Goal: Information Seeking & Learning: Check status

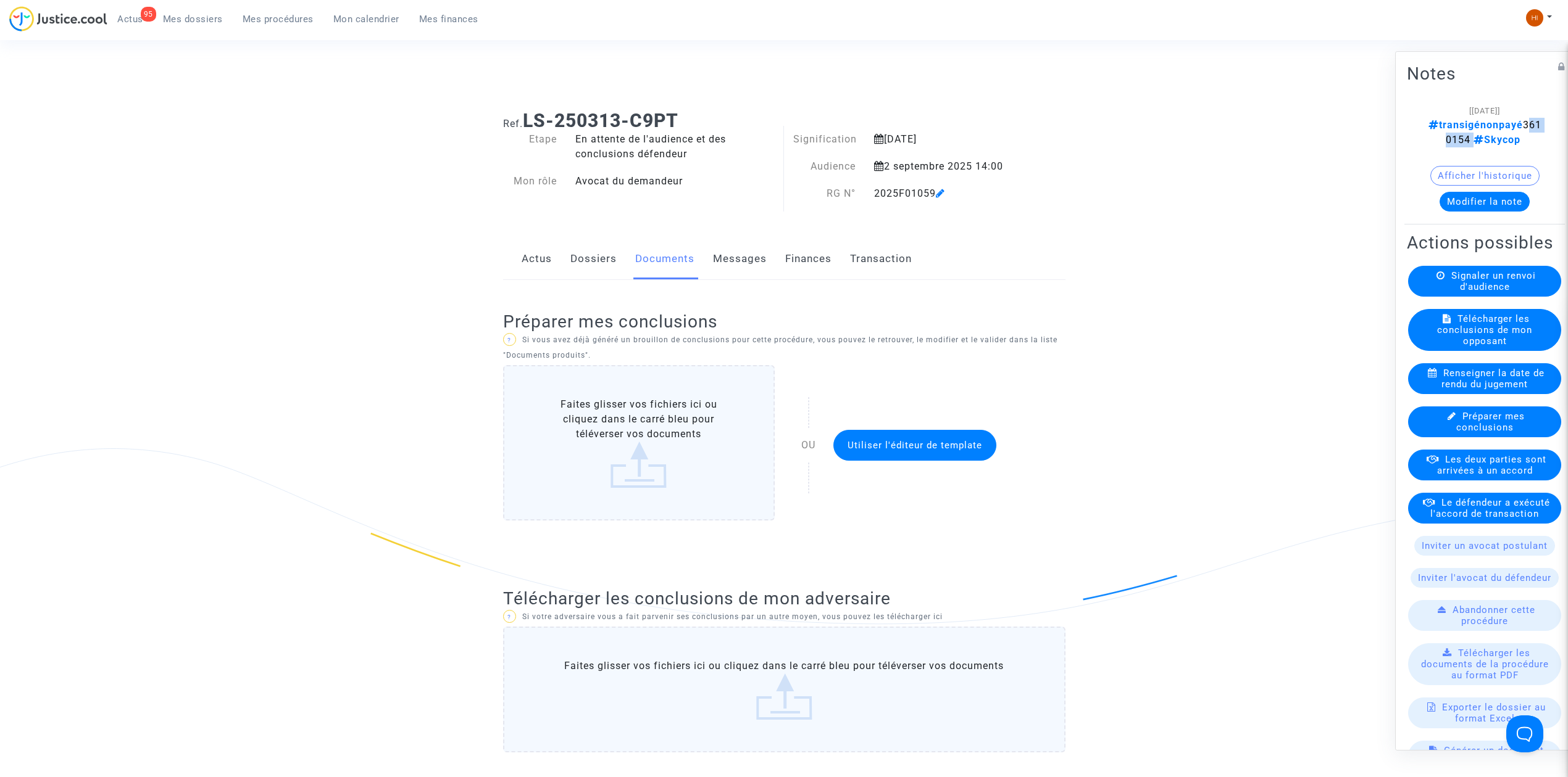
click at [197, 16] on span "Mes dossiers" at bounding box center [192, 19] width 59 height 11
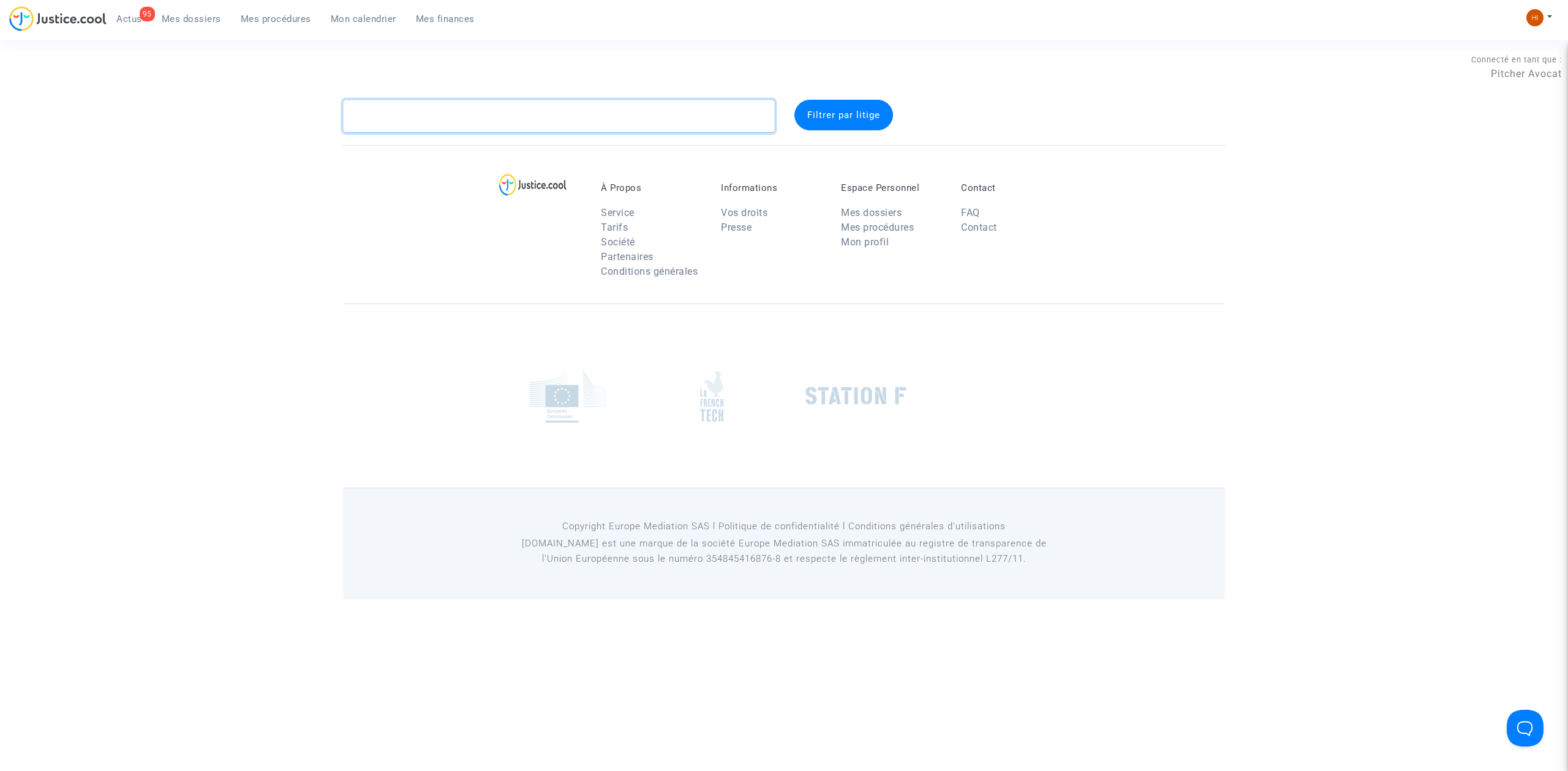
click at [463, 127] on textarea at bounding box center [558, 116] width 432 height 33
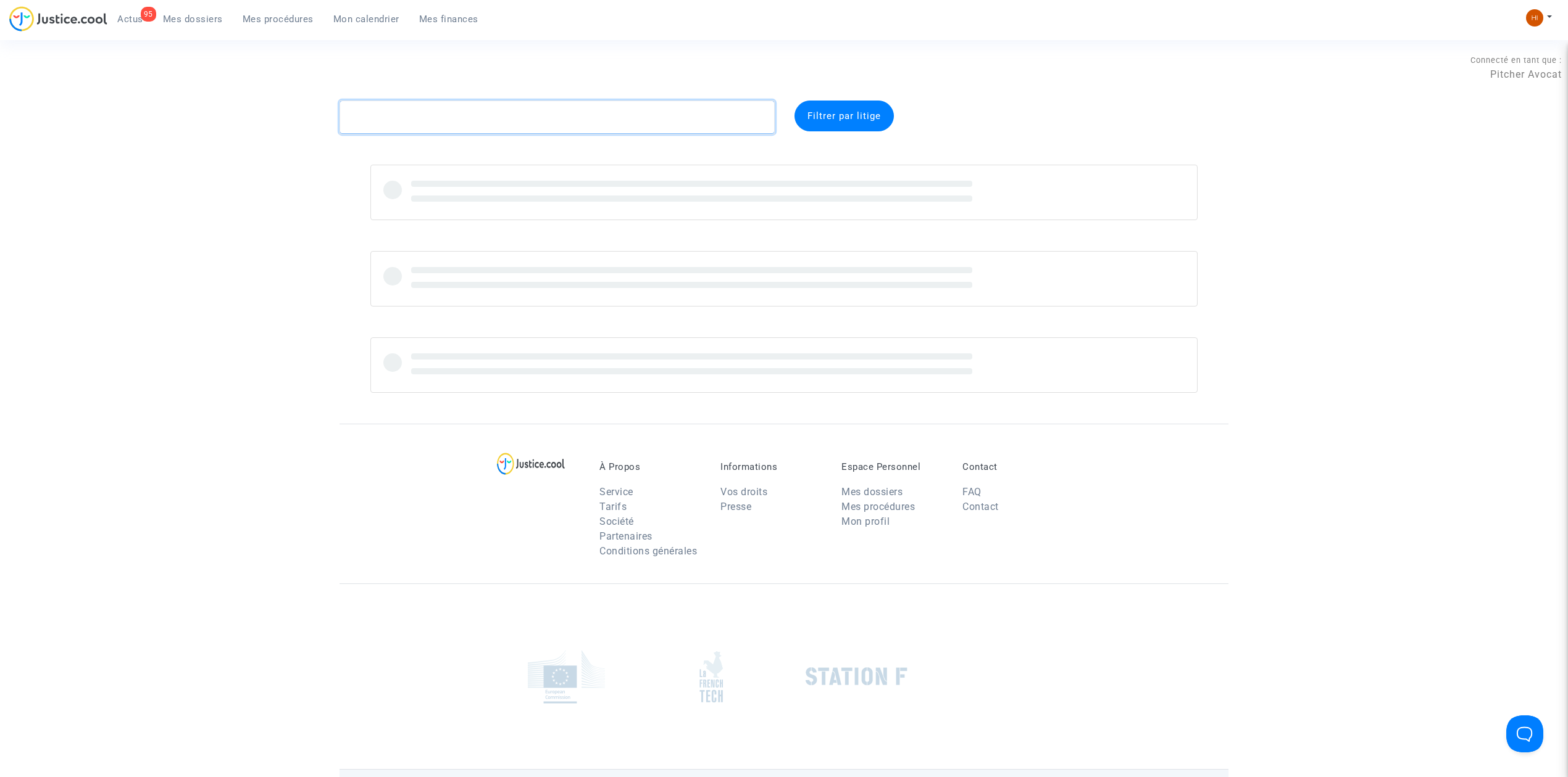
paste textarea "CFR-250207-V2NW"
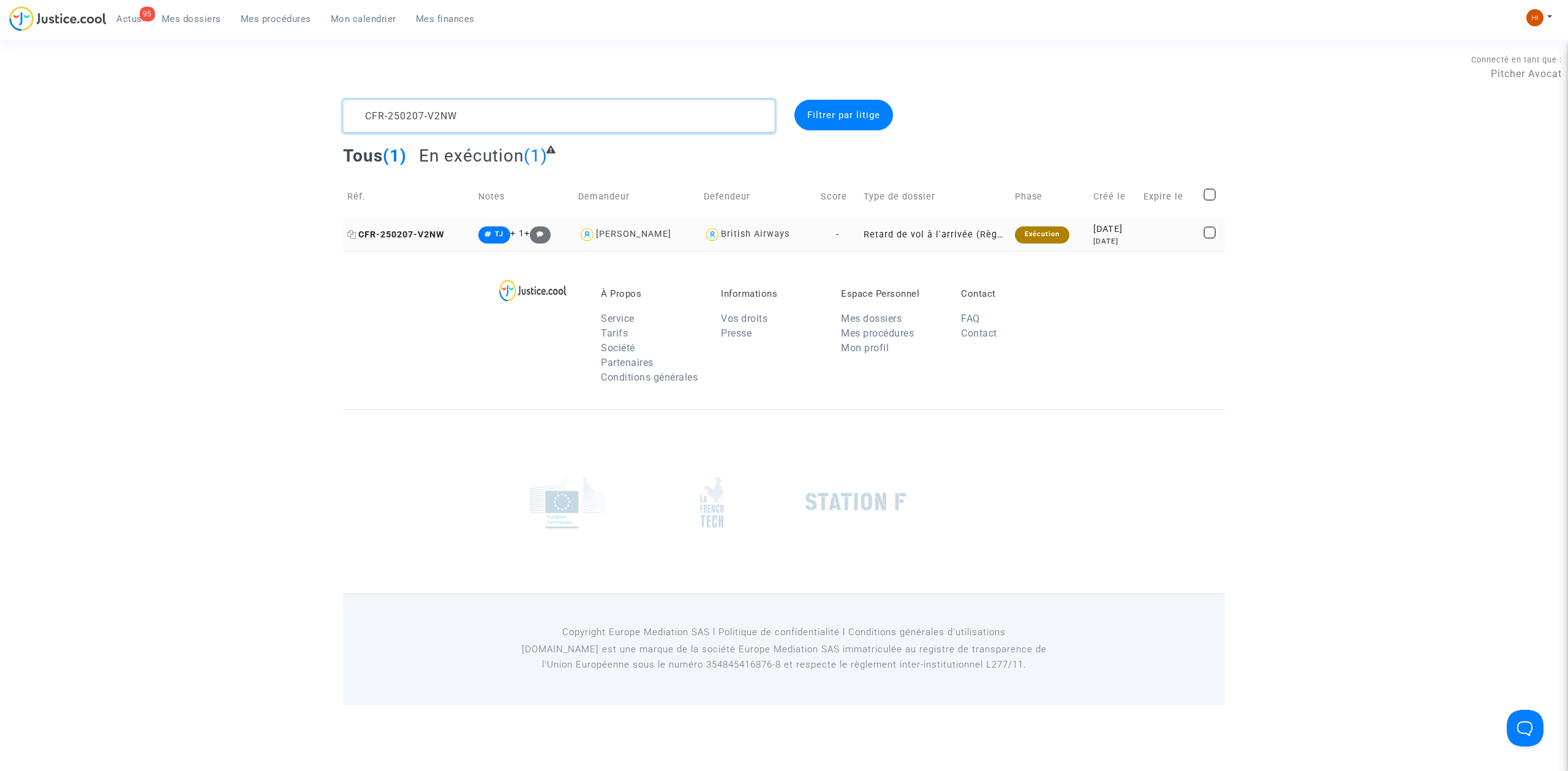
type textarea "CFR-250207-V2NW"
click at [444, 235] on span "CFR-250207-V2NW" at bounding box center [396, 234] width 97 height 10
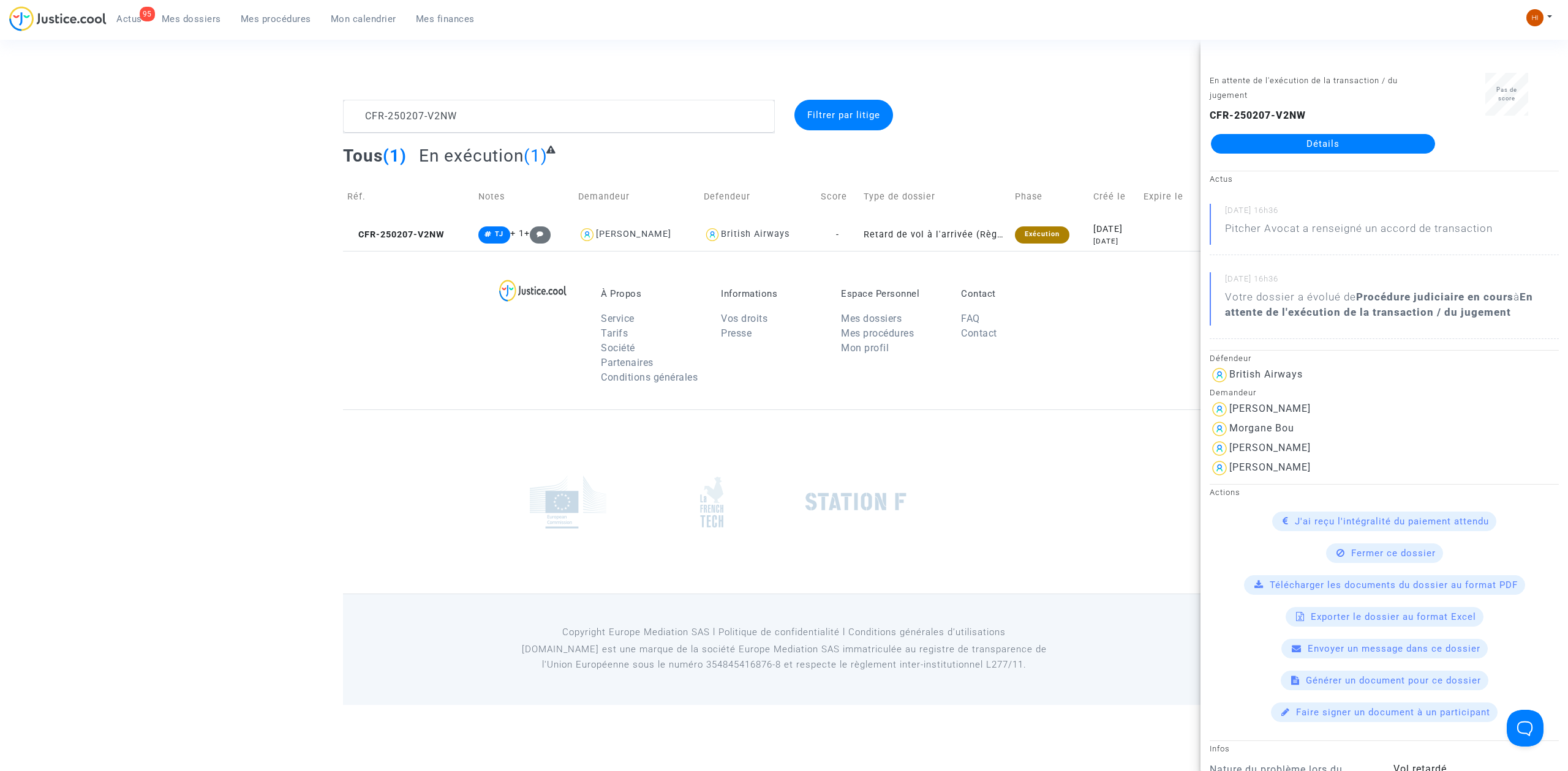
click at [1338, 139] on link "Détails" at bounding box center [1323, 143] width 224 height 20
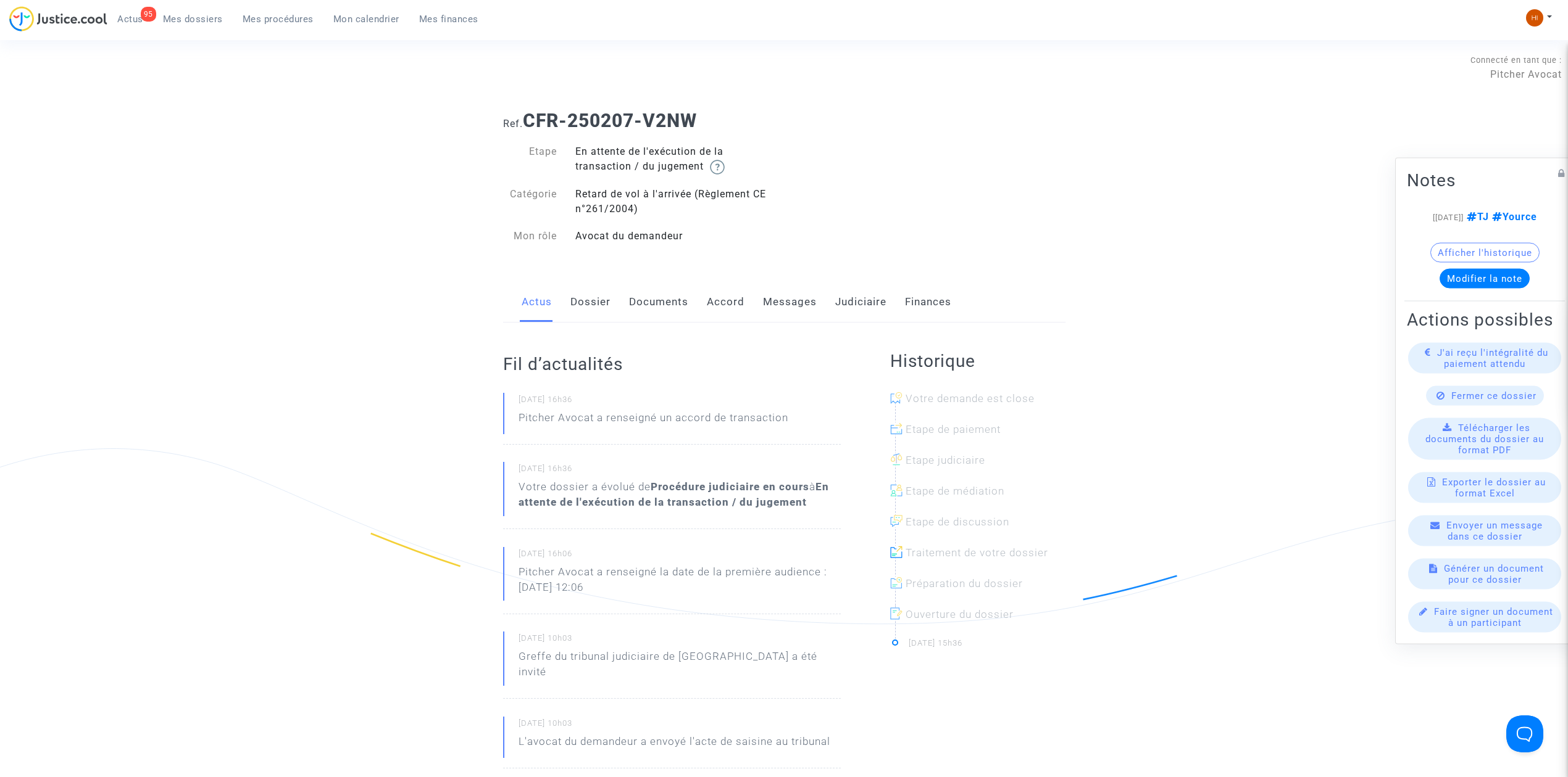
click at [1507, 243] on button "Afficher l'historique" at bounding box center [1485, 253] width 109 height 20
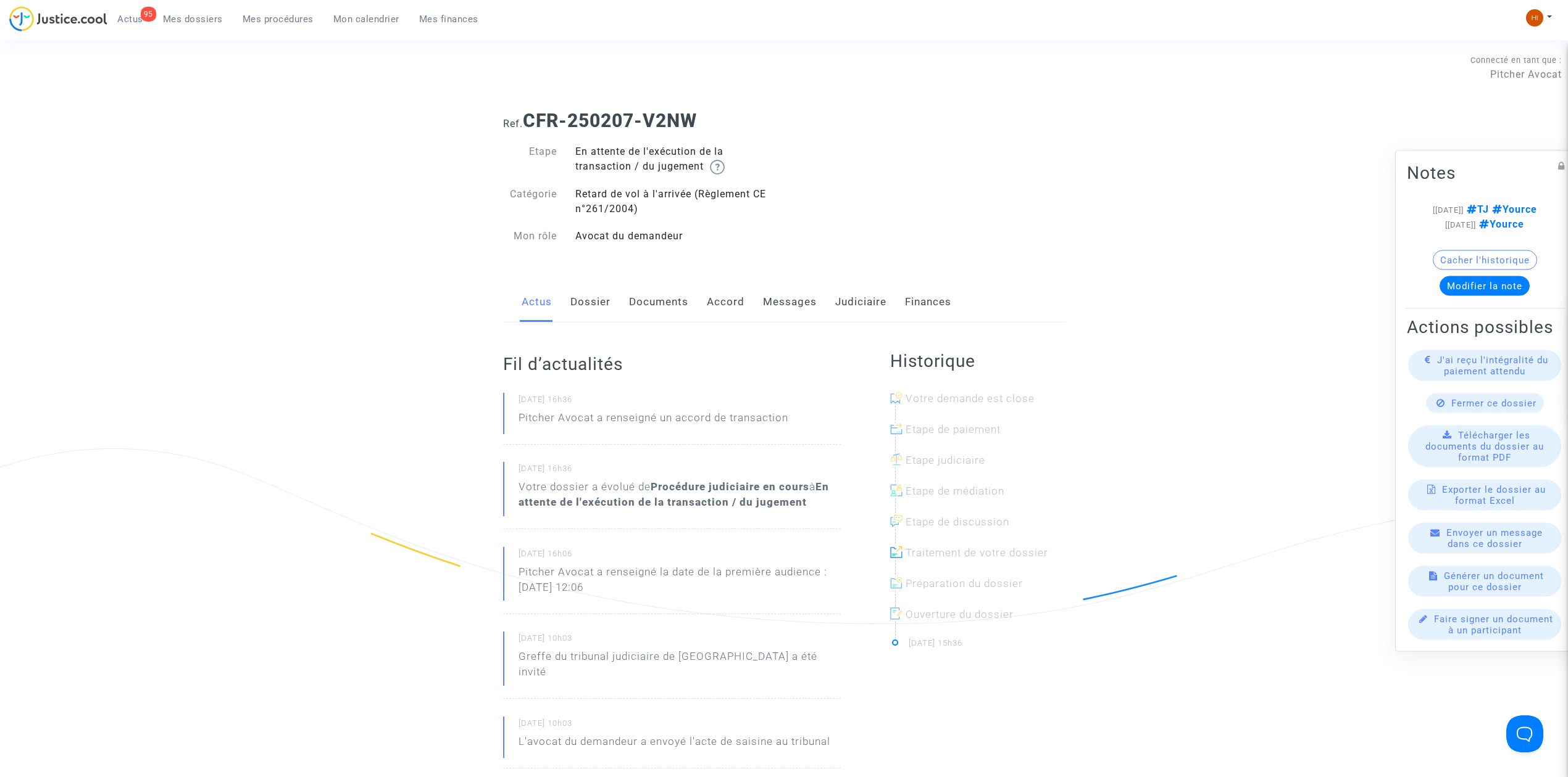
click at [849, 307] on link "Judiciaire" at bounding box center [860, 302] width 51 height 41
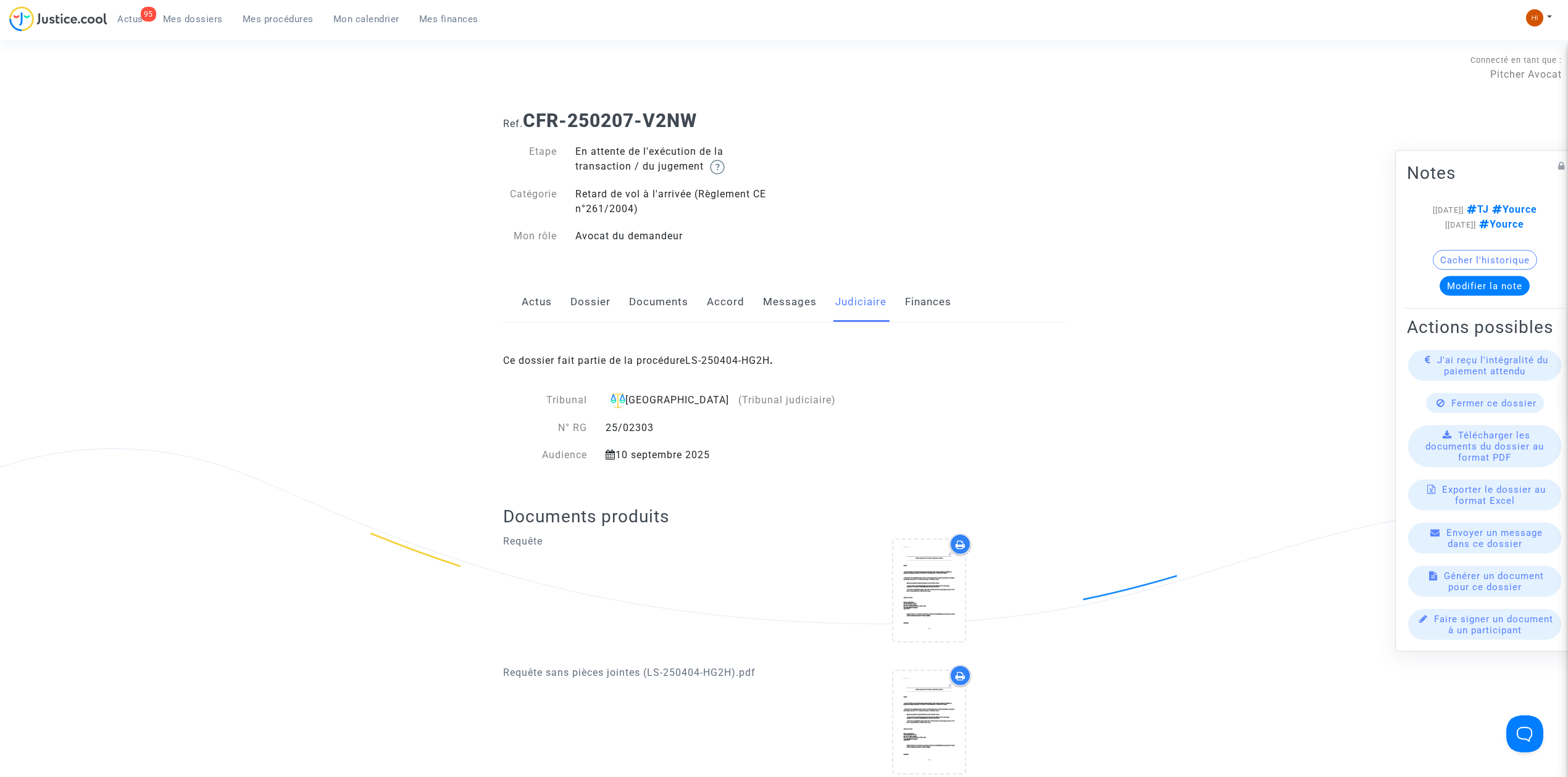
click at [691, 351] on div "Ce dossier fait partie de la procédure LS-250404-HG2H ." at bounding box center [784, 352] width 562 height 58
click at [729, 359] on link "LS-250404-HG2H" at bounding box center [727, 360] width 85 height 11
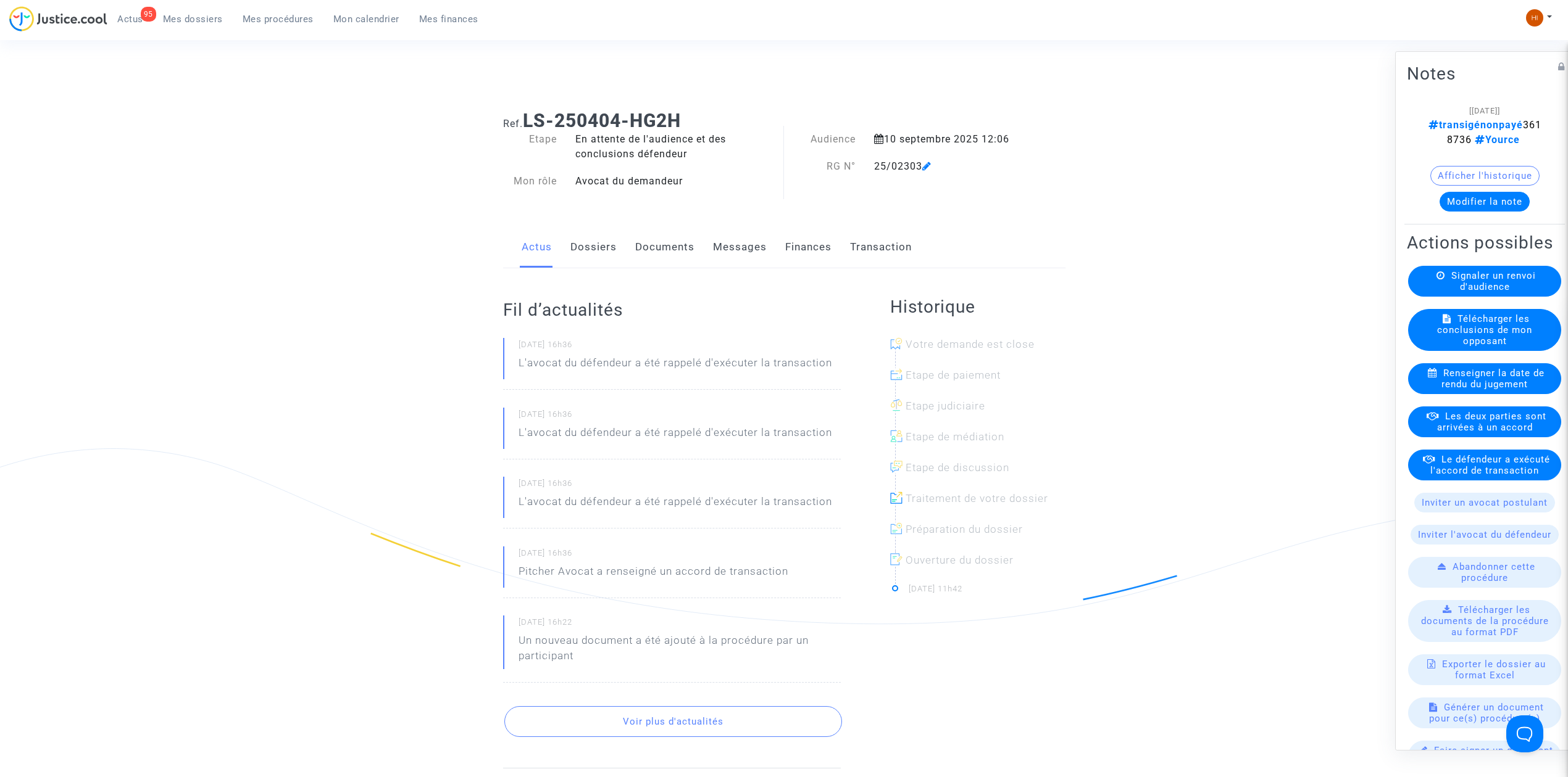
drag, startPoint x: 1418, startPoint y: 145, endPoint x: 1470, endPoint y: 137, distance: 52.6
click at [1470, 137] on note-viewer "[[DATE]] transigénonpayé 3618736 Yource Afficher l'historique Modifier la note" at bounding box center [1484, 157] width 156 height 108
copy span "3618736"
click at [275, 23] on span "Mes procédures" at bounding box center [277, 19] width 71 height 11
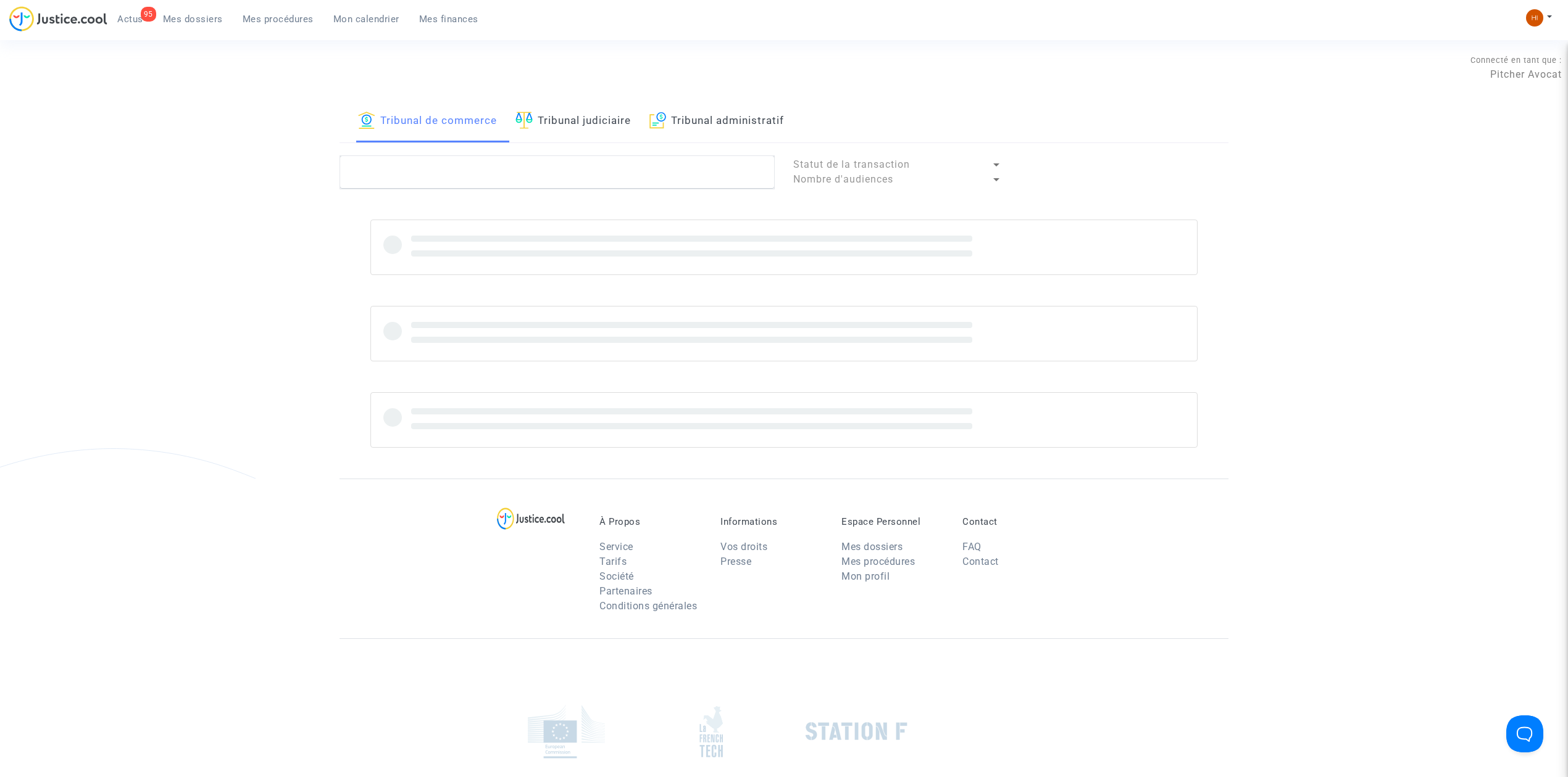
click at [581, 124] on link "Tribunal judiciaire" at bounding box center [573, 122] width 115 height 41
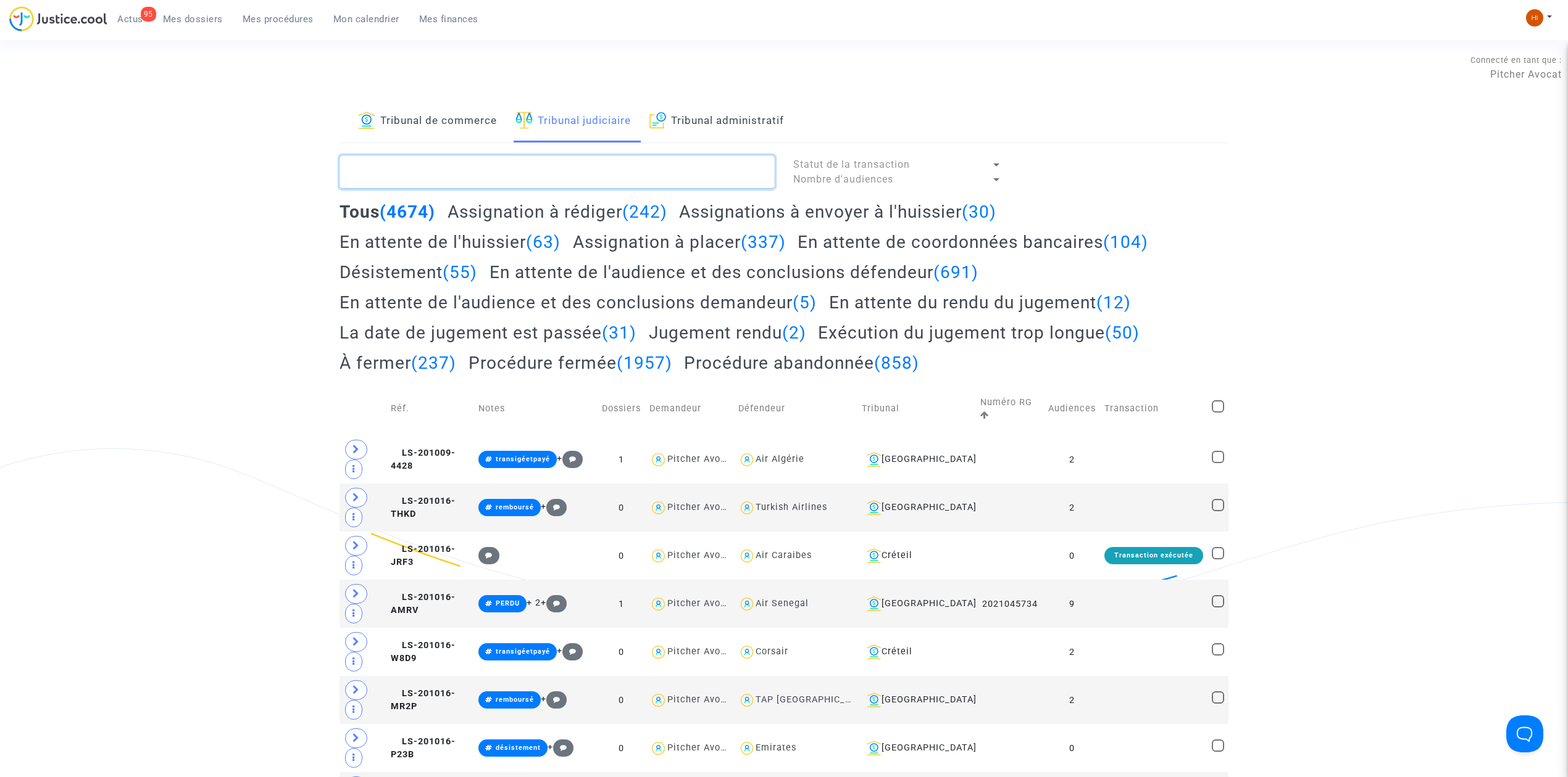
click at [555, 159] on textarea at bounding box center [557, 172] width 435 height 33
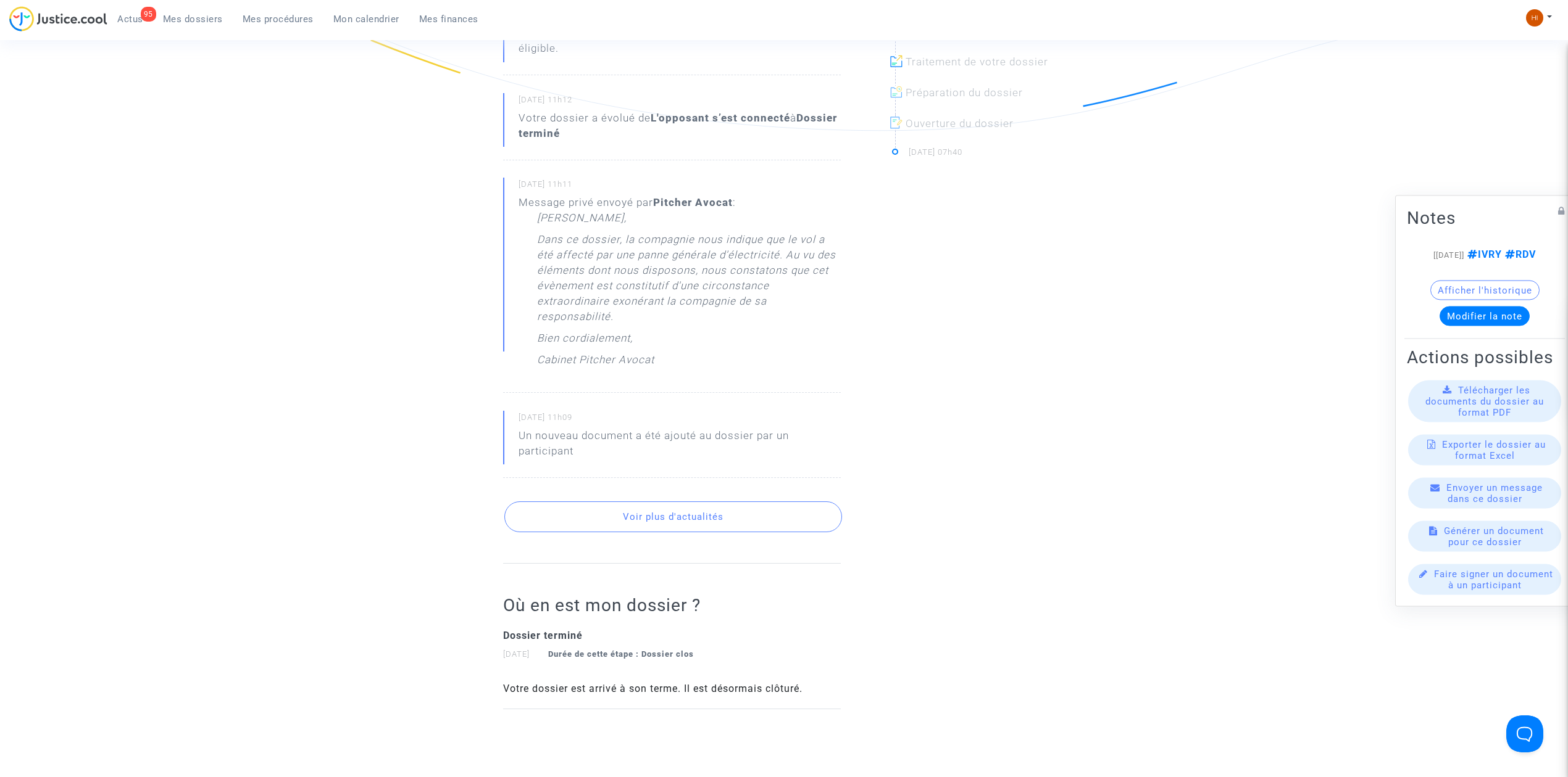
click at [353, 18] on span "Mon calendrier" at bounding box center [366, 19] width 66 height 11
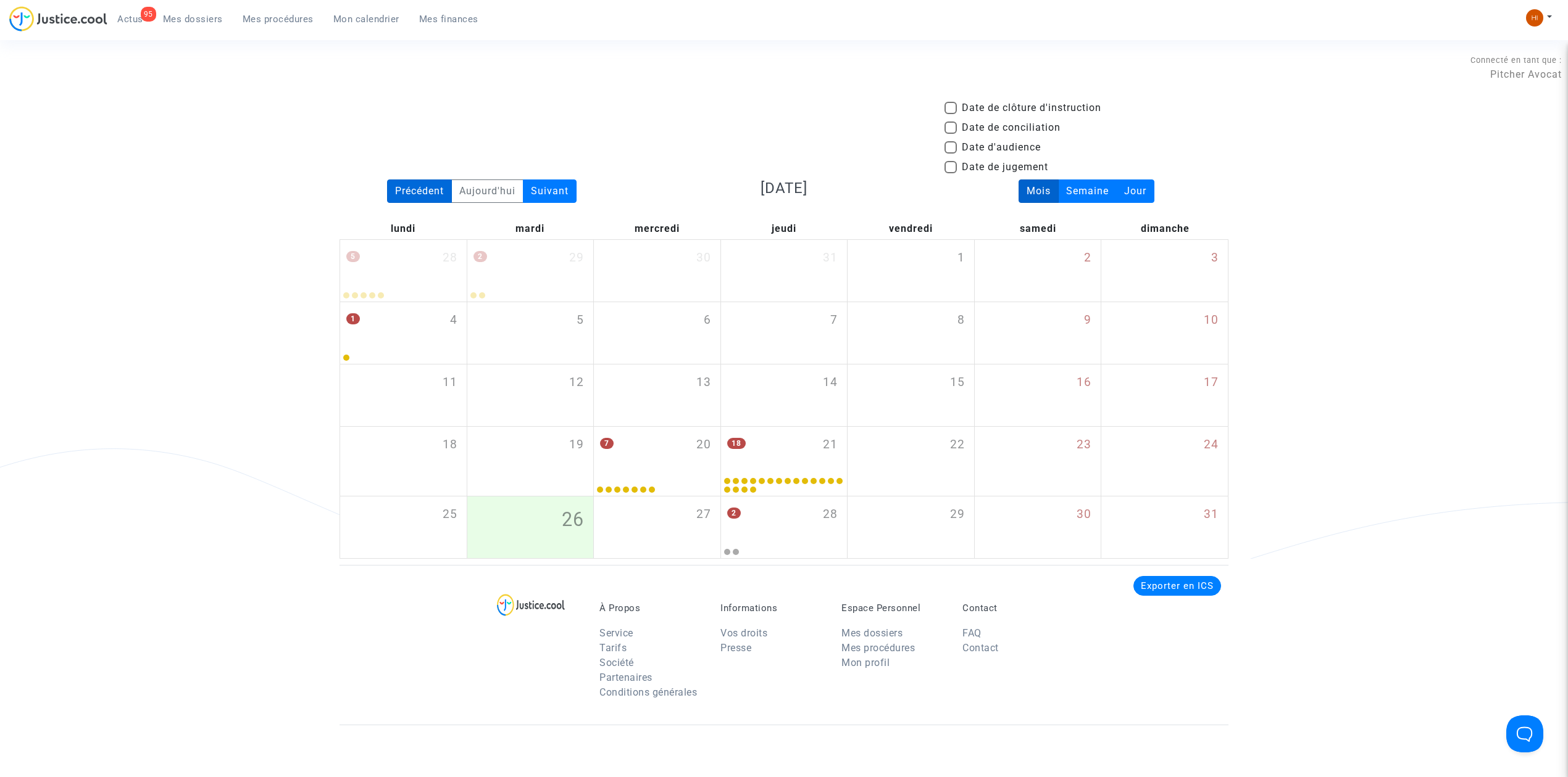
click at [425, 195] on div "Précédent" at bounding box center [419, 190] width 65 height 24
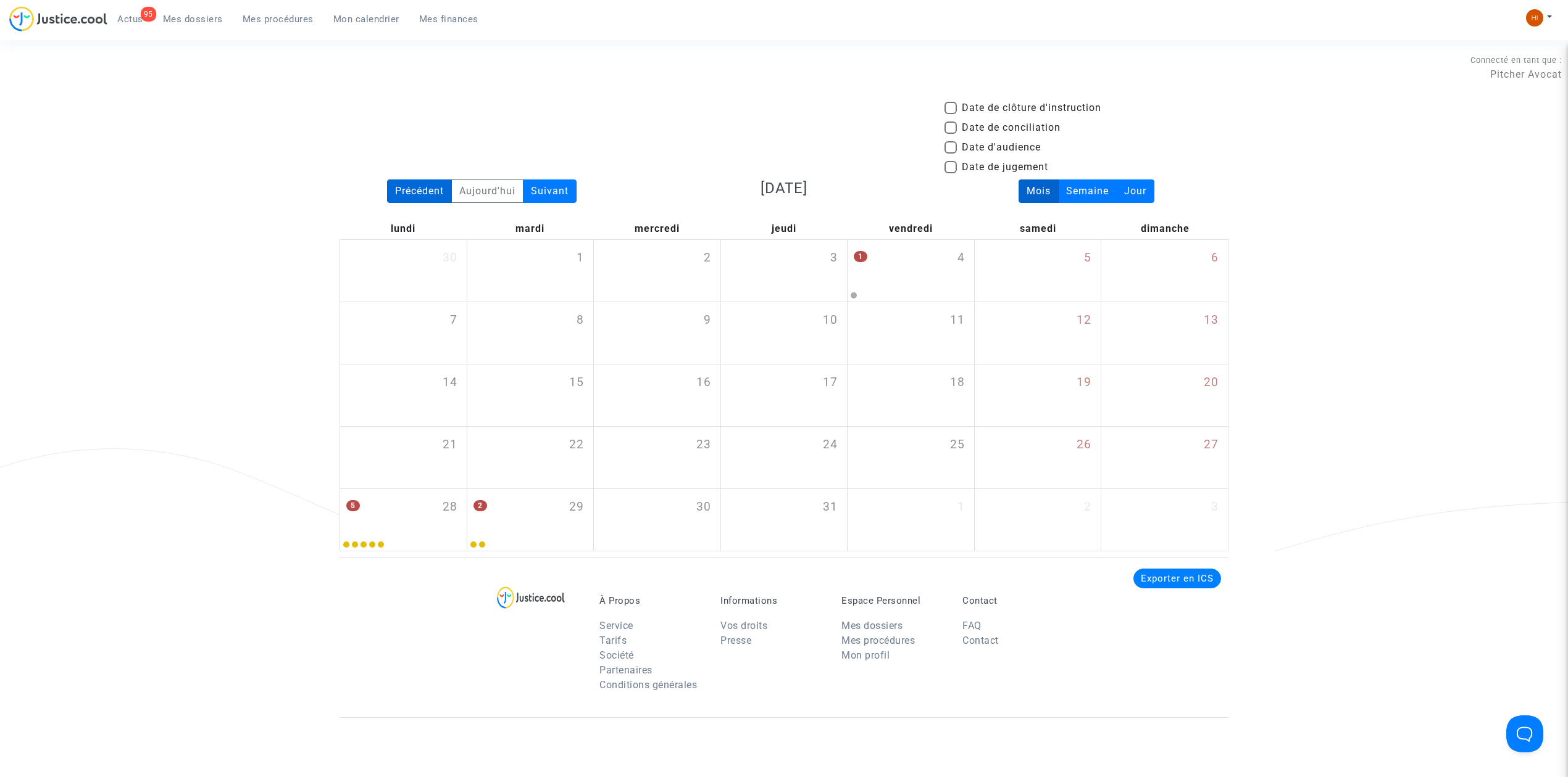
click at [425, 195] on div "Précédent" at bounding box center [419, 190] width 65 height 24
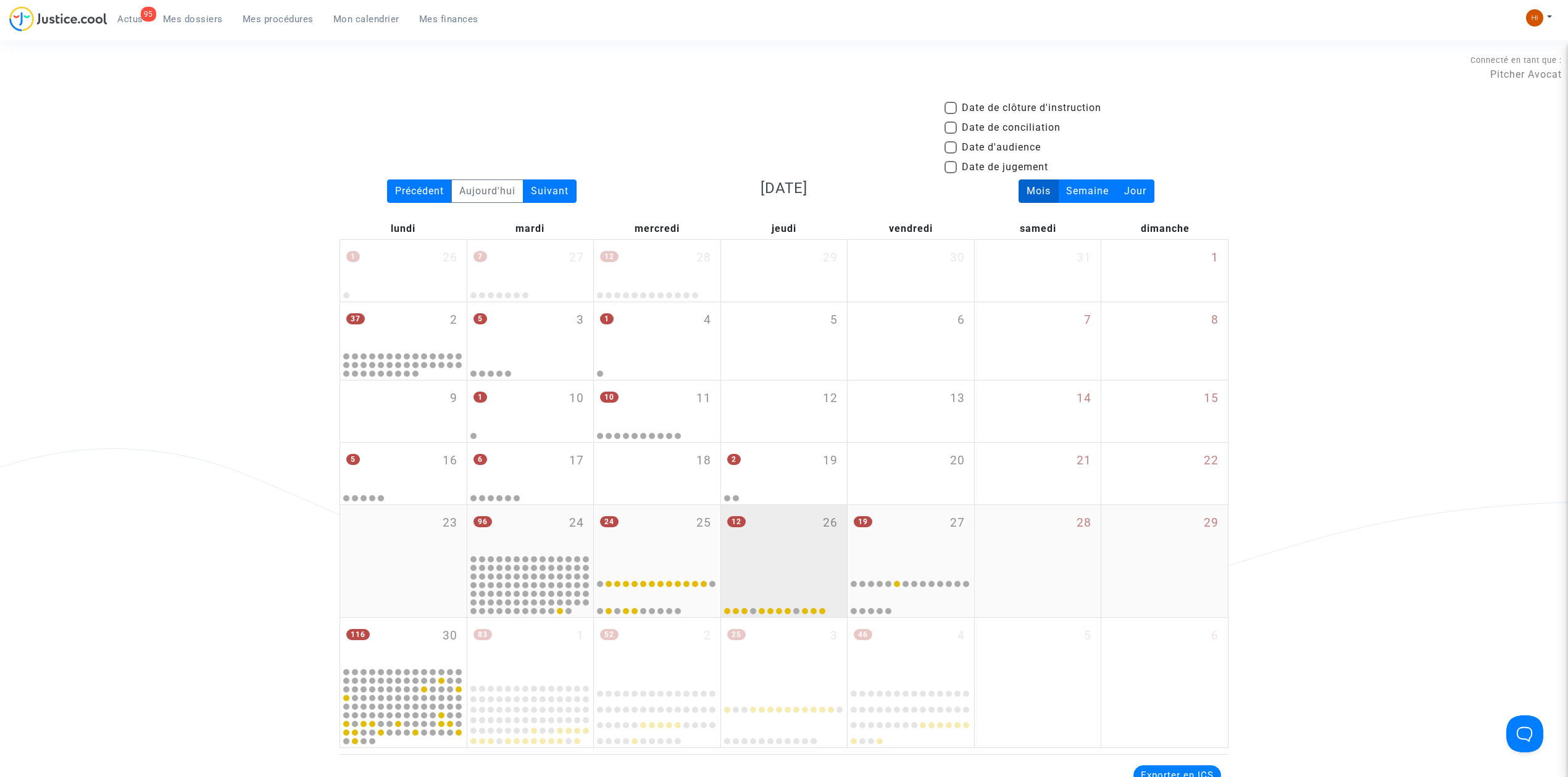
click at [815, 563] on div at bounding box center [784, 588] width 123 height 55
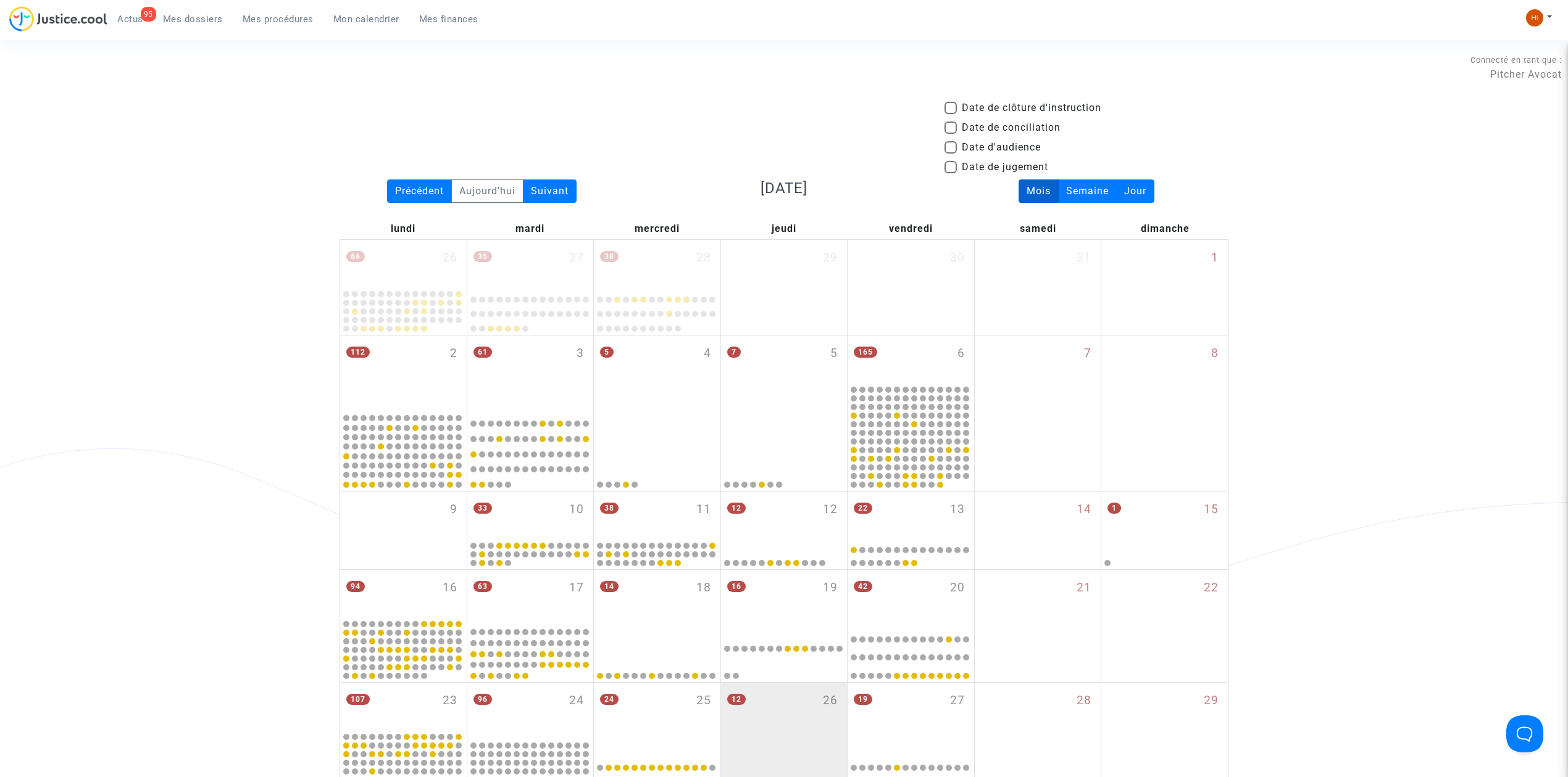
click at [1011, 153] on span "Date d'audience" at bounding box center [1001, 148] width 79 height 15
click at [951, 154] on input "Date d'audience" at bounding box center [950, 154] width 1 height 1
checkbox input "true"
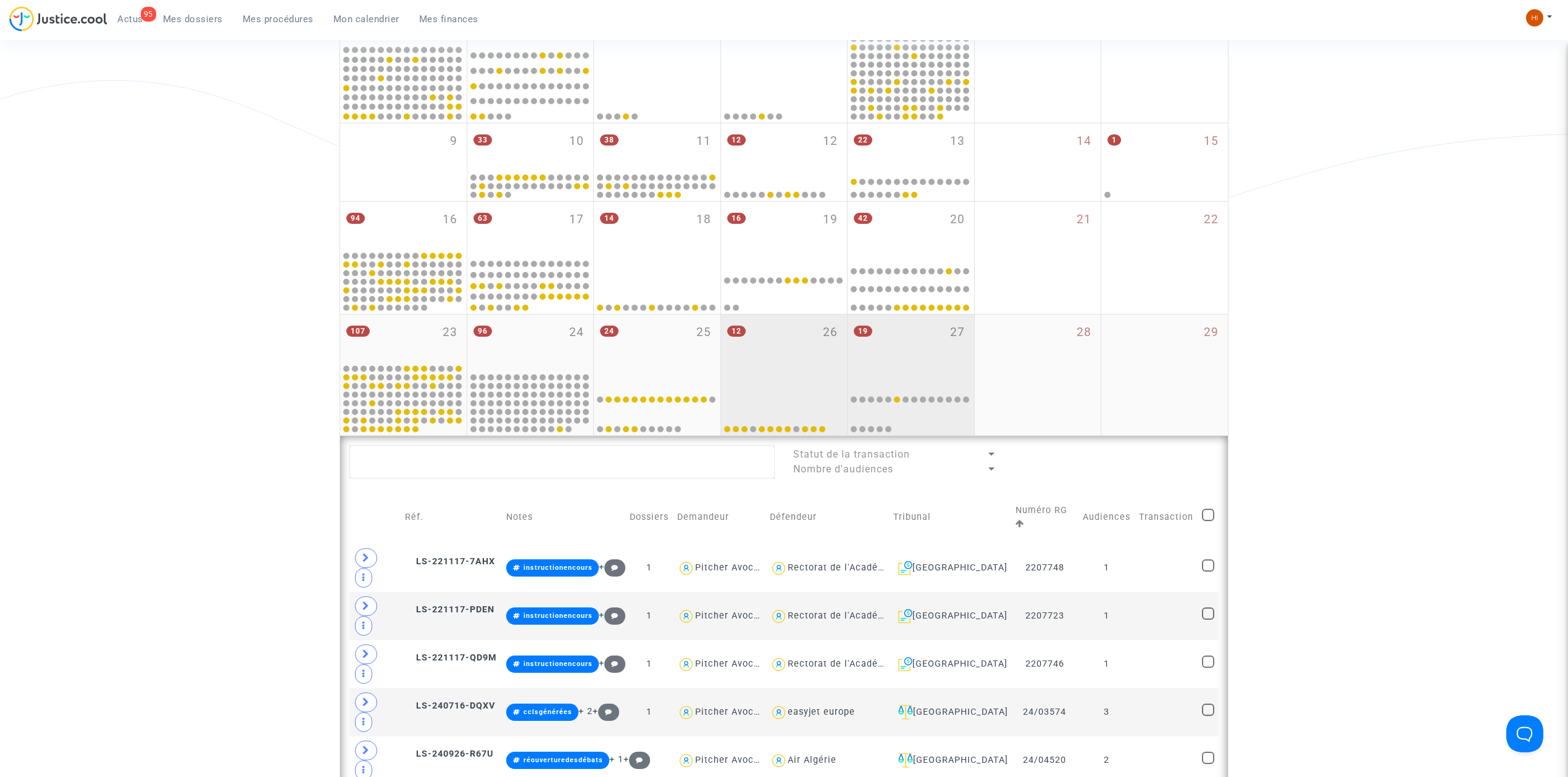
scroll to position [411, 0]
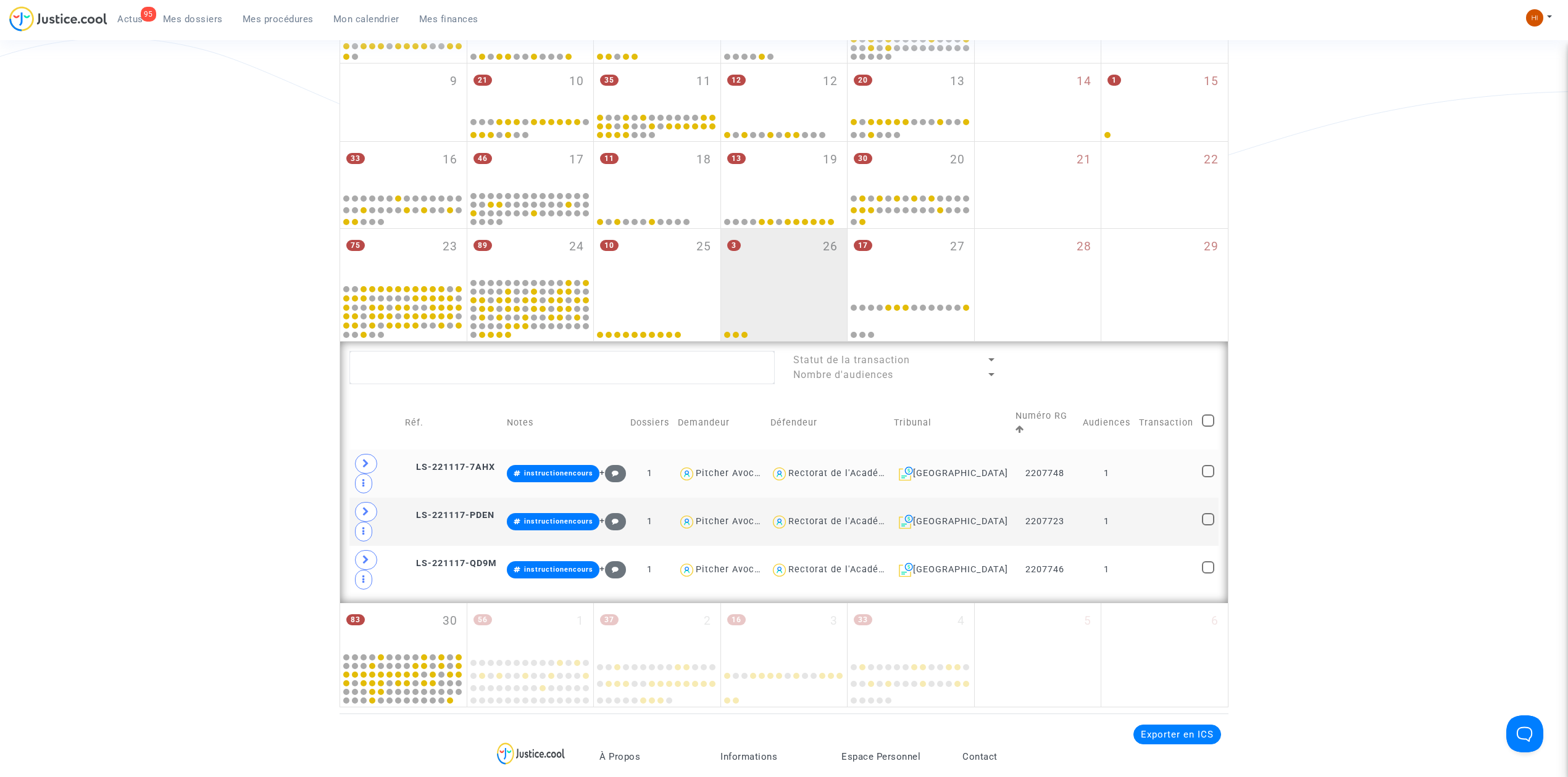
click at [1144, 450] on td at bounding box center [1166, 473] width 63 height 48
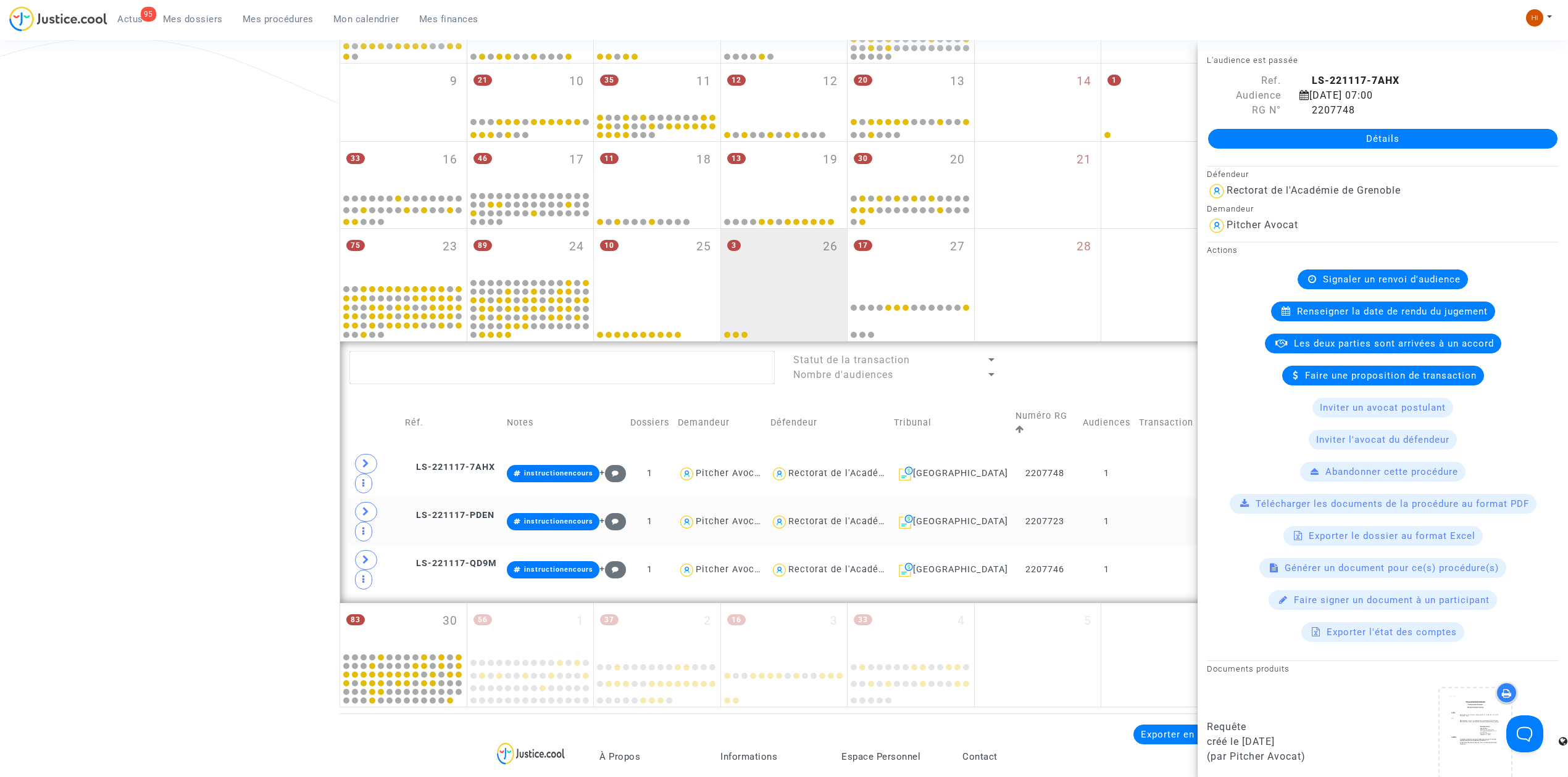
click at [1139, 498] on td at bounding box center [1166, 521] width 63 height 48
click at [1139, 546] on td at bounding box center [1166, 570] width 63 height 48
click at [1302, 109] on icon at bounding box center [1304, 109] width 10 height 9
click at [497, 253] on div "89 24" at bounding box center [530, 253] width 126 height 48
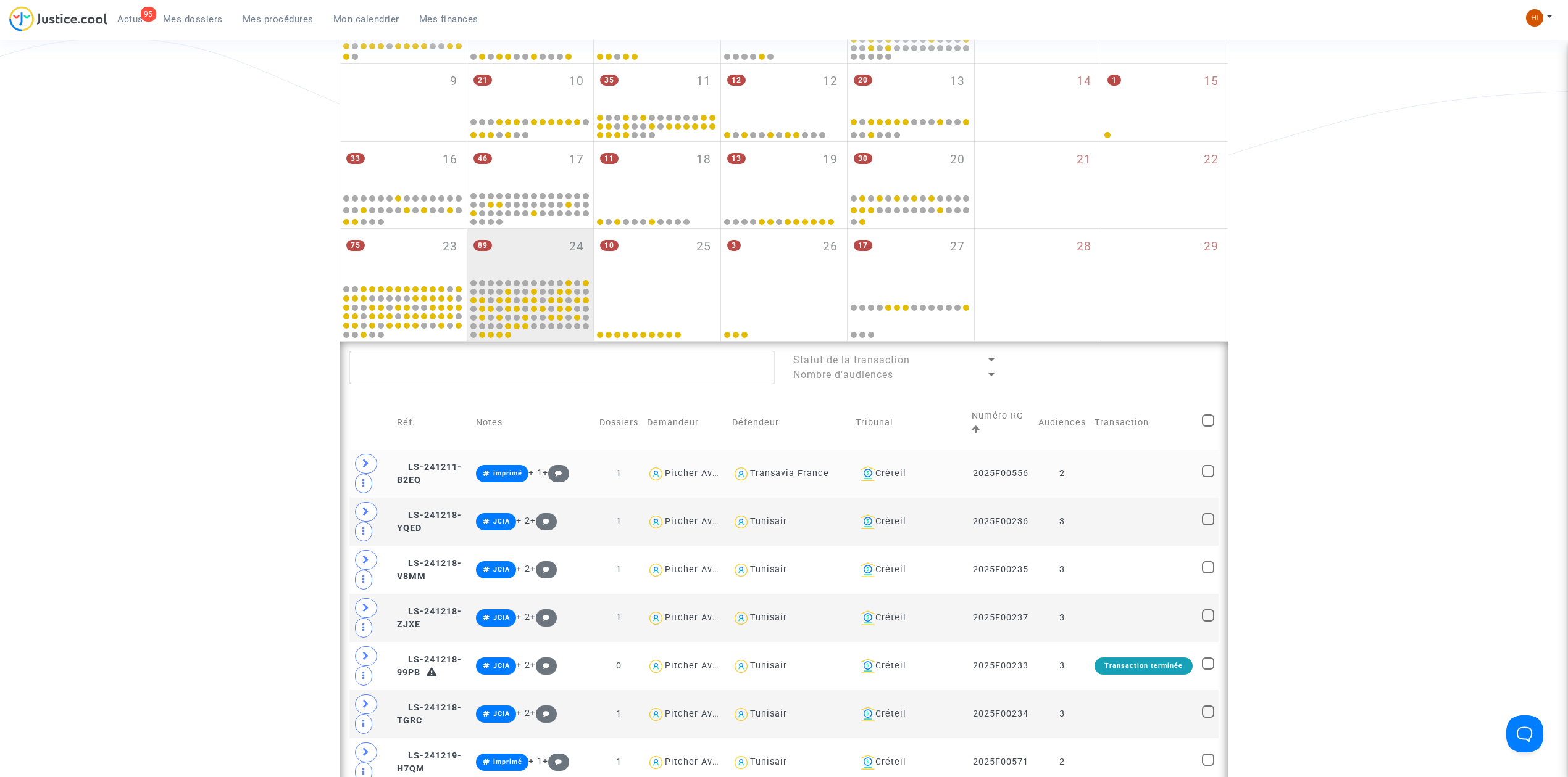
click at [1125, 477] on td at bounding box center [1144, 473] width 108 height 48
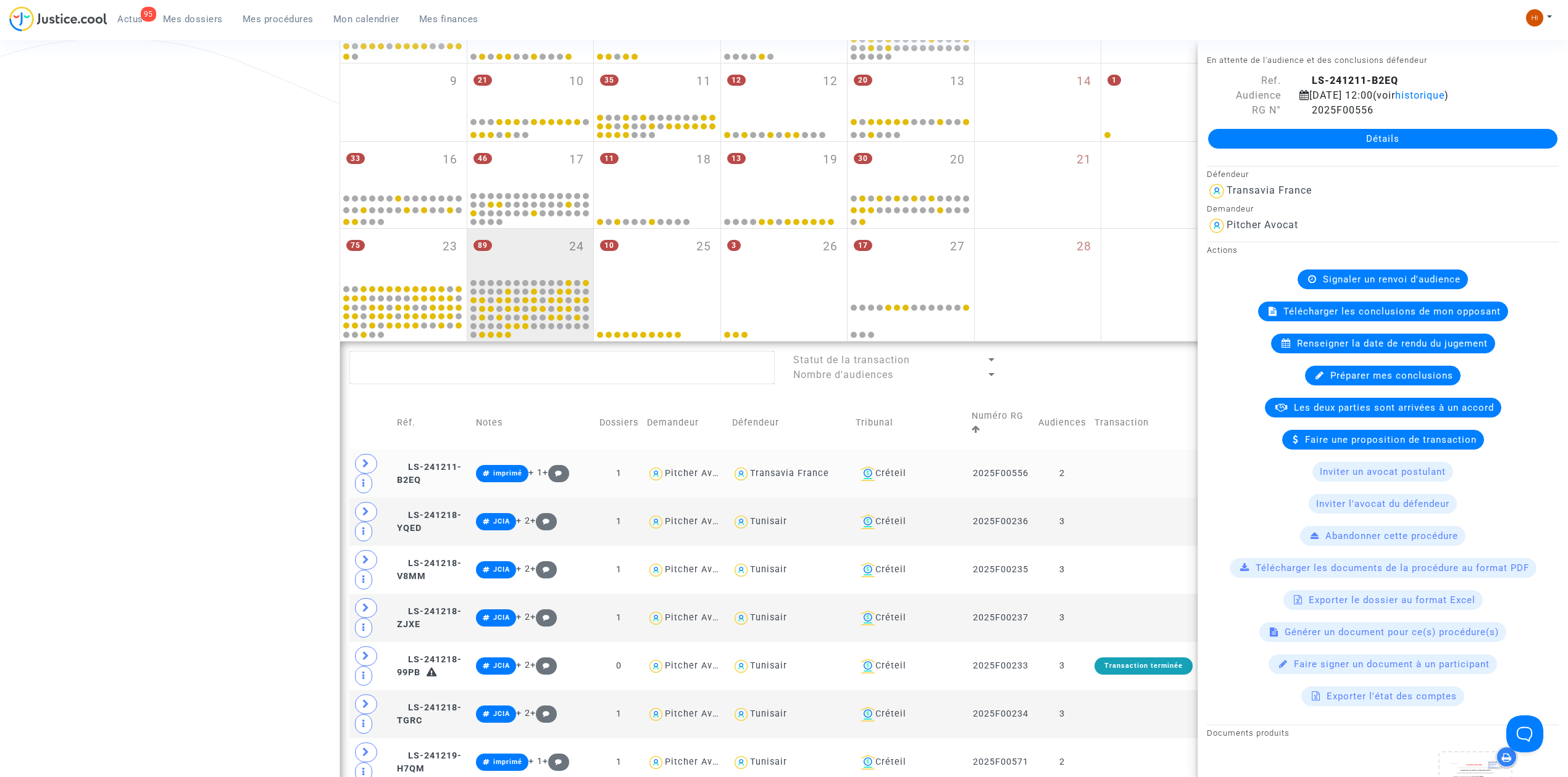
click at [1097, 463] on td at bounding box center [1144, 473] width 108 height 48
click at [1100, 526] on td at bounding box center [1144, 521] width 108 height 48
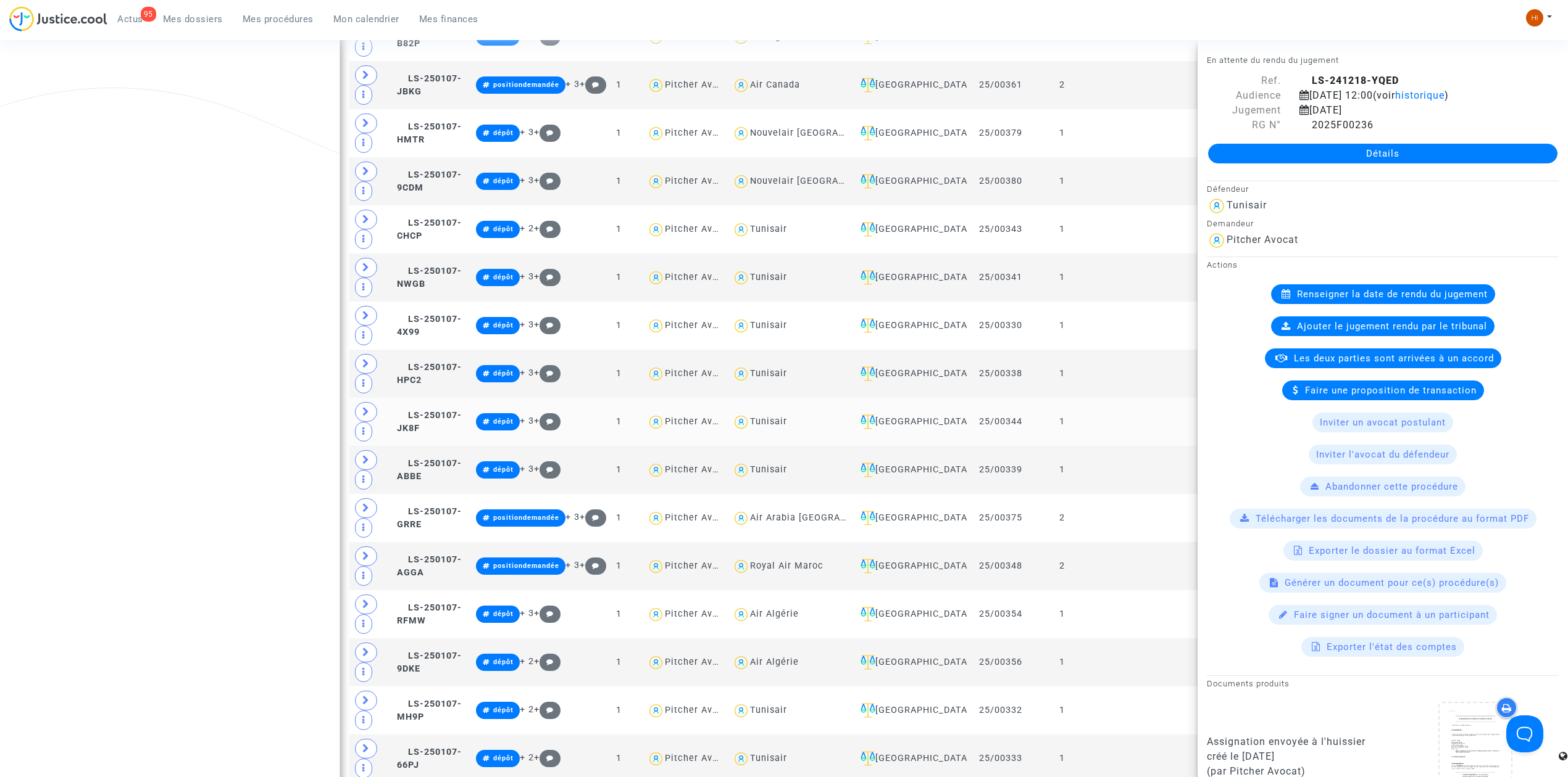
scroll to position [1234, 0]
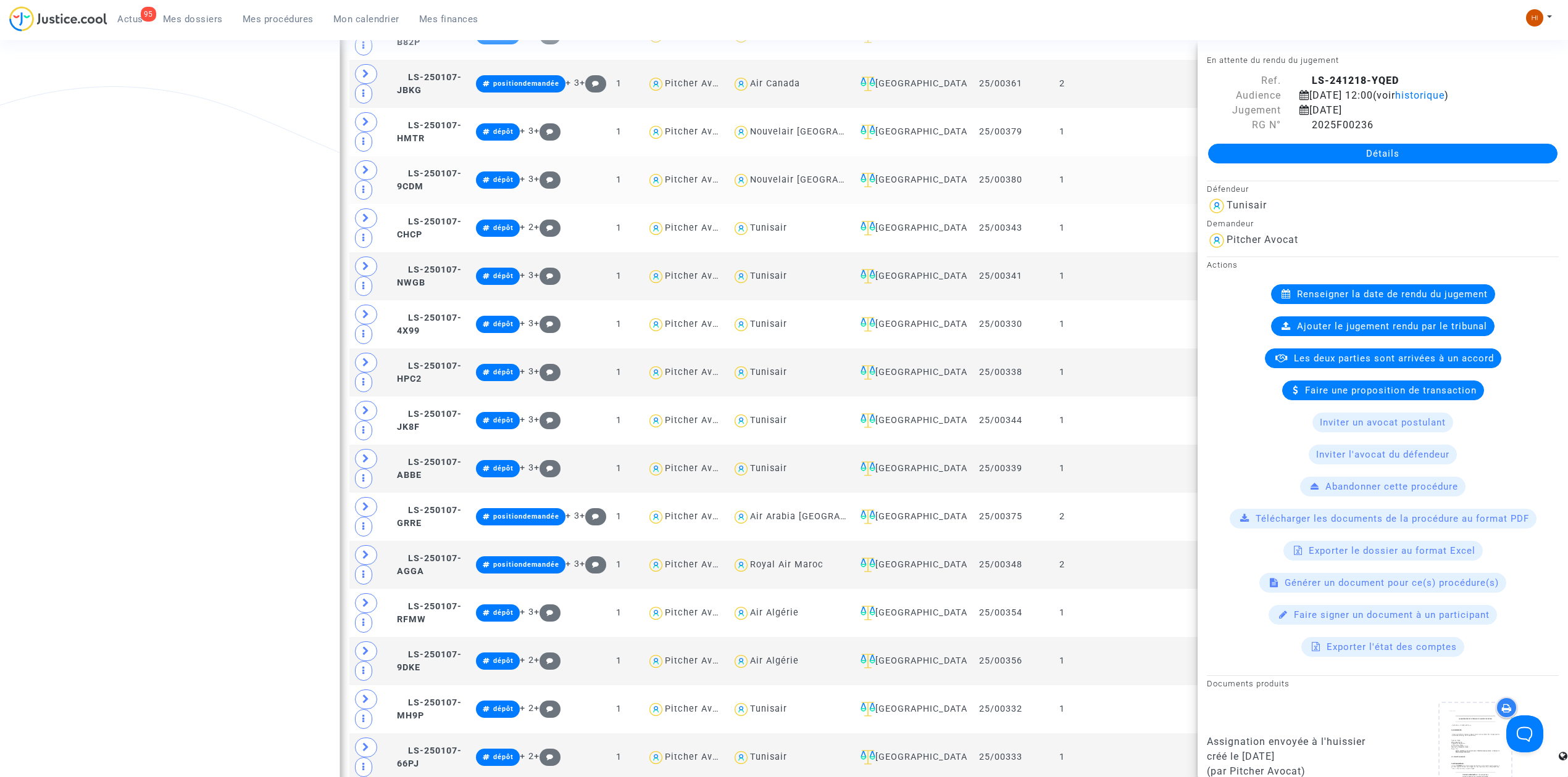
click at [1097, 190] on td at bounding box center [1144, 180] width 108 height 48
click at [1124, 240] on td at bounding box center [1144, 228] width 108 height 48
click at [1116, 277] on td at bounding box center [1144, 276] width 108 height 48
click at [1111, 331] on td at bounding box center [1144, 324] width 108 height 48
click at [1125, 366] on td at bounding box center [1144, 372] width 108 height 48
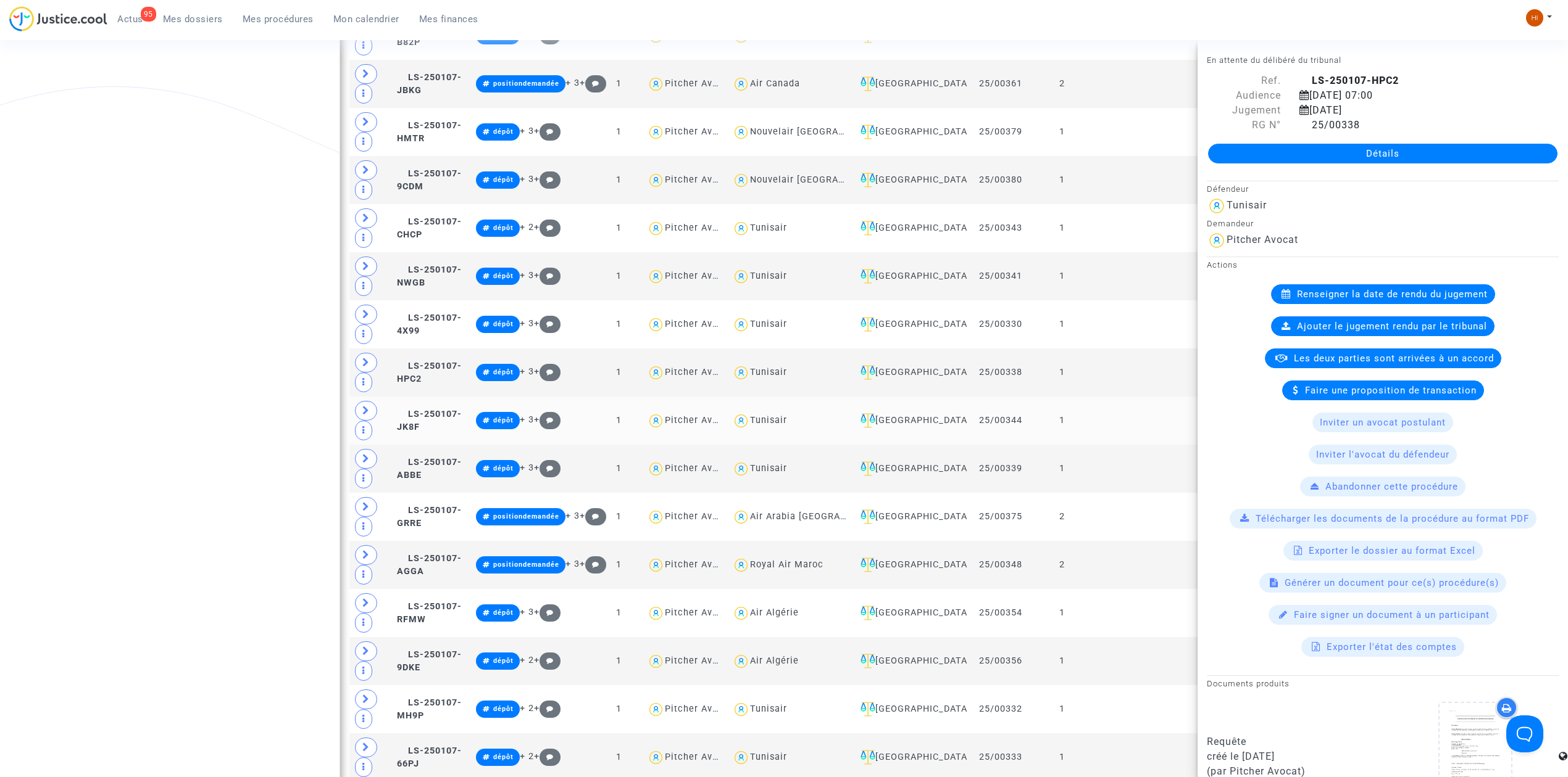
click at [1134, 420] on td at bounding box center [1144, 421] width 108 height 48
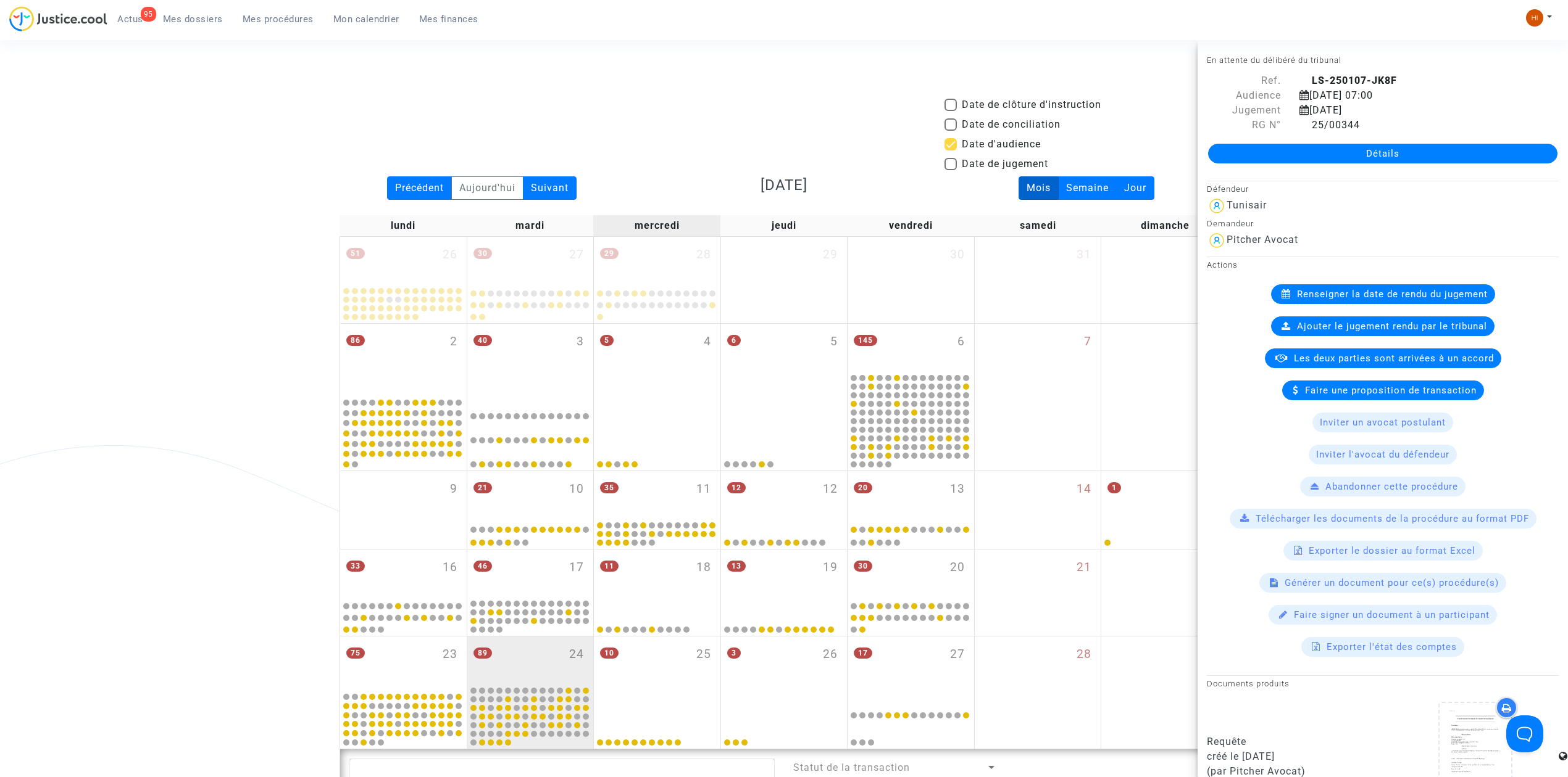
scroll to position [0, 0]
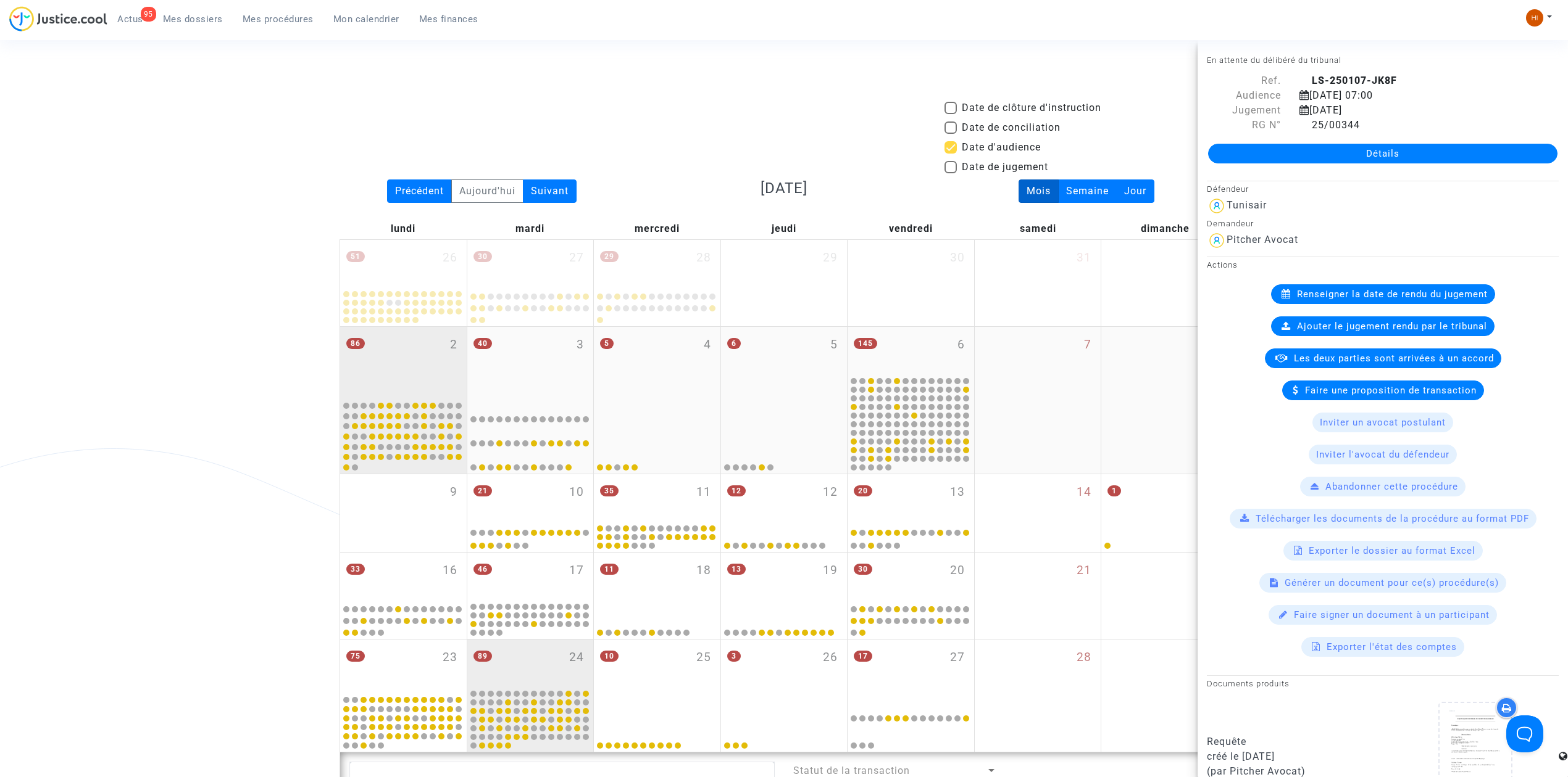
click at [408, 364] on div "86 2" at bounding box center [404, 363] width 126 height 72
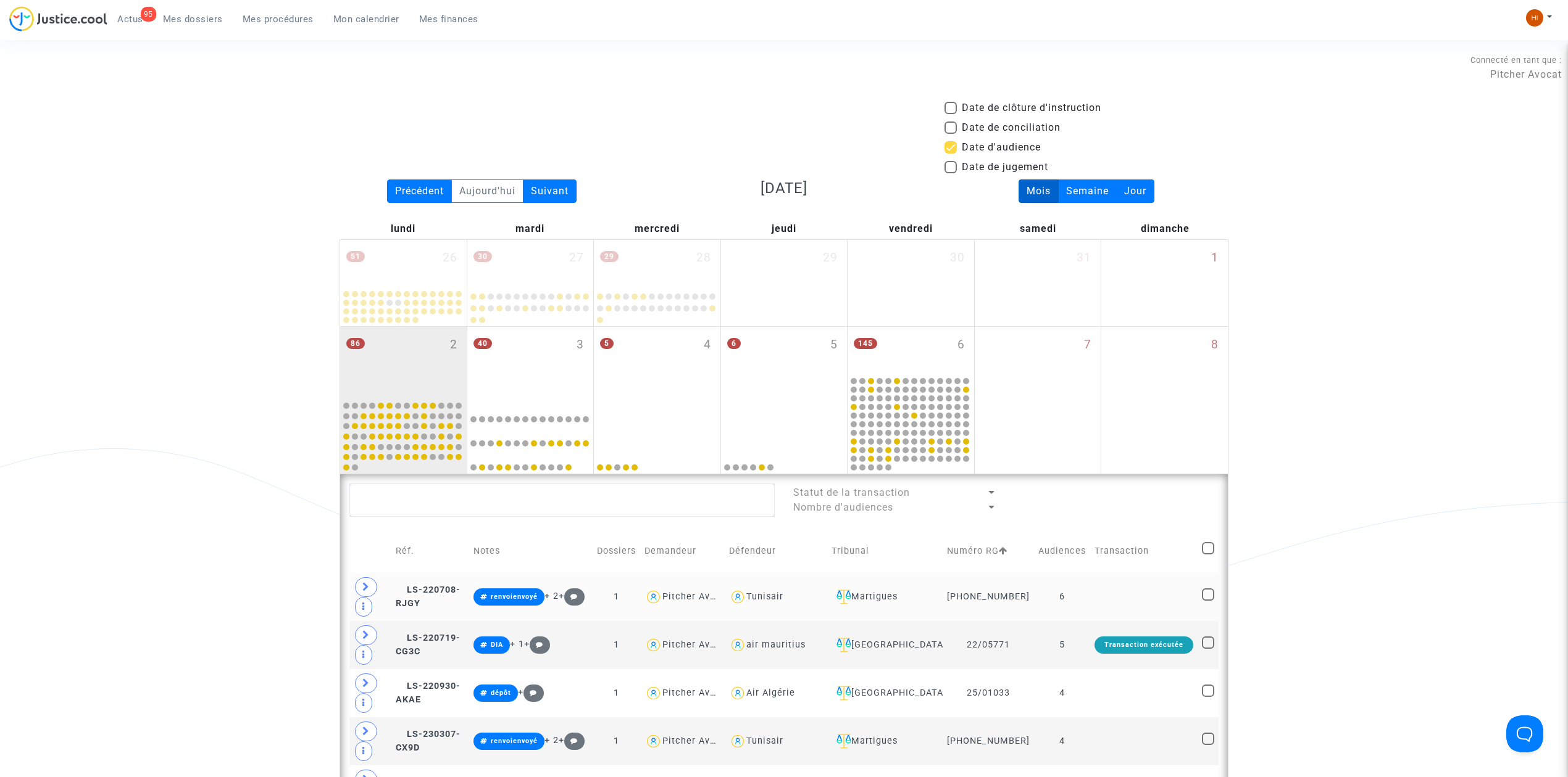
click at [1087, 598] on td "6" at bounding box center [1062, 597] width 57 height 48
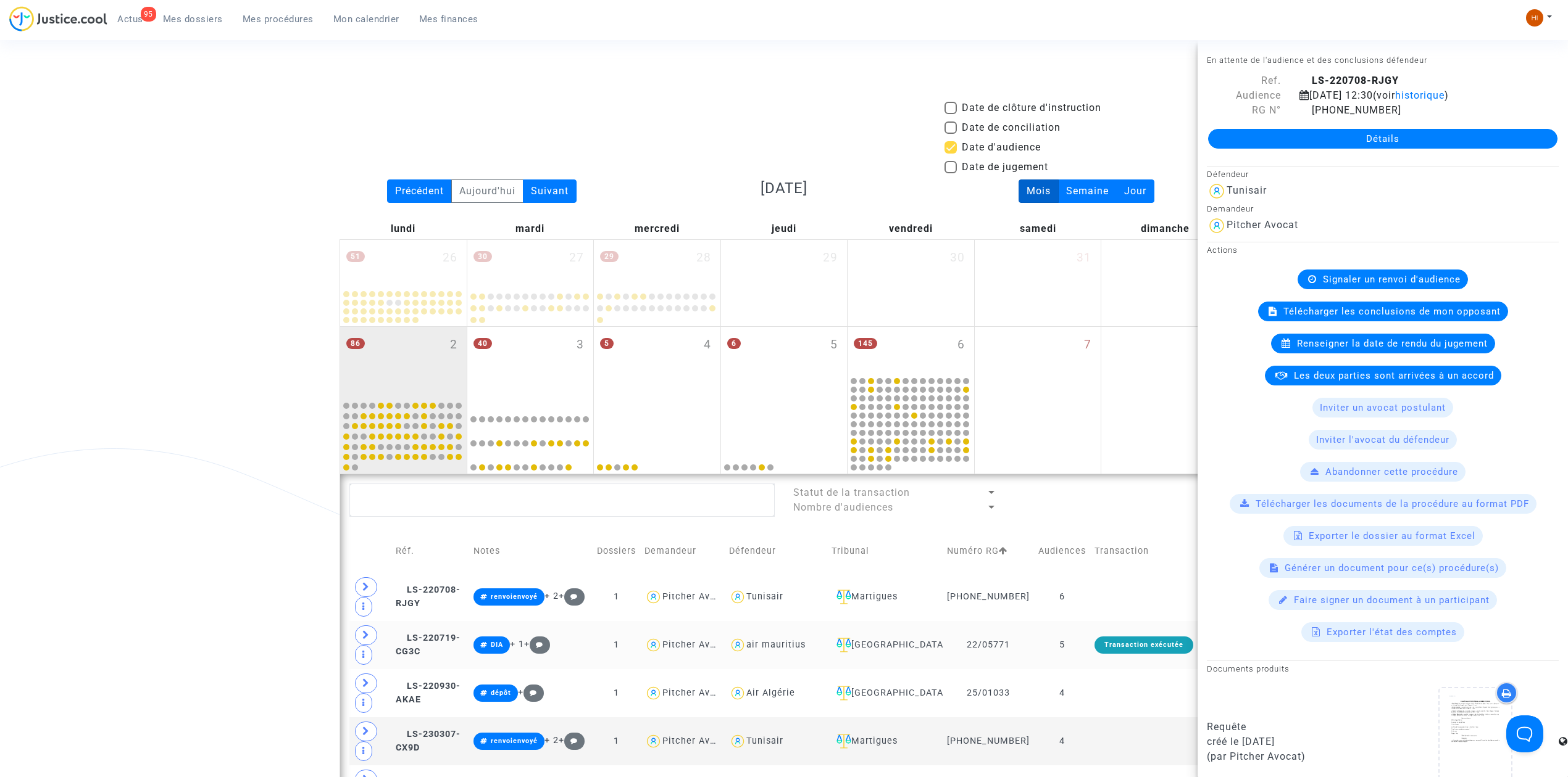
click at [1085, 653] on td "5" at bounding box center [1062, 645] width 57 height 48
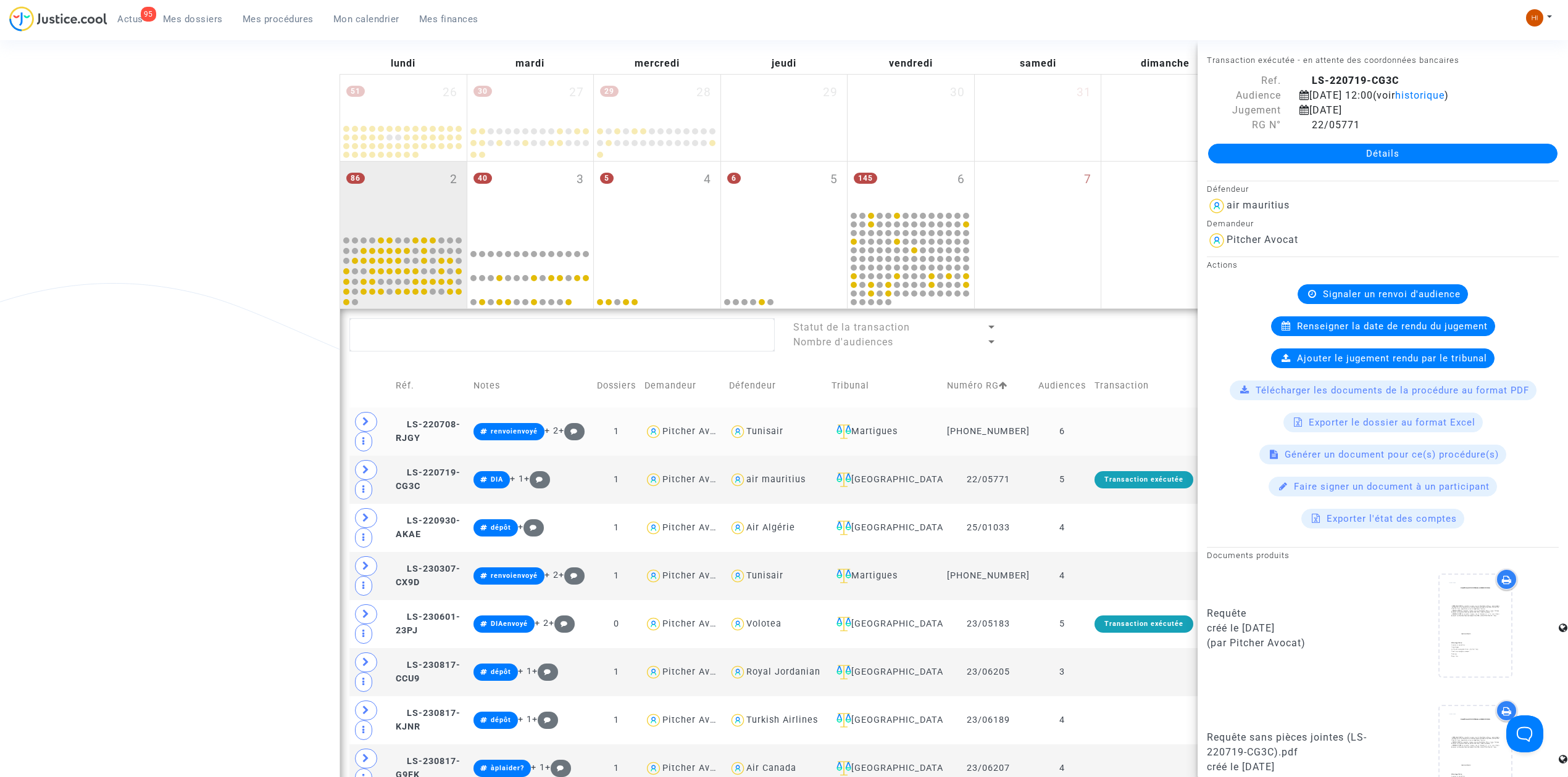
scroll to position [164, 0]
click at [1111, 578] on td at bounding box center [1144, 577] width 108 height 48
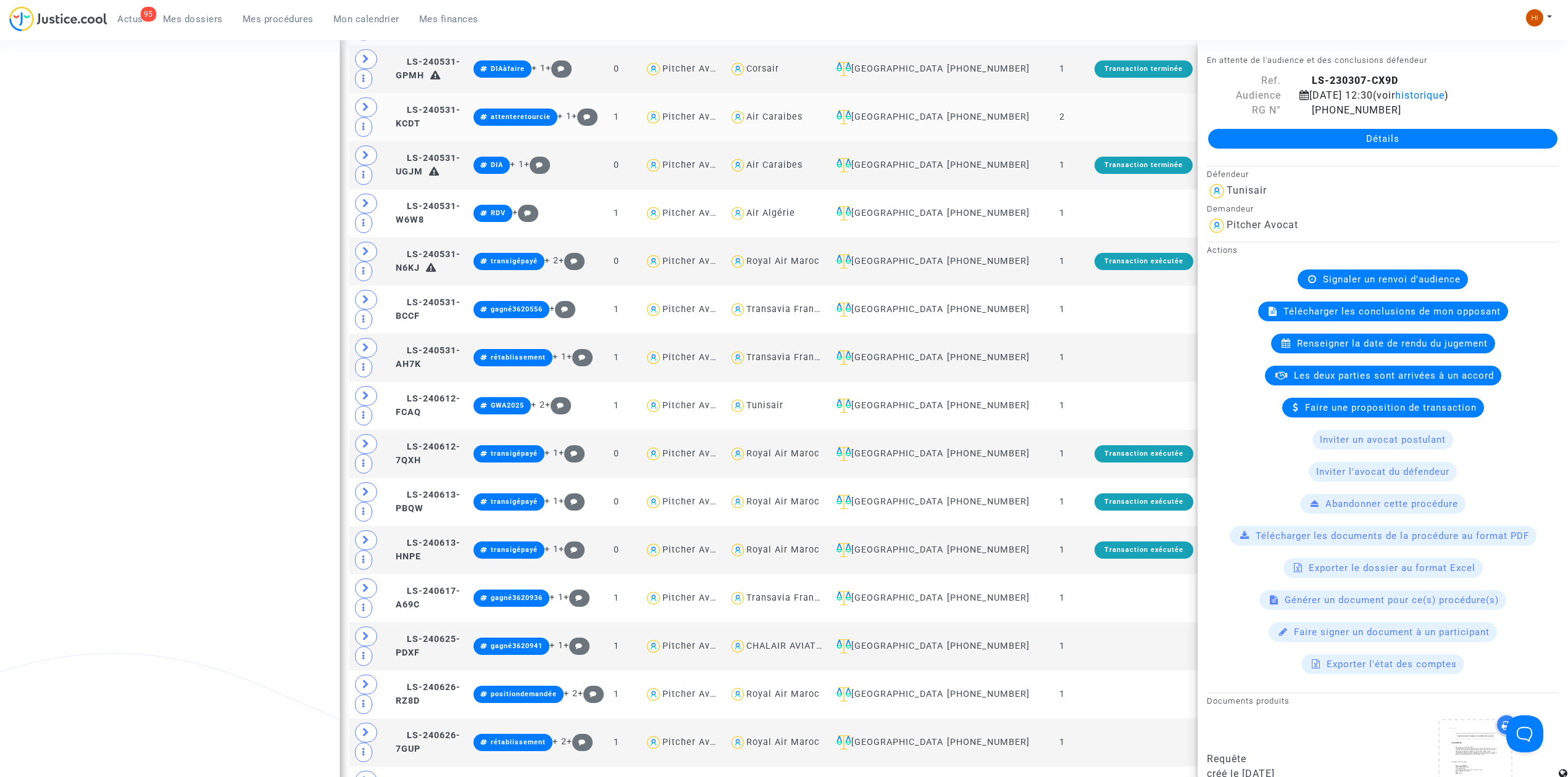
scroll to position [1810, 0]
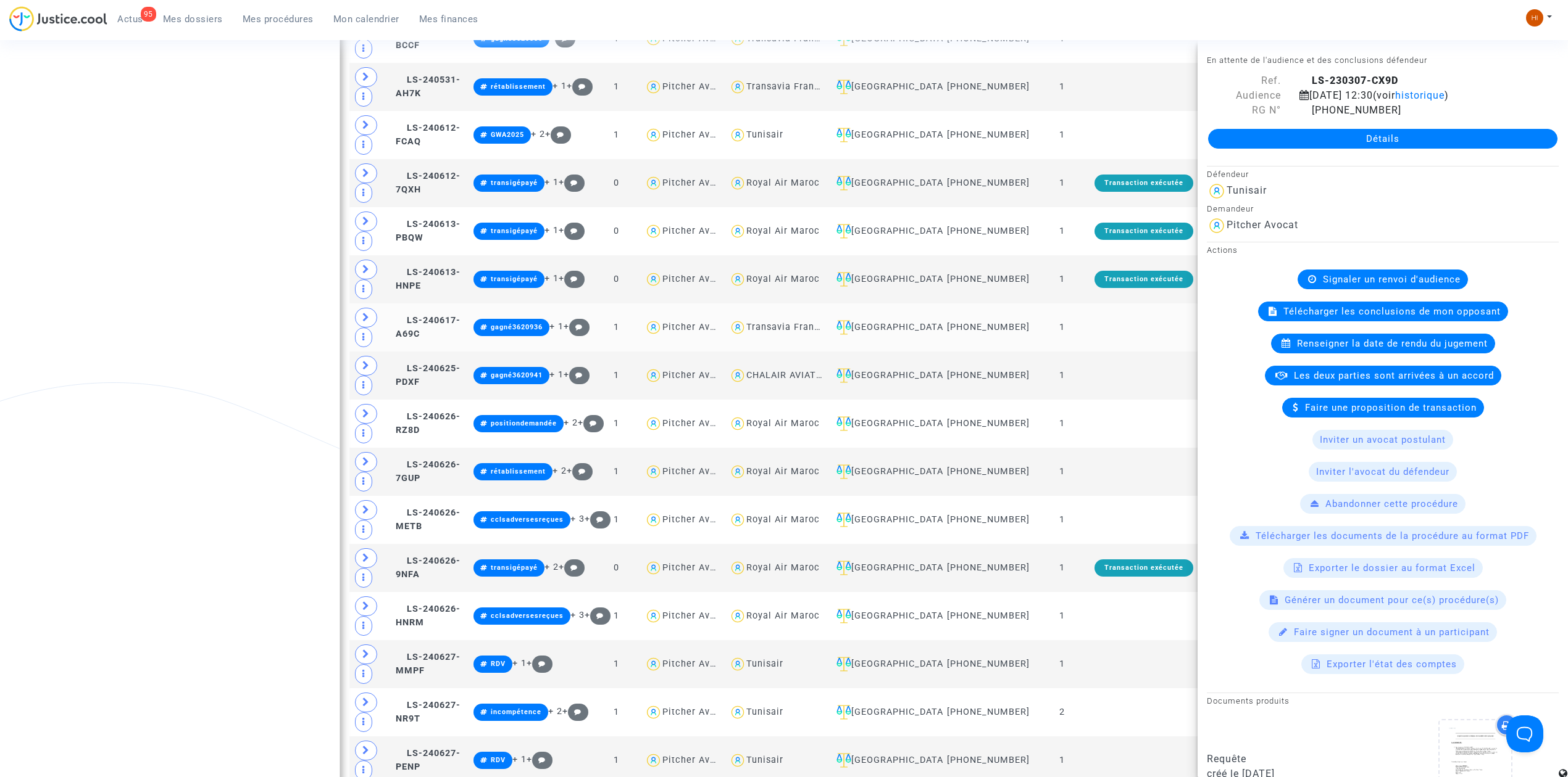
drag, startPoint x: 1144, startPoint y: 361, endPoint x: 1139, endPoint y: 361, distance: 5.0
click at [1143, 352] on td at bounding box center [1144, 327] width 108 height 48
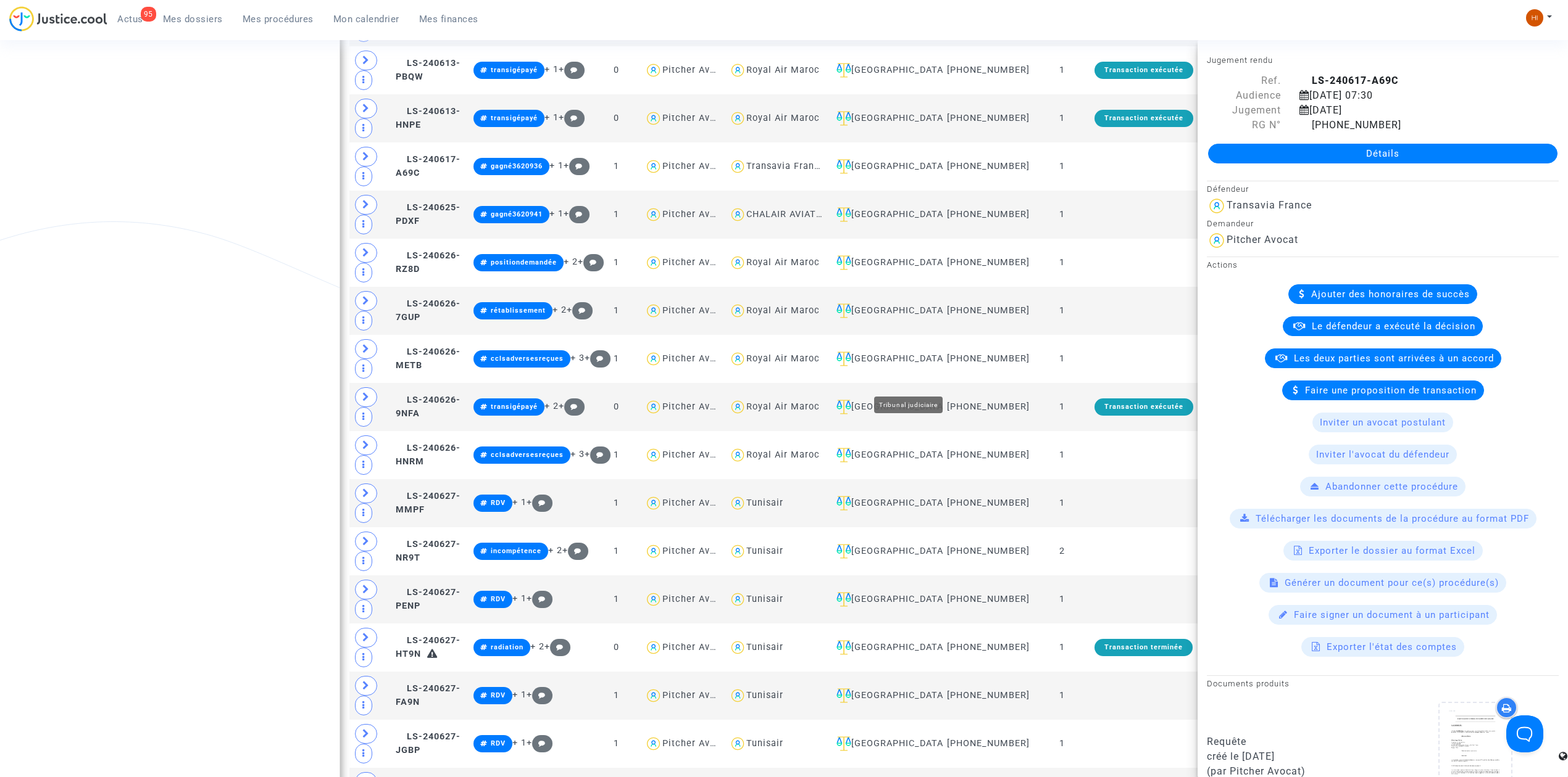
scroll to position [2386, 0]
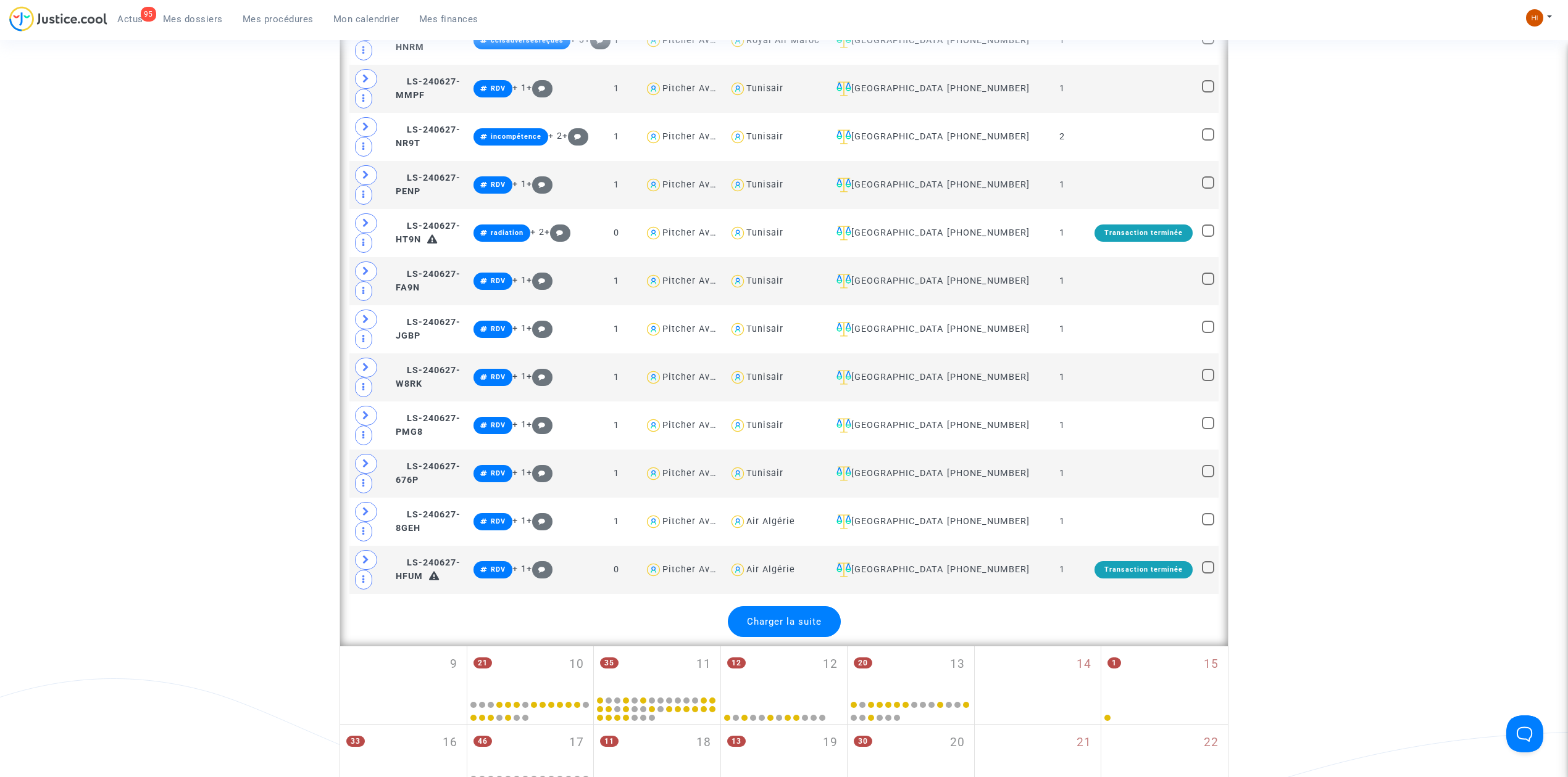
click at [783, 637] on div "Charger la suite" at bounding box center [784, 621] width 113 height 31
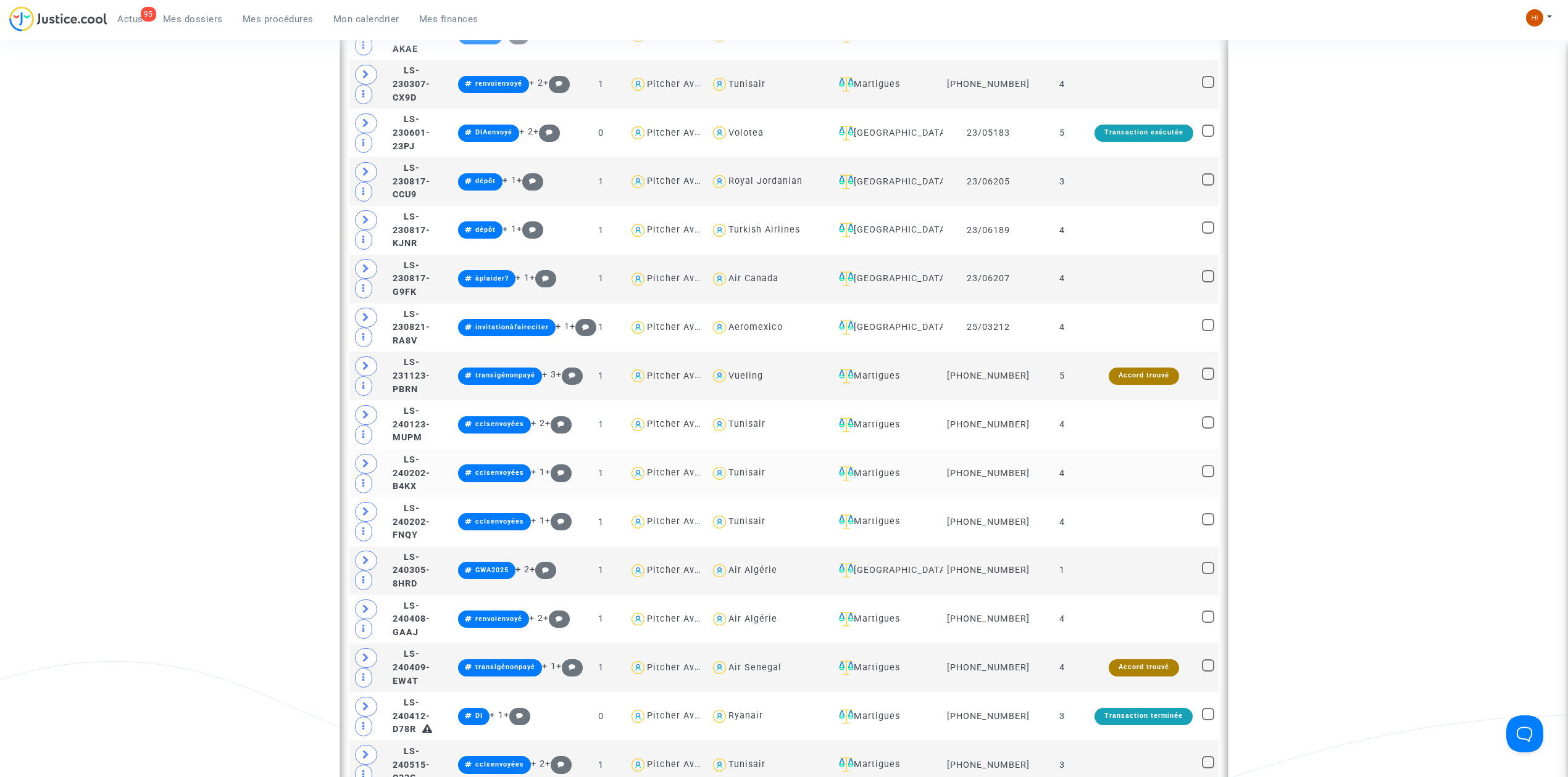
scroll to position [658, 0]
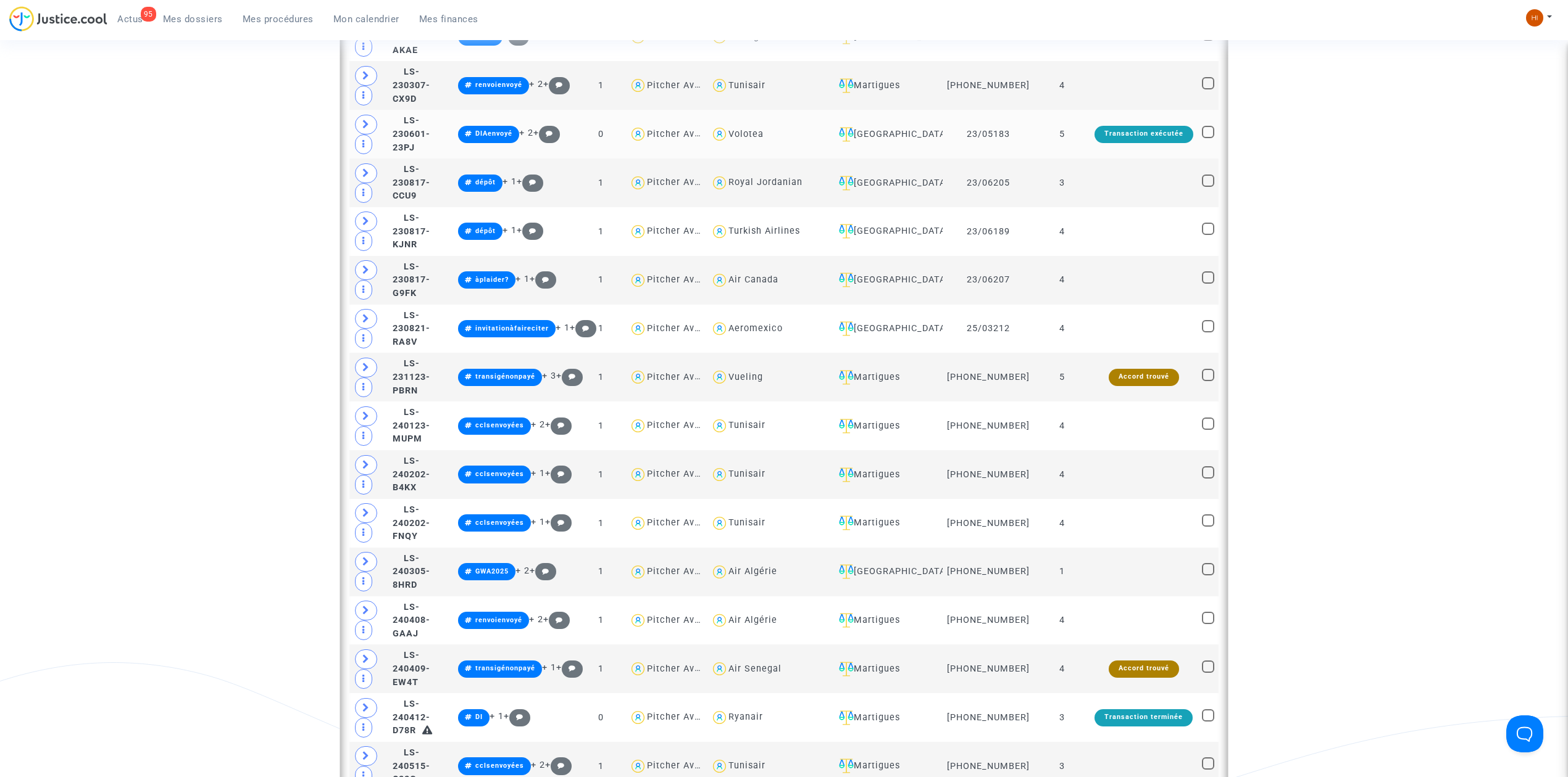
click at [1082, 149] on td "5" at bounding box center [1062, 134] width 57 height 49
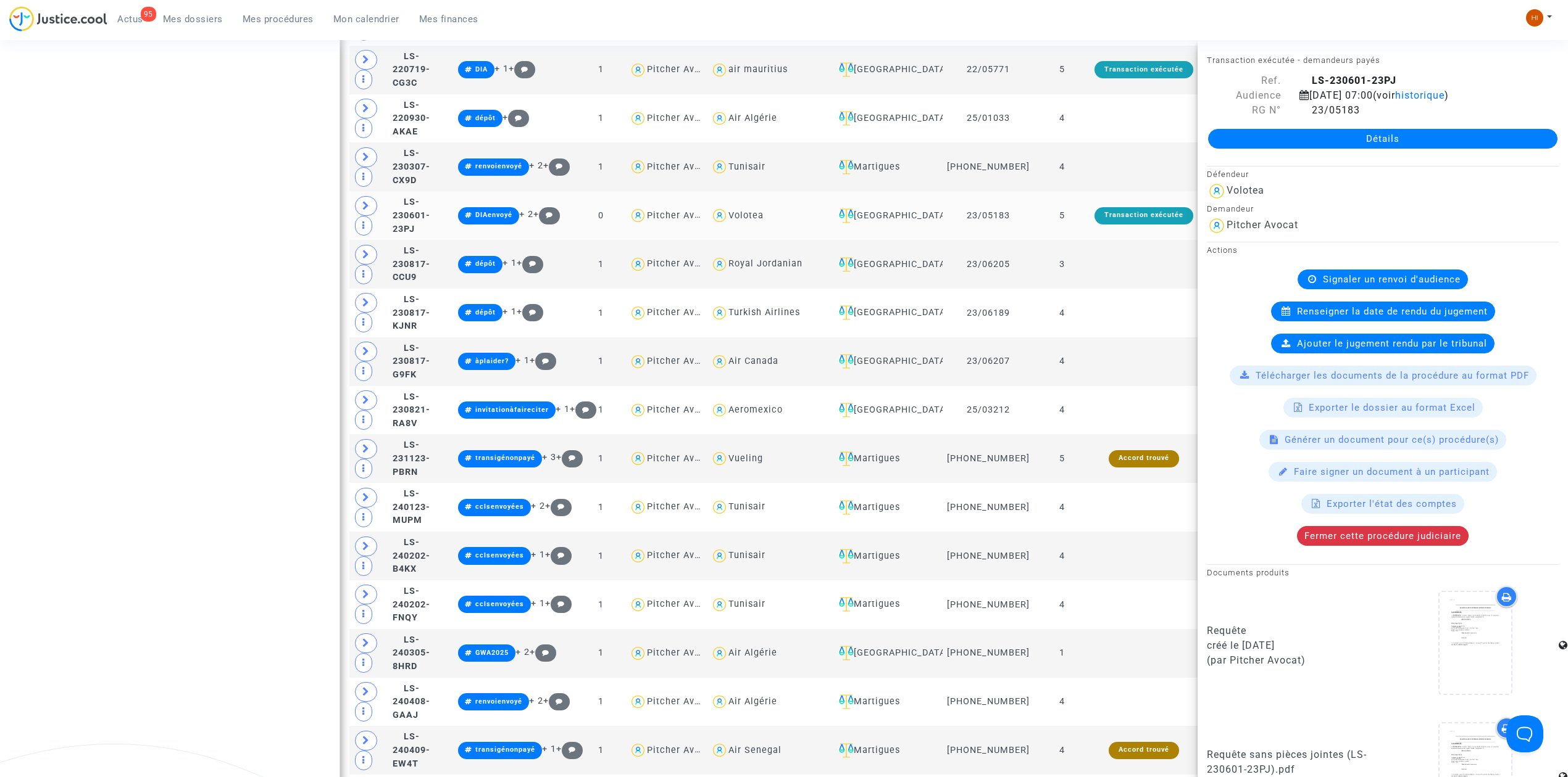
scroll to position [575, 0]
click at [895, 224] on div "Rennes" at bounding box center [886, 217] width 104 height 15
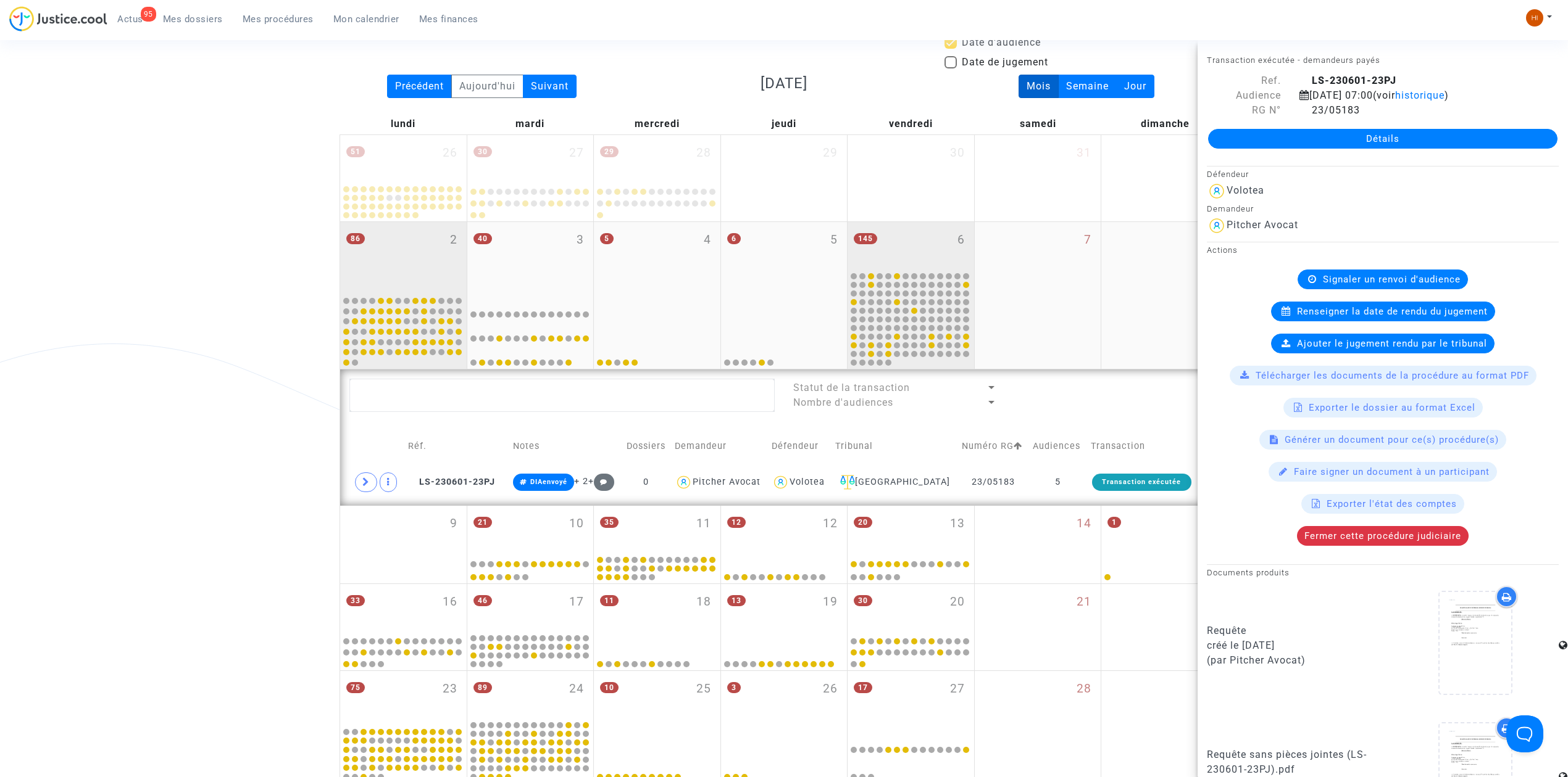
scroll to position [82, 0]
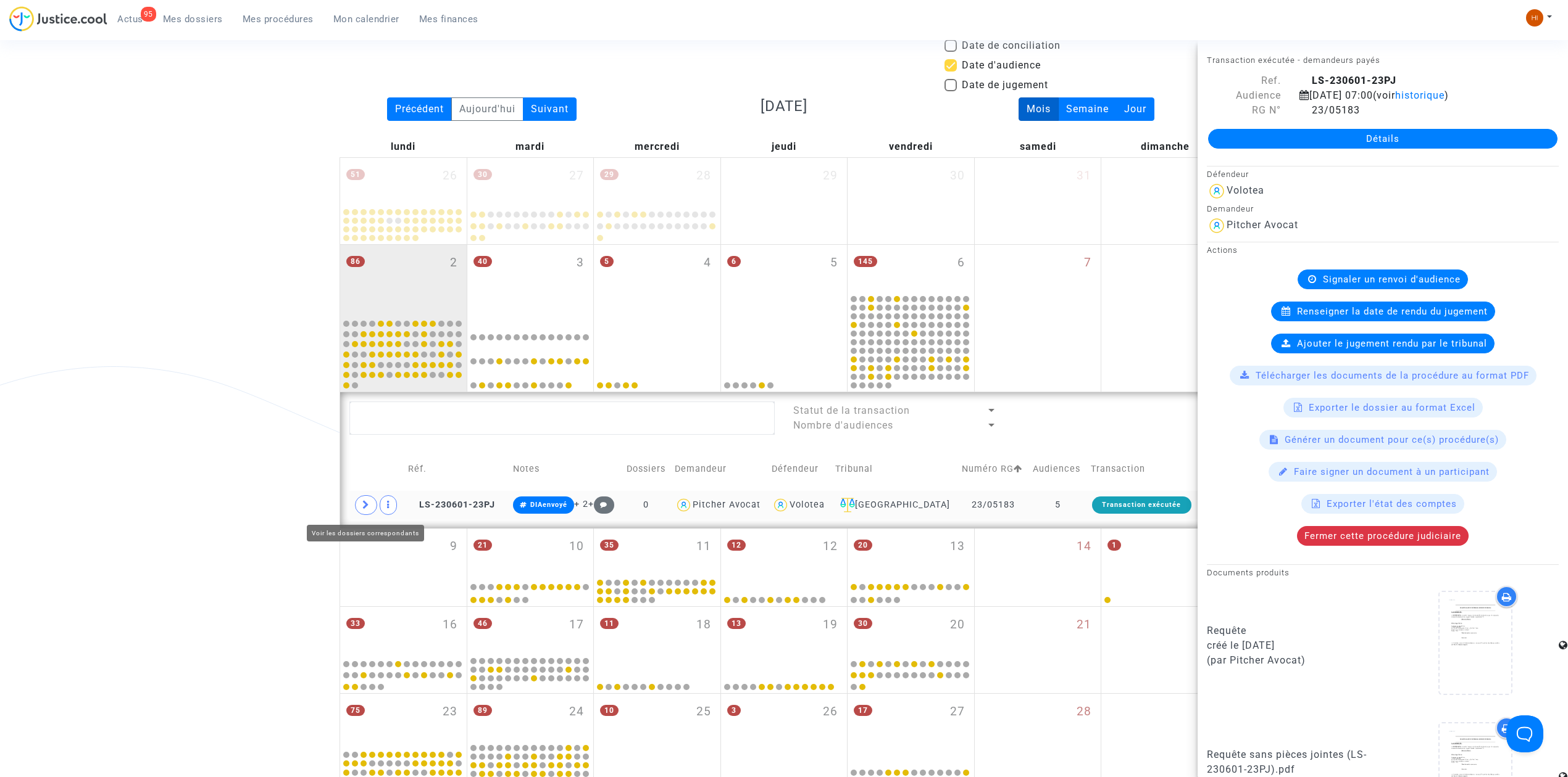
click at [363, 511] on span at bounding box center [366, 504] width 23 height 20
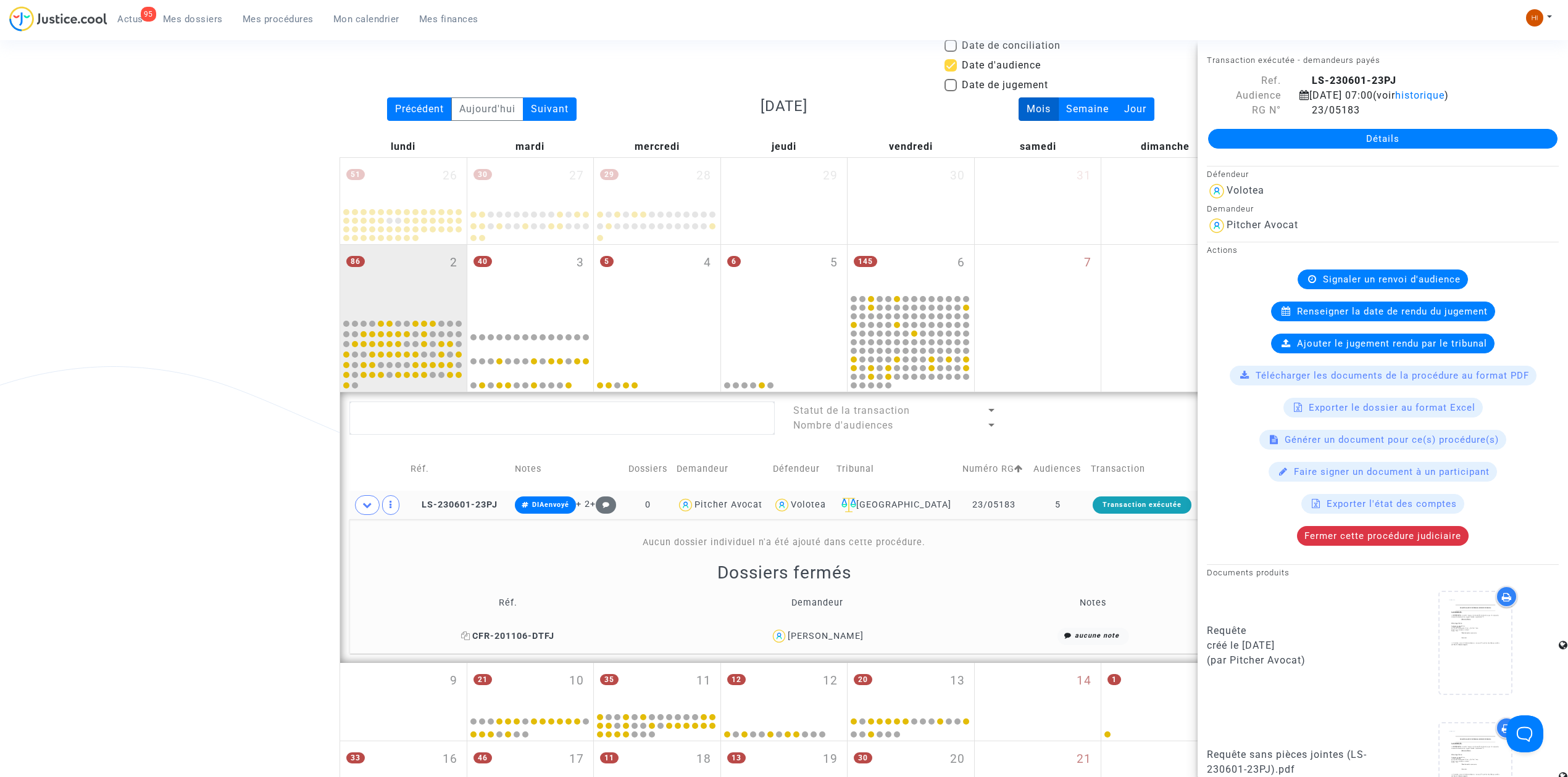
click at [549, 642] on span "CFR-201106-DTFJ" at bounding box center [508, 636] width 93 height 10
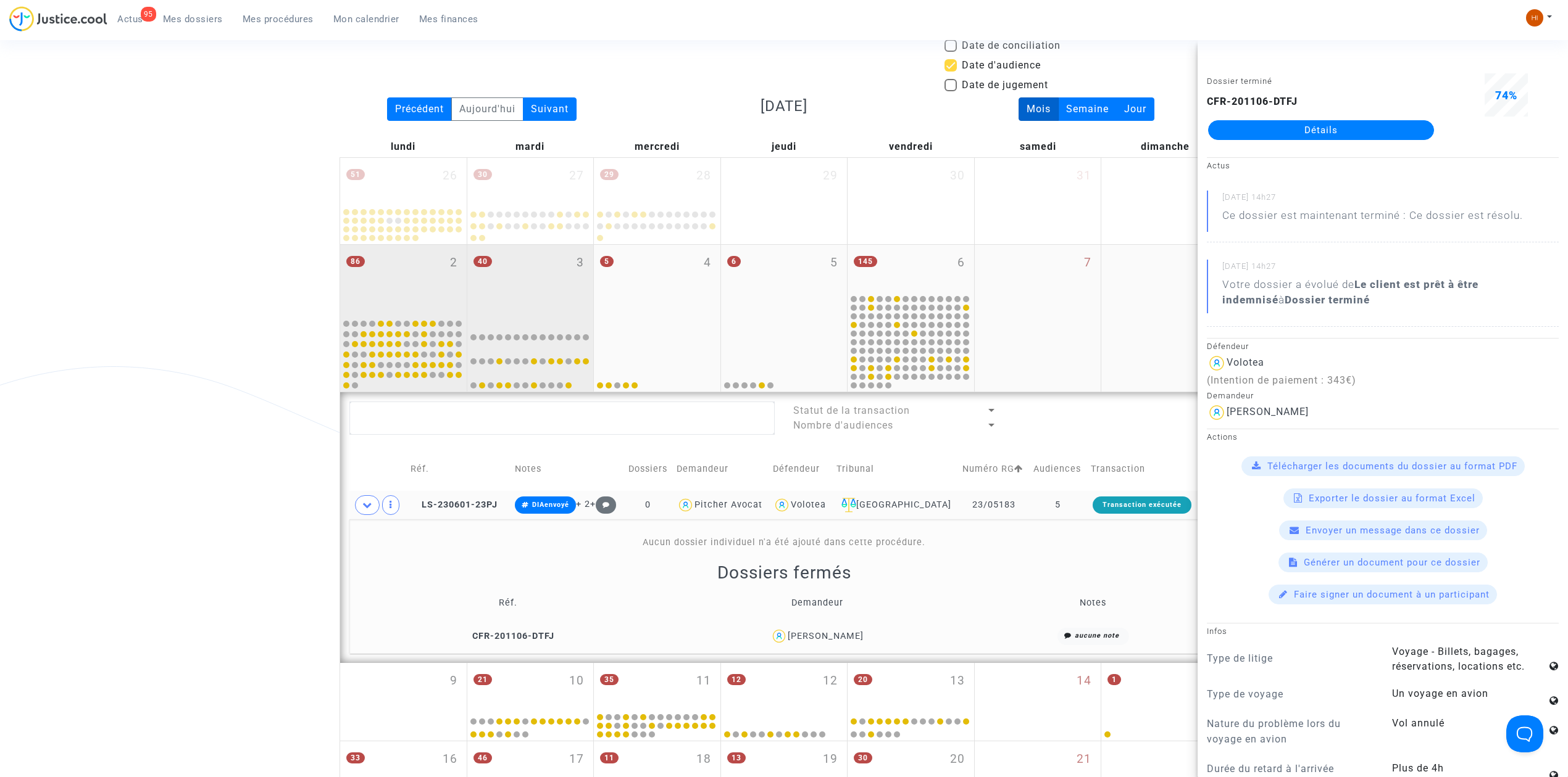
click at [559, 261] on div "40 3" at bounding box center [530, 281] width 126 height 72
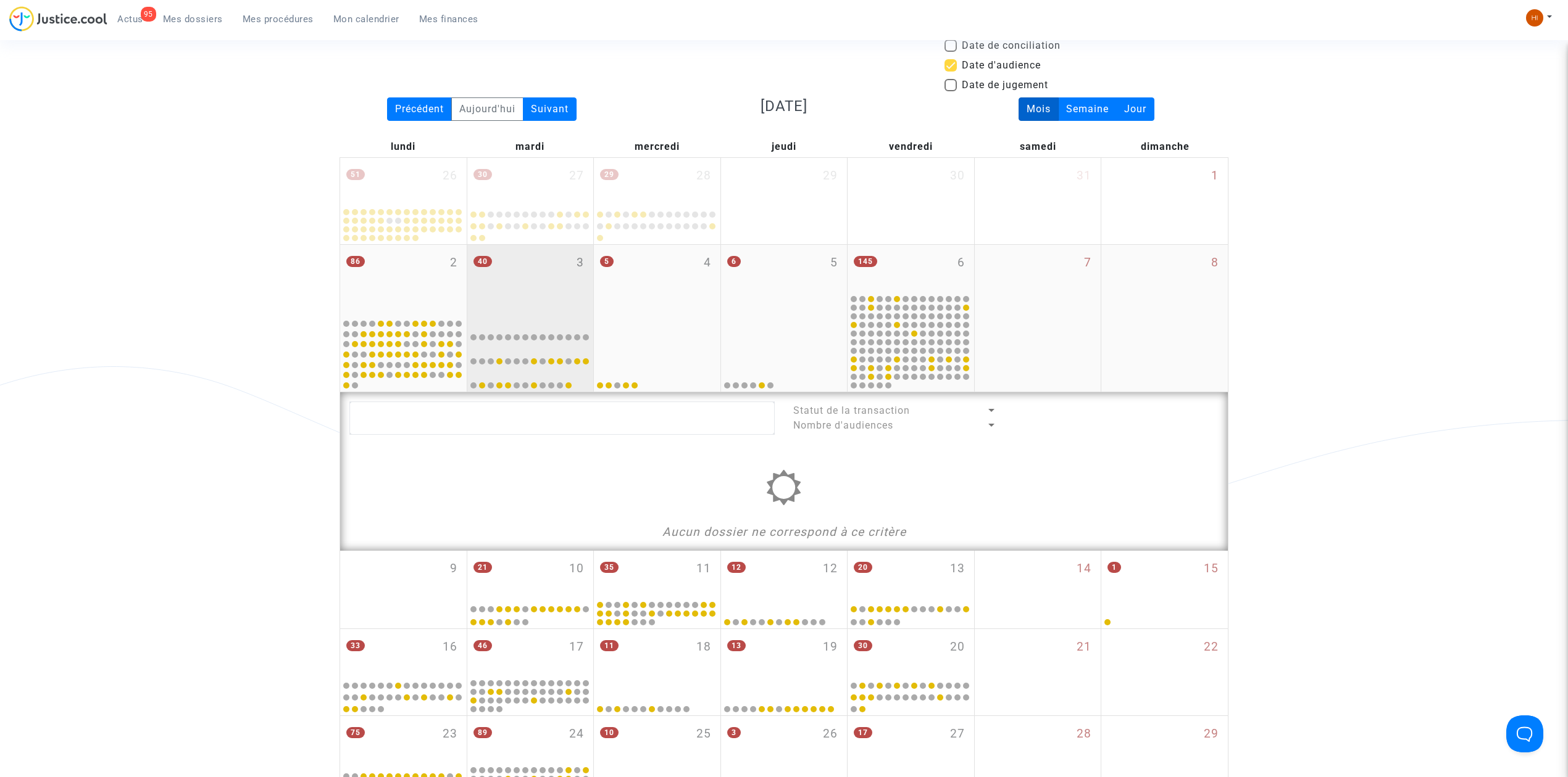
click at [579, 285] on div "40 3" at bounding box center [530, 281] width 126 height 72
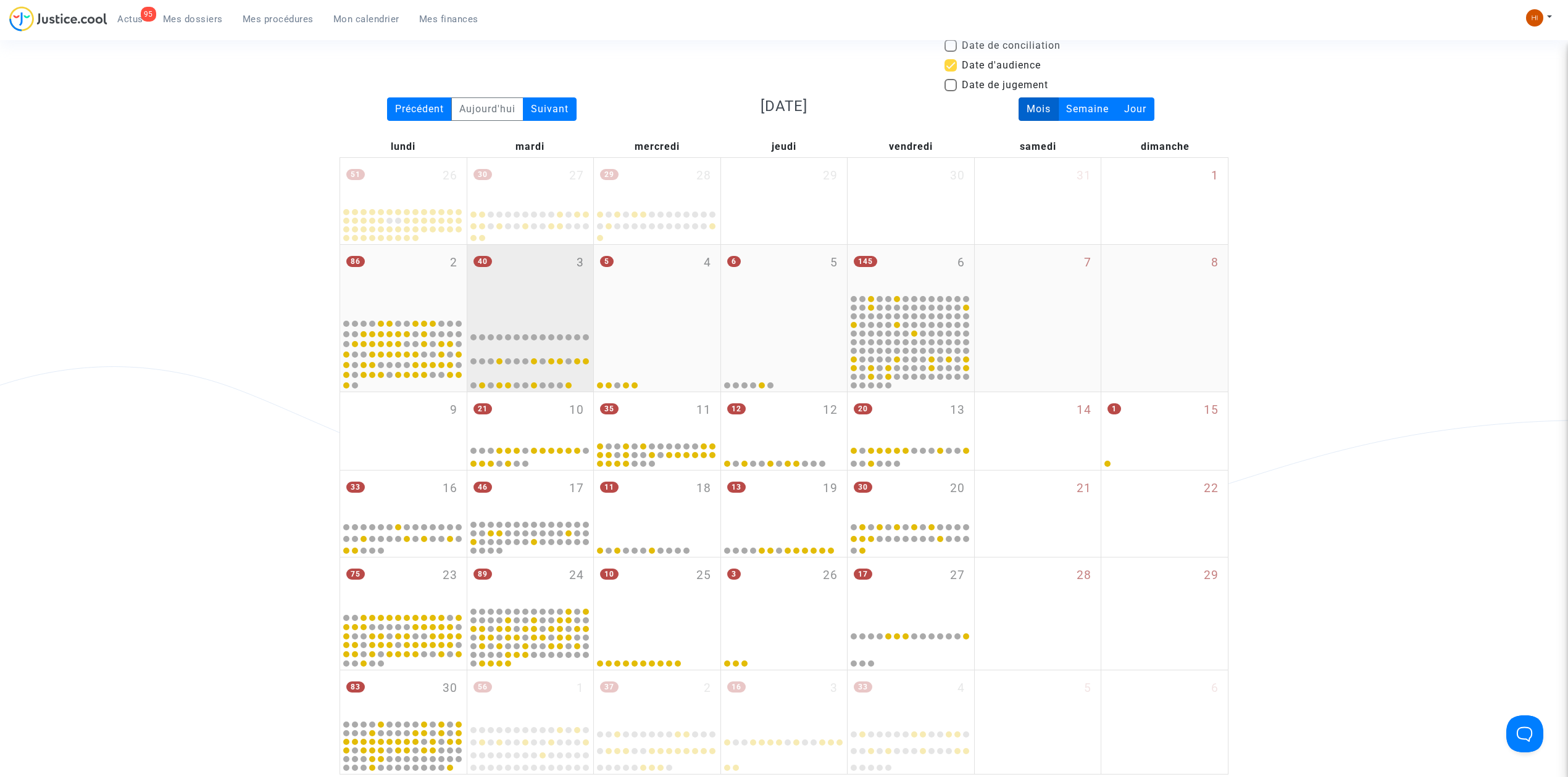
click at [578, 285] on div "40 3" at bounding box center [530, 281] width 126 height 72
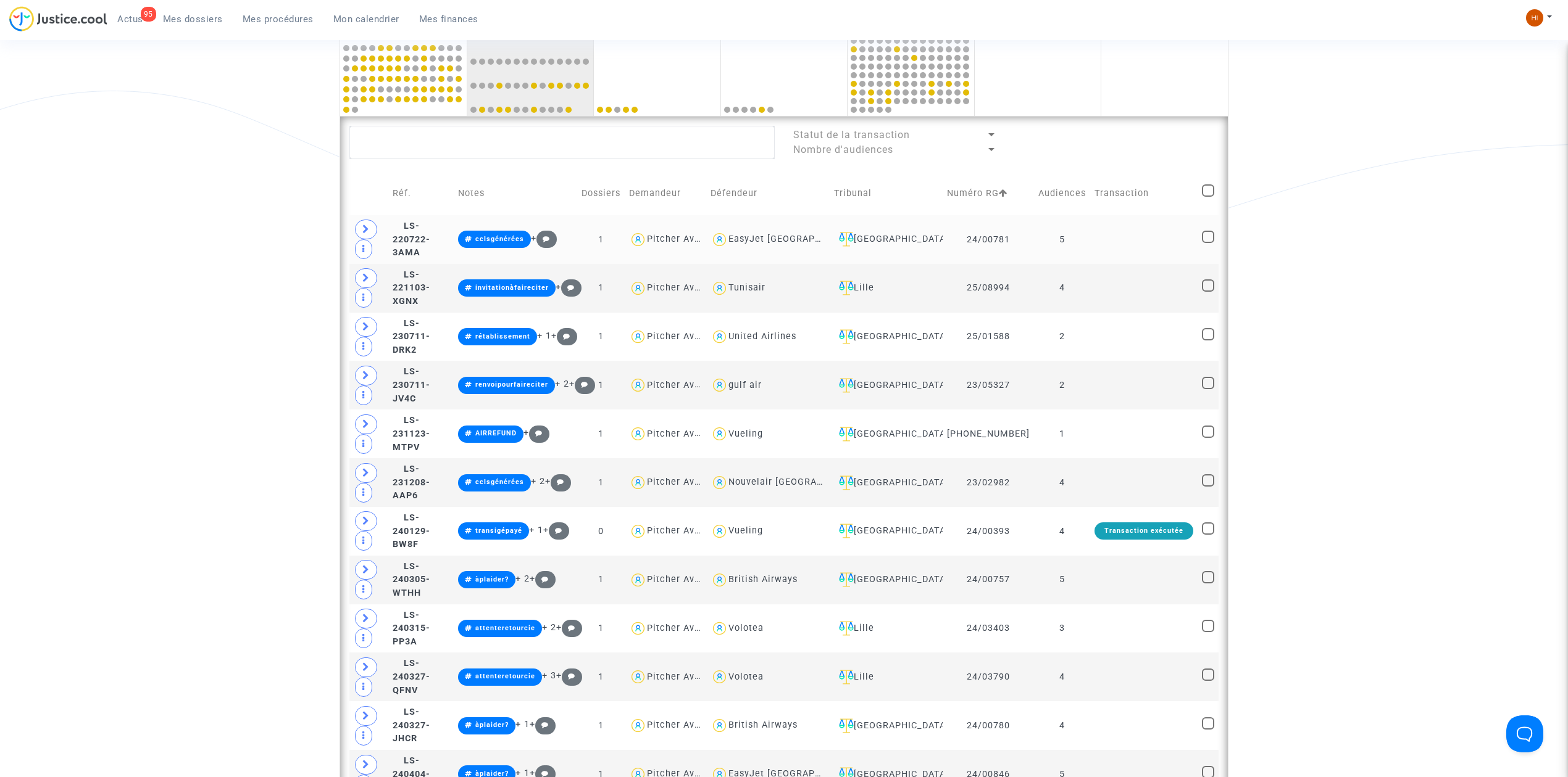
scroll to position [493, 0]
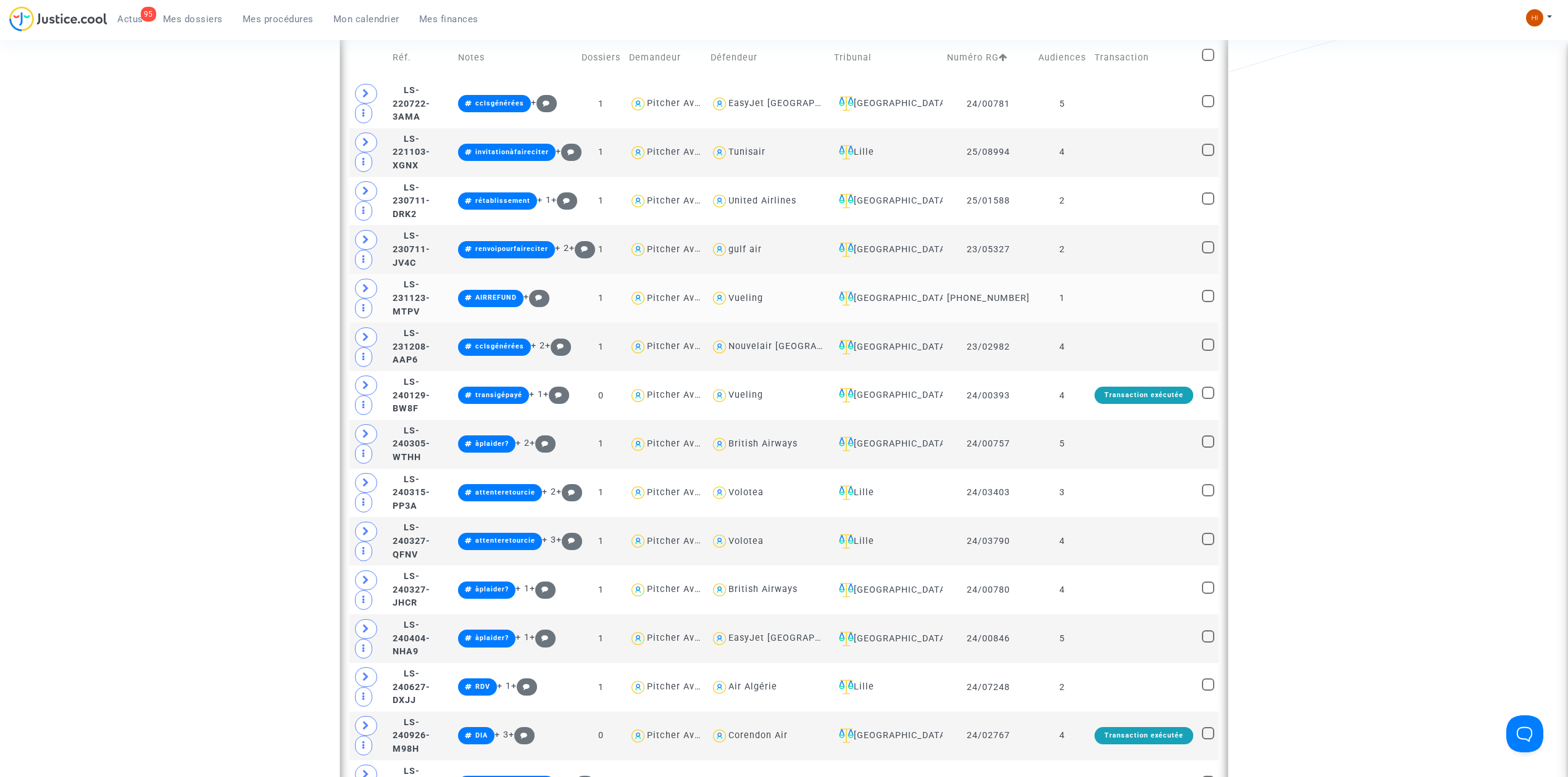
click at [1093, 301] on td at bounding box center [1144, 299] width 108 height 49
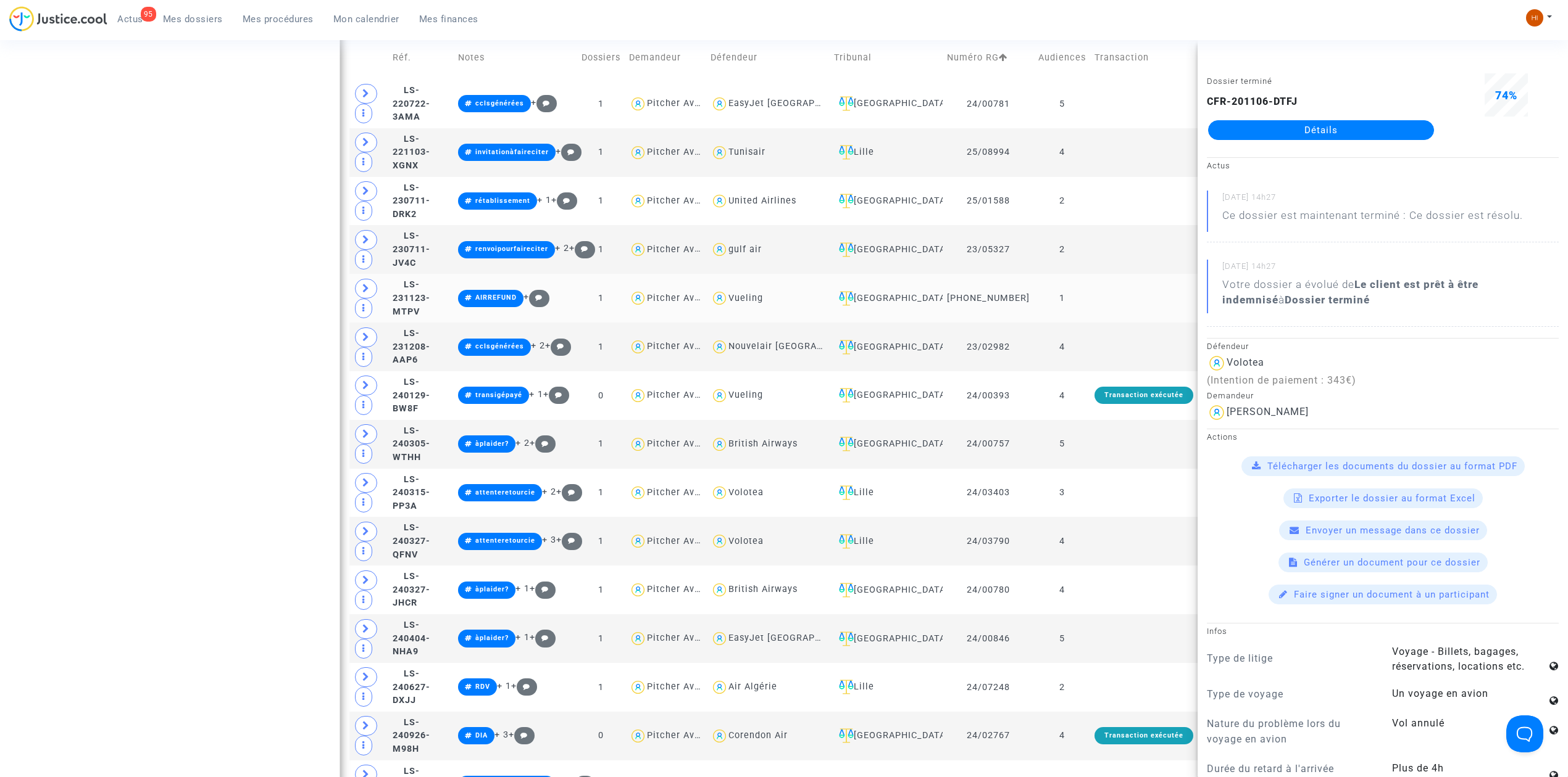
click at [1087, 320] on td "1" at bounding box center [1062, 299] width 57 height 49
click at [1083, 311] on td "1" at bounding box center [1062, 299] width 57 height 49
click at [364, 293] on icon at bounding box center [366, 289] width 8 height 9
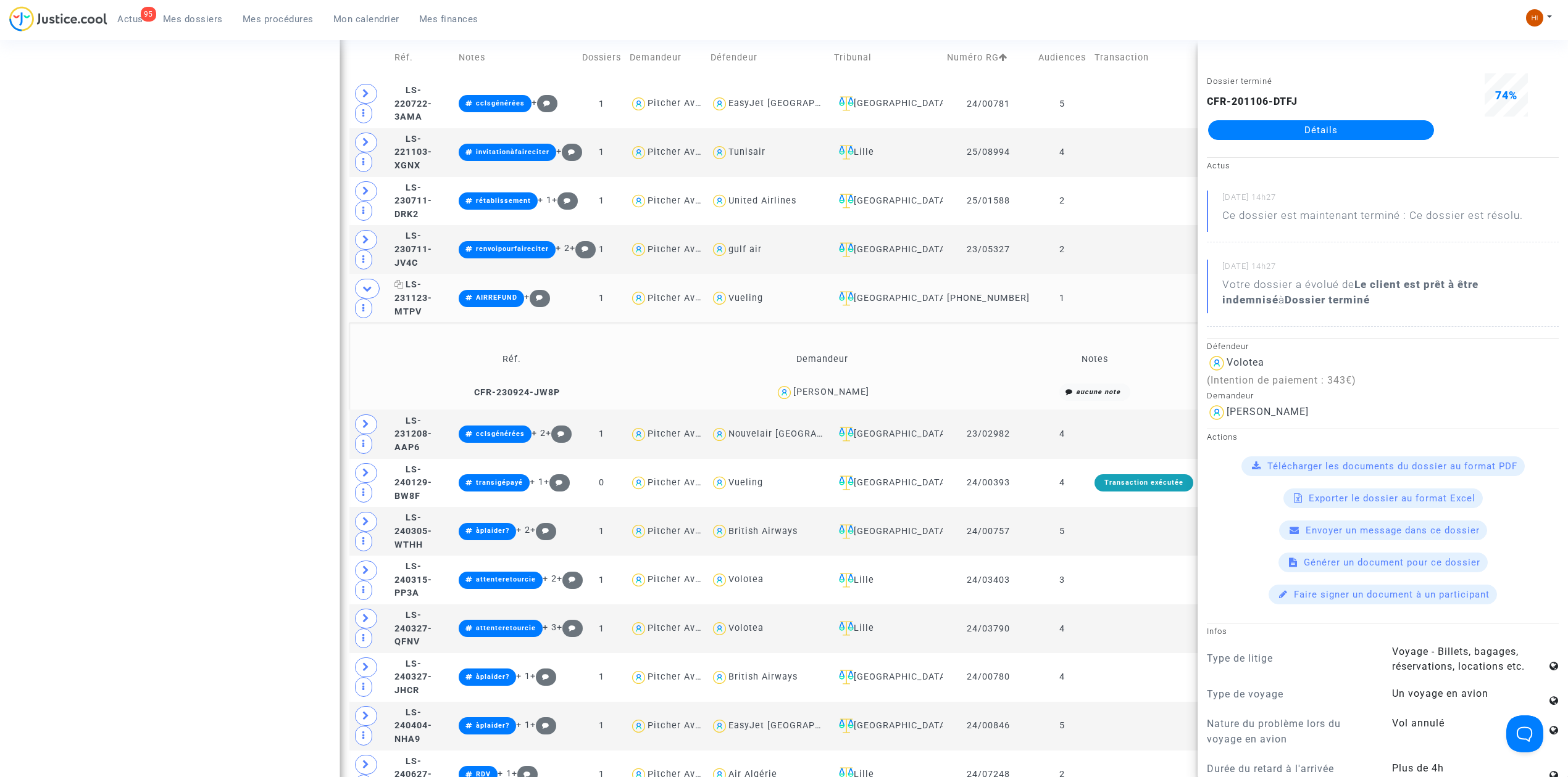
click at [423, 299] on span "LS-231123-MTPV" at bounding box center [413, 297] width 38 height 37
click at [372, 293] on icon at bounding box center [367, 289] width 9 height 9
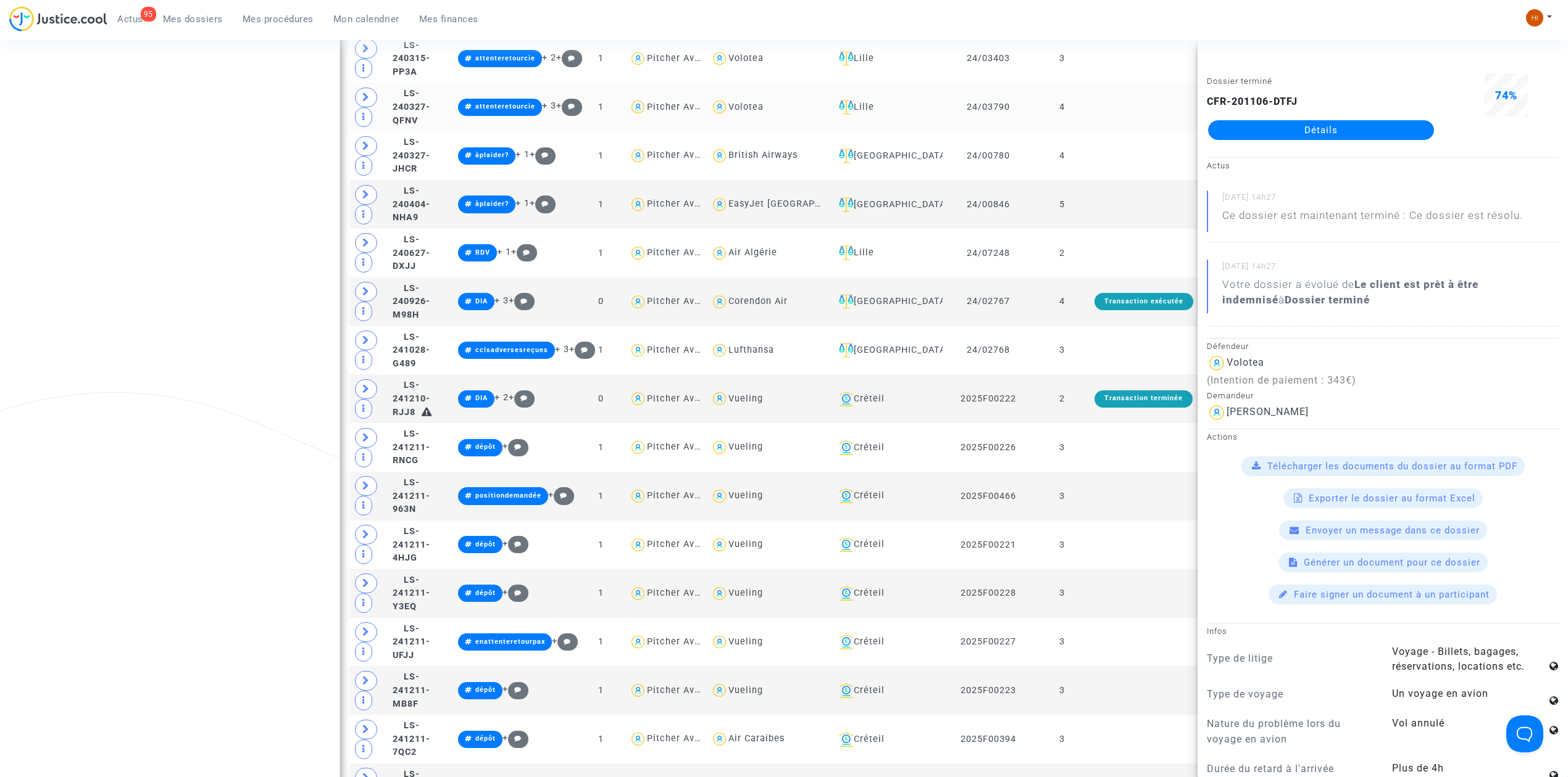
scroll to position [1151, 0]
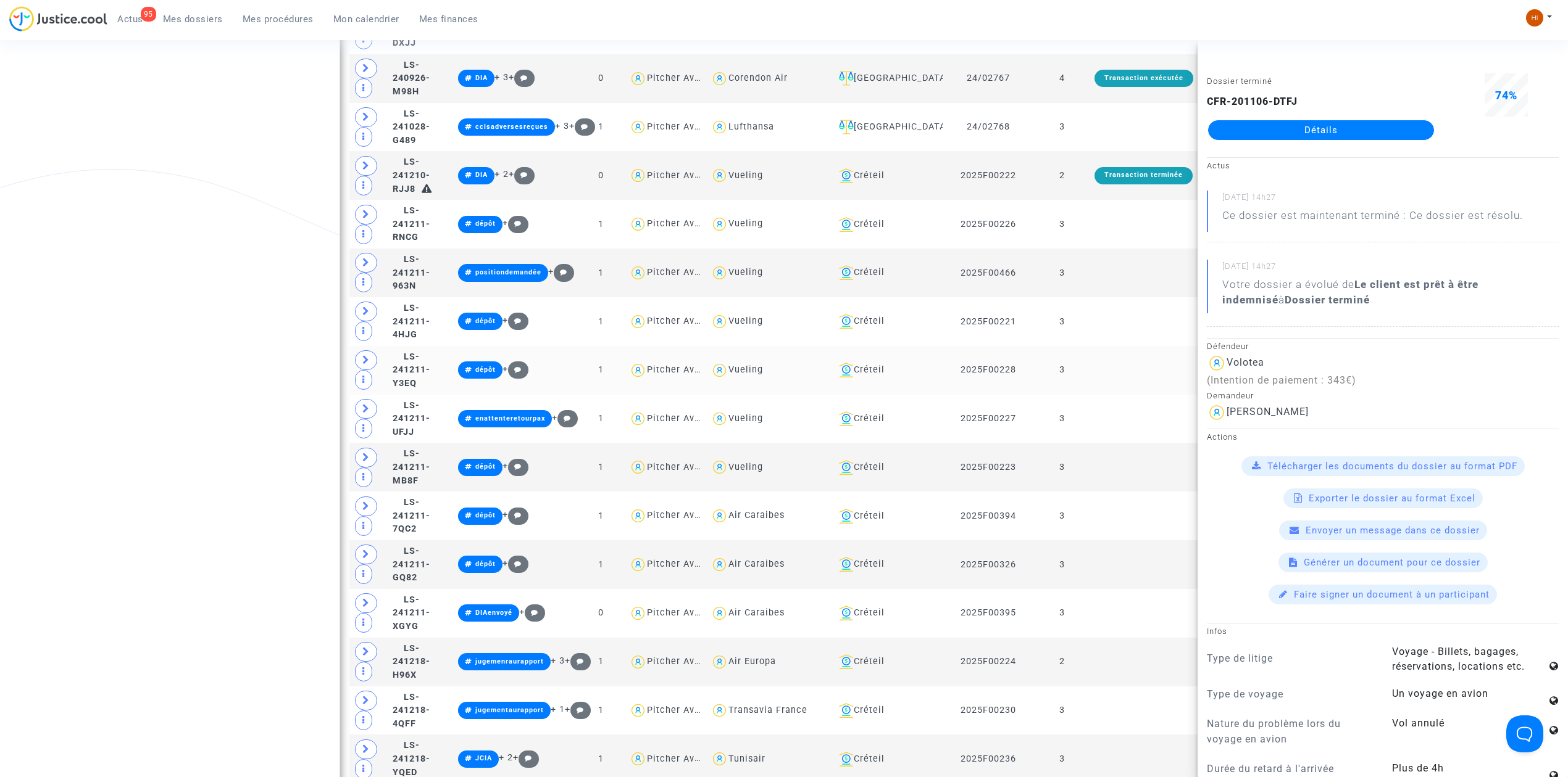
click at [1109, 390] on td at bounding box center [1144, 371] width 108 height 49
click at [1097, 485] on td at bounding box center [1144, 468] width 108 height 49
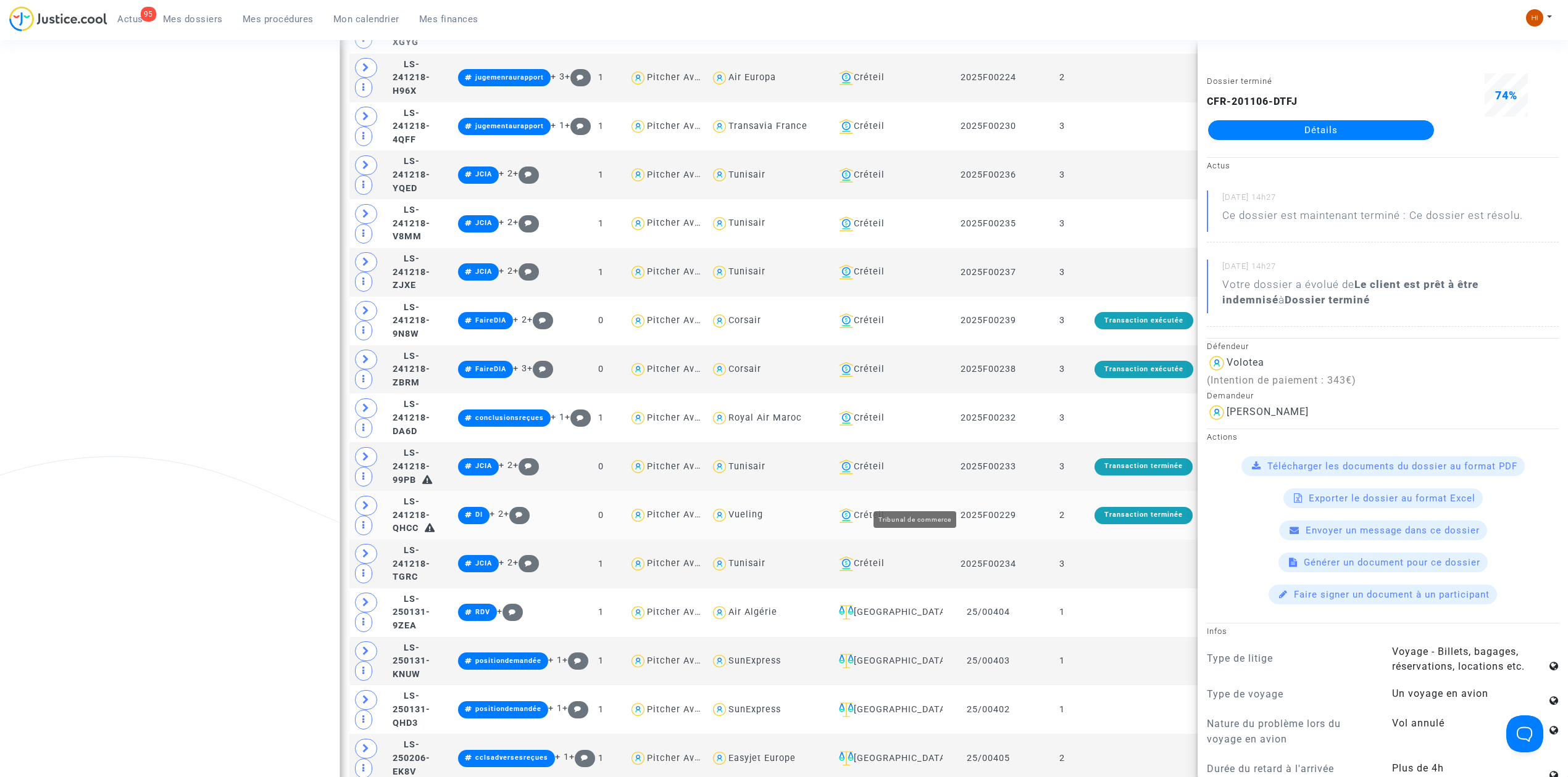
scroll to position [2386, 0]
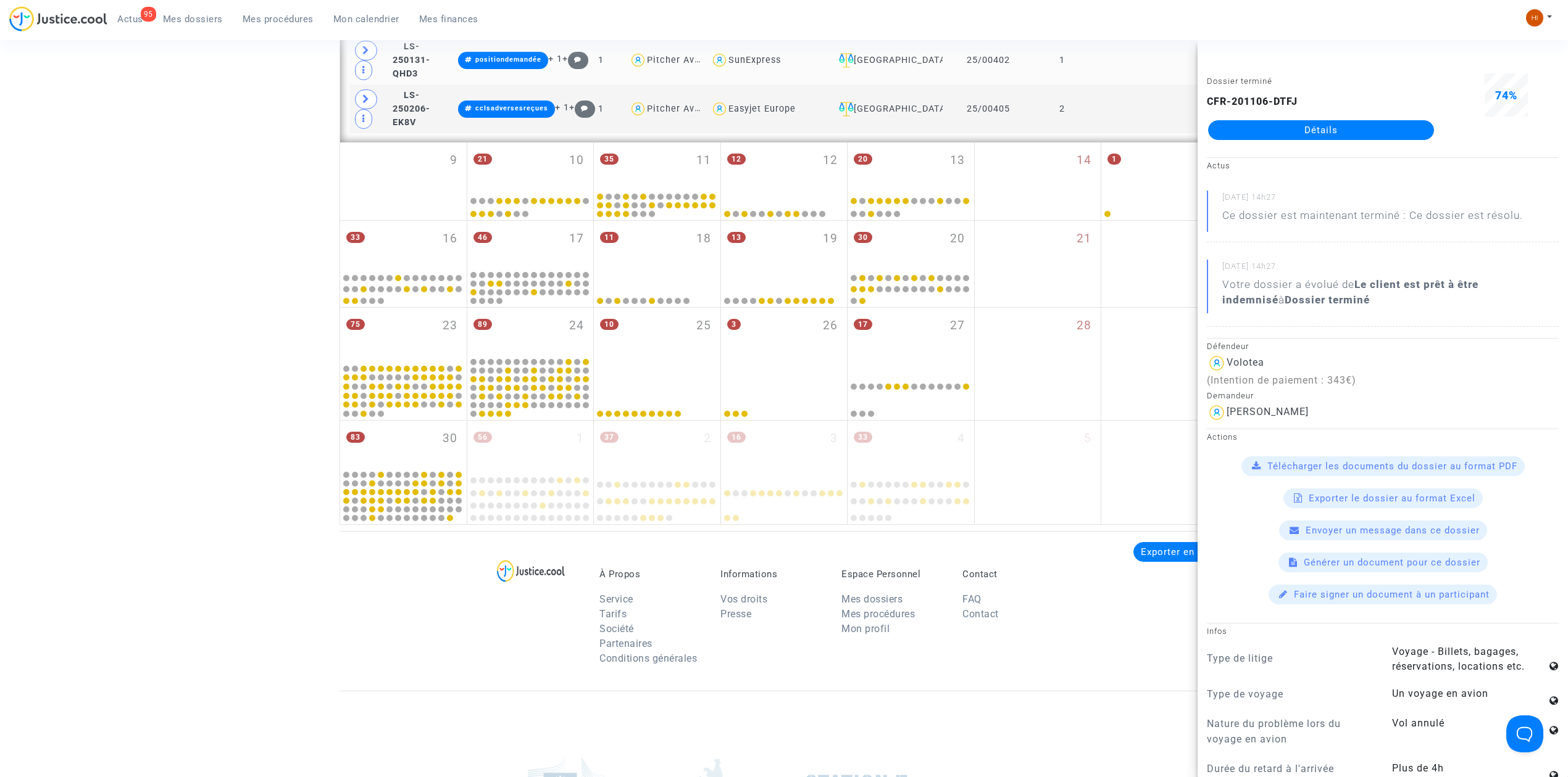
click at [1164, 84] on td at bounding box center [1144, 60] width 108 height 49
click at [1053, 85] on td "1" at bounding box center [1062, 60] width 57 height 49
click at [439, 62] on td "LS-250131-QHD3" at bounding box center [421, 60] width 65 height 49
click at [439, 85] on td "LS-250131-QHD3" at bounding box center [421, 60] width 65 height 49
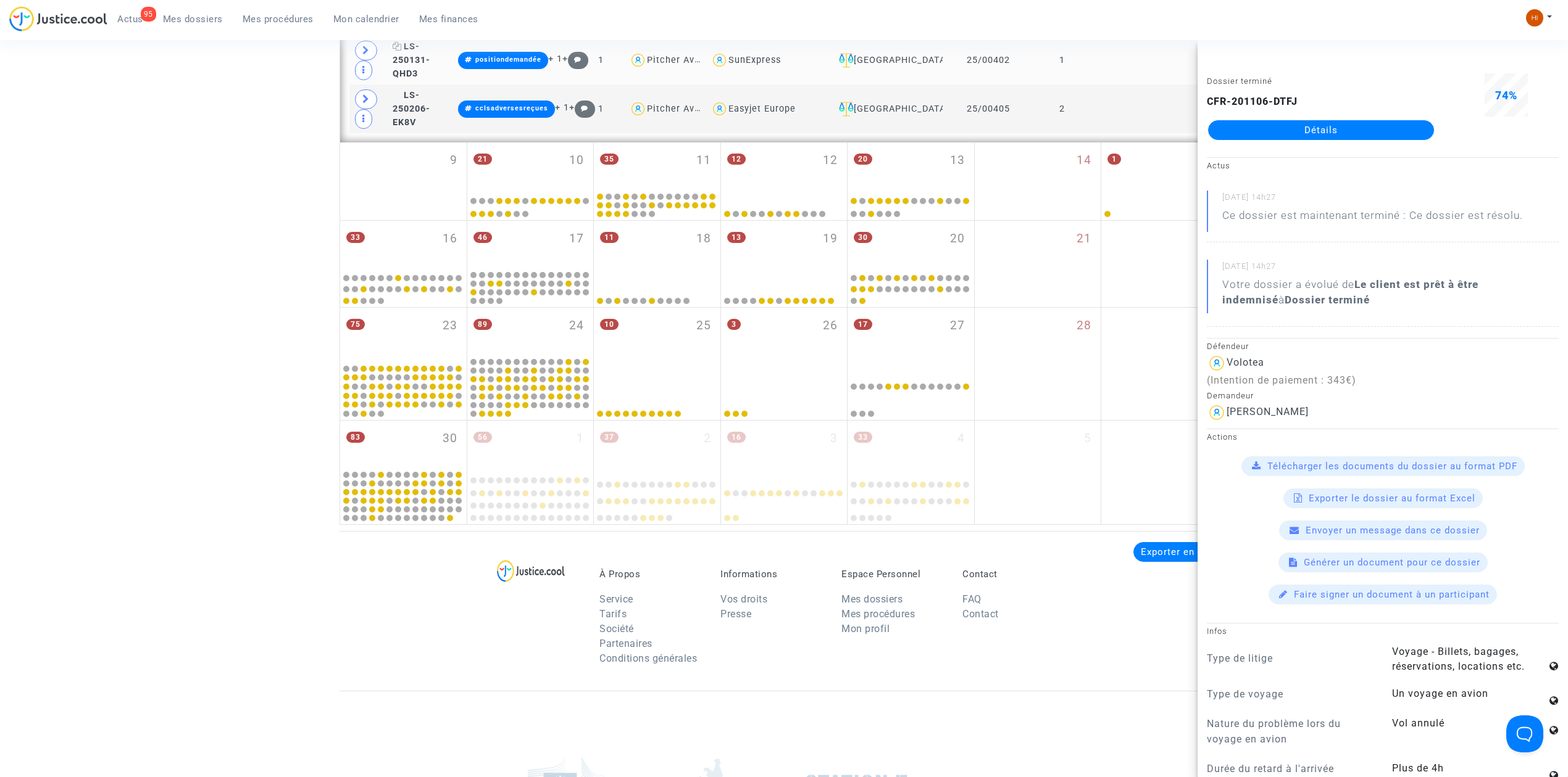
click at [430, 70] on span "LS-250131-QHD3" at bounding box center [411, 59] width 38 height 37
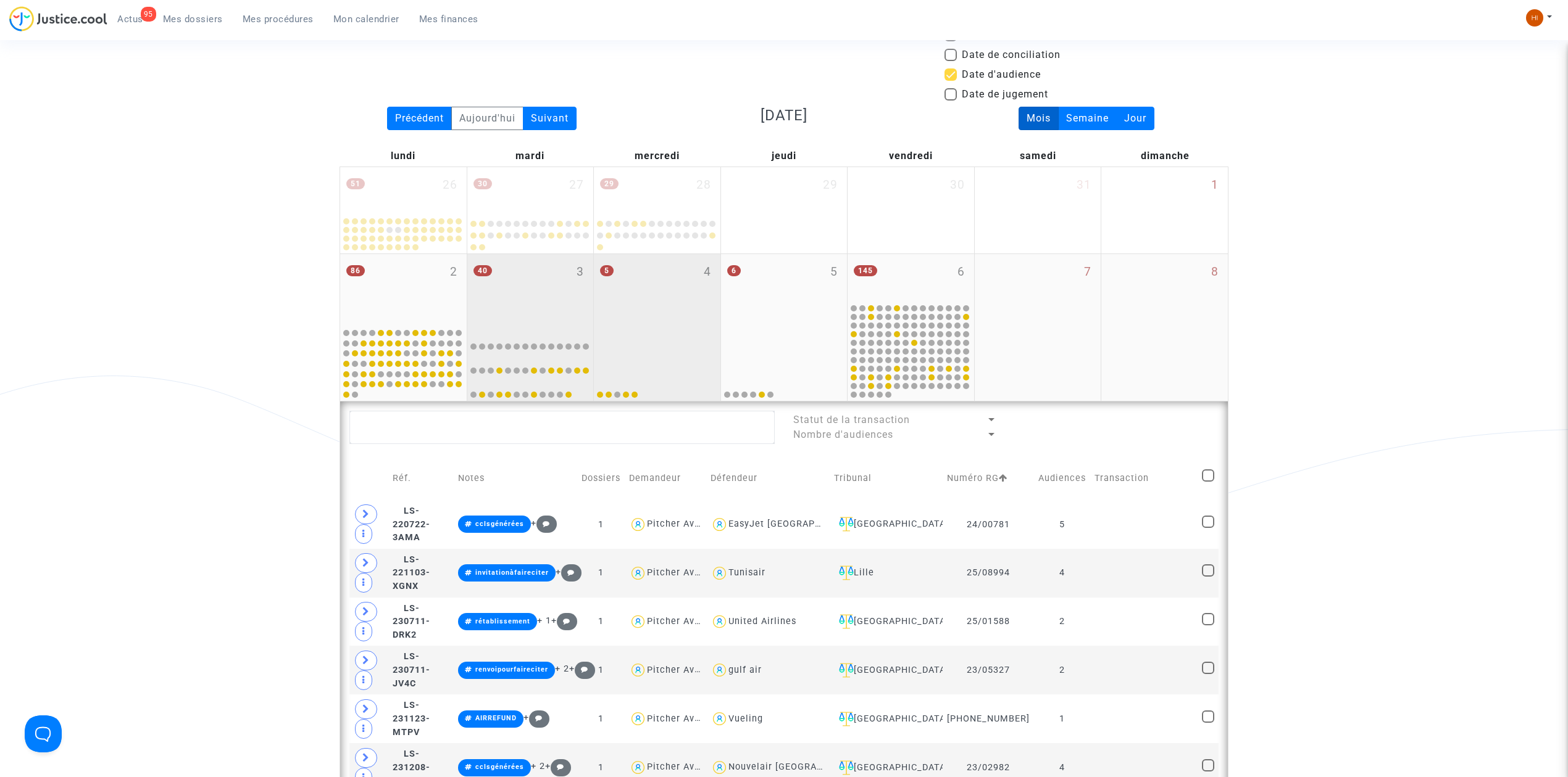
click at [625, 305] on div "5 4" at bounding box center [657, 290] width 126 height 72
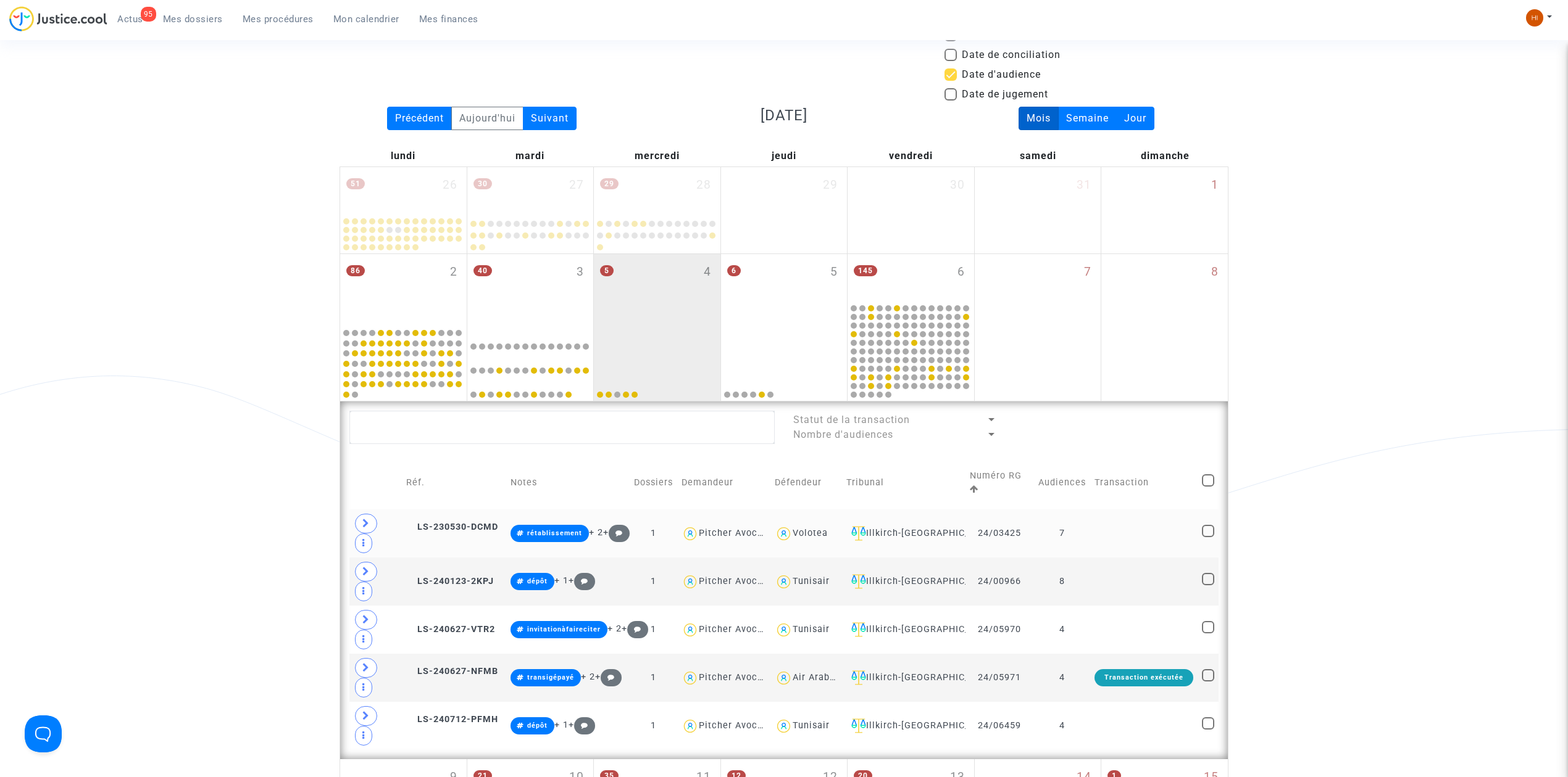
click at [1119, 542] on td at bounding box center [1144, 533] width 108 height 48
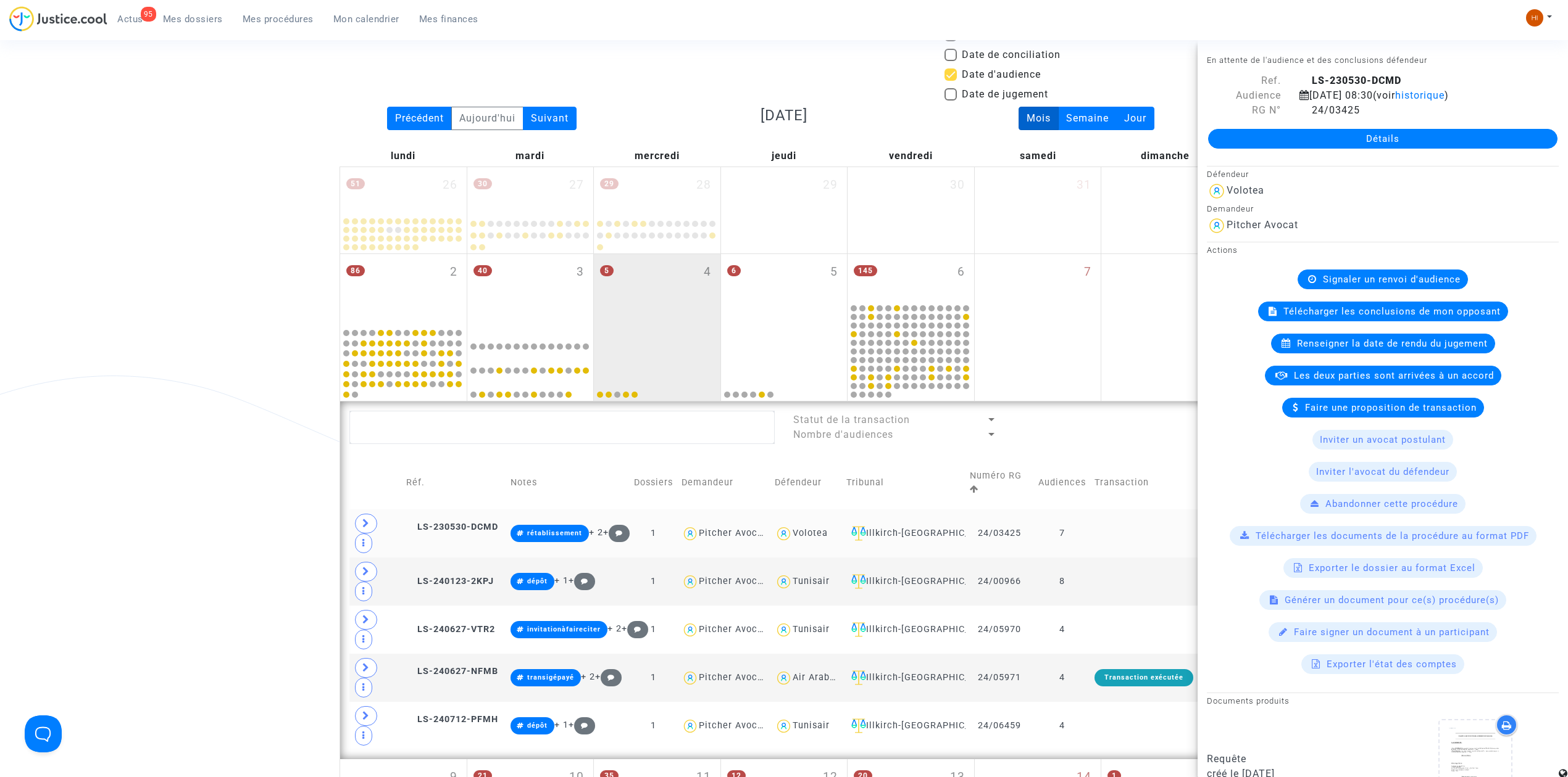
click at [1117, 531] on td at bounding box center [1144, 533] width 108 height 48
click at [1105, 524] on td at bounding box center [1144, 533] width 108 height 48
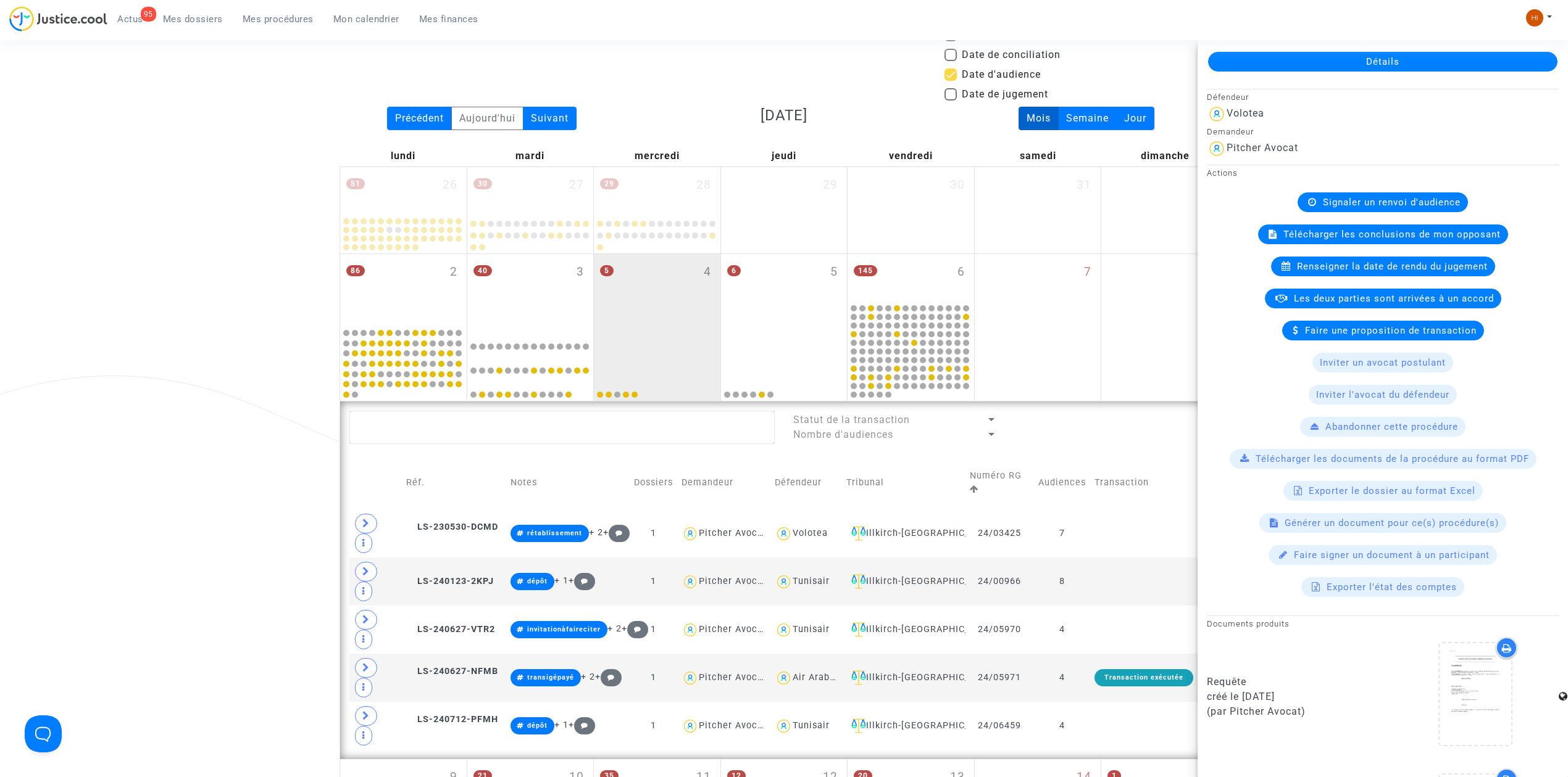
scroll to position [247, 0]
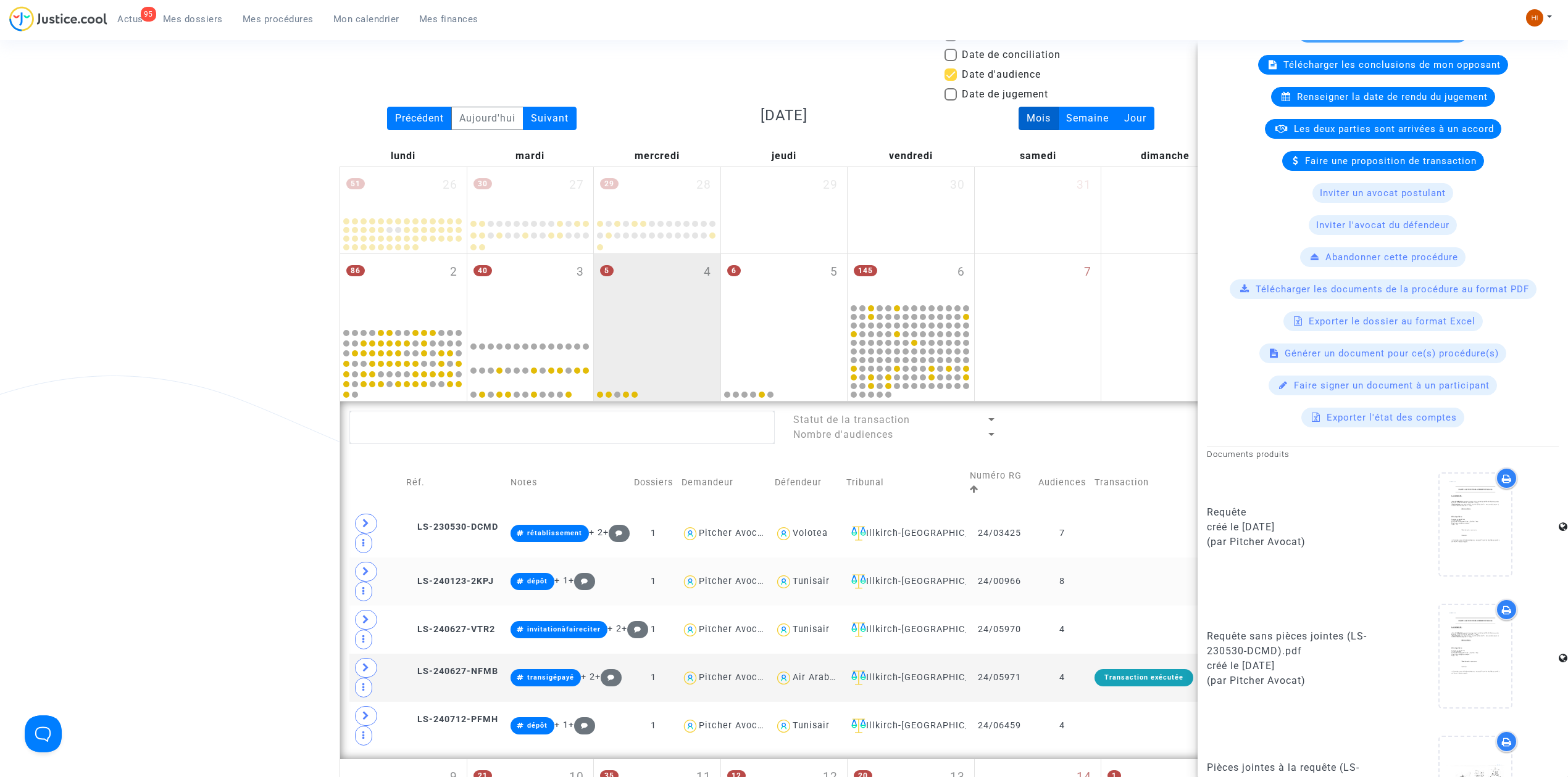
click at [1125, 586] on td at bounding box center [1144, 582] width 108 height 48
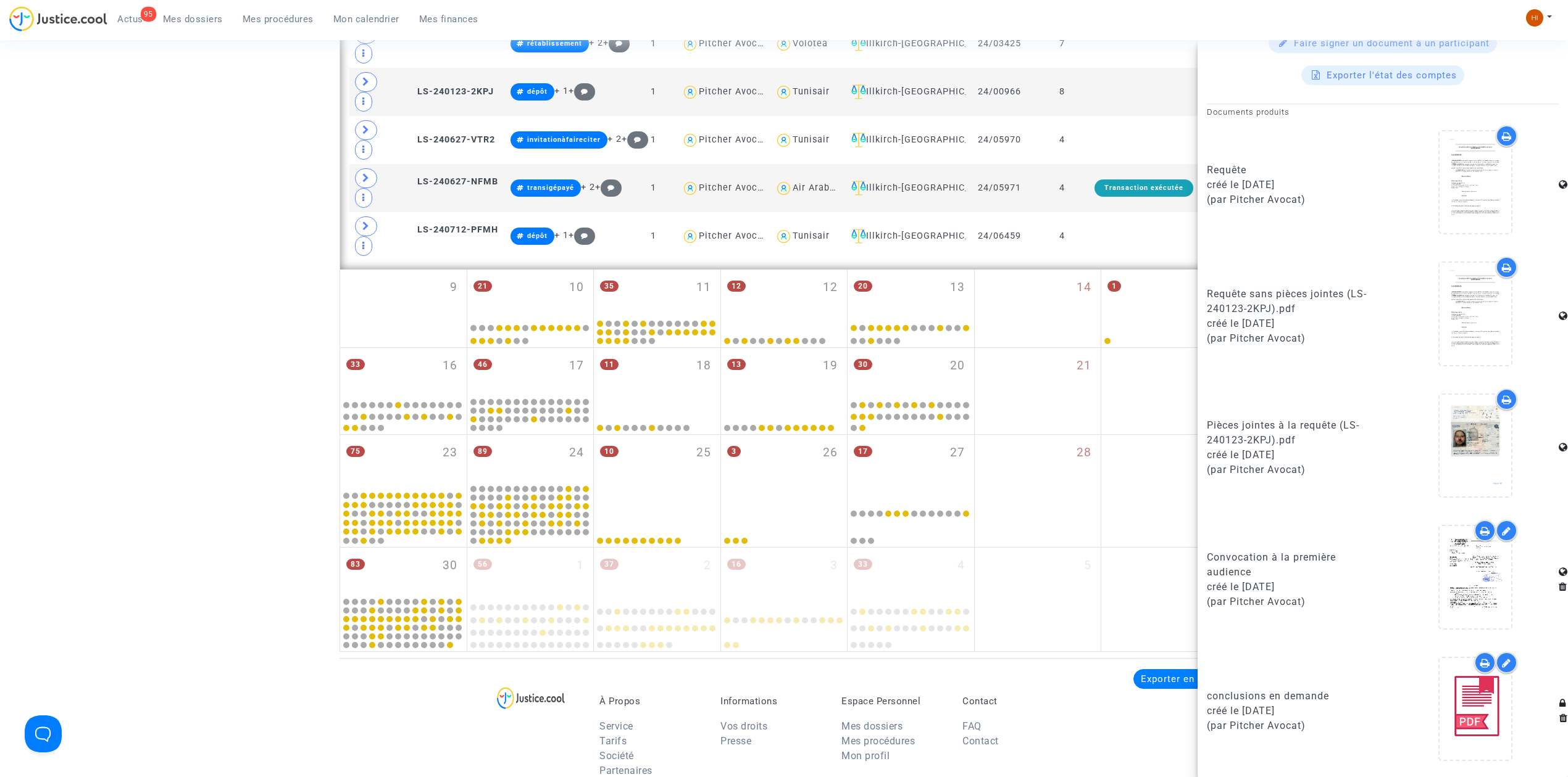
scroll to position [567, 0]
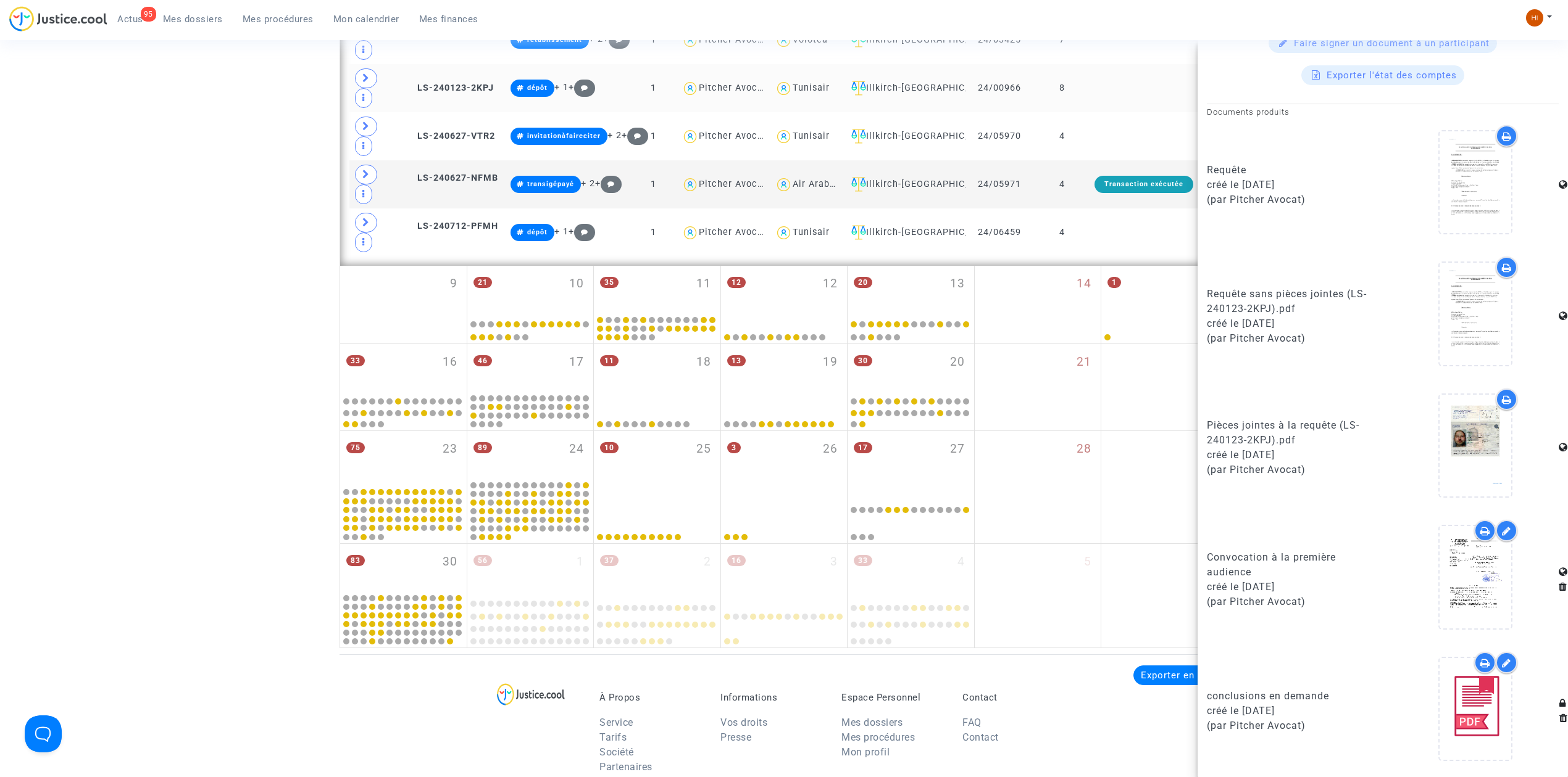
click at [1113, 81] on td at bounding box center [1144, 88] width 108 height 48
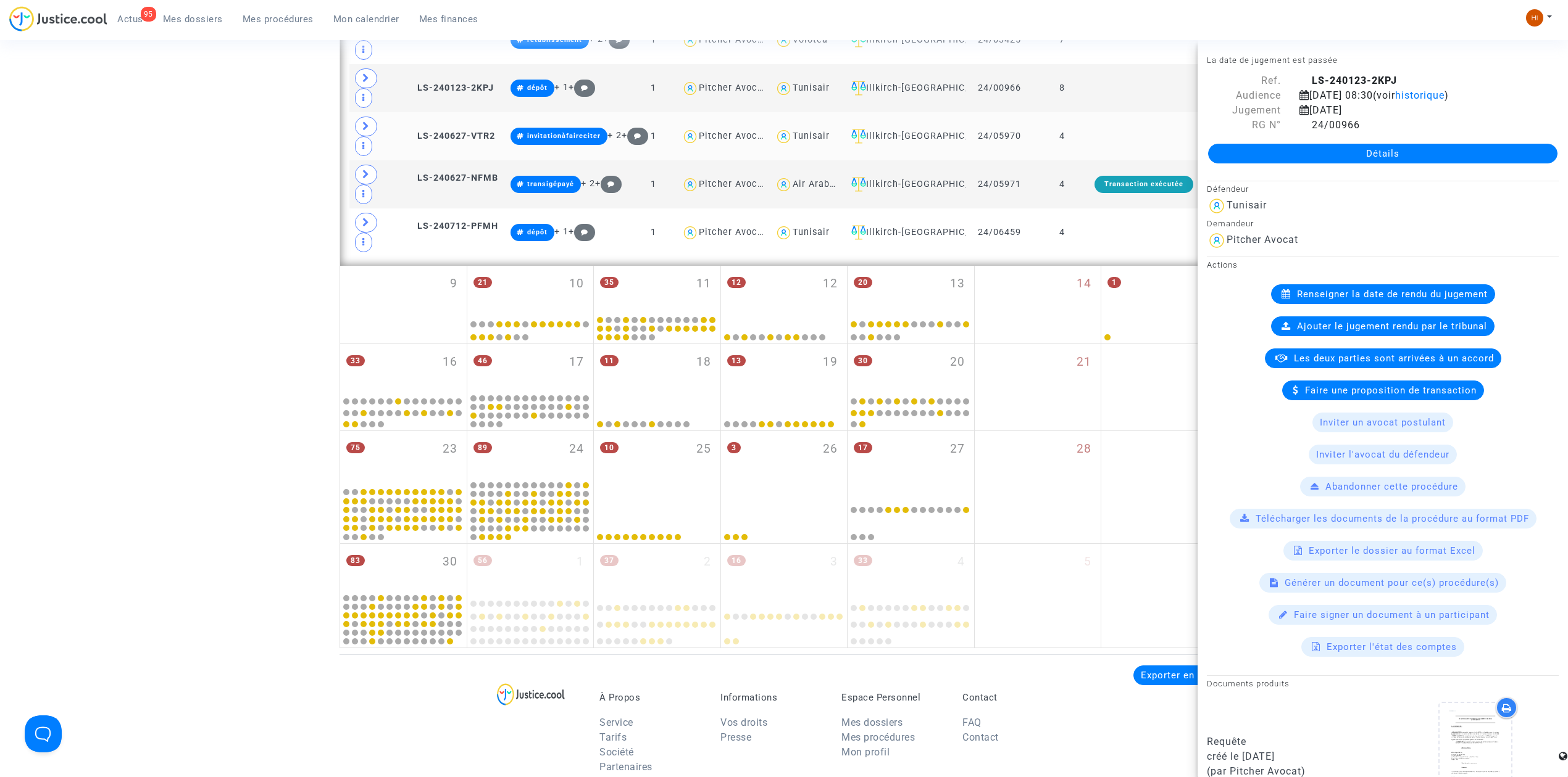
click at [1143, 134] on td at bounding box center [1144, 136] width 108 height 48
click at [1068, 189] on td "4" at bounding box center [1062, 184] width 57 height 48
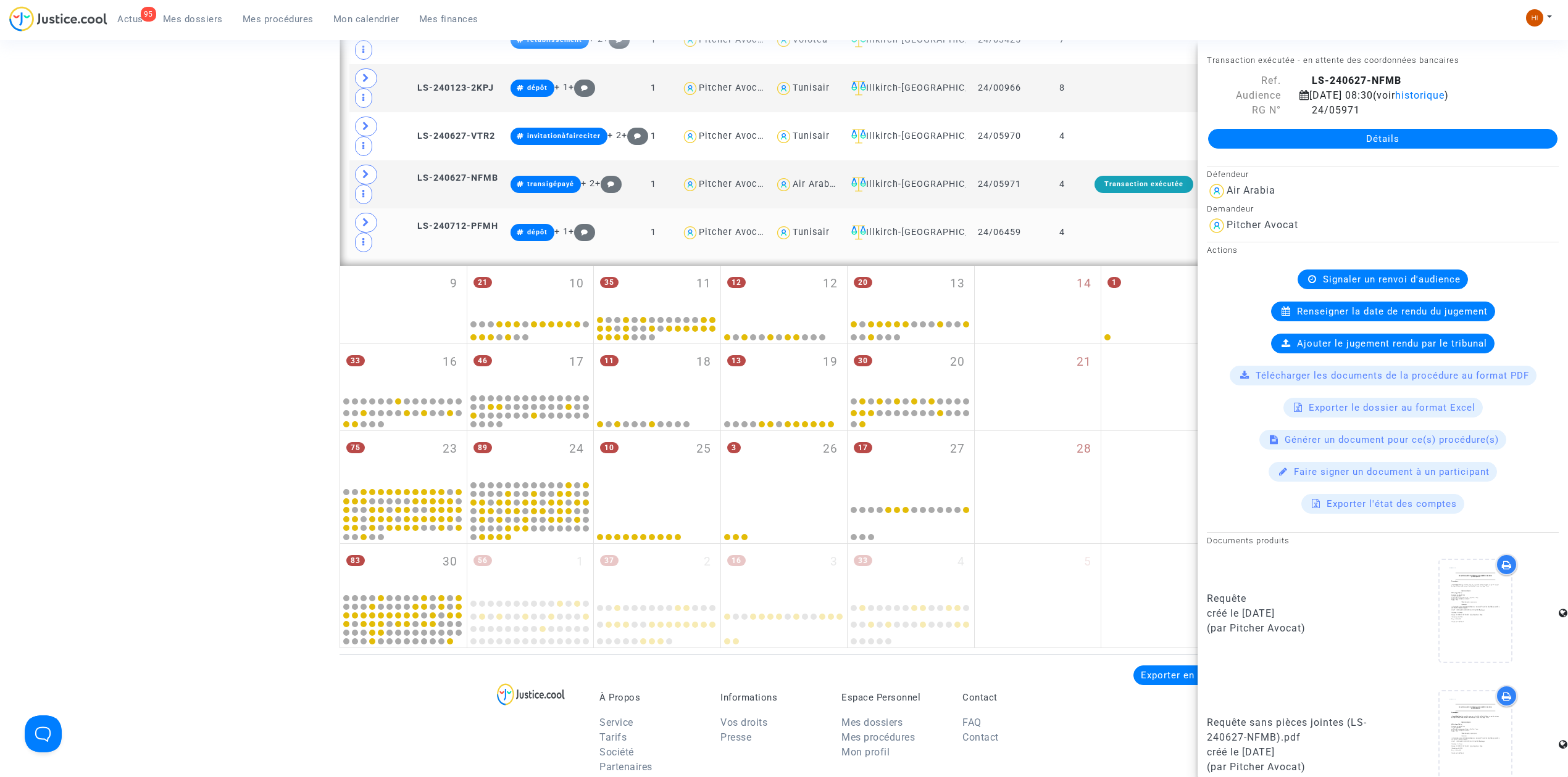
click at [1099, 236] on td at bounding box center [1144, 232] width 108 height 48
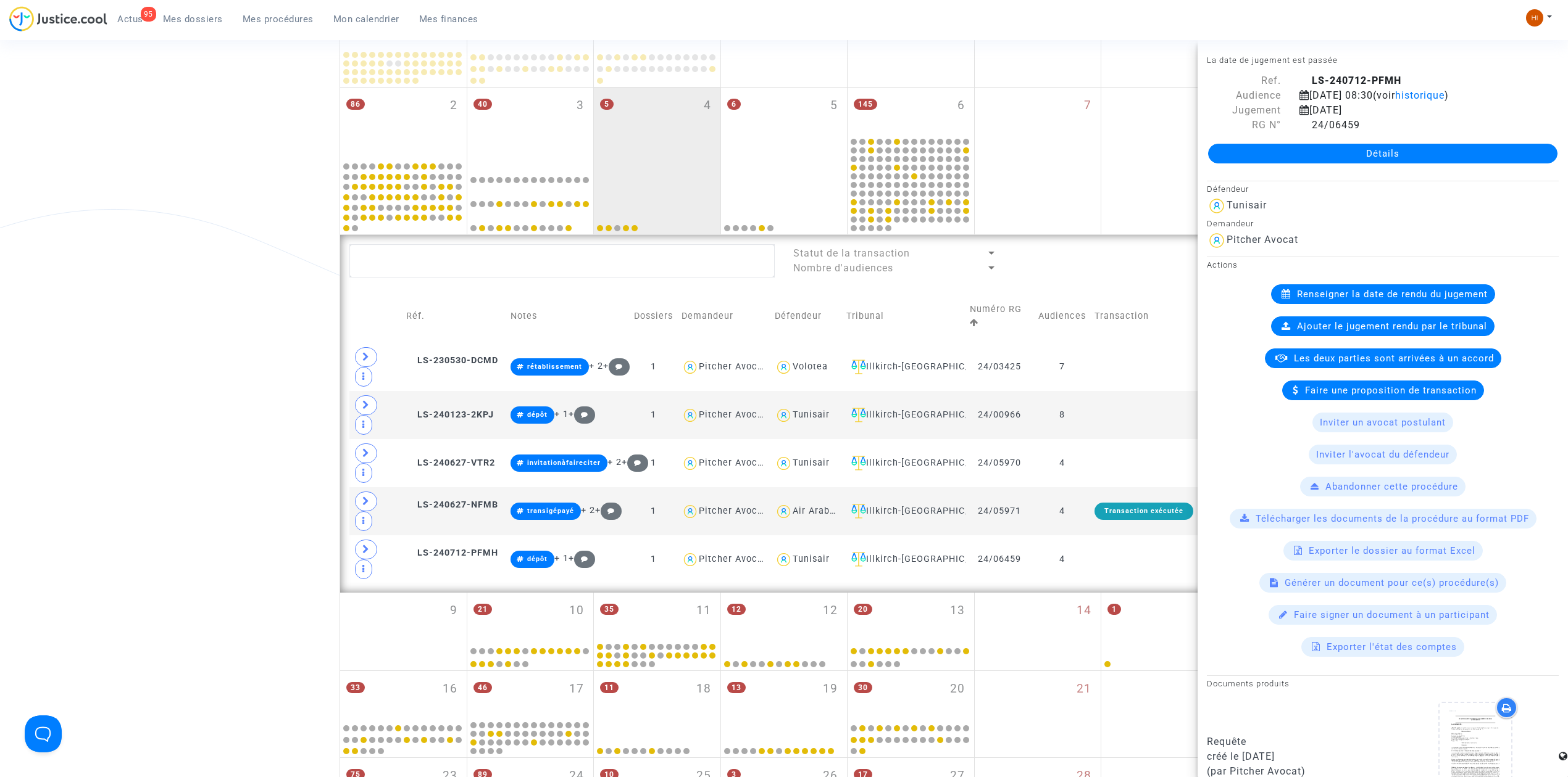
scroll to position [238, 0]
click at [1151, 356] on td at bounding box center [1144, 369] width 108 height 48
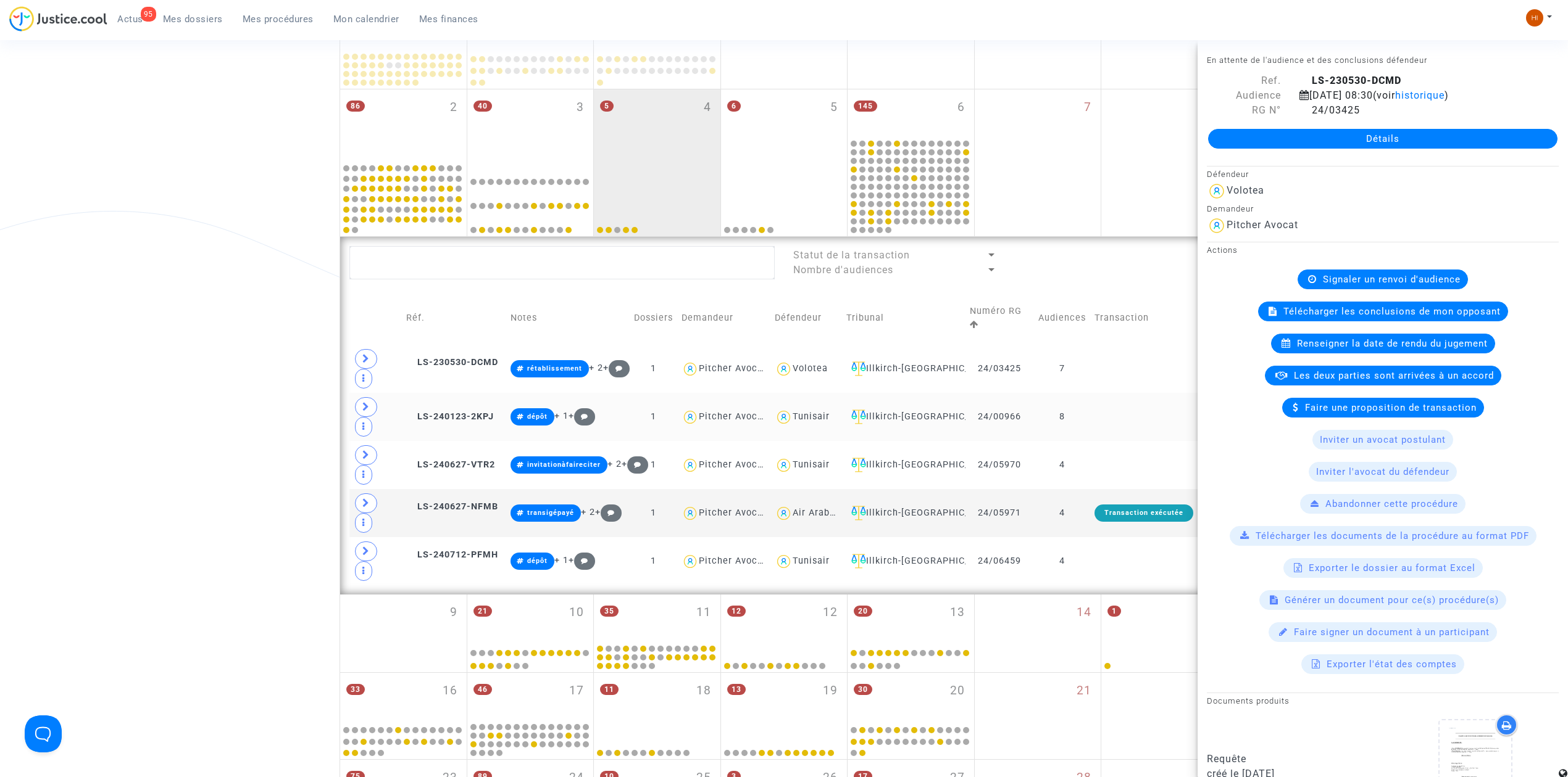
click at [1117, 431] on td at bounding box center [1144, 417] width 108 height 48
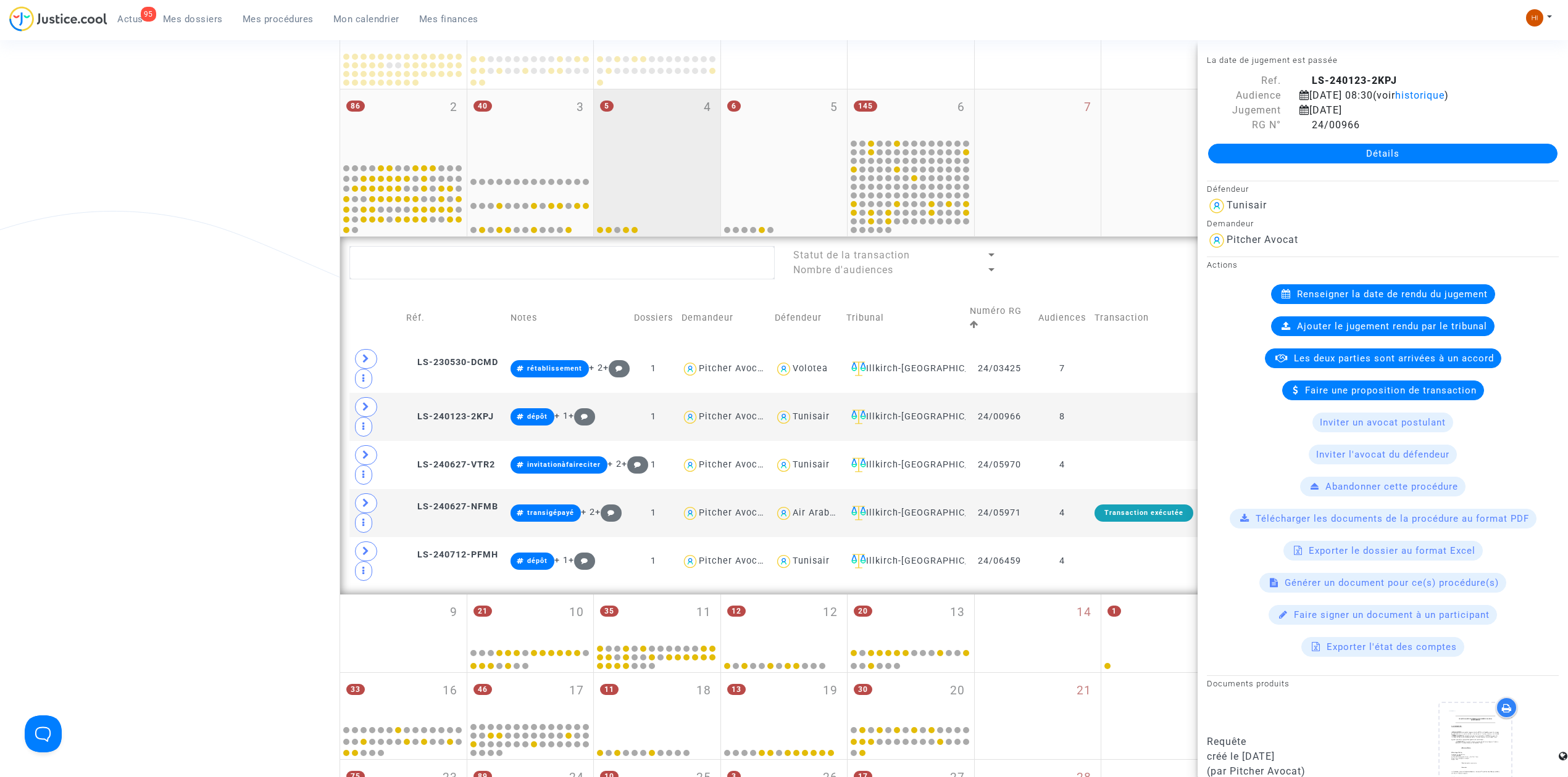
click at [633, 141] on div "5 4" at bounding box center [657, 125] width 126 height 72
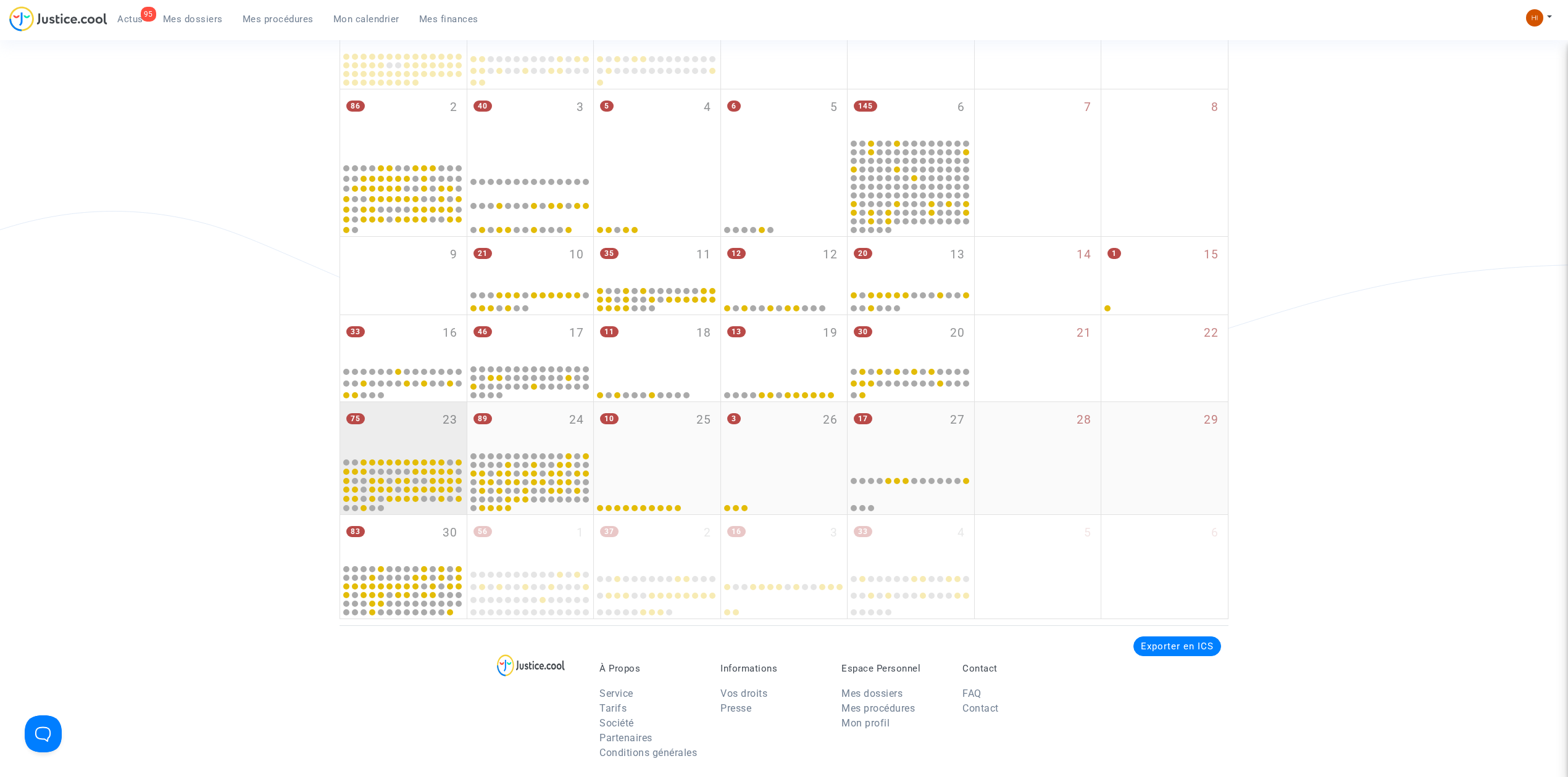
click at [403, 435] on div "75 23" at bounding box center [404, 430] width 126 height 55
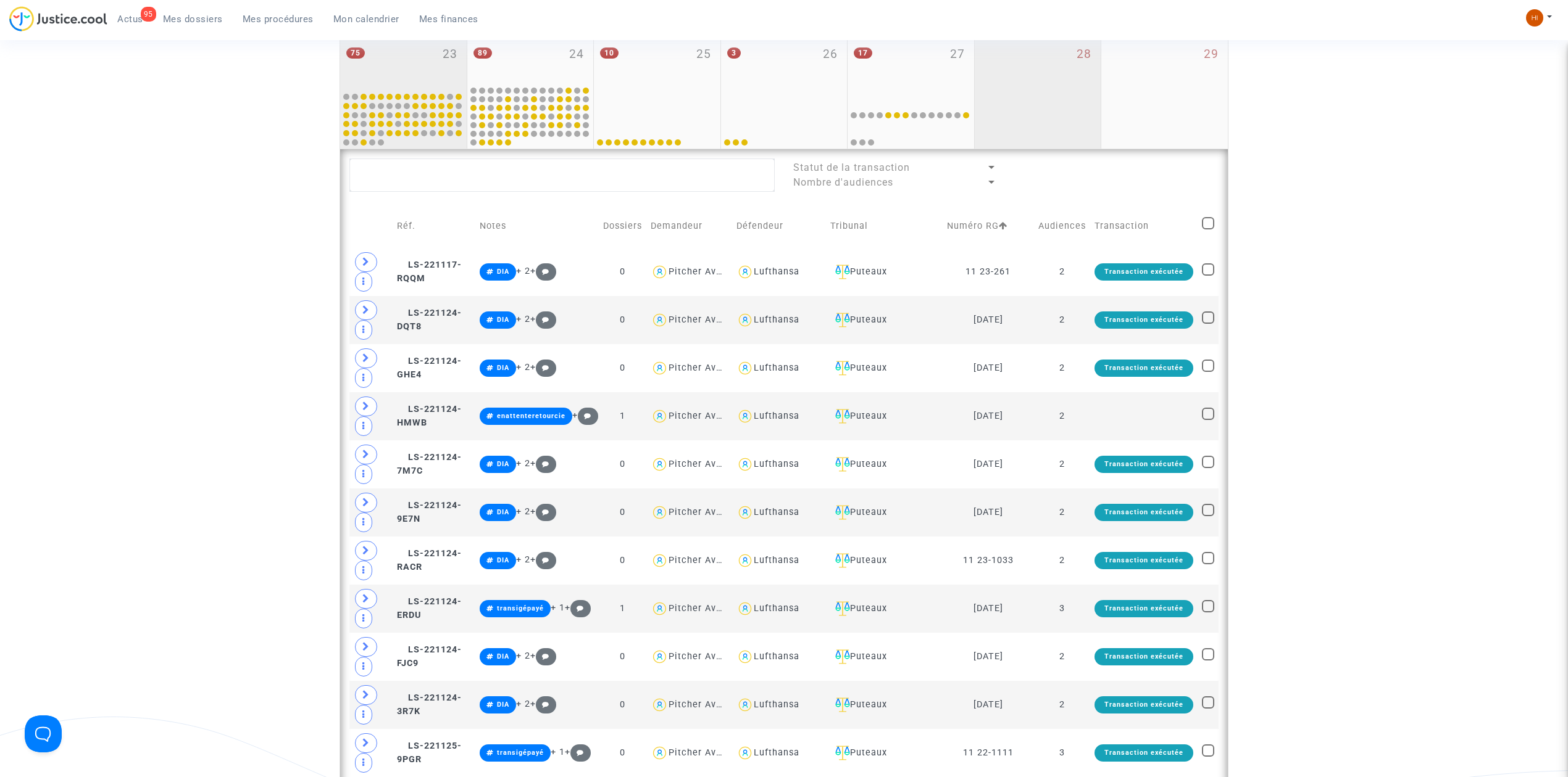
scroll to position [649, 0]
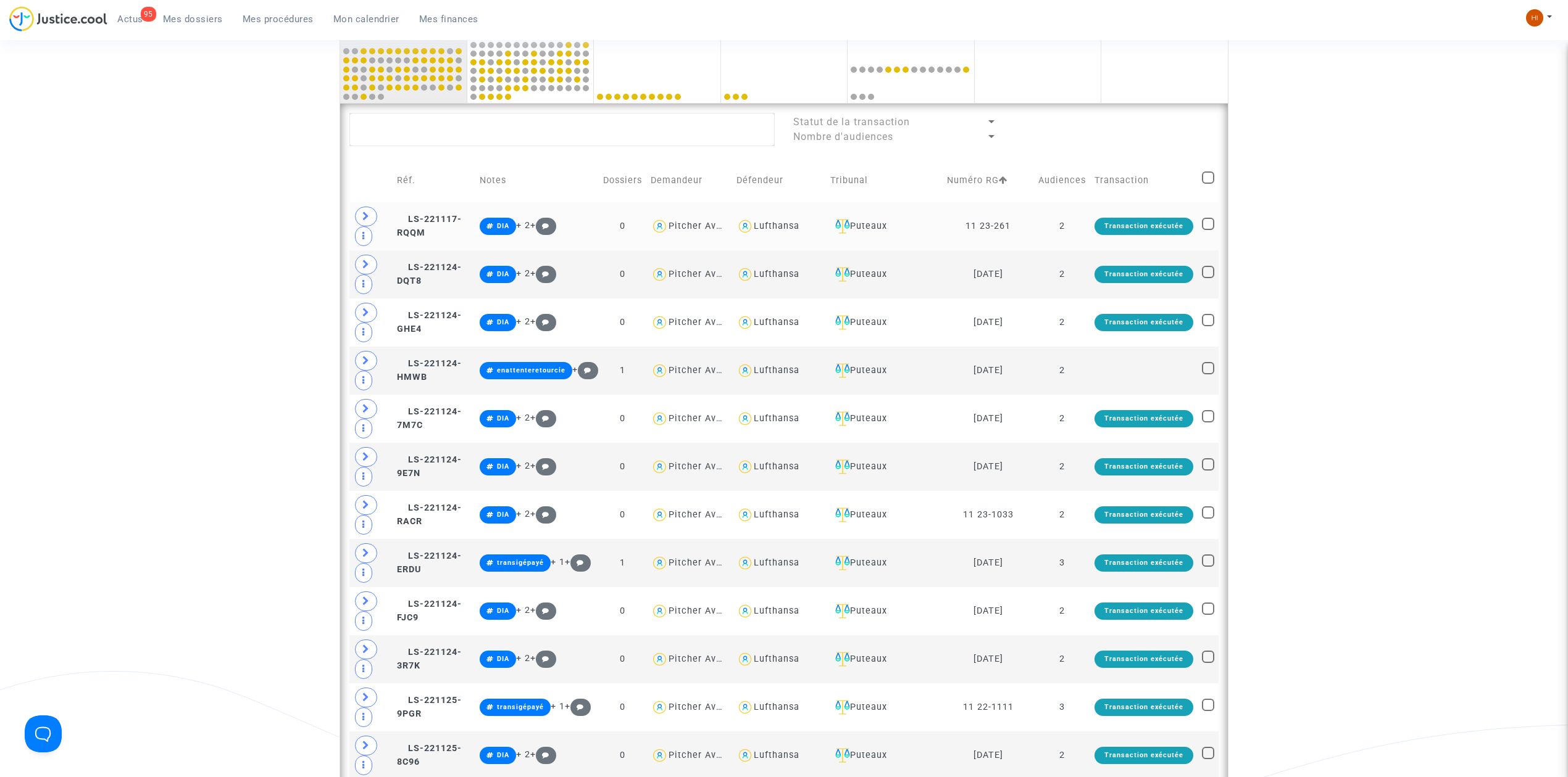
click at [1077, 238] on td "2" at bounding box center [1062, 226] width 57 height 48
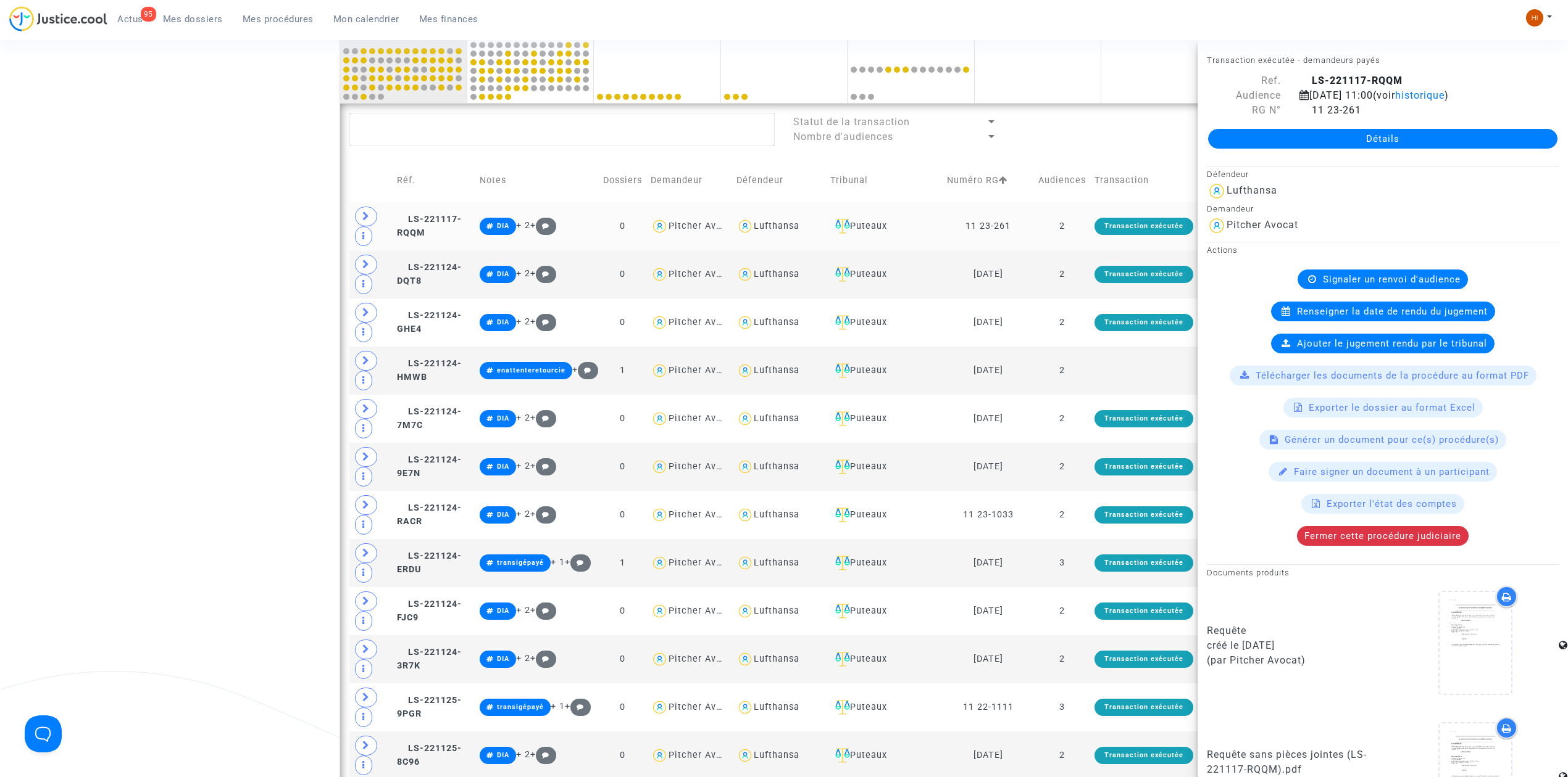
click at [1079, 229] on td "2" at bounding box center [1062, 226] width 57 height 48
click at [1079, 283] on td "2" at bounding box center [1062, 274] width 57 height 48
click at [1077, 325] on td "2" at bounding box center [1062, 322] width 57 height 48
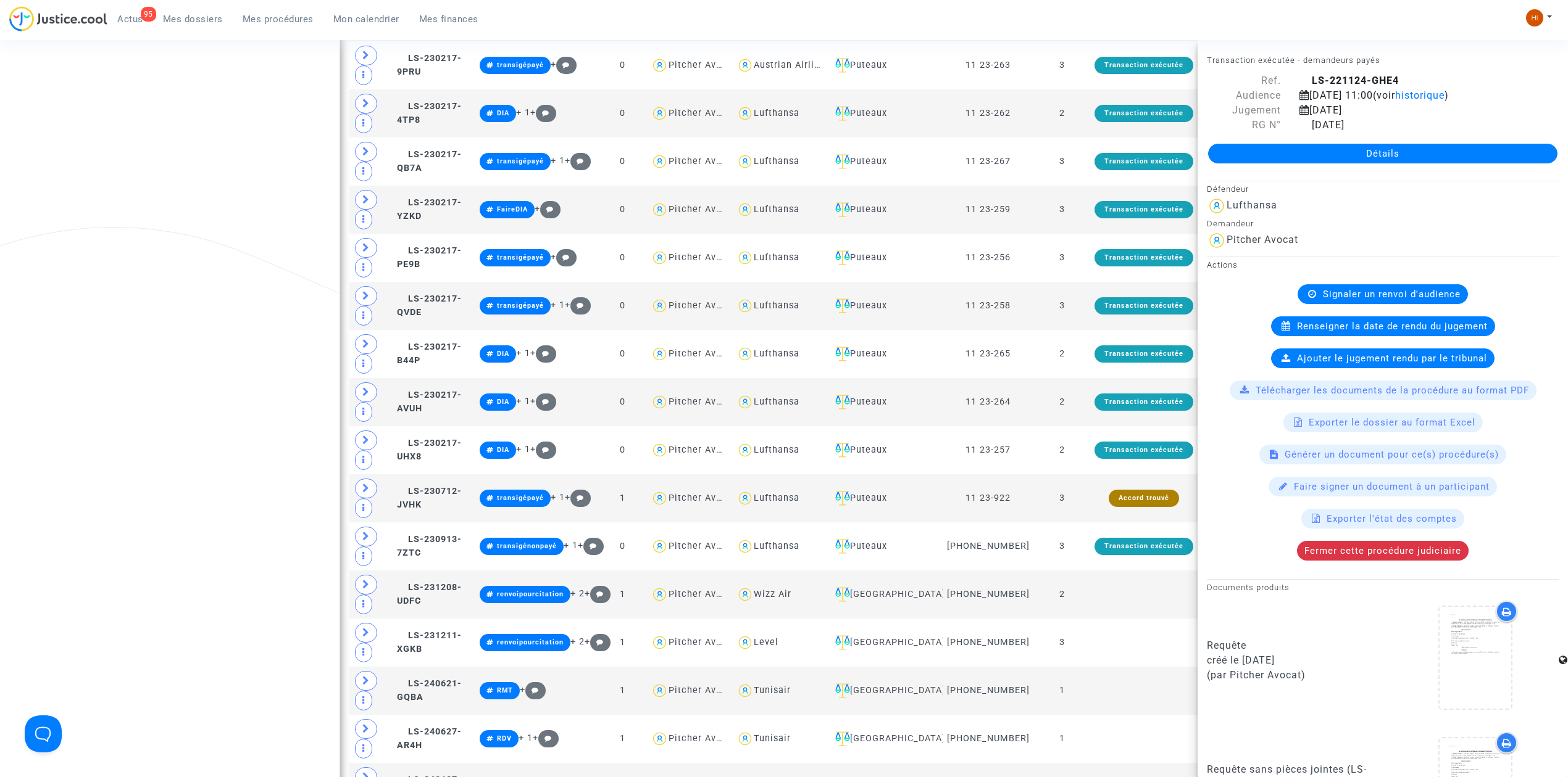
scroll to position [2376, 0]
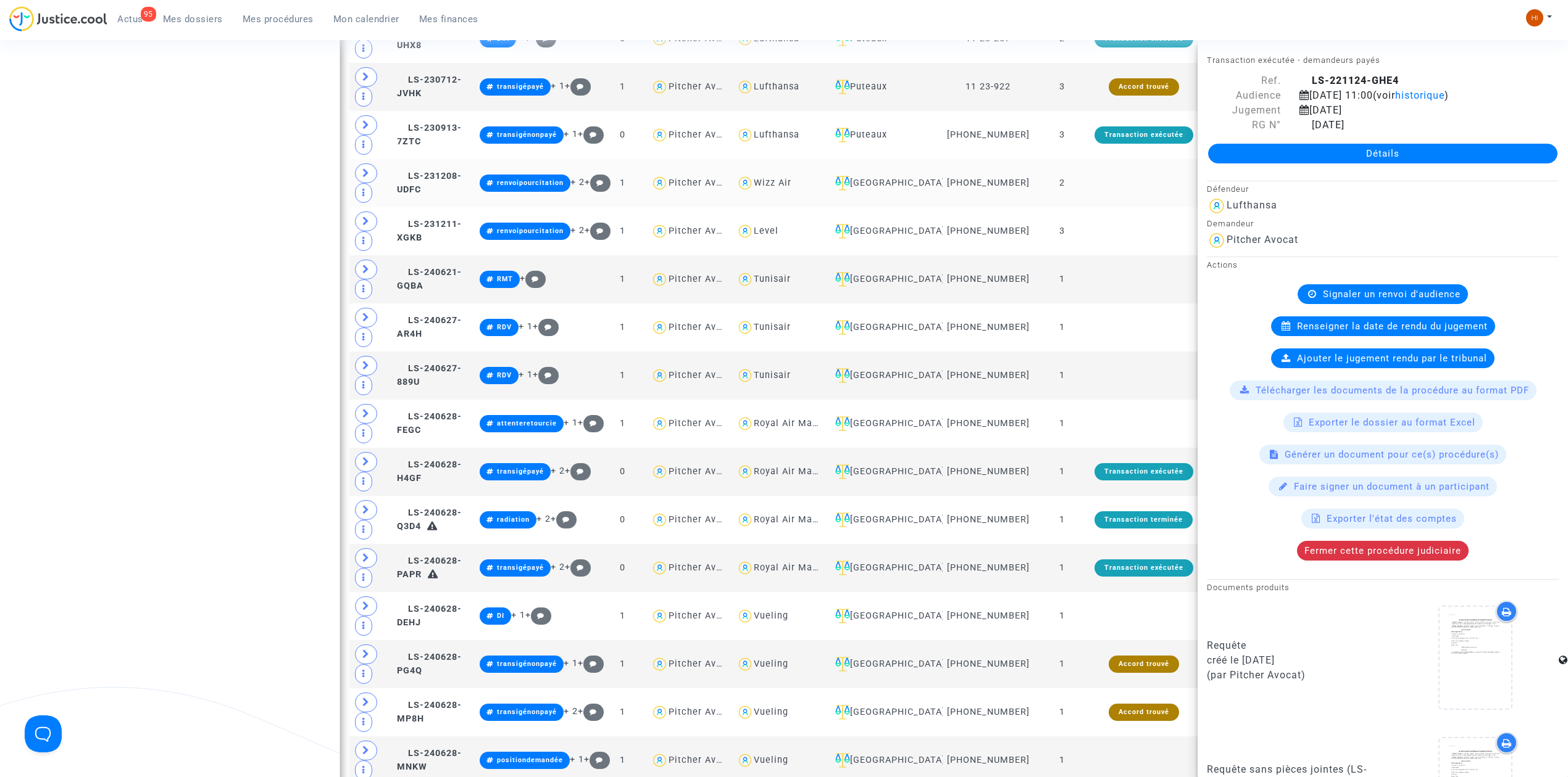
click at [1120, 207] on td at bounding box center [1144, 183] width 108 height 48
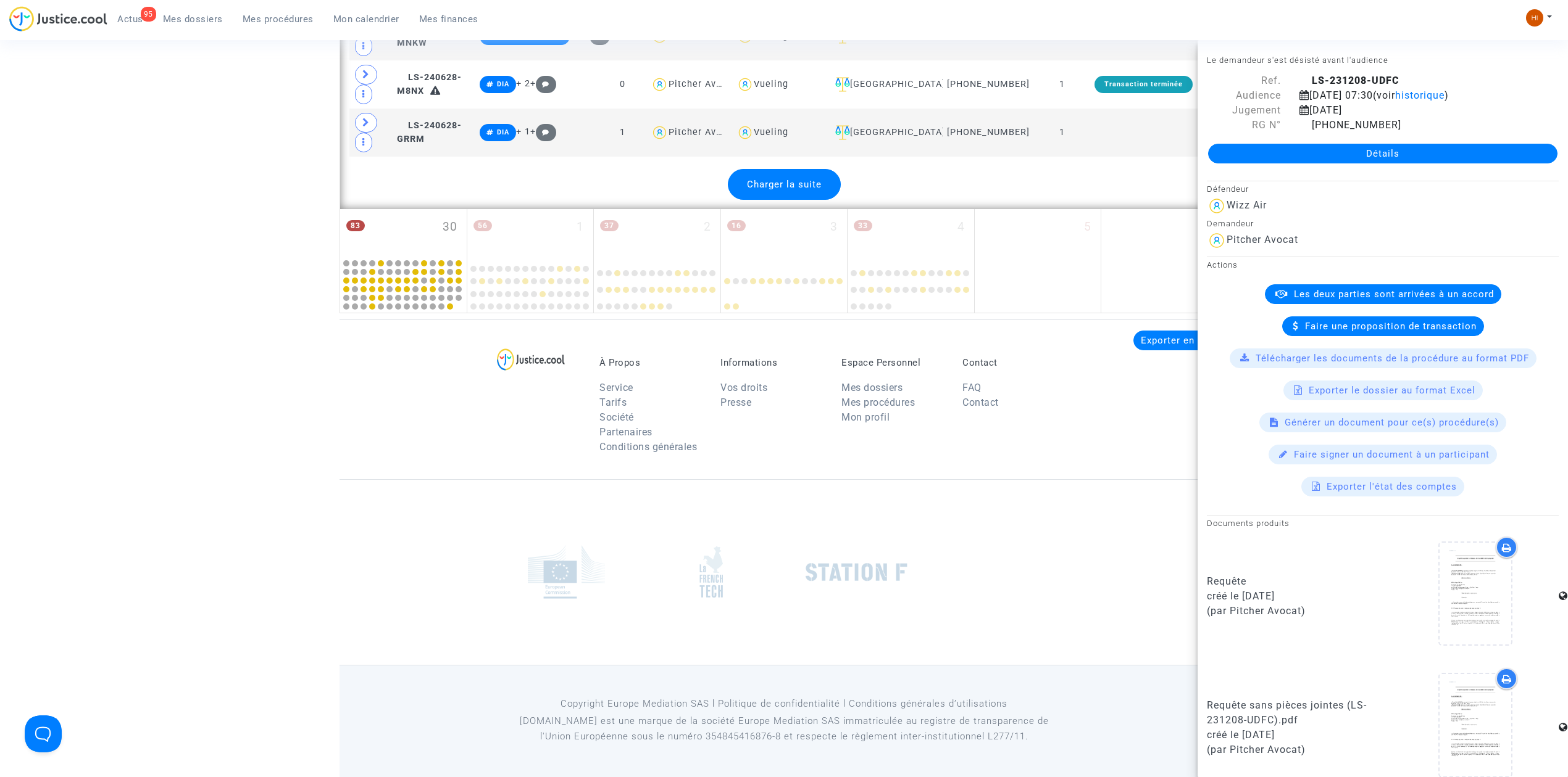
scroll to position [3117, 0]
click at [766, 190] on span "Charger la suite" at bounding box center [784, 185] width 75 height 11
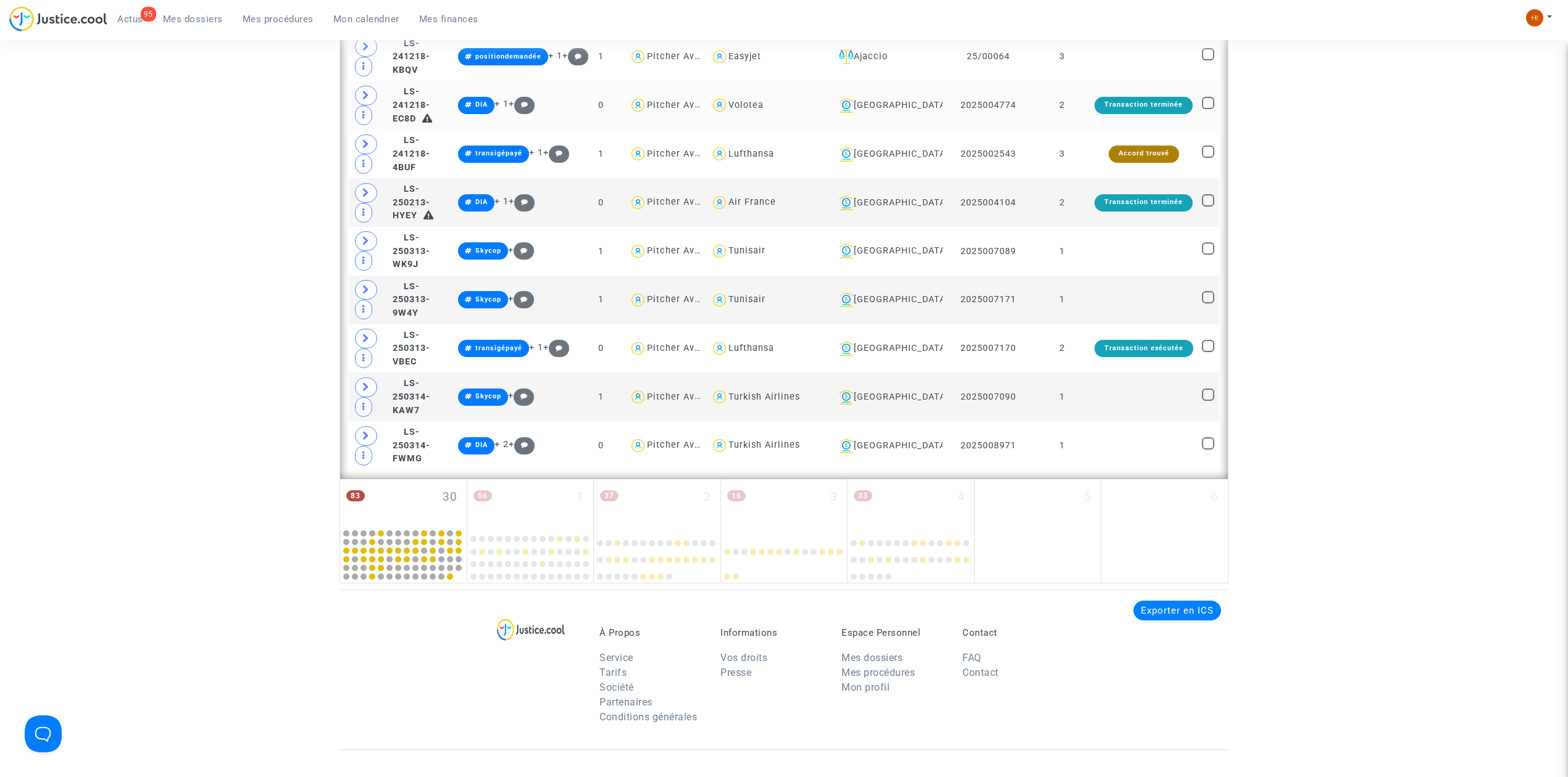
scroll to position [4335, 0]
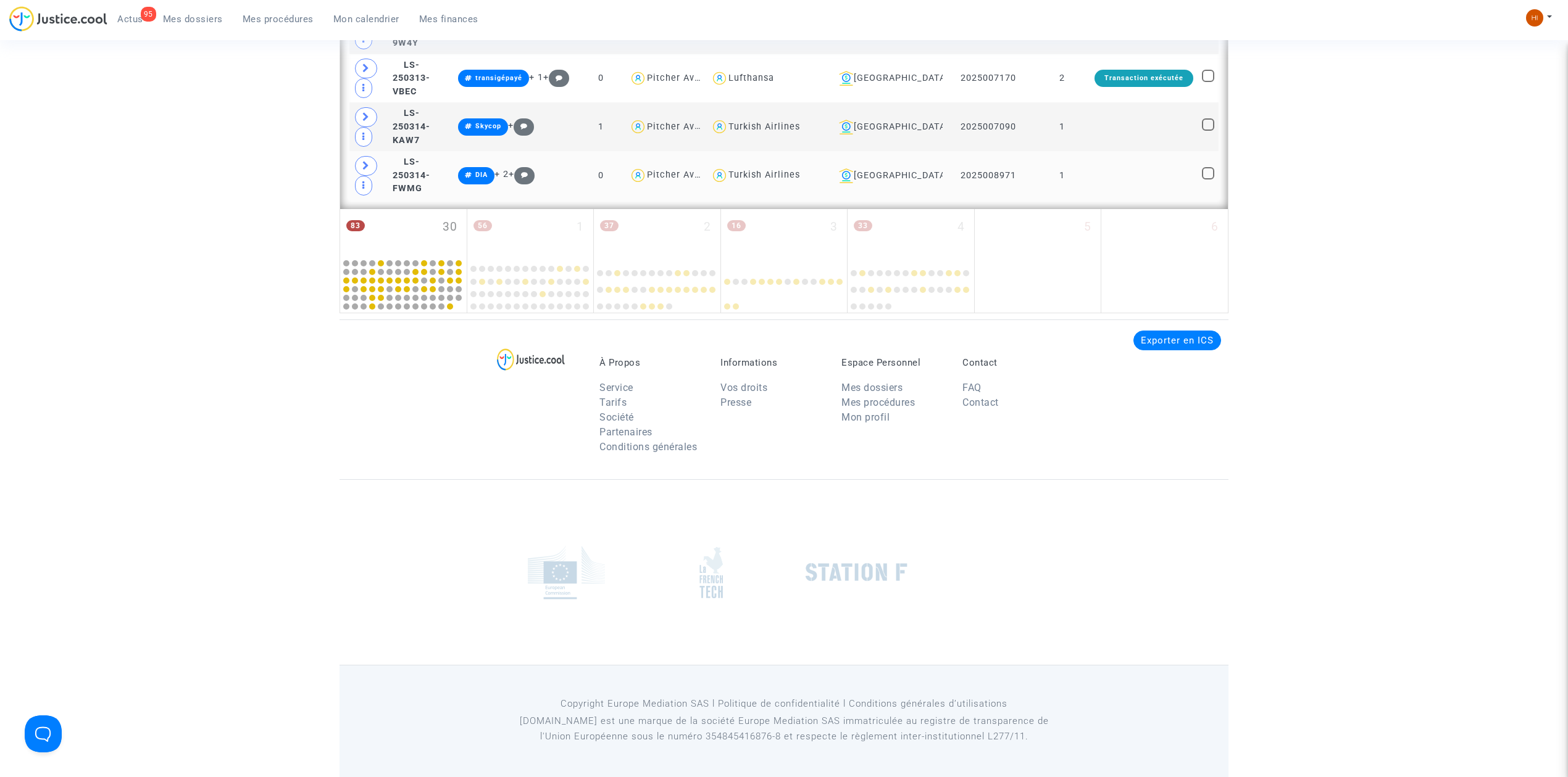
click at [1117, 177] on td at bounding box center [1144, 175] width 108 height 49
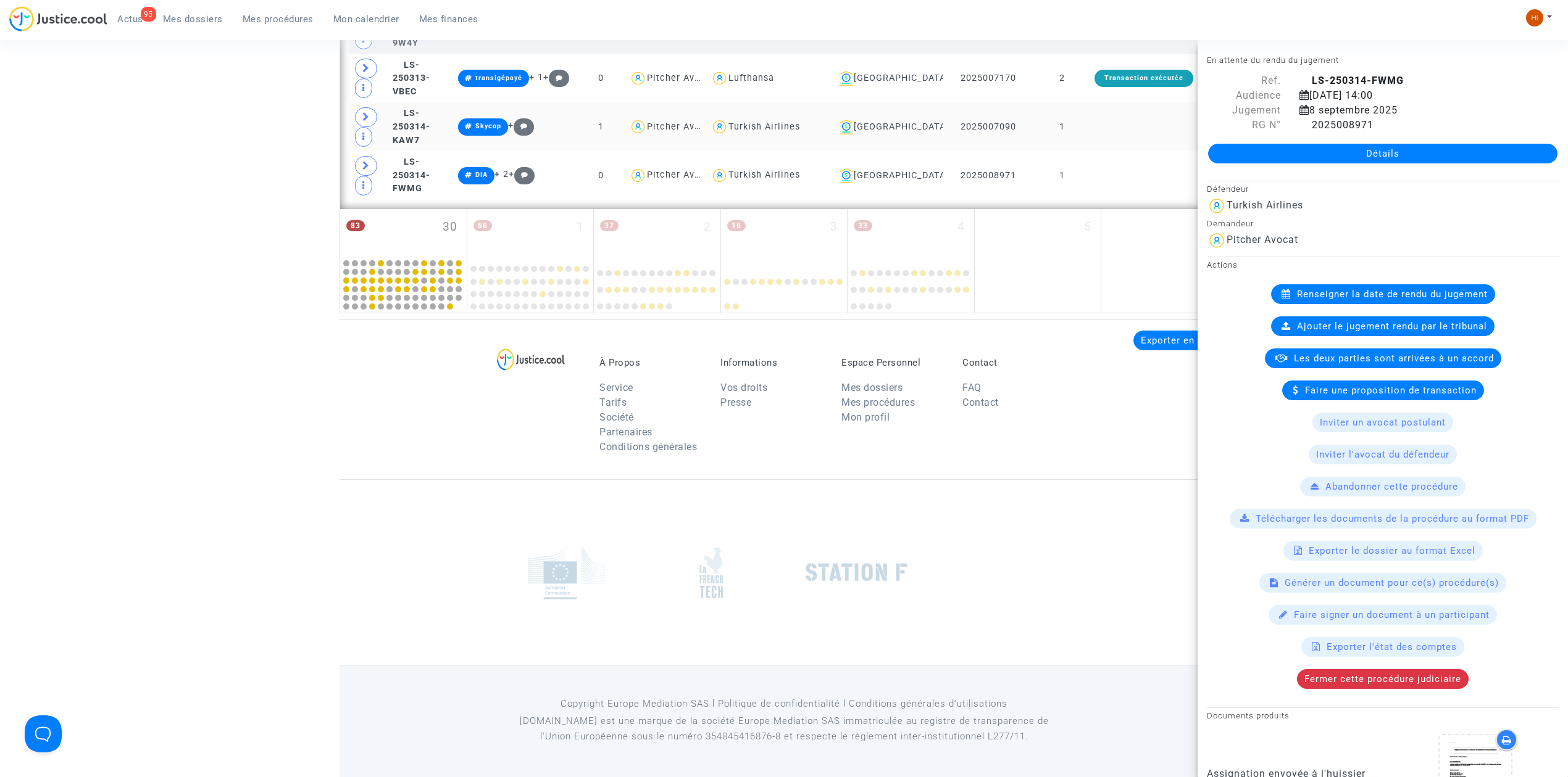
click at [1126, 135] on td at bounding box center [1144, 127] width 108 height 49
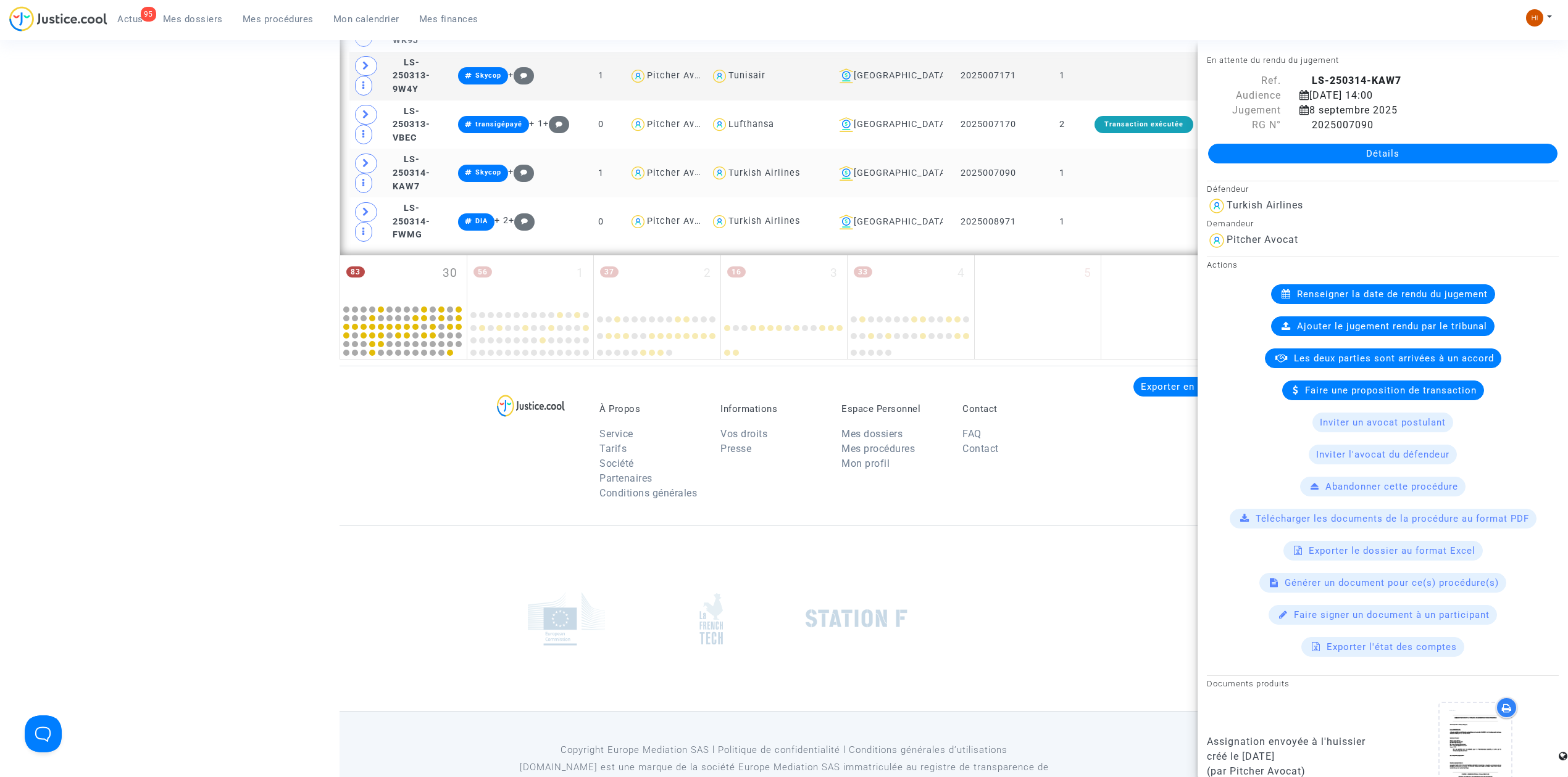
scroll to position [4253, 0]
click at [1087, 150] on td "2" at bounding box center [1062, 125] width 57 height 49
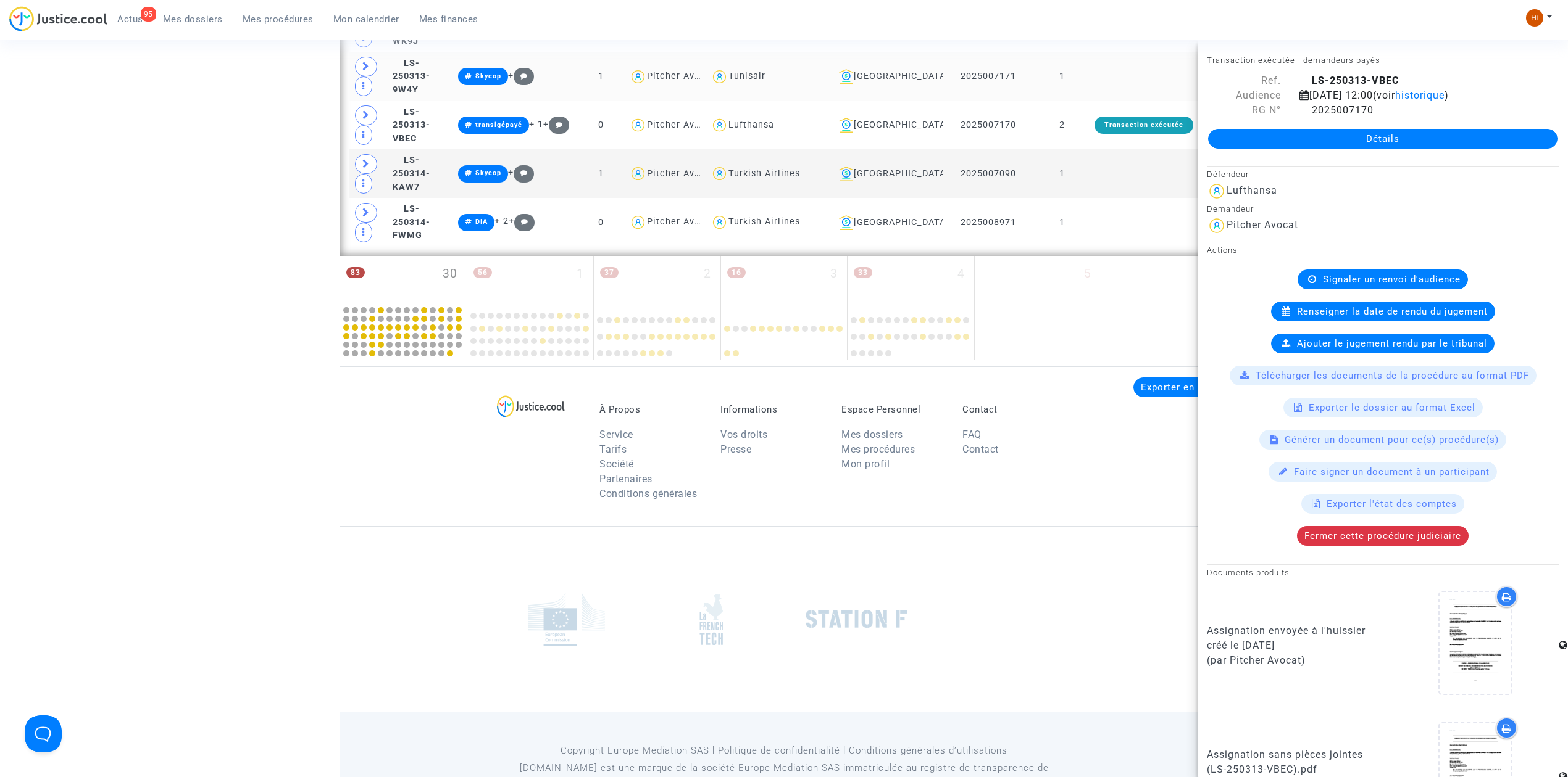
click at [1087, 101] on td "1" at bounding box center [1062, 77] width 57 height 49
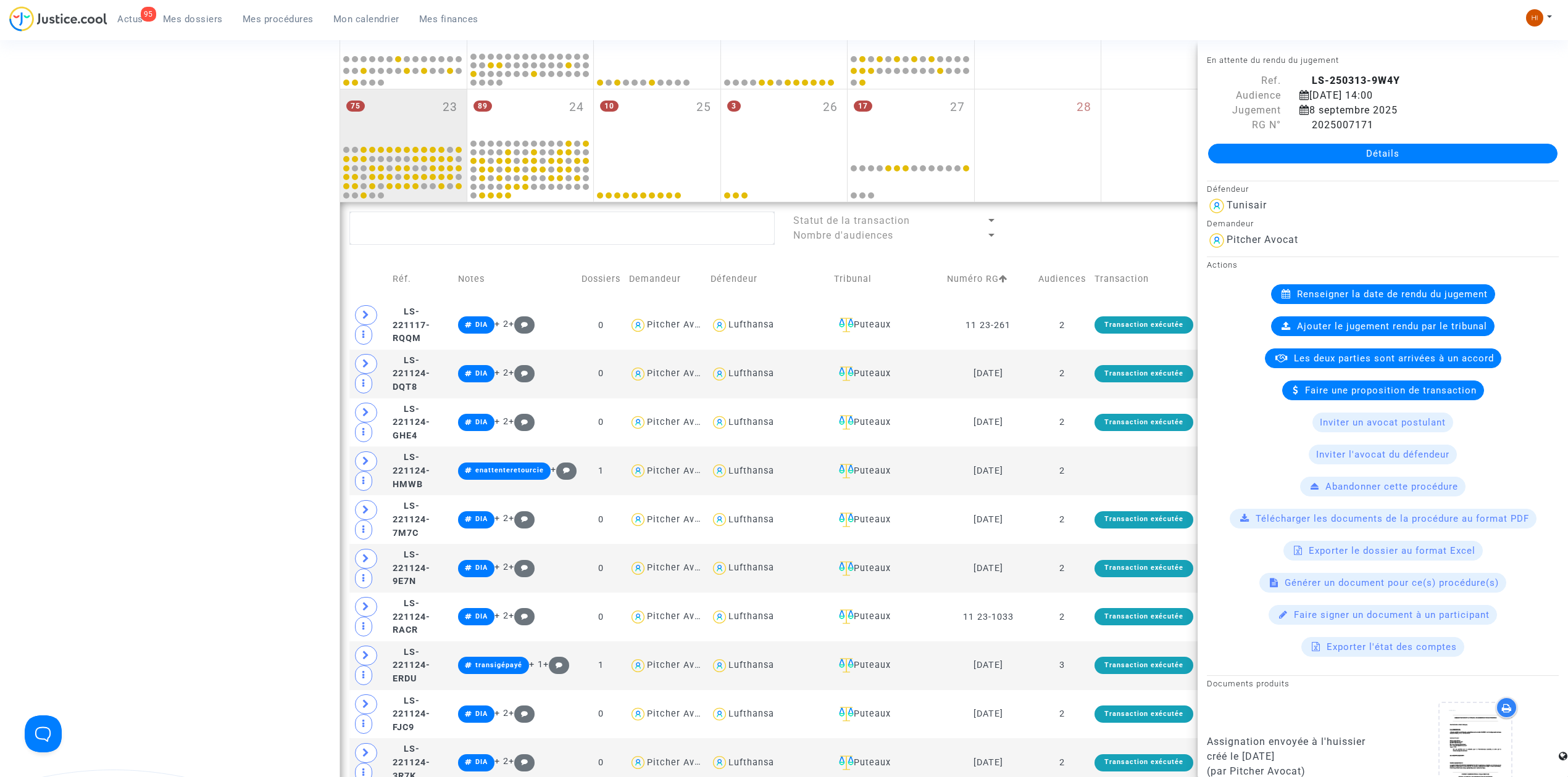
scroll to position [139, 0]
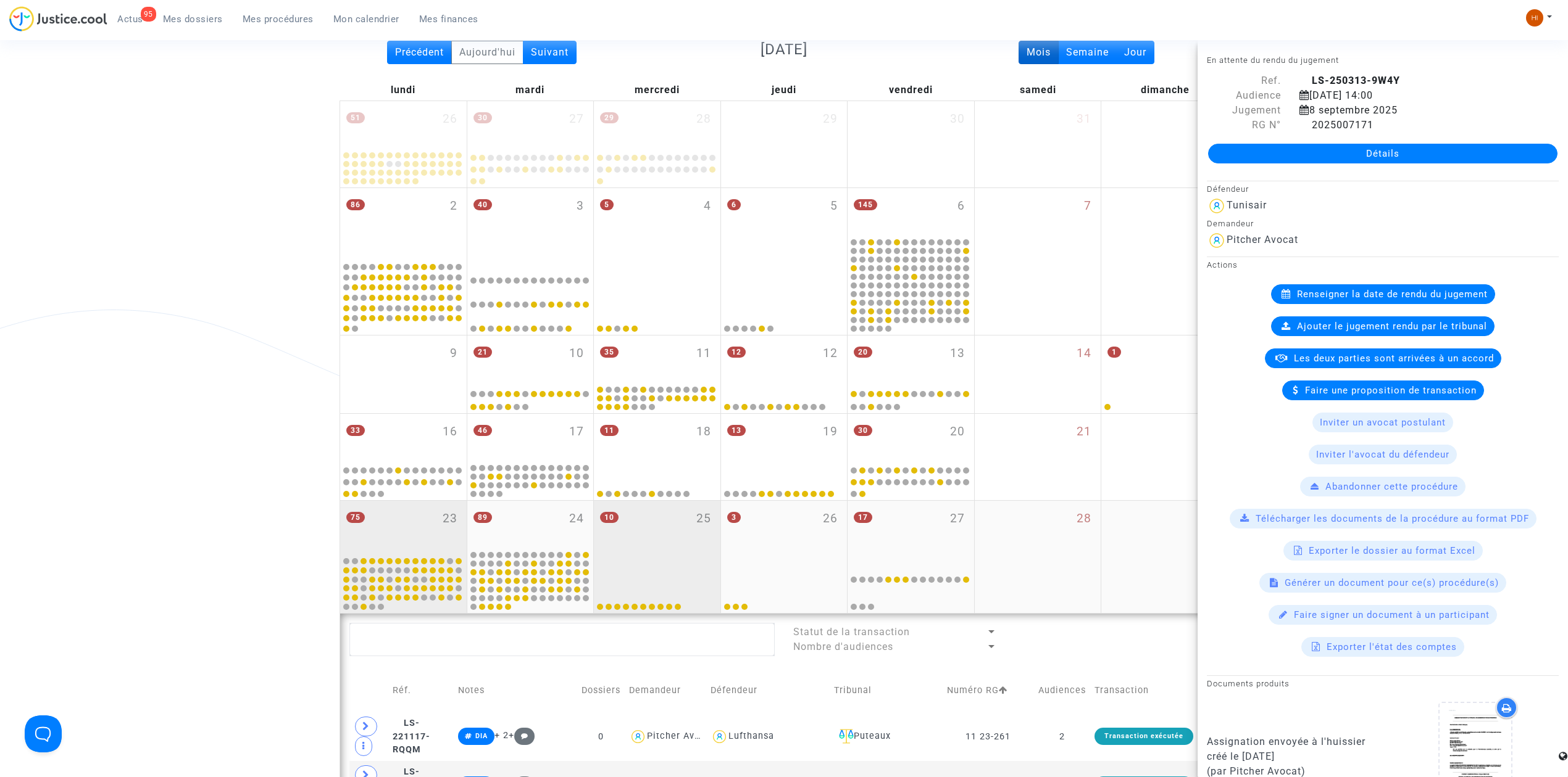
click at [667, 511] on div "10 25" at bounding box center [657, 528] width 126 height 55
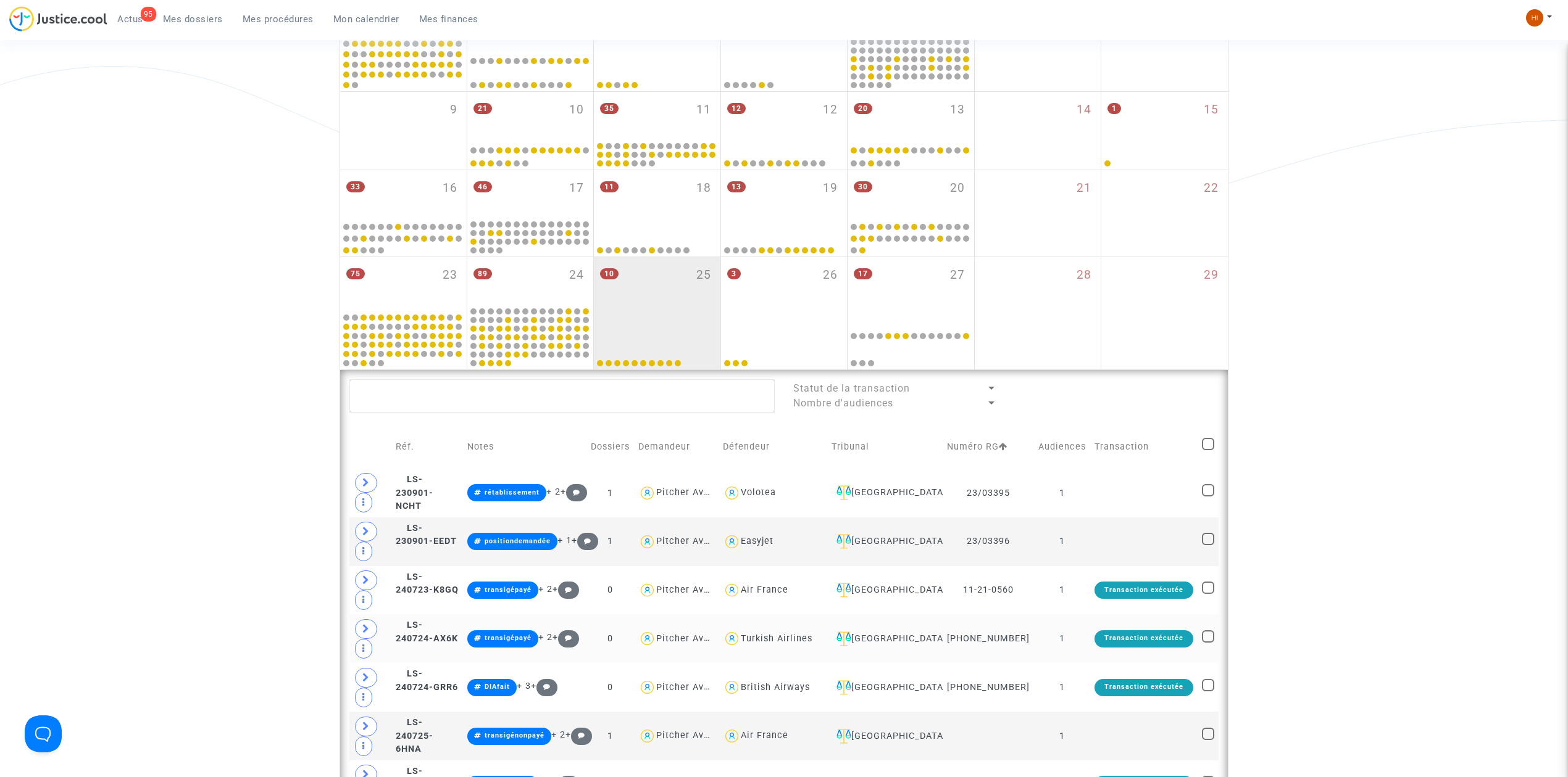
scroll to position [468, 0]
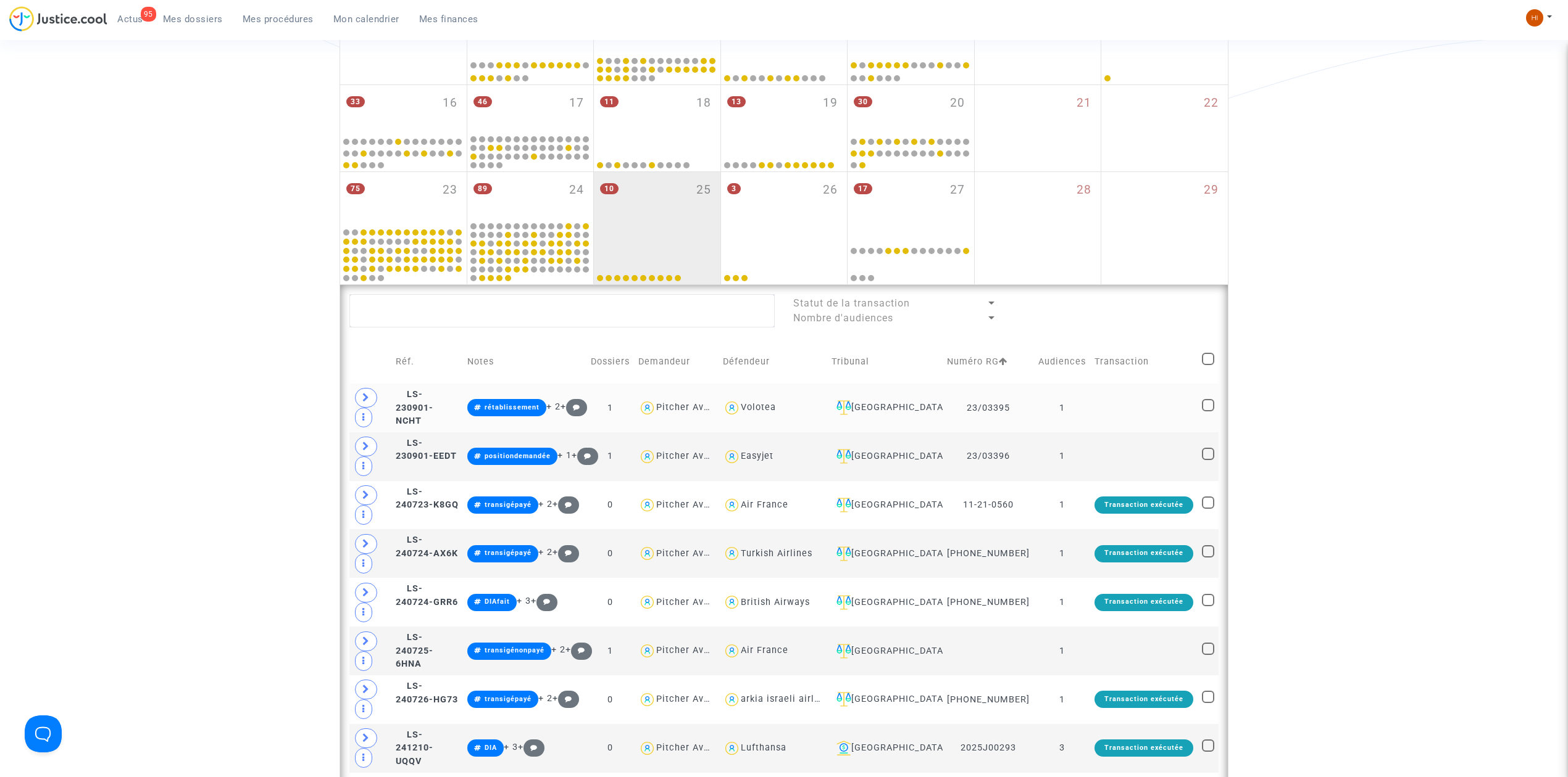
click at [1109, 415] on td at bounding box center [1144, 408] width 108 height 49
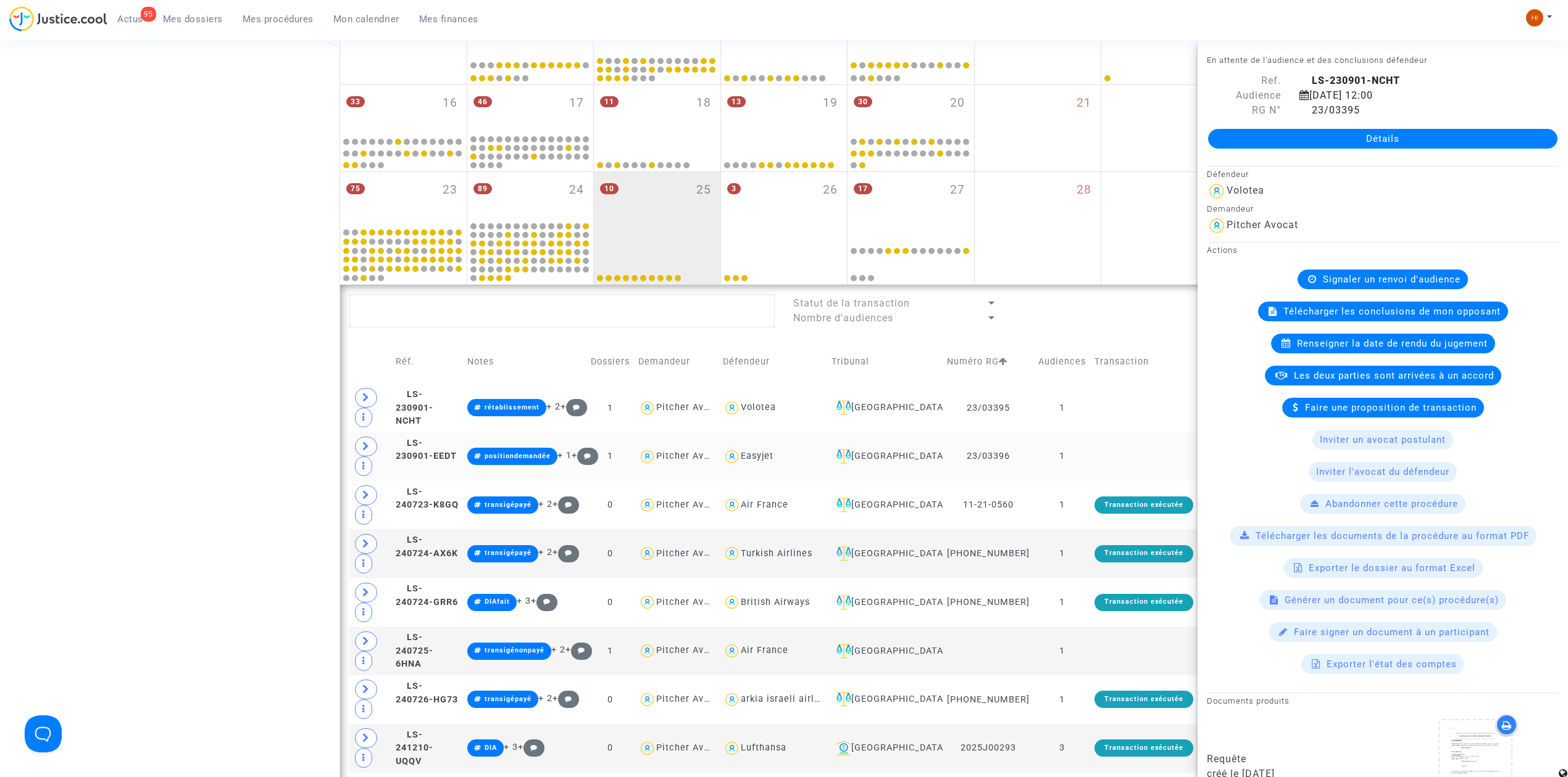
click at [1093, 464] on td at bounding box center [1144, 457] width 108 height 49
drag, startPoint x: 367, startPoint y: 406, endPoint x: 387, endPoint y: 418, distance: 23.3
click at [366, 403] on icon at bounding box center [366, 398] width 8 height 9
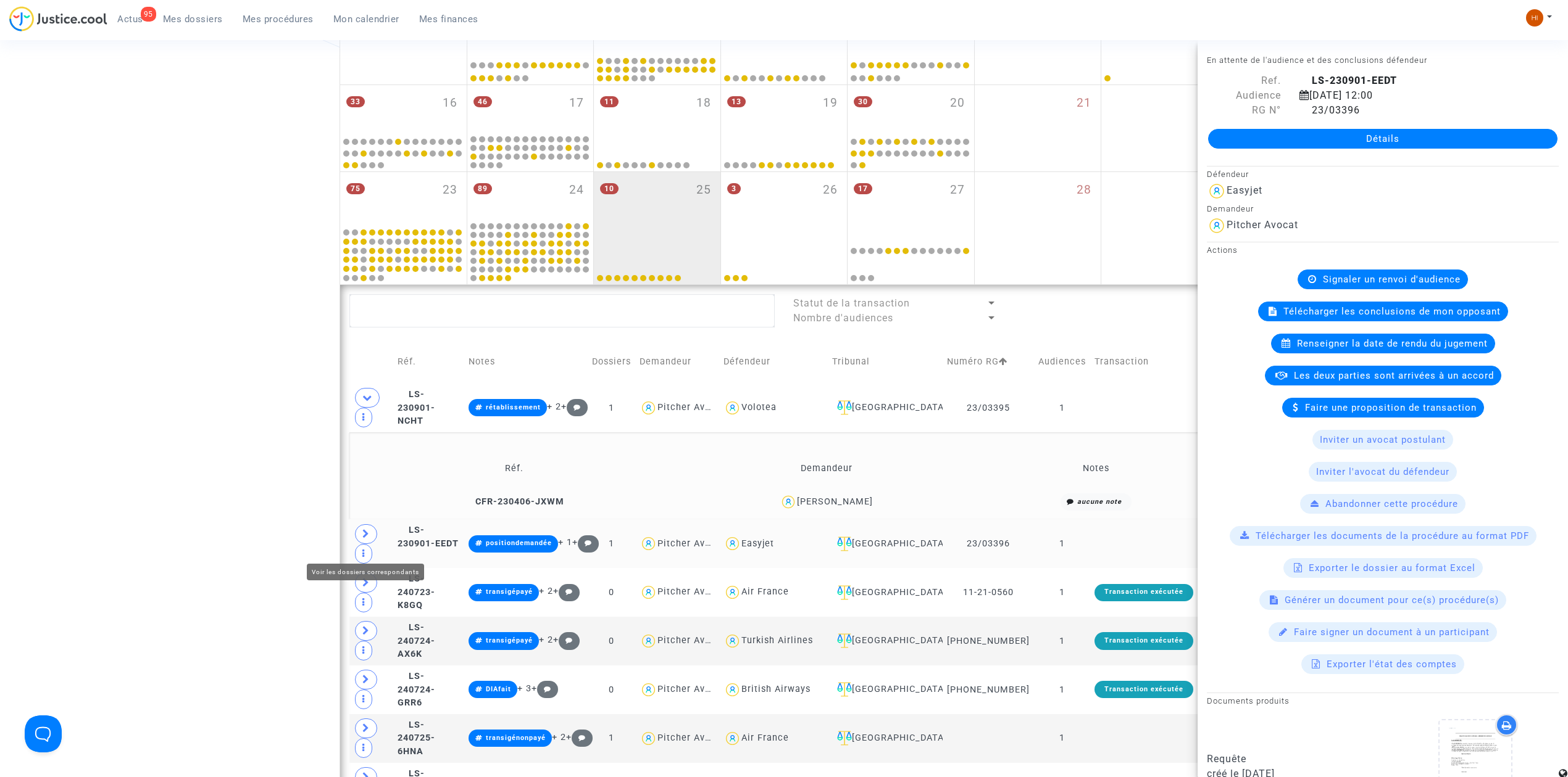
click at [361, 544] on span at bounding box center [366, 534] width 23 height 20
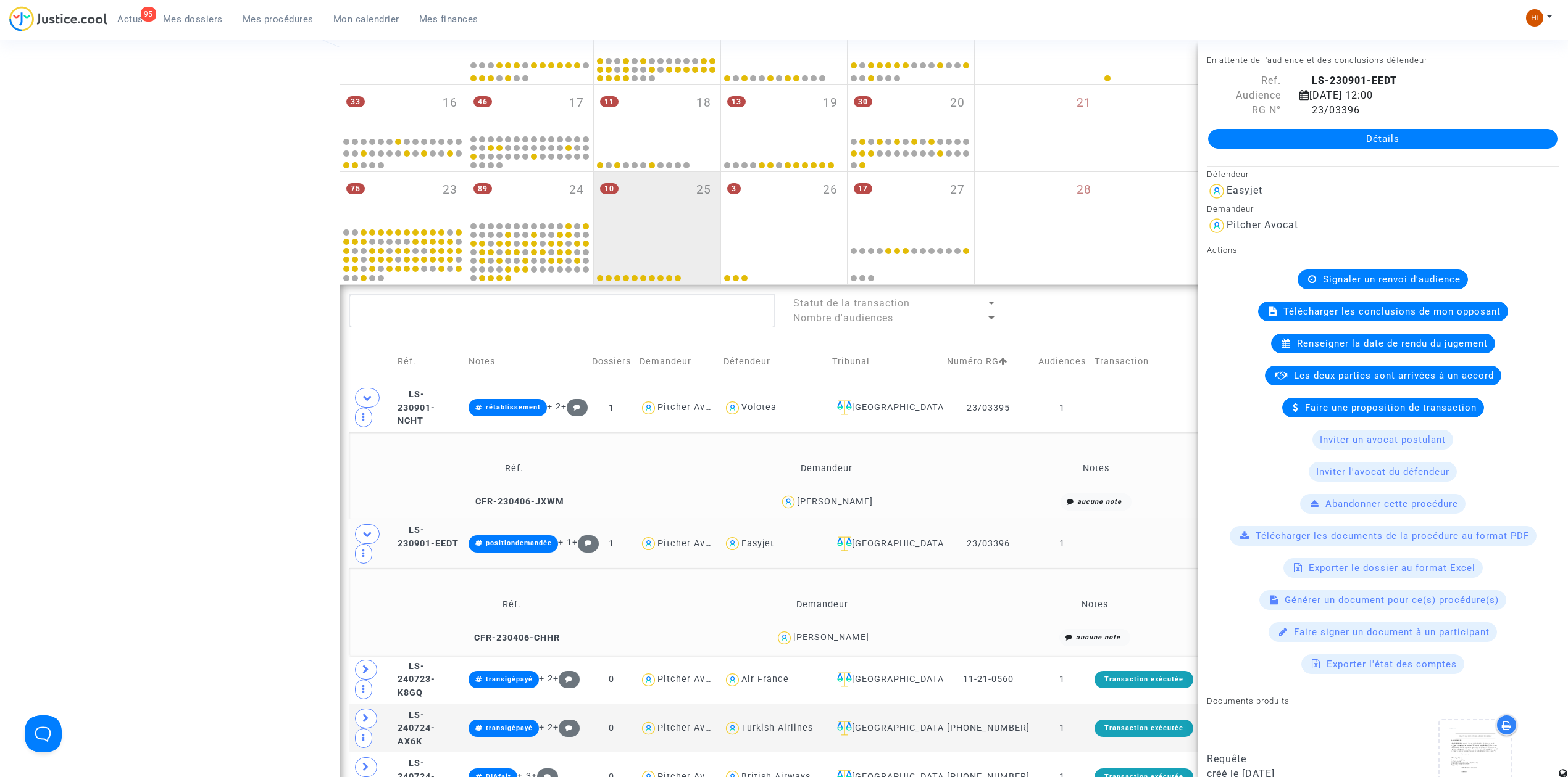
drag, startPoint x: 899, startPoint y: 654, endPoint x: 813, endPoint y: 653, distance: 86.0
click at [813, 647] on div "Paul DUCHESNE" at bounding box center [822, 637] width 297 height 18
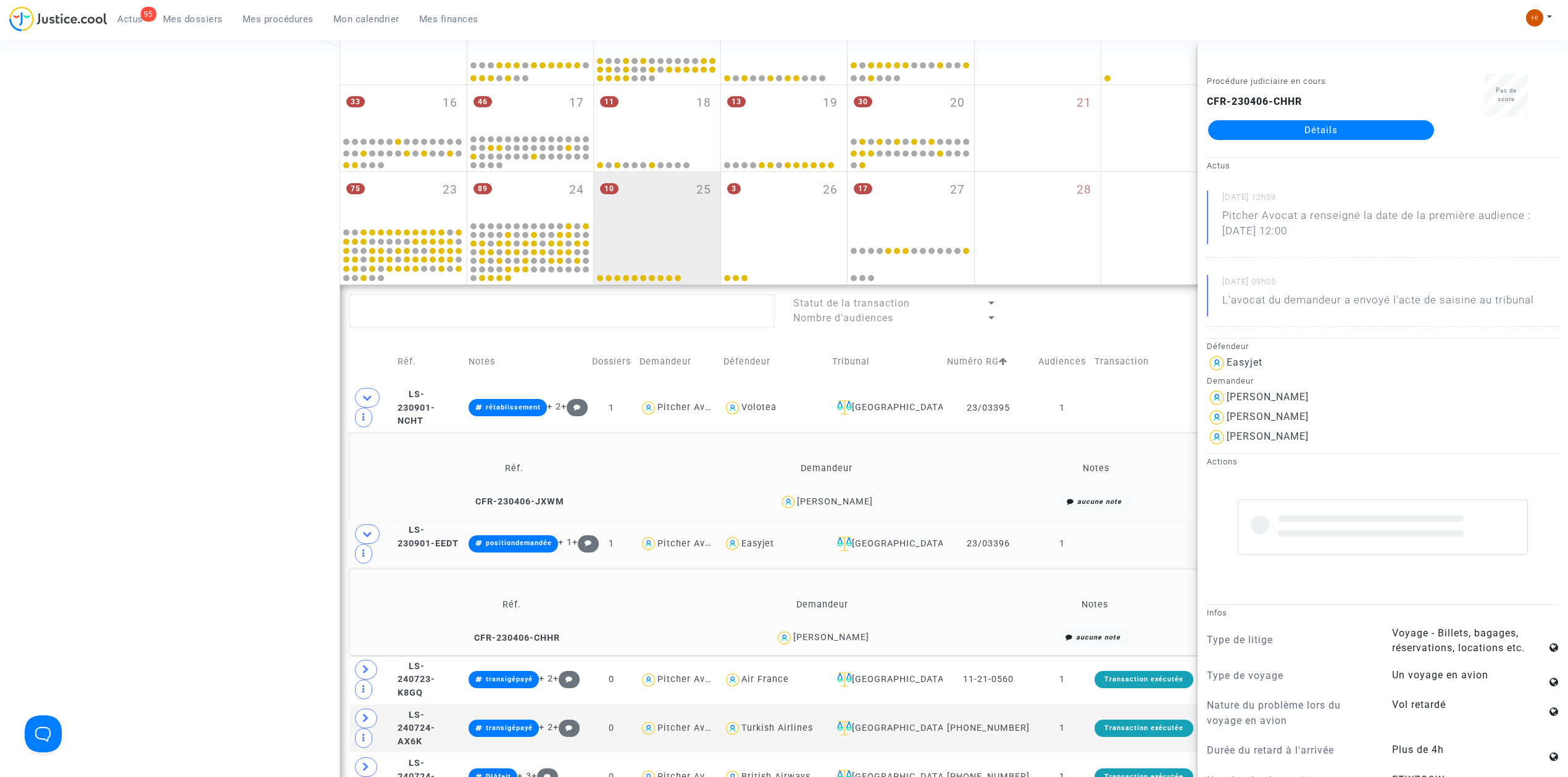
copy div "DUCHESNE"
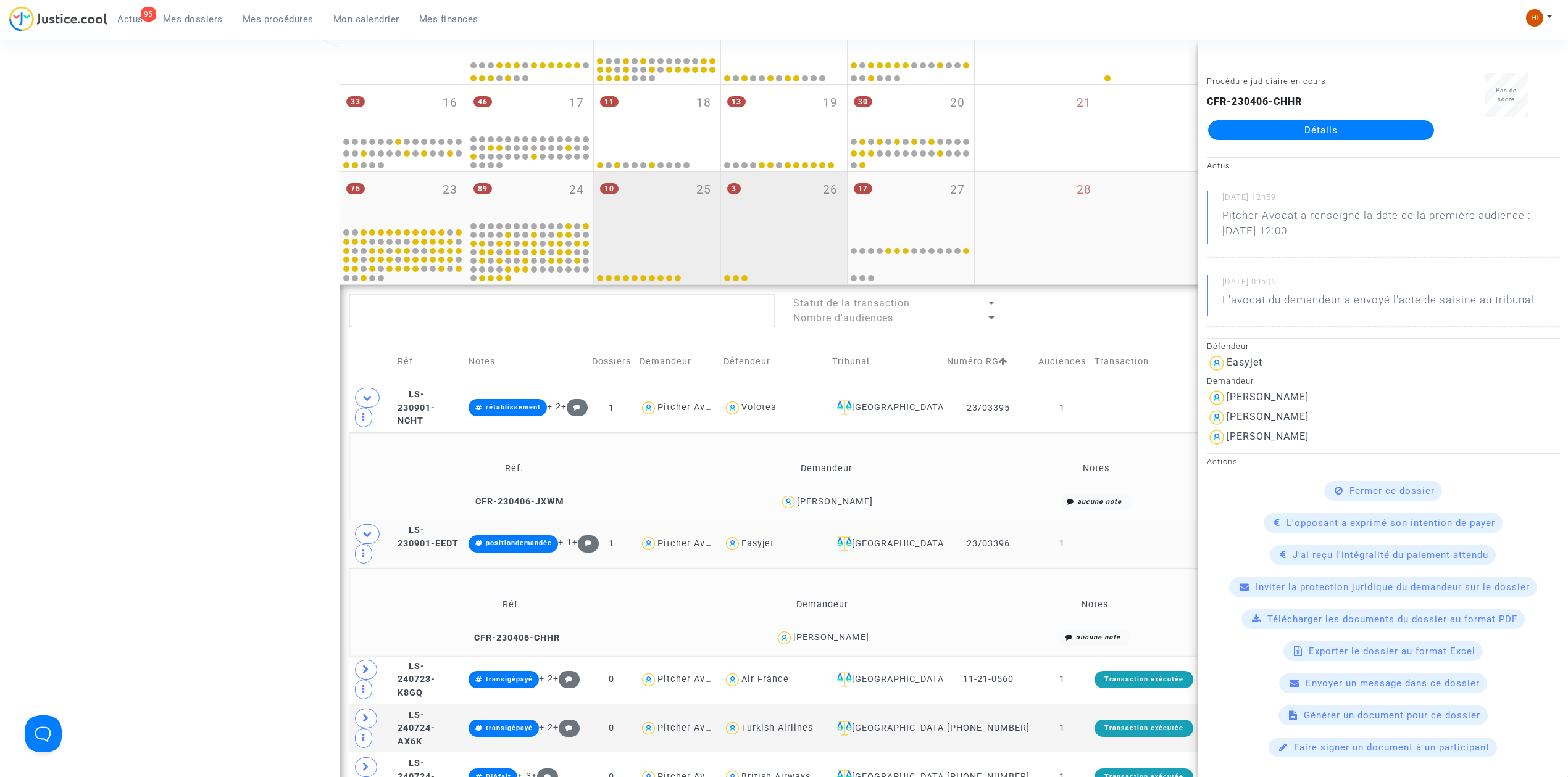
drag, startPoint x: 655, startPoint y: 223, endPoint x: 780, endPoint y: 225, distance: 125.0
click at [655, 223] on div "10 25" at bounding box center [657, 200] width 126 height 55
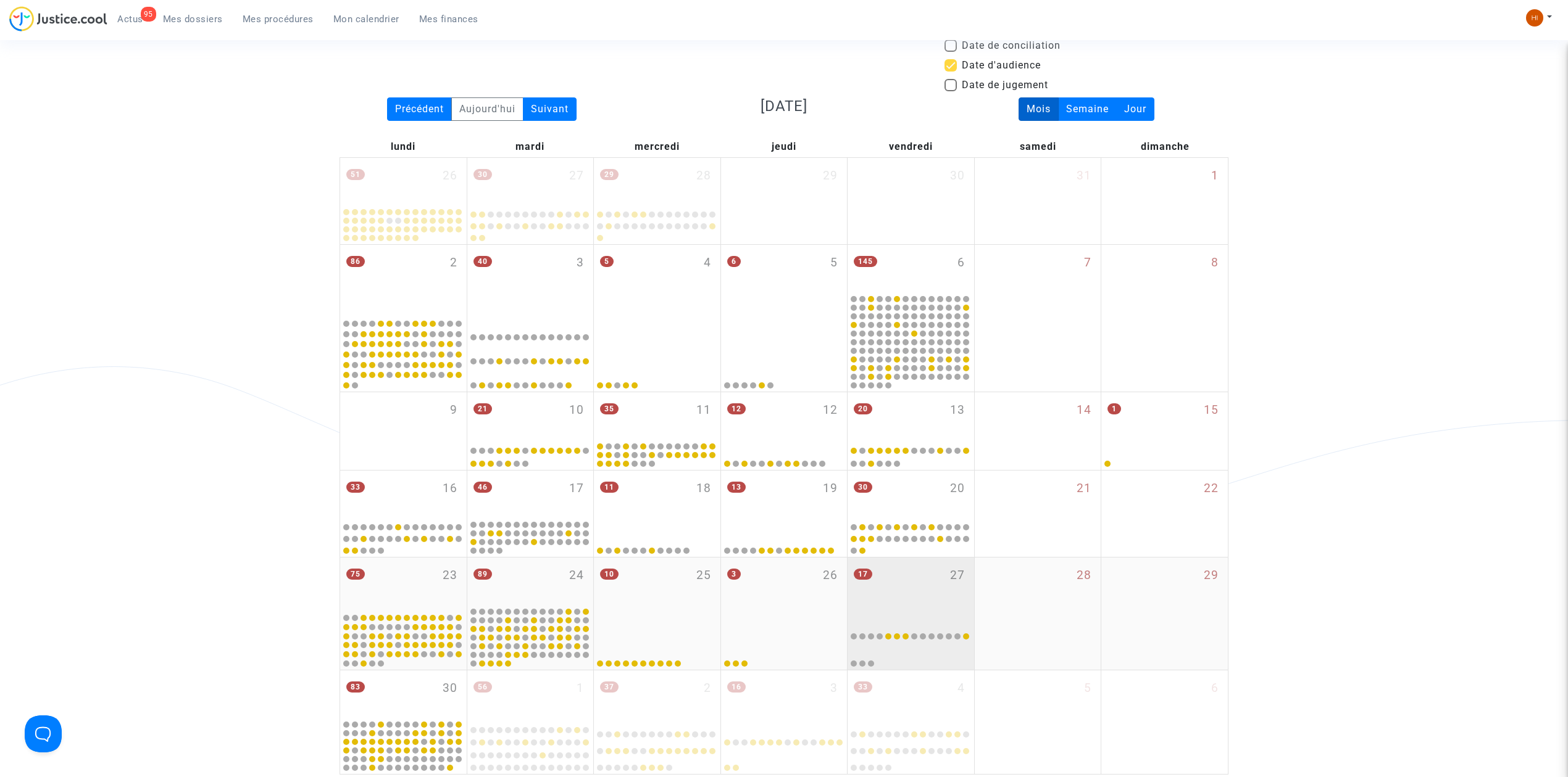
scroll to position [0, 0]
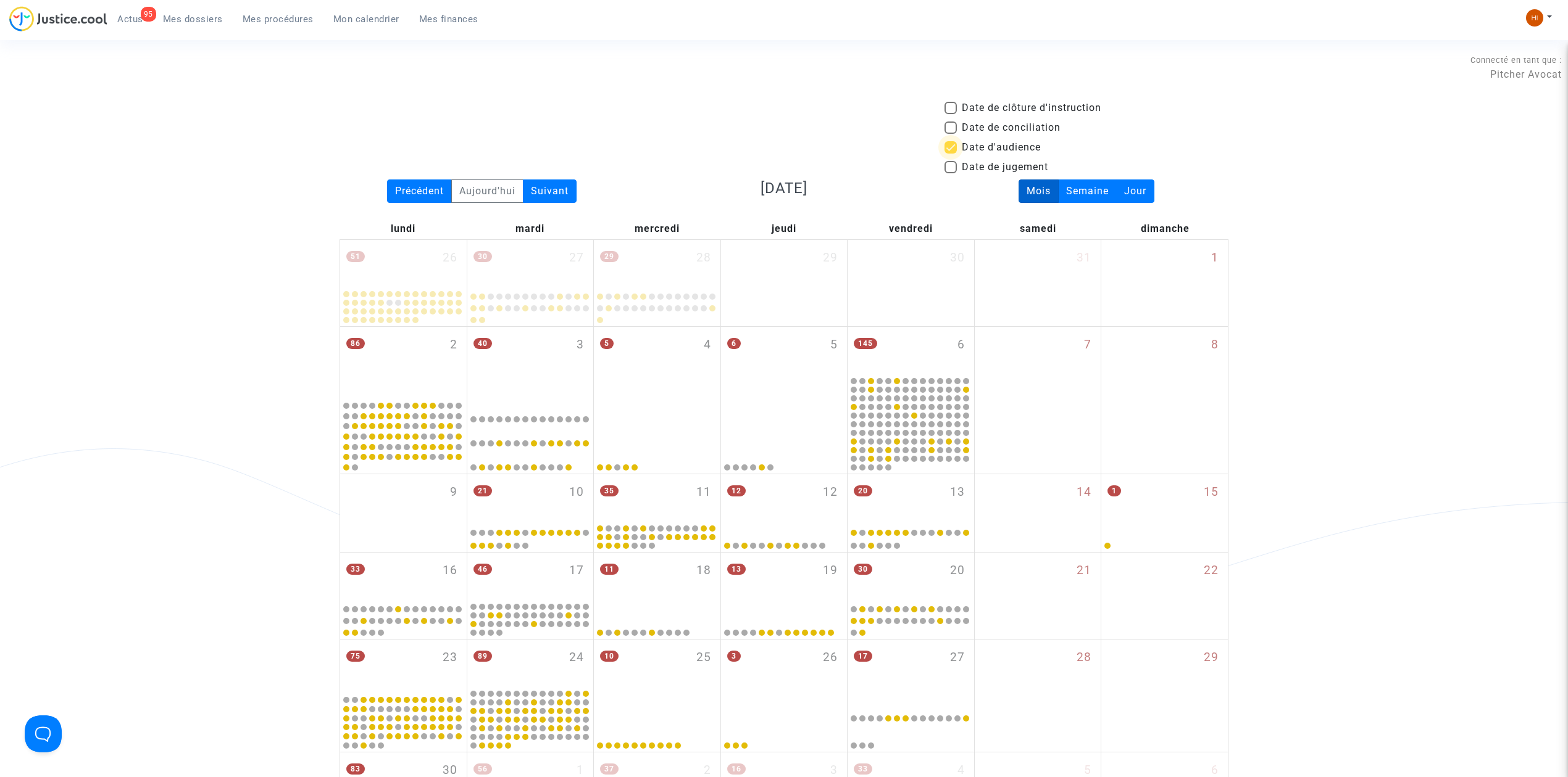
click at [976, 143] on span "Date d'audience" at bounding box center [1001, 148] width 79 height 15
click at [951, 154] on input "Date d'audience" at bounding box center [950, 154] width 1 height 1
checkbox input "false"
click at [557, 192] on div "Suivant" at bounding box center [549, 190] width 54 height 24
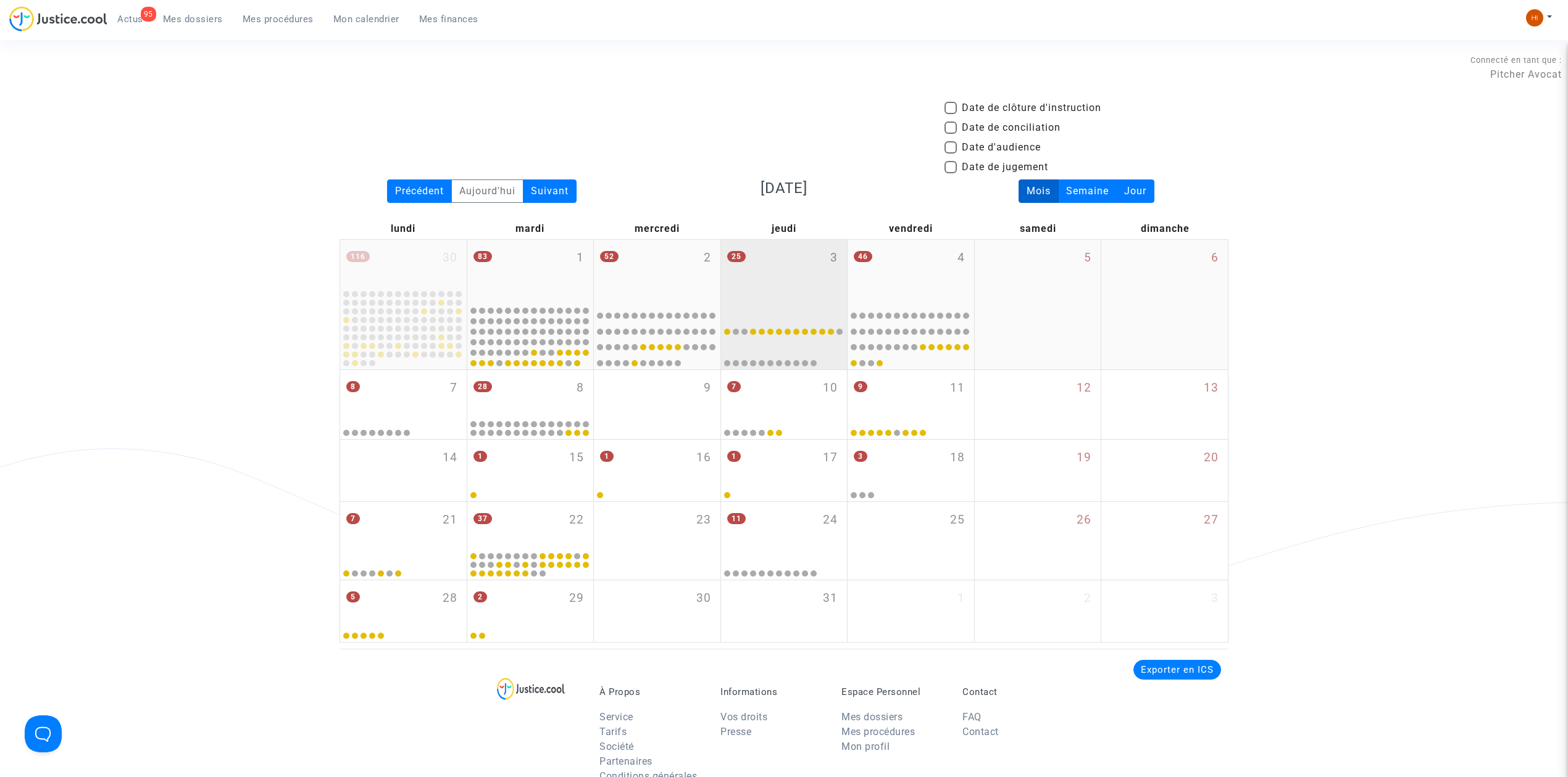
click at [777, 295] on div "25 3" at bounding box center [784, 272] width 126 height 63
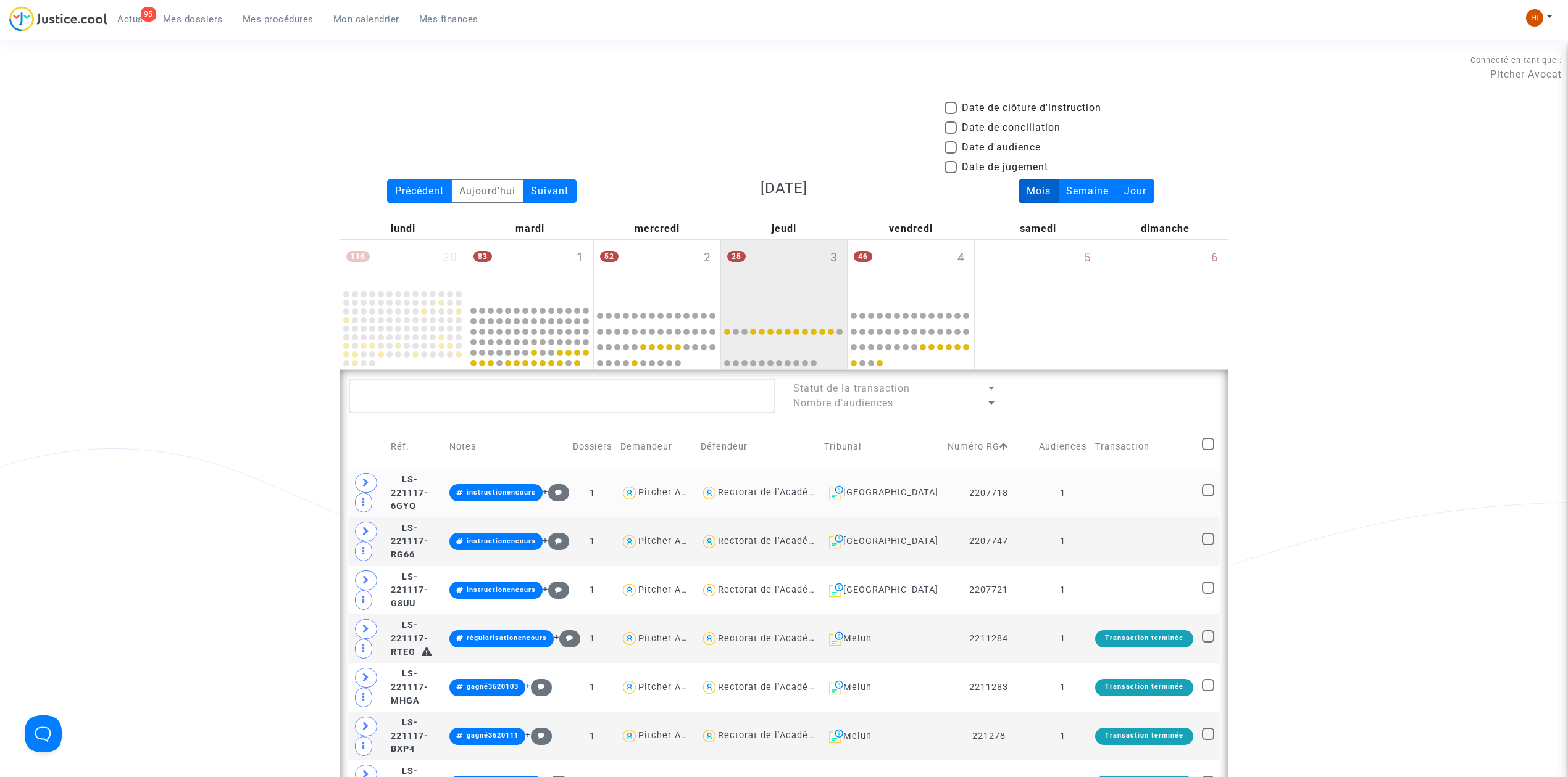
click at [1079, 493] on td "1" at bounding box center [1063, 493] width 57 height 49
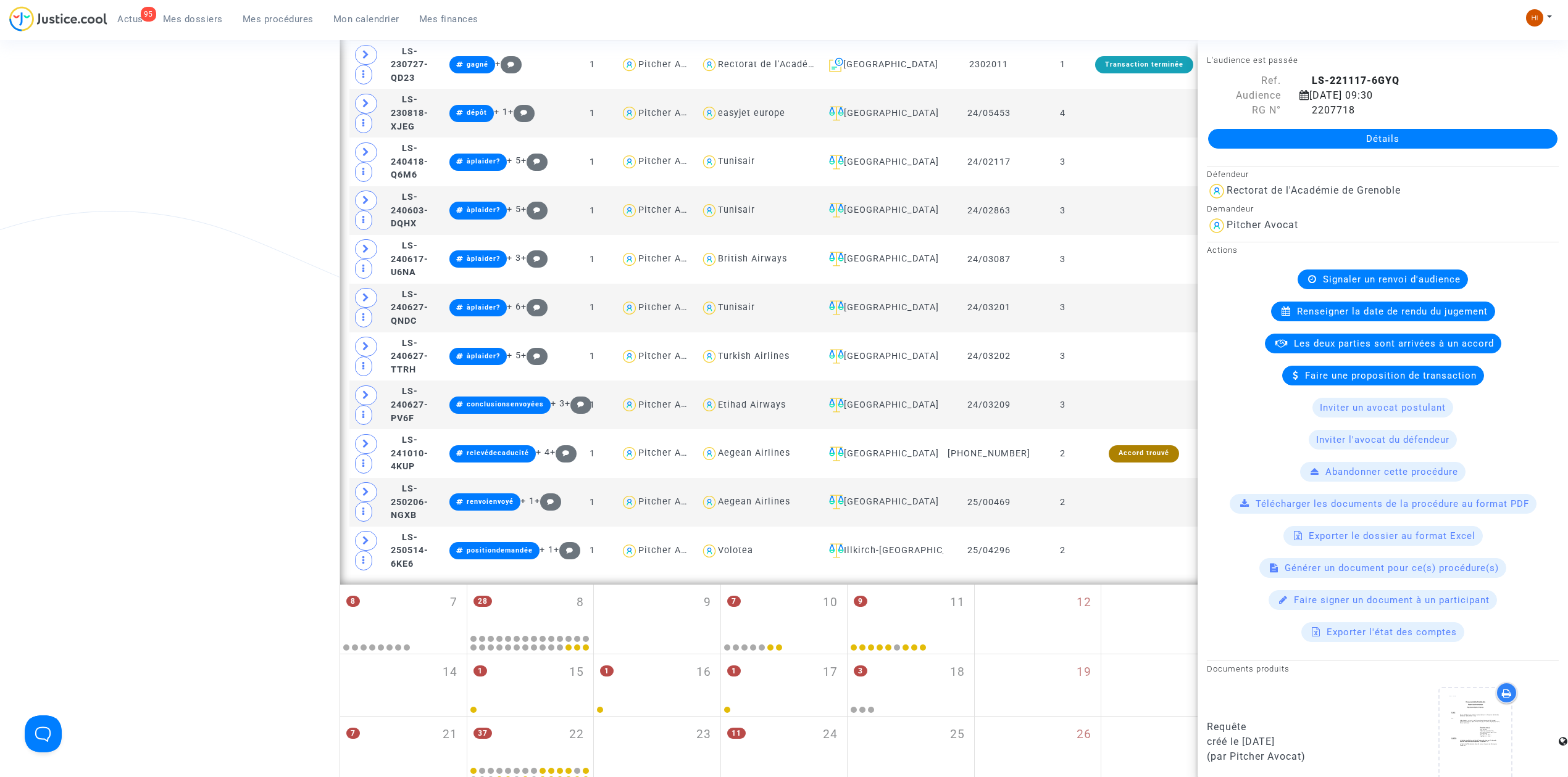
scroll to position [1151, 0]
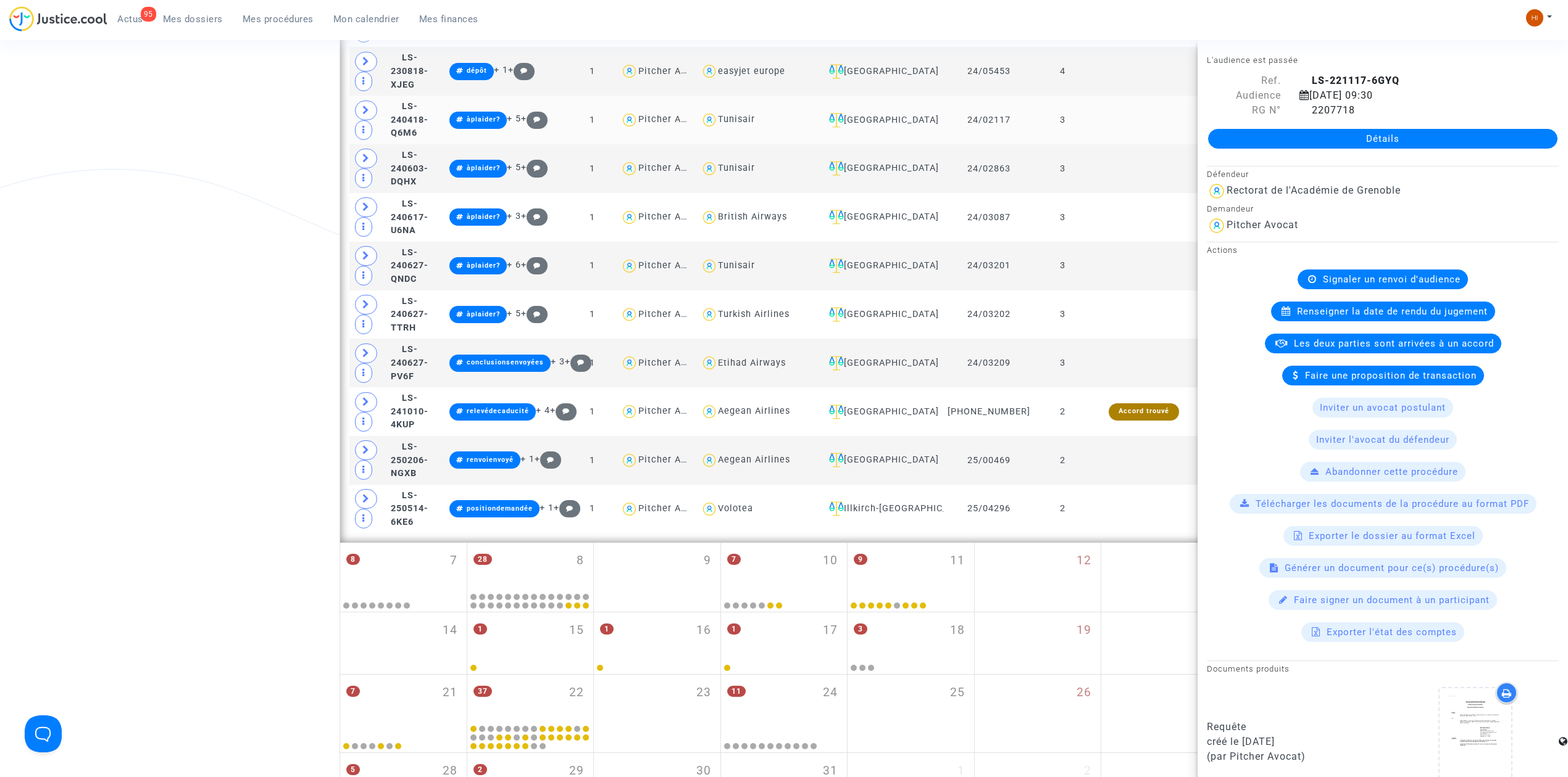
click at [1103, 143] on td at bounding box center [1143, 120] width 107 height 49
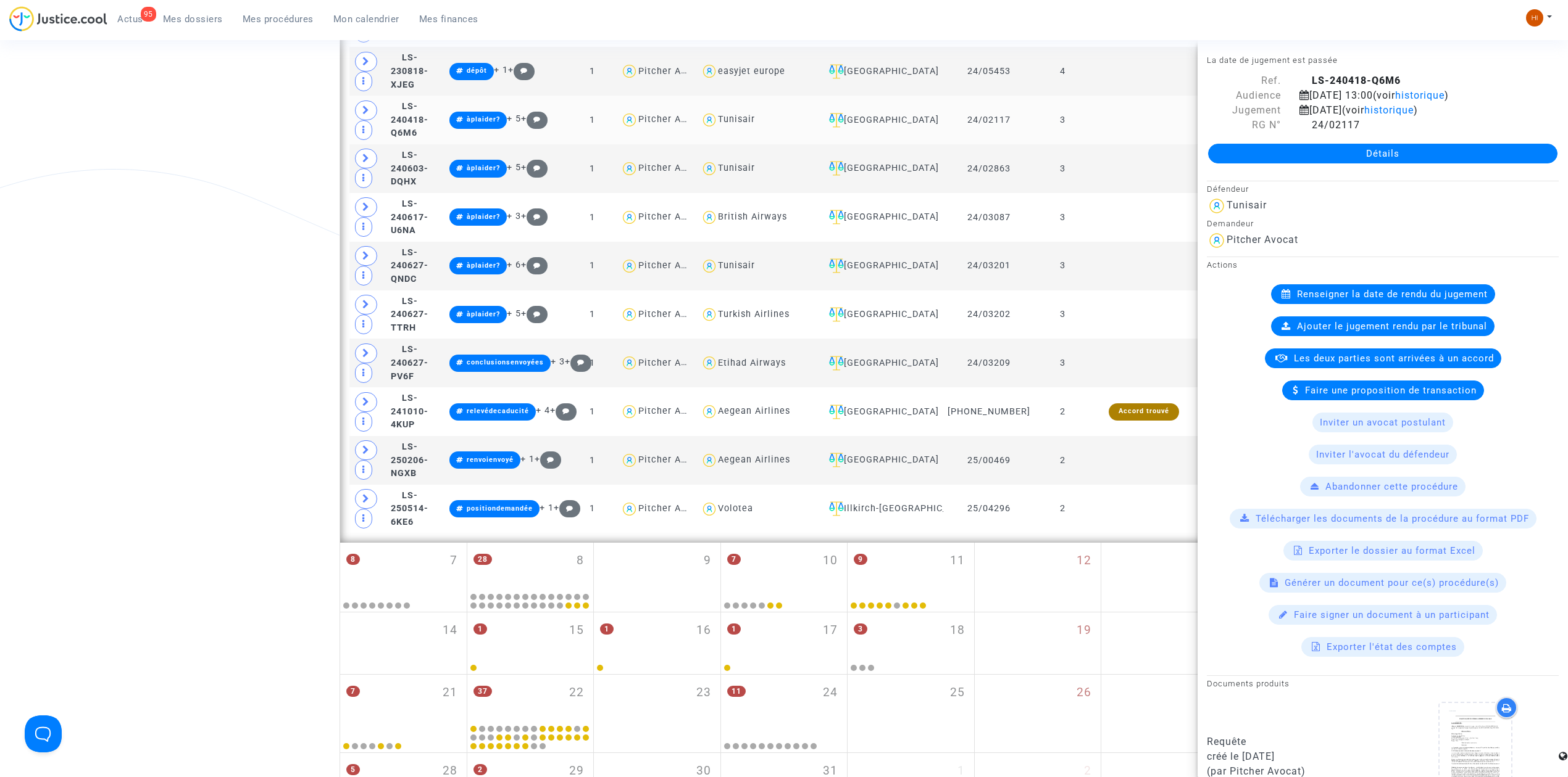
click at [1108, 129] on td at bounding box center [1143, 120] width 107 height 49
click at [1109, 193] on td at bounding box center [1143, 169] width 107 height 49
click at [1105, 190] on td at bounding box center [1143, 169] width 107 height 49
click at [1101, 239] on td at bounding box center [1143, 218] width 107 height 49
click at [1103, 290] on td at bounding box center [1143, 266] width 107 height 49
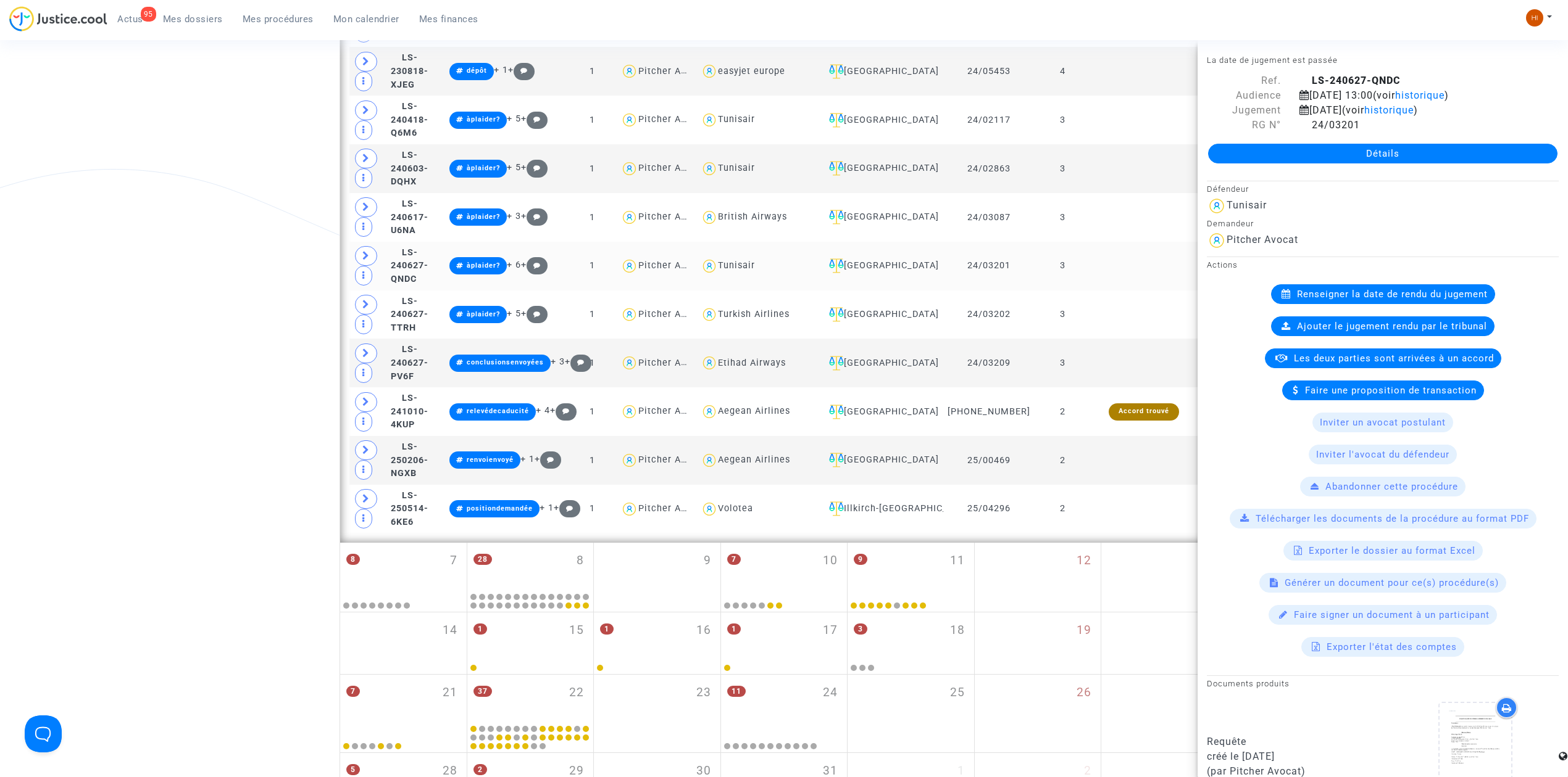
click at [1103, 279] on td at bounding box center [1143, 266] width 107 height 49
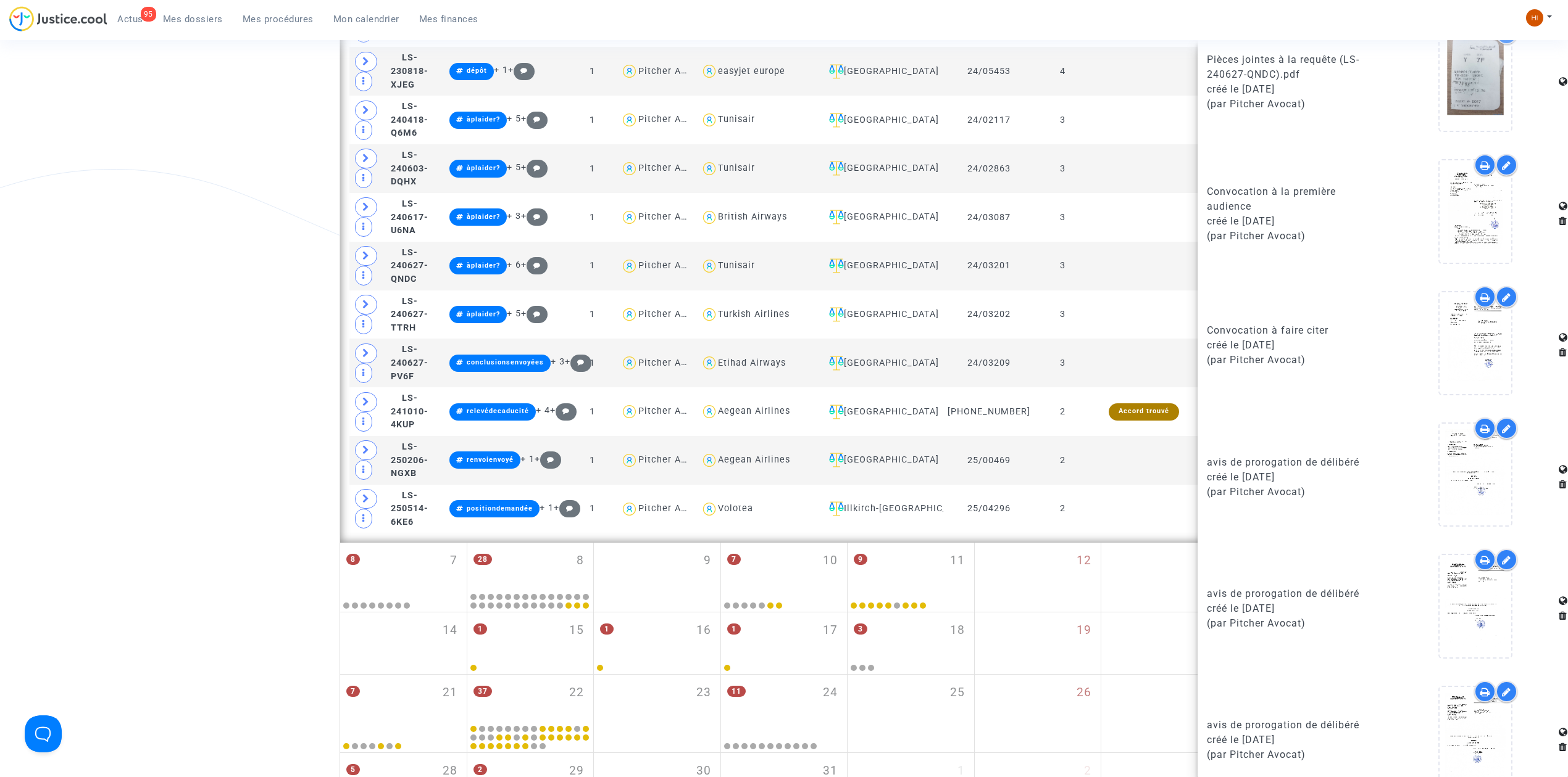
scroll to position [967, 0]
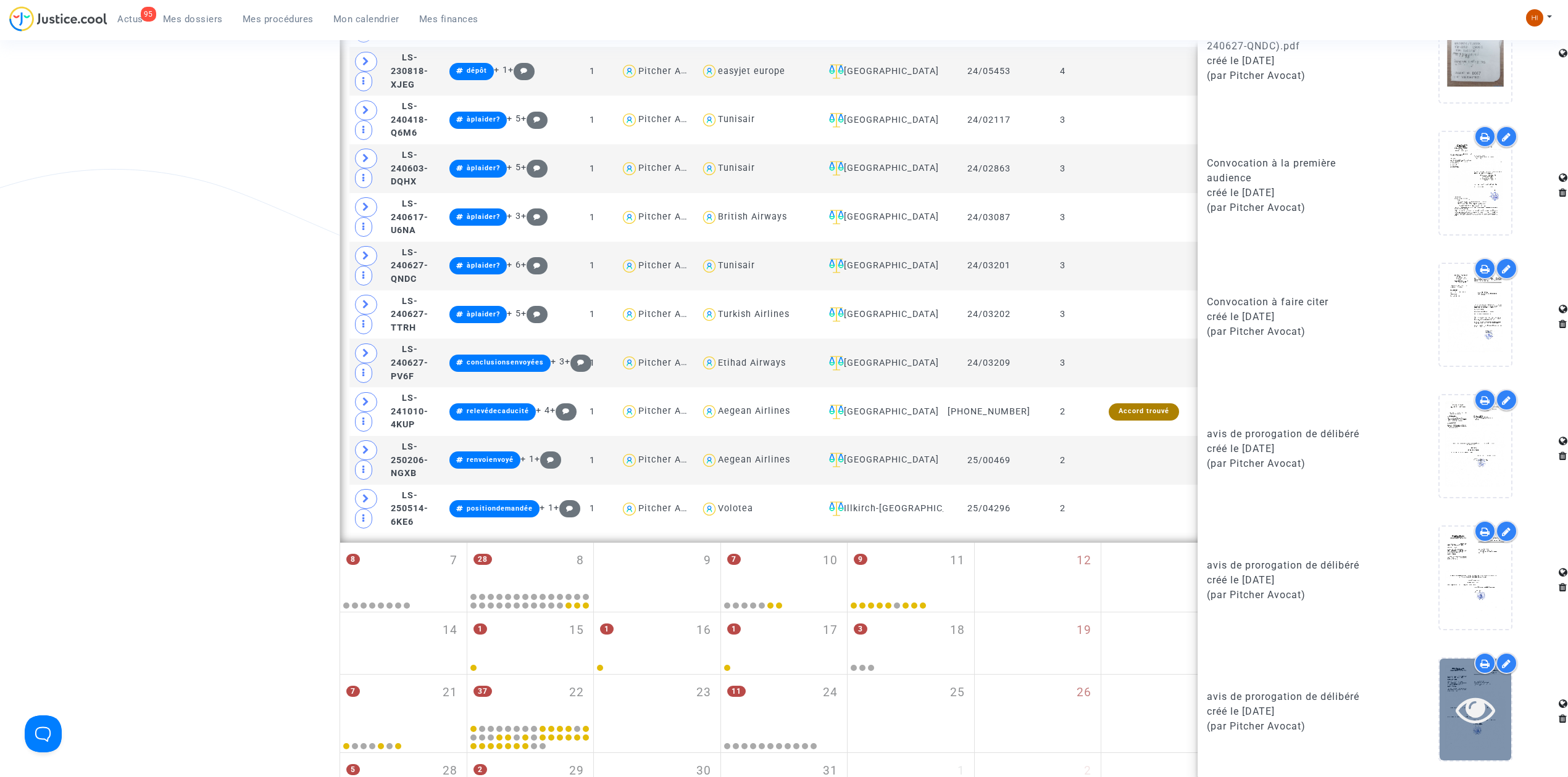
click at [1476, 703] on icon at bounding box center [1476, 710] width 41 height 40
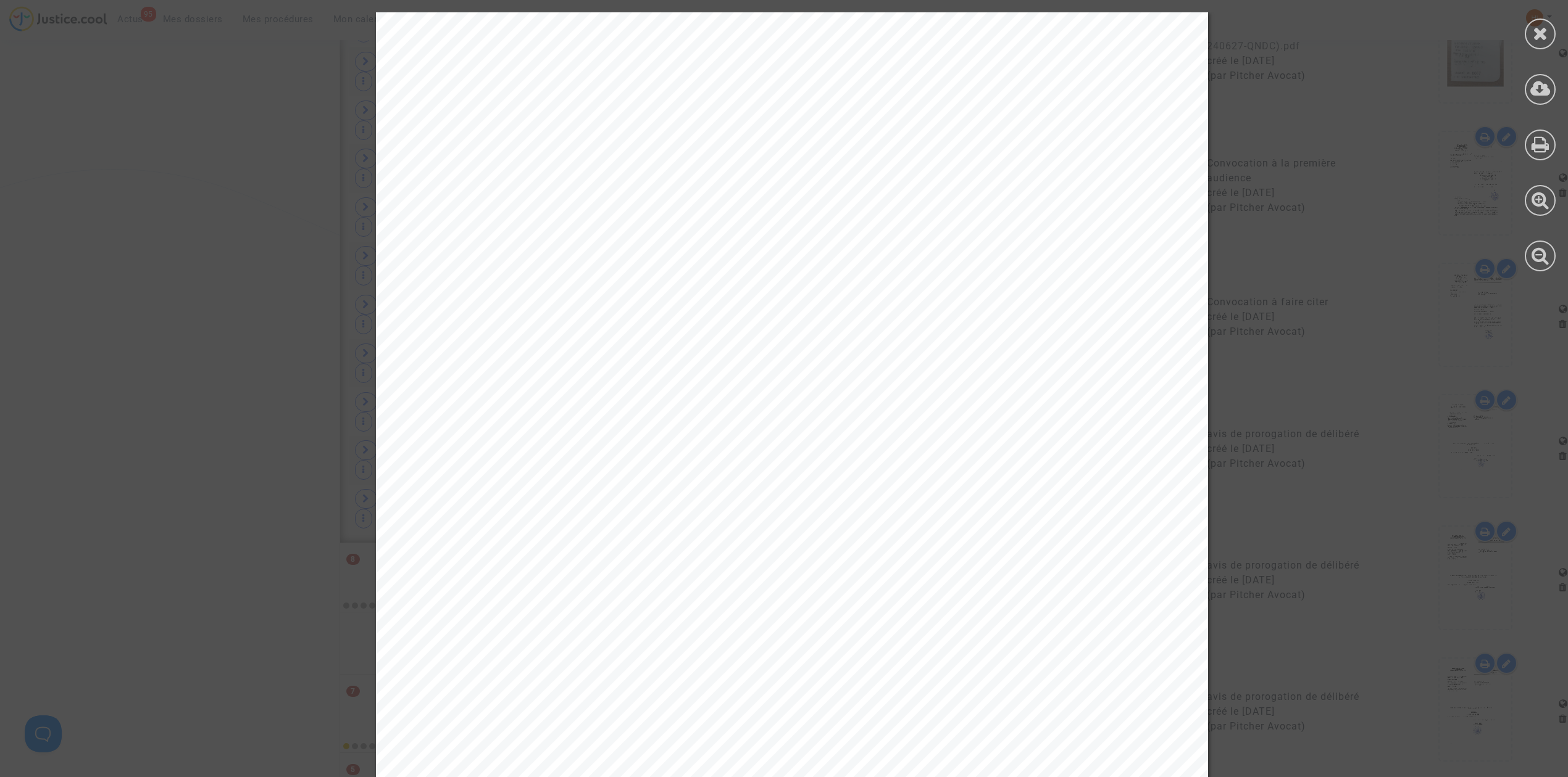
click at [1539, 31] on icon at bounding box center [1541, 34] width 15 height 19
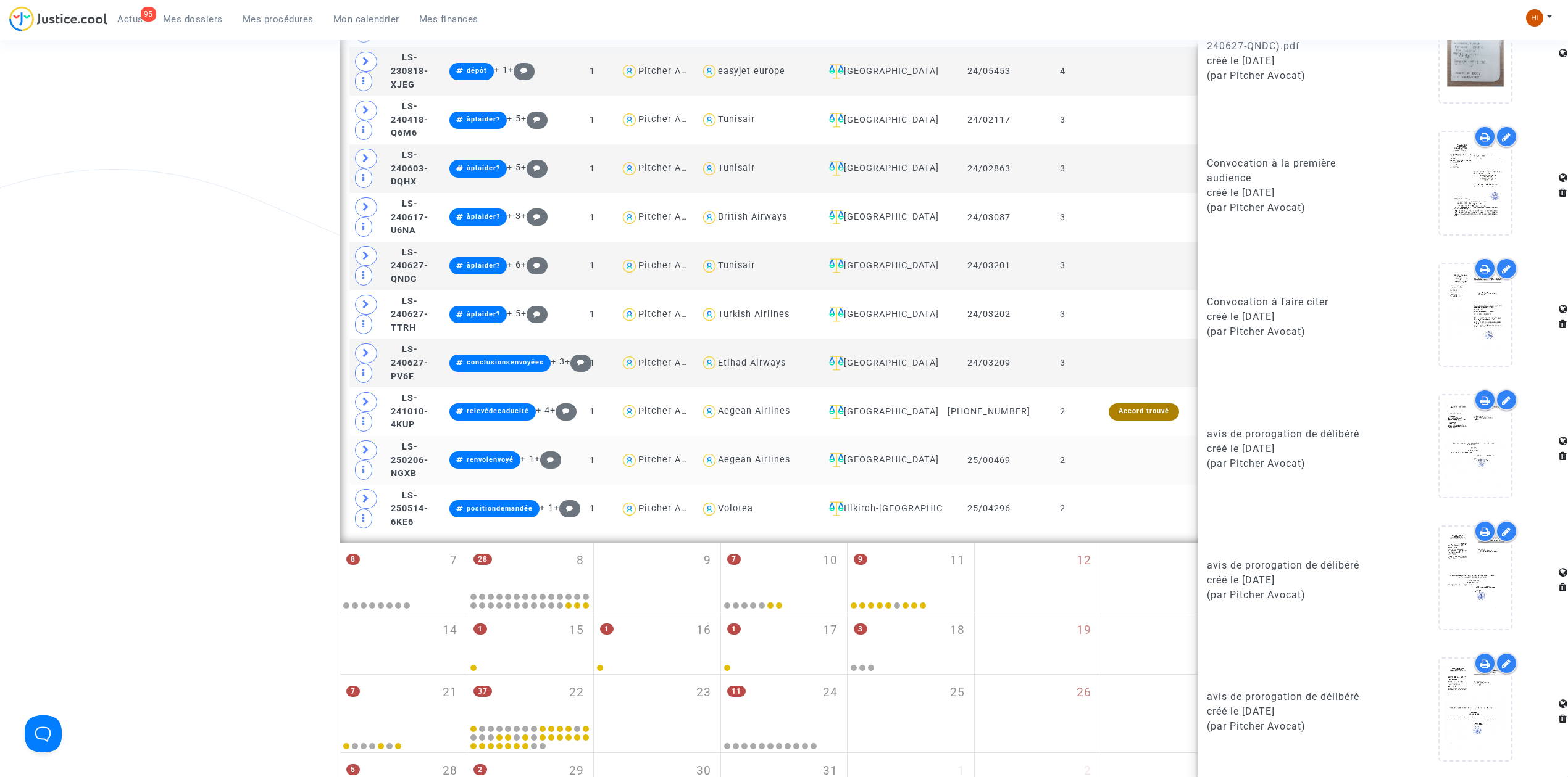
click at [1113, 476] on td at bounding box center [1143, 461] width 107 height 49
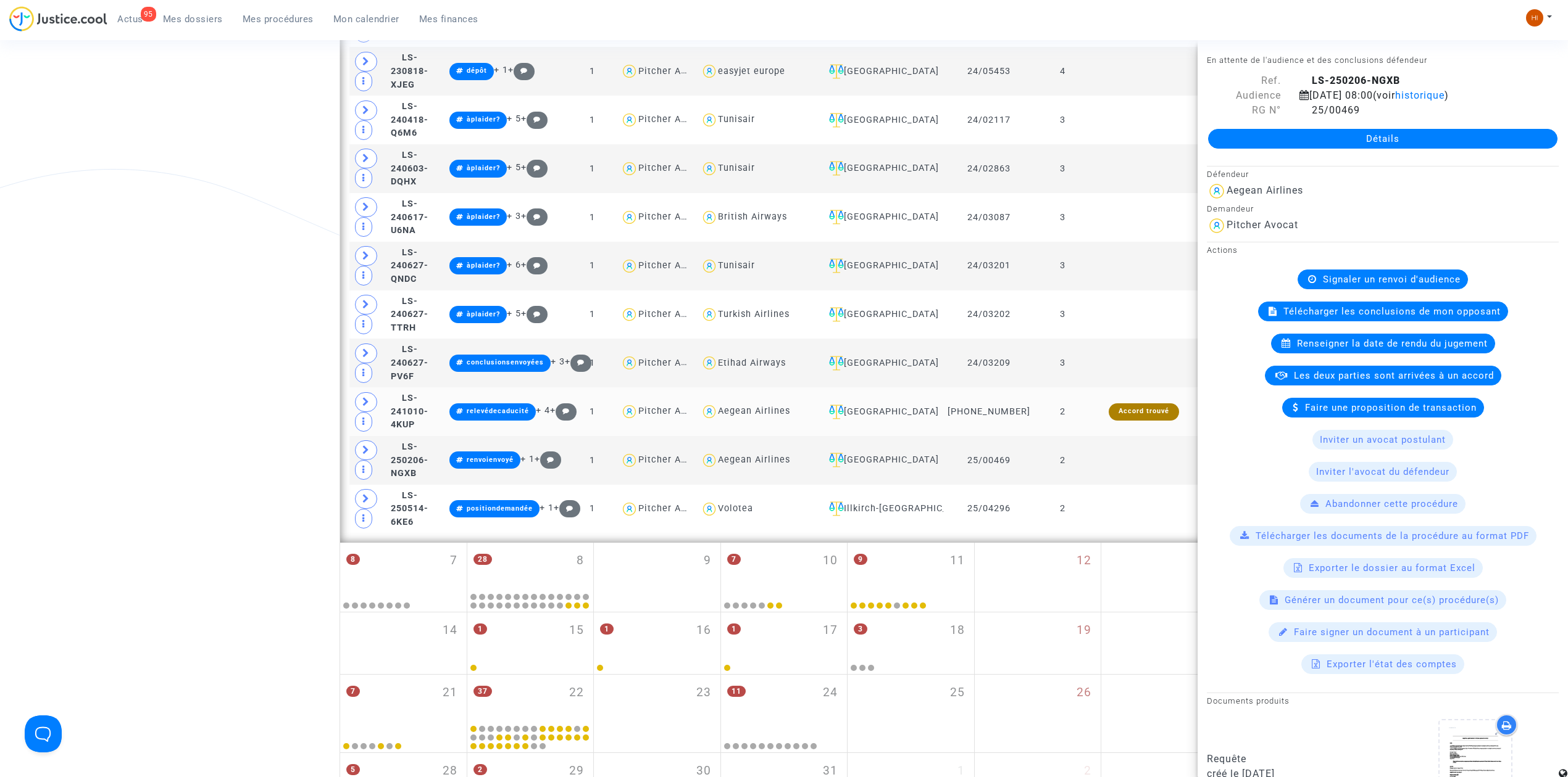
click at [1082, 423] on td "2" at bounding box center [1063, 412] width 57 height 49
click at [1081, 423] on td "2" at bounding box center [1063, 412] width 57 height 49
click at [1107, 475] on td at bounding box center [1143, 461] width 107 height 49
click at [1111, 534] on td at bounding box center [1143, 509] width 107 height 49
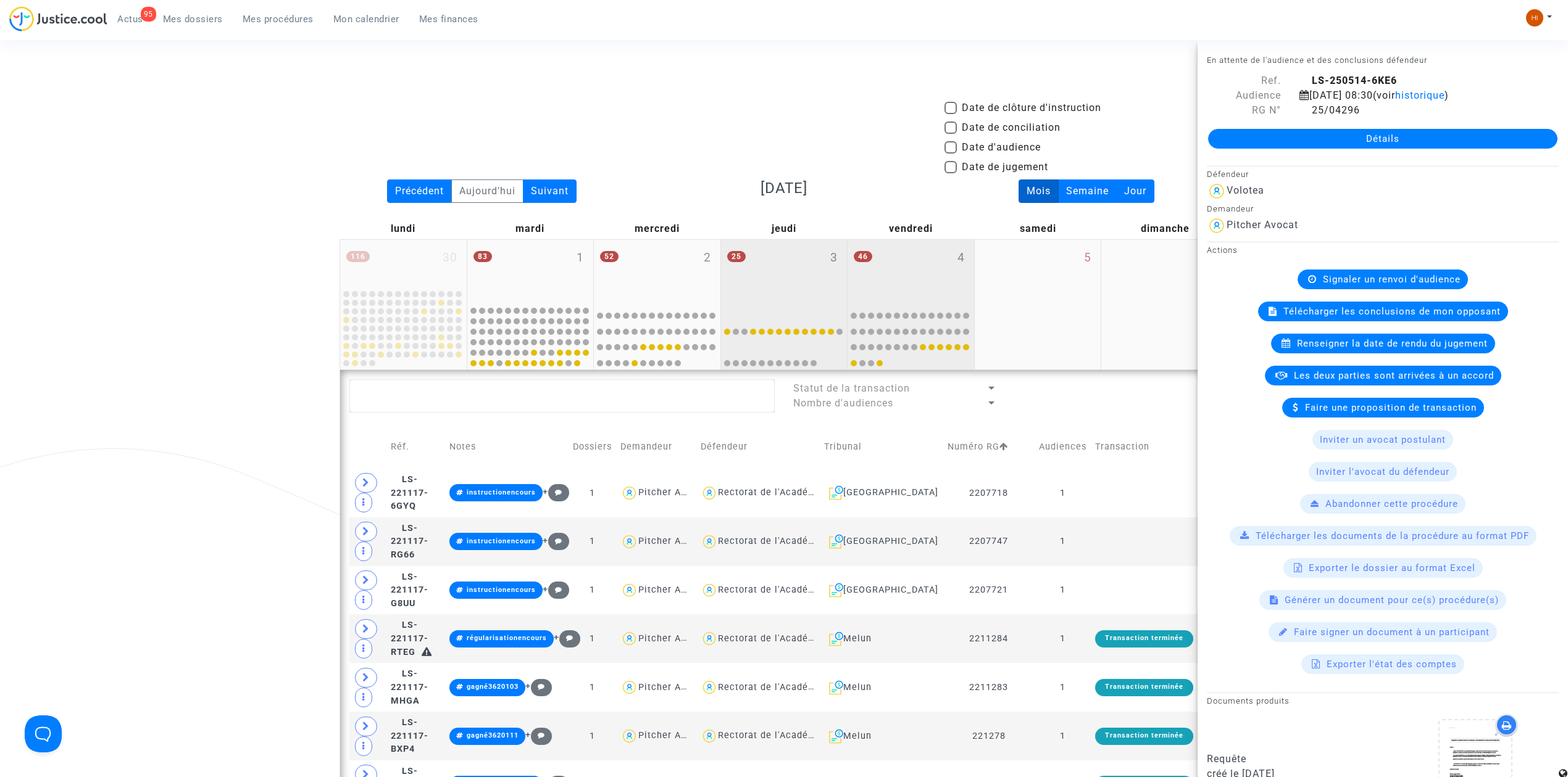
click at [883, 279] on div "46 4" at bounding box center [910, 272] width 126 height 63
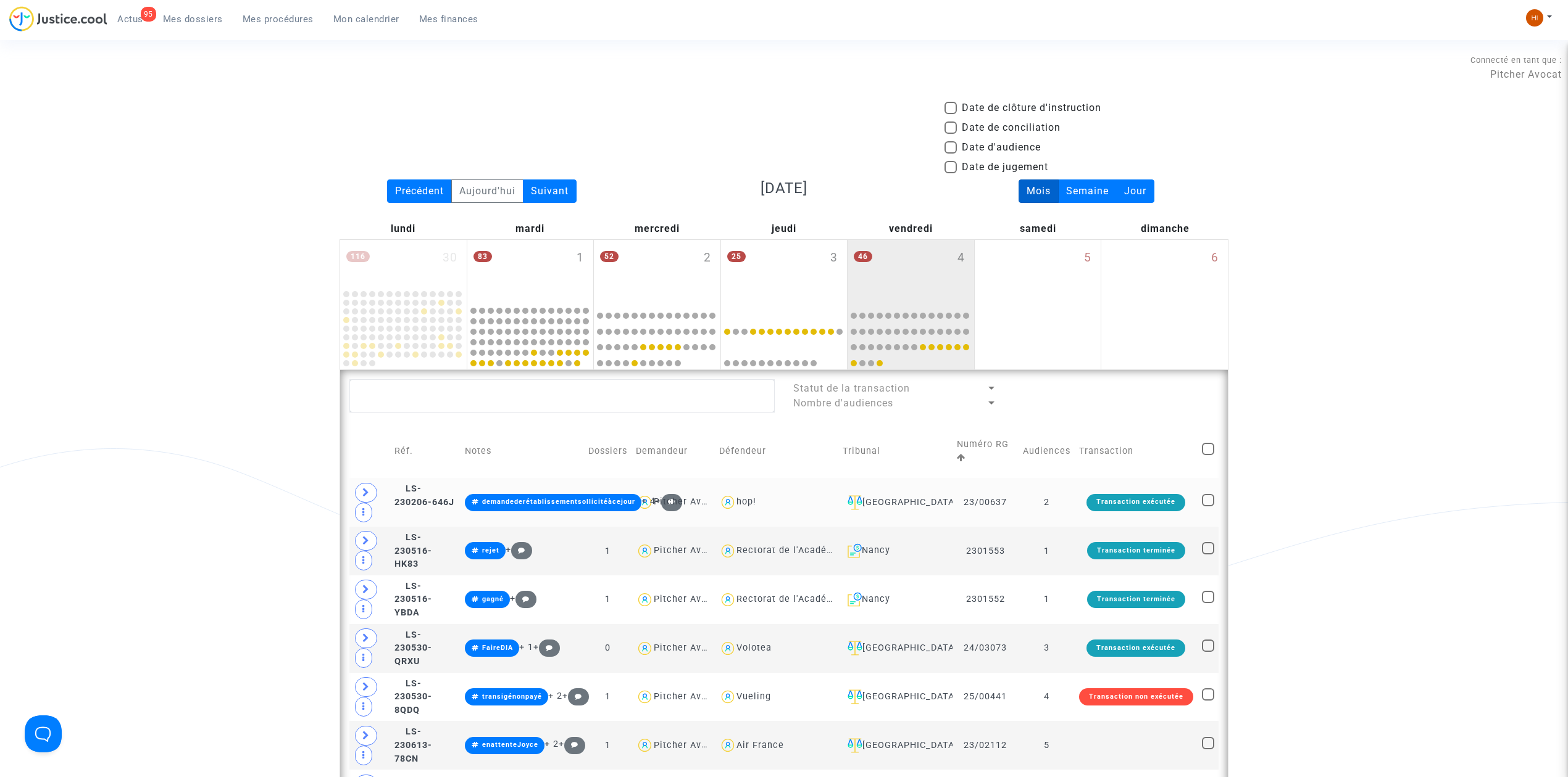
click at [1062, 506] on td "2" at bounding box center [1047, 503] width 57 height 49
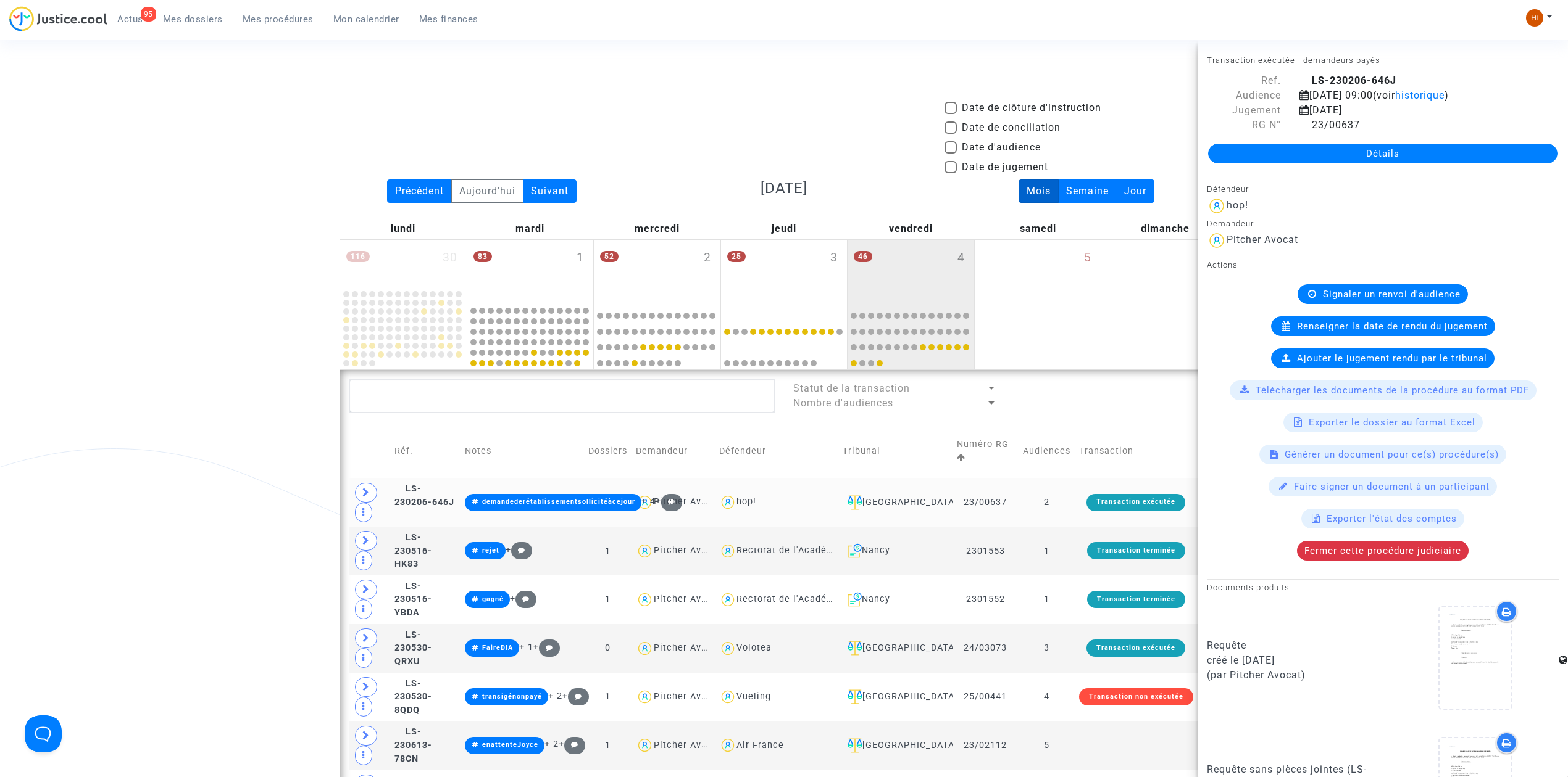
click at [1065, 500] on td "2" at bounding box center [1047, 503] width 57 height 49
click at [995, 141] on span "Date d'audience" at bounding box center [1001, 148] width 79 height 15
click at [951, 154] on input "Date d'audience" at bounding box center [950, 154] width 1 height 1
checkbox input "true"
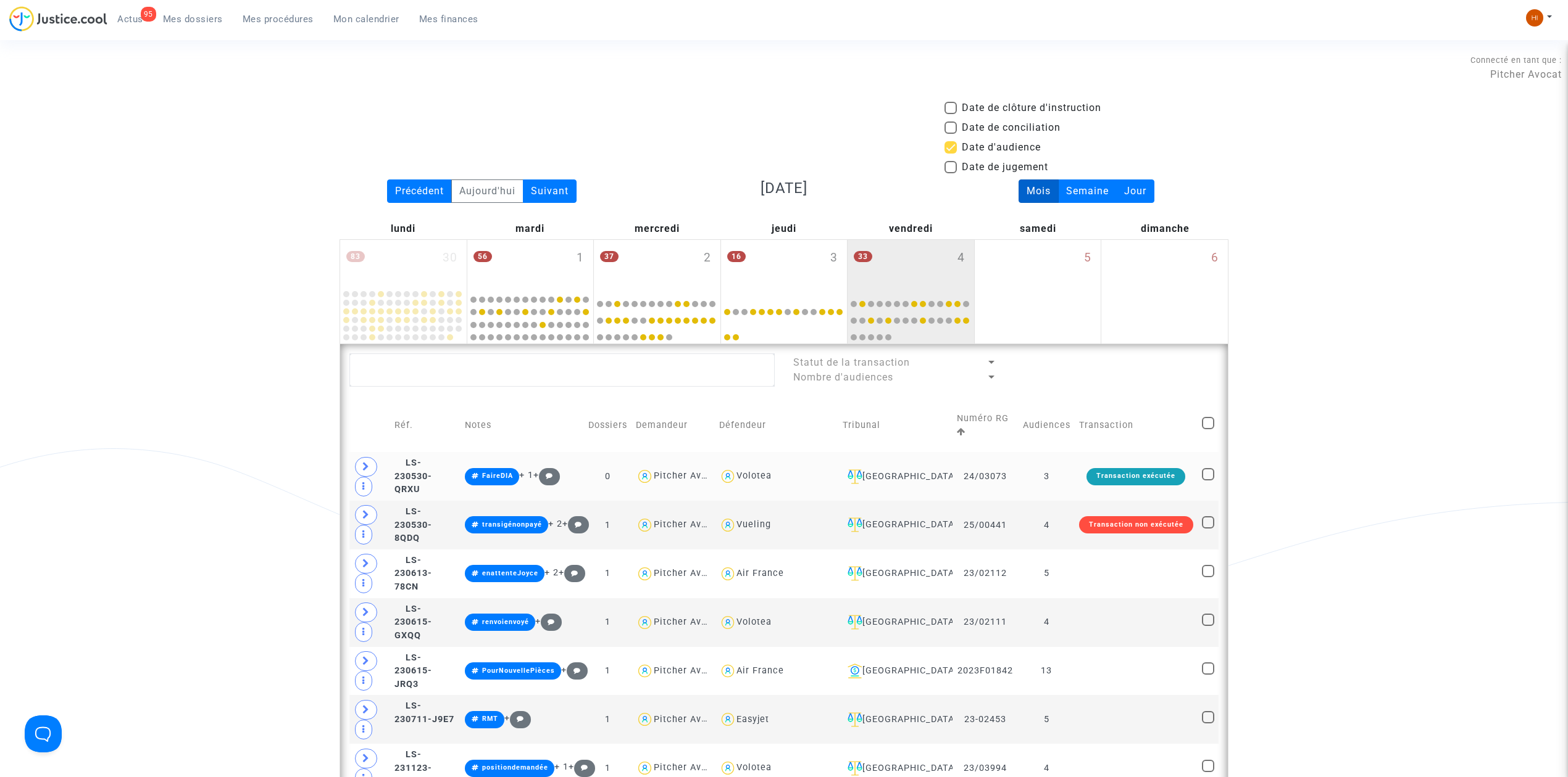
click at [1043, 471] on td "3" at bounding box center [1047, 477] width 57 height 49
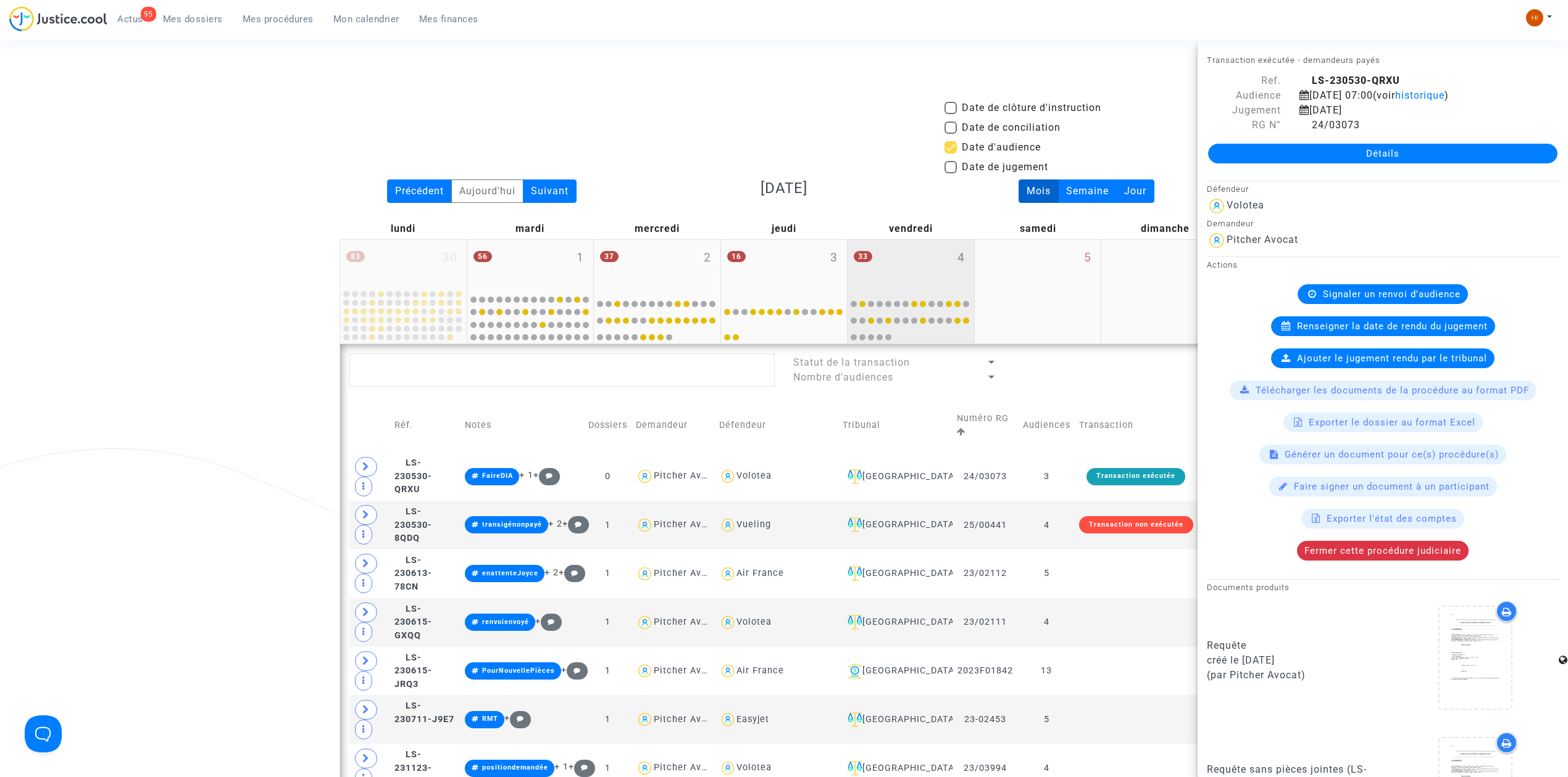
click at [904, 285] on div "33 4" at bounding box center [910, 265] width 126 height 50
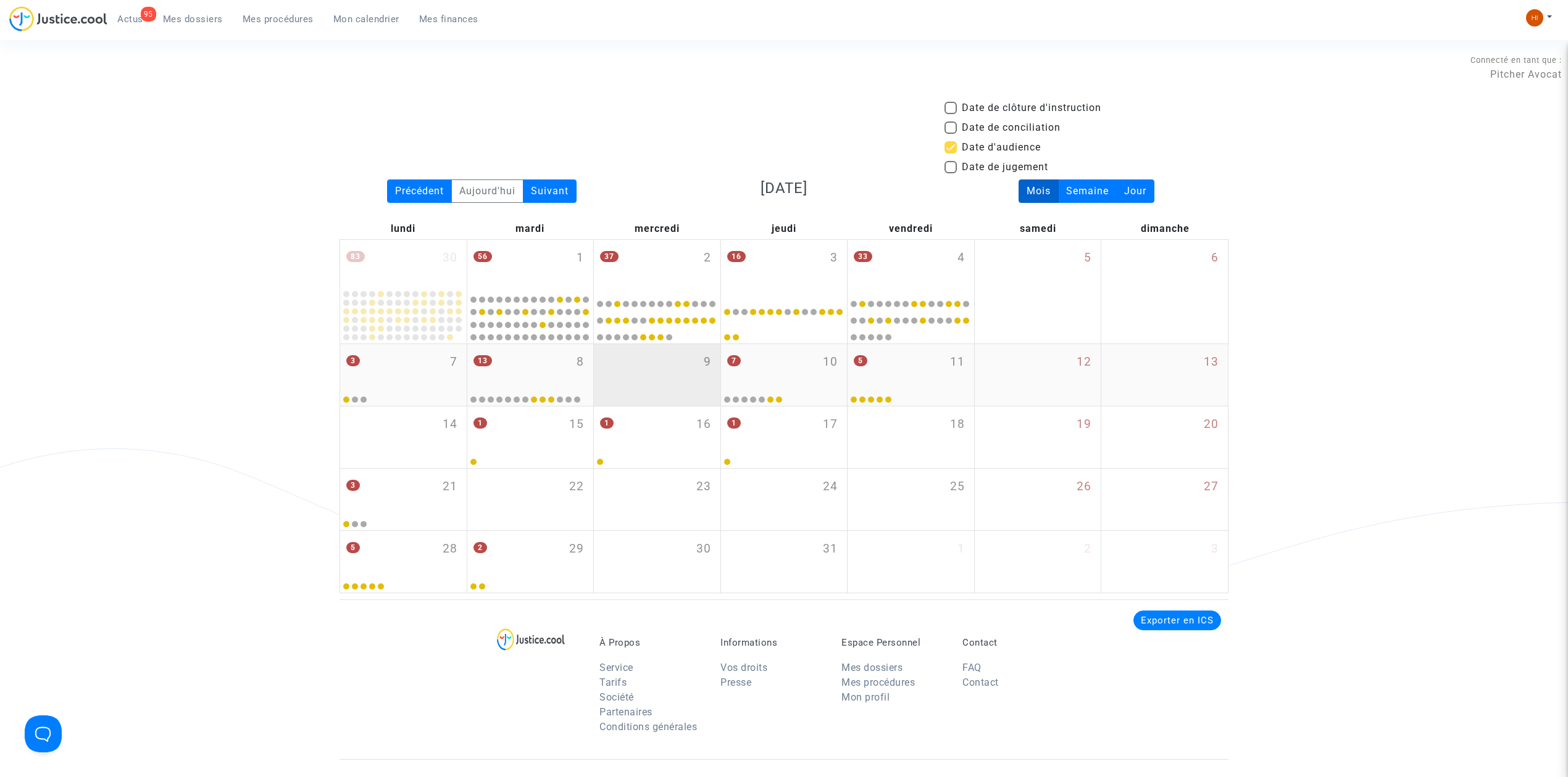
click at [659, 372] on div "9" at bounding box center [657, 374] width 126 height 61
click at [439, 375] on div "3 7" at bounding box center [404, 368] width 126 height 48
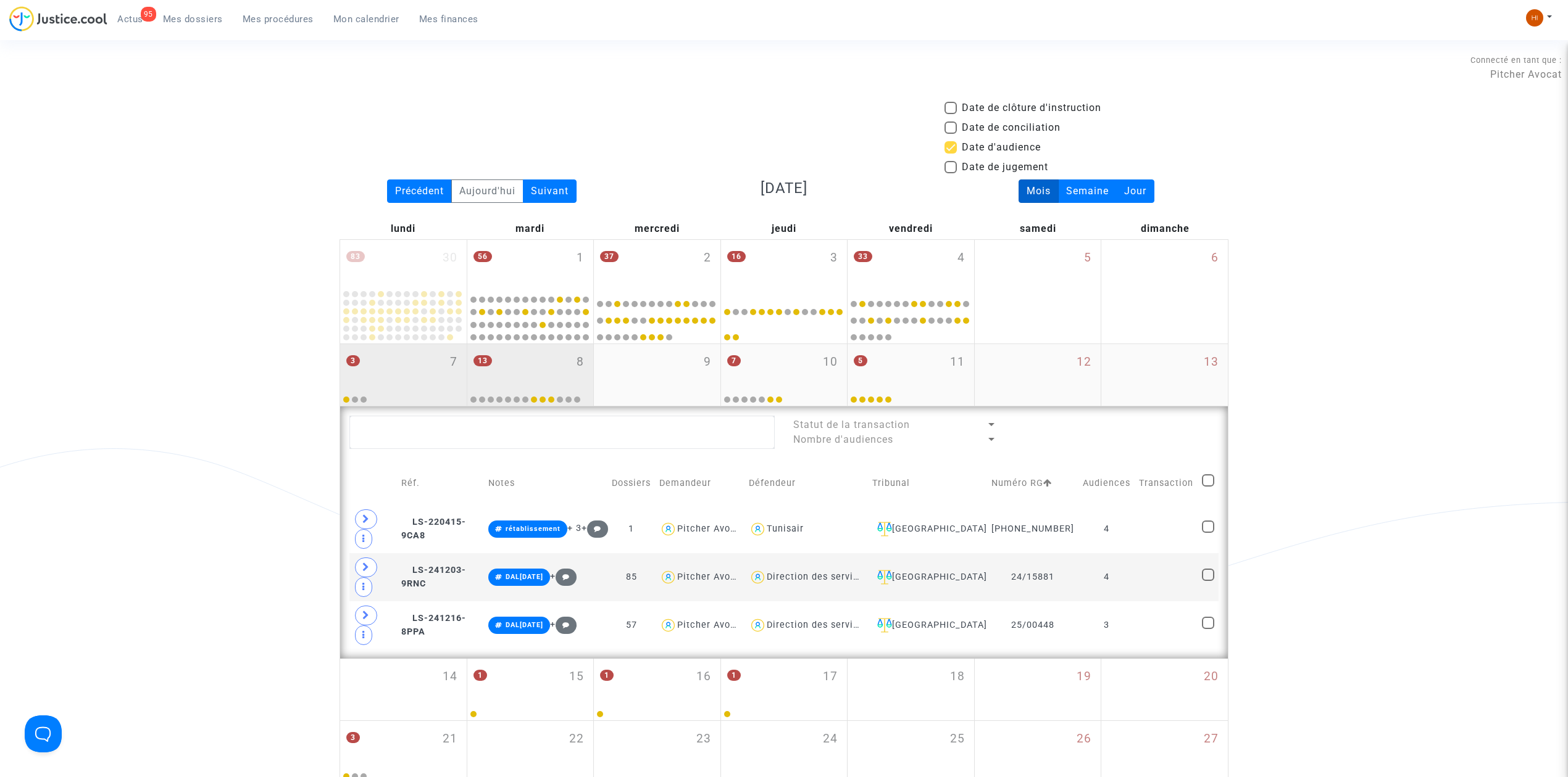
click at [526, 354] on div "13 8" at bounding box center [530, 368] width 126 height 48
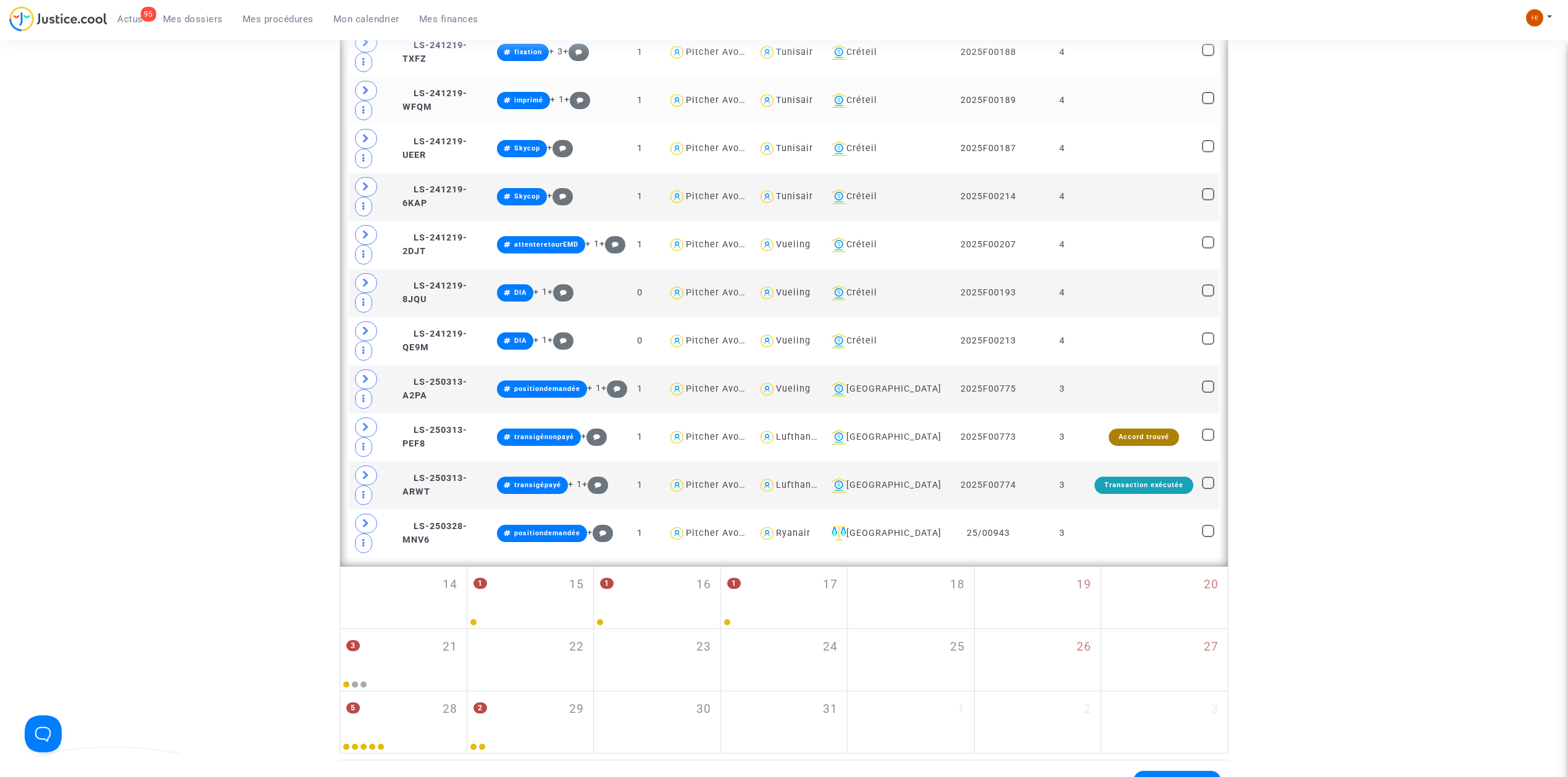
scroll to position [575, 0]
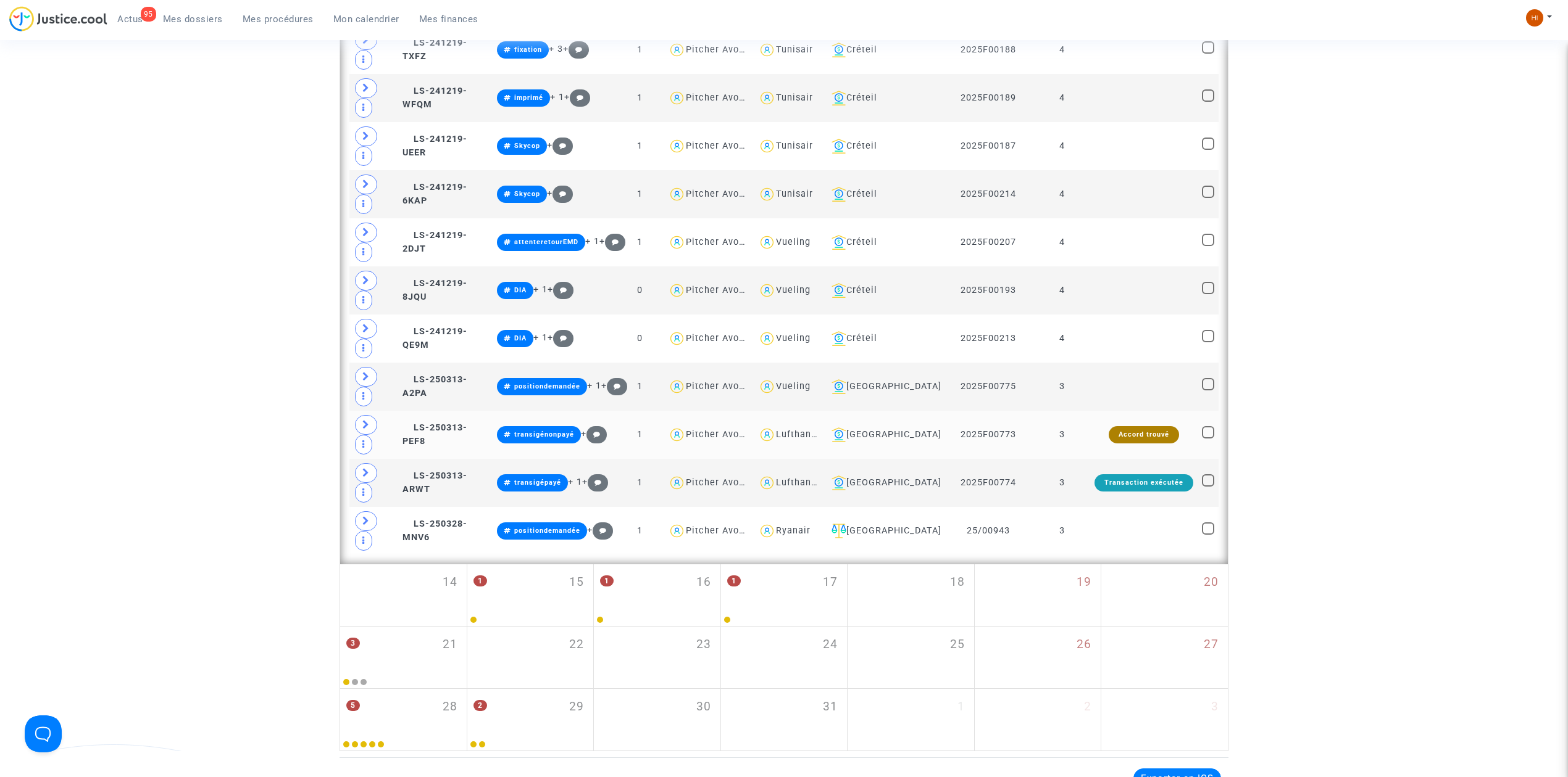
click at [1092, 452] on td "Accord trouvé" at bounding box center [1144, 435] width 108 height 48
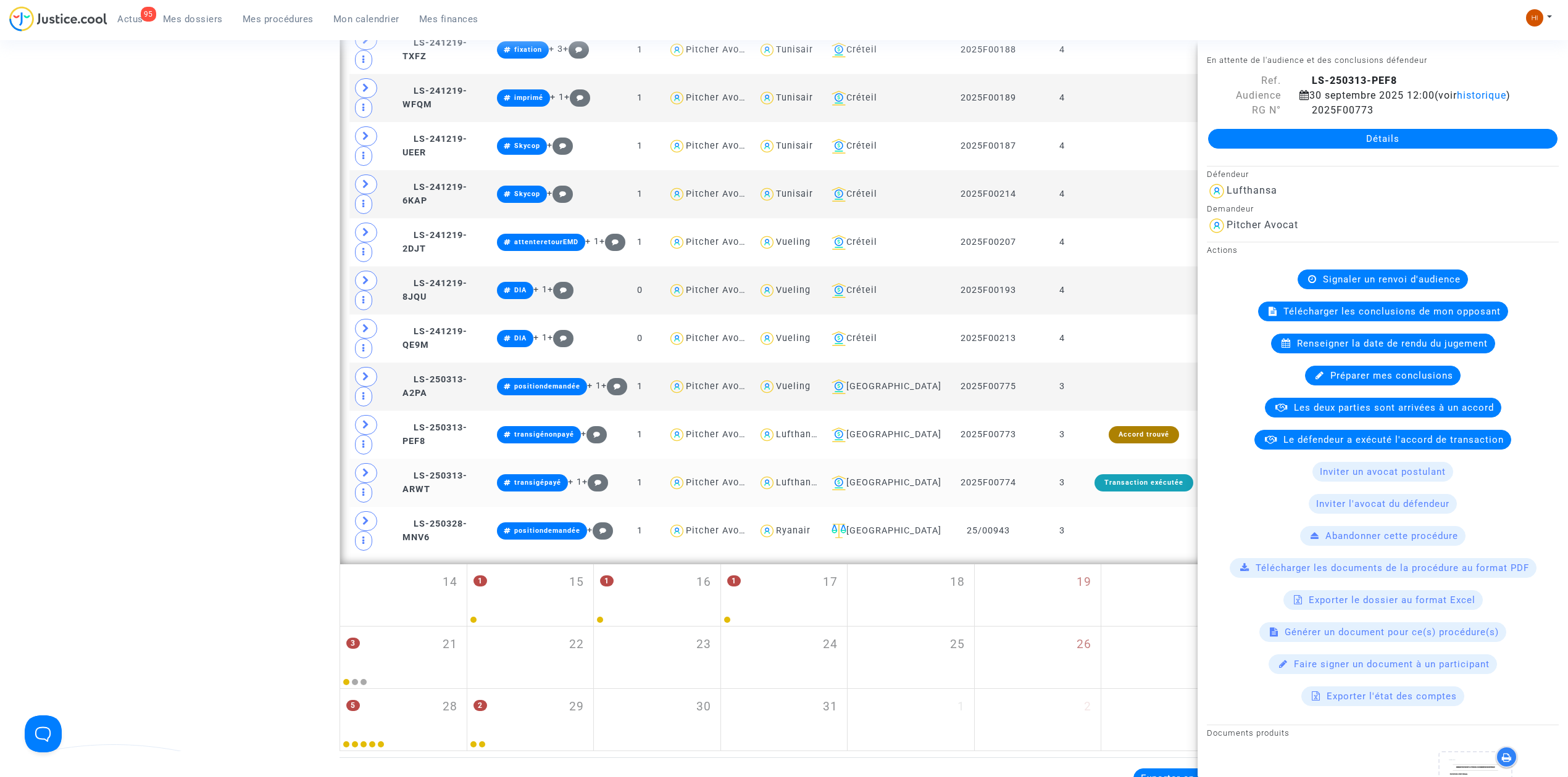
click at [1093, 497] on td "Transaction exécutée" at bounding box center [1144, 483] width 108 height 48
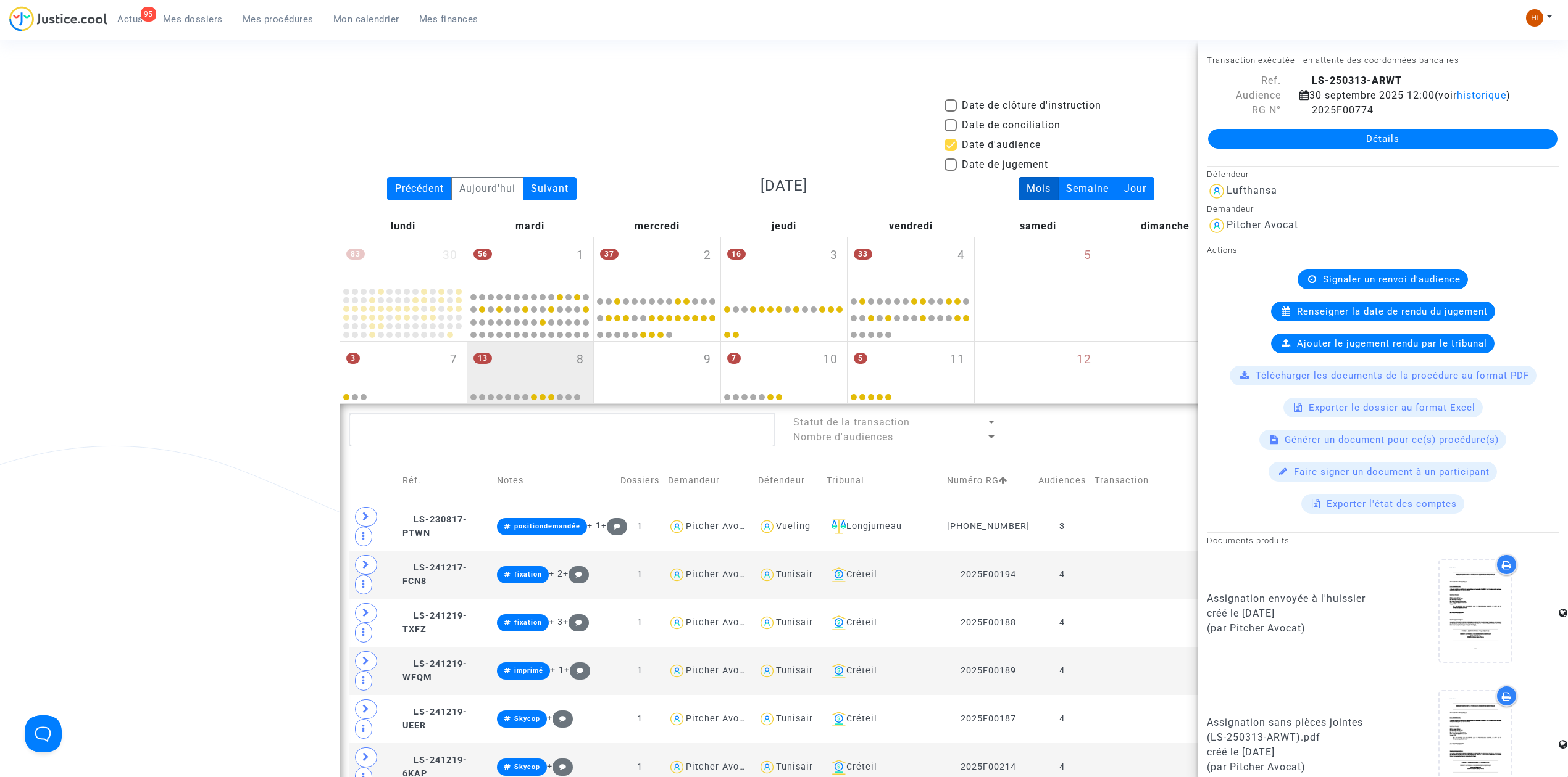
scroll to position [0, 0]
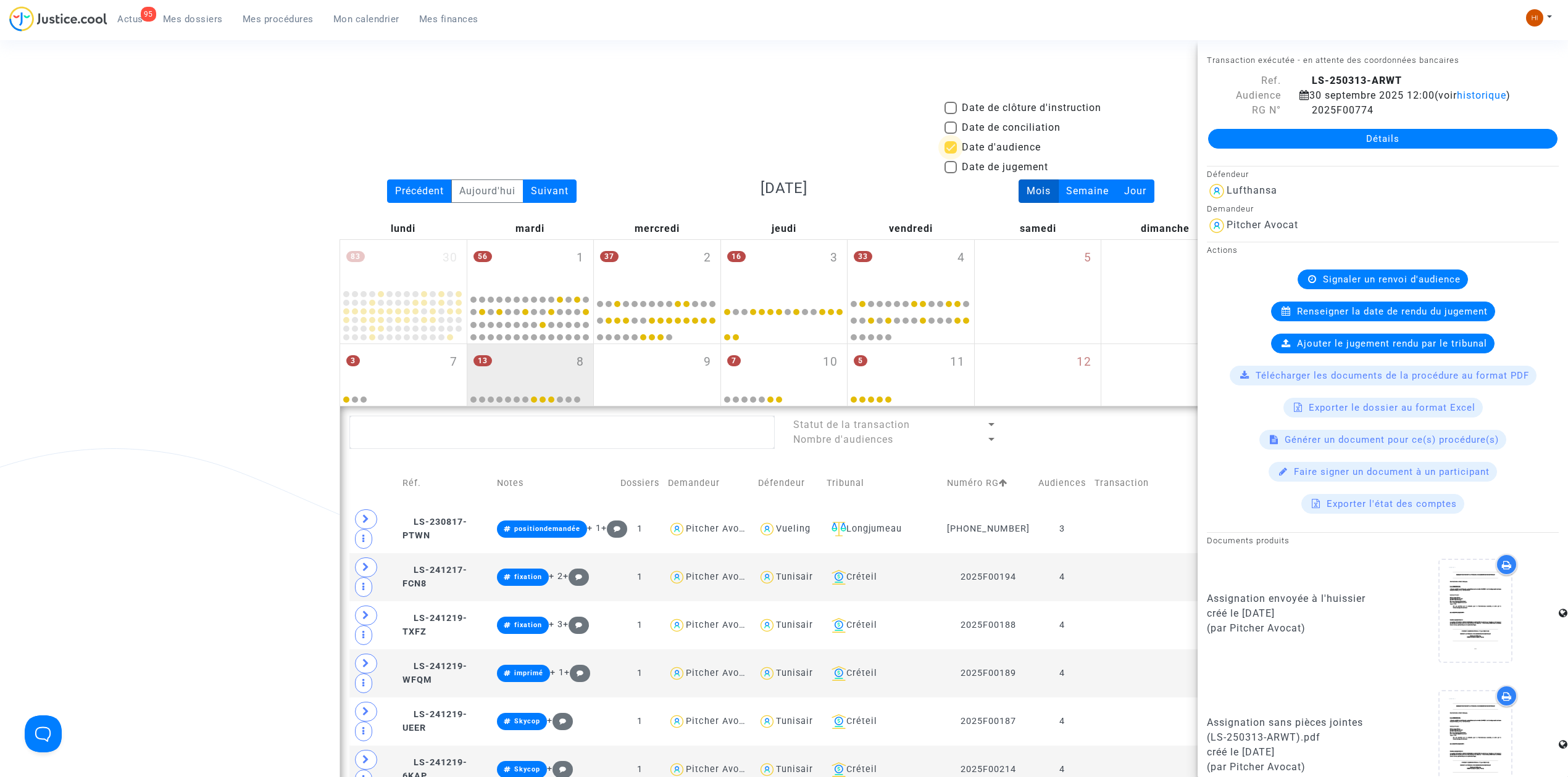
click at [1026, 141] on span "Date d'audience" at bounding box center [1001, 148] width 79 height 15
click at [951, 154] on input "Date d'audience" at bounding box center [950, 154] width 1 height 1
checkbox input "false"
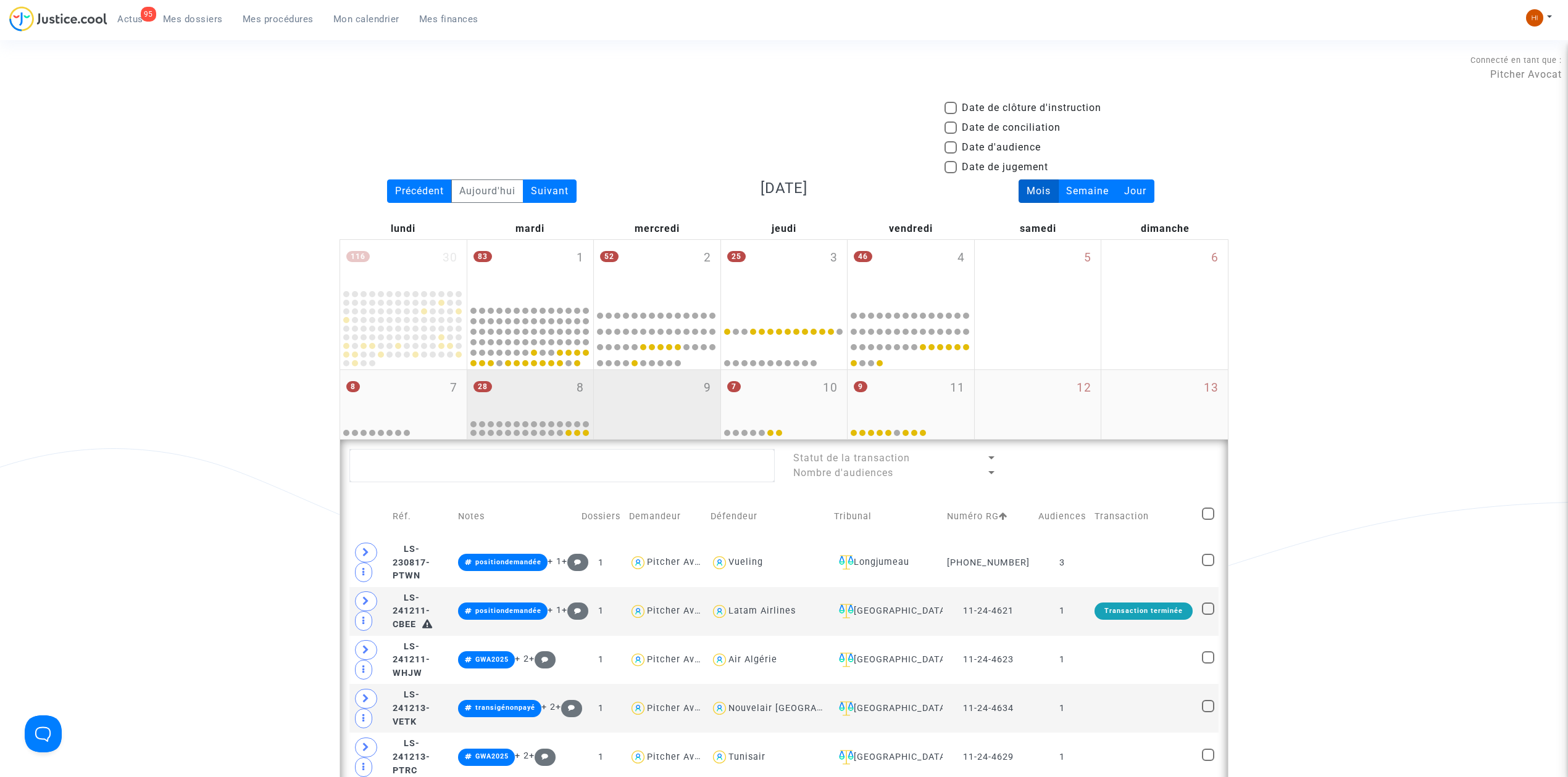
click at [690, 392] on div "9" at bounding box center [657, 405] width 126 height 69
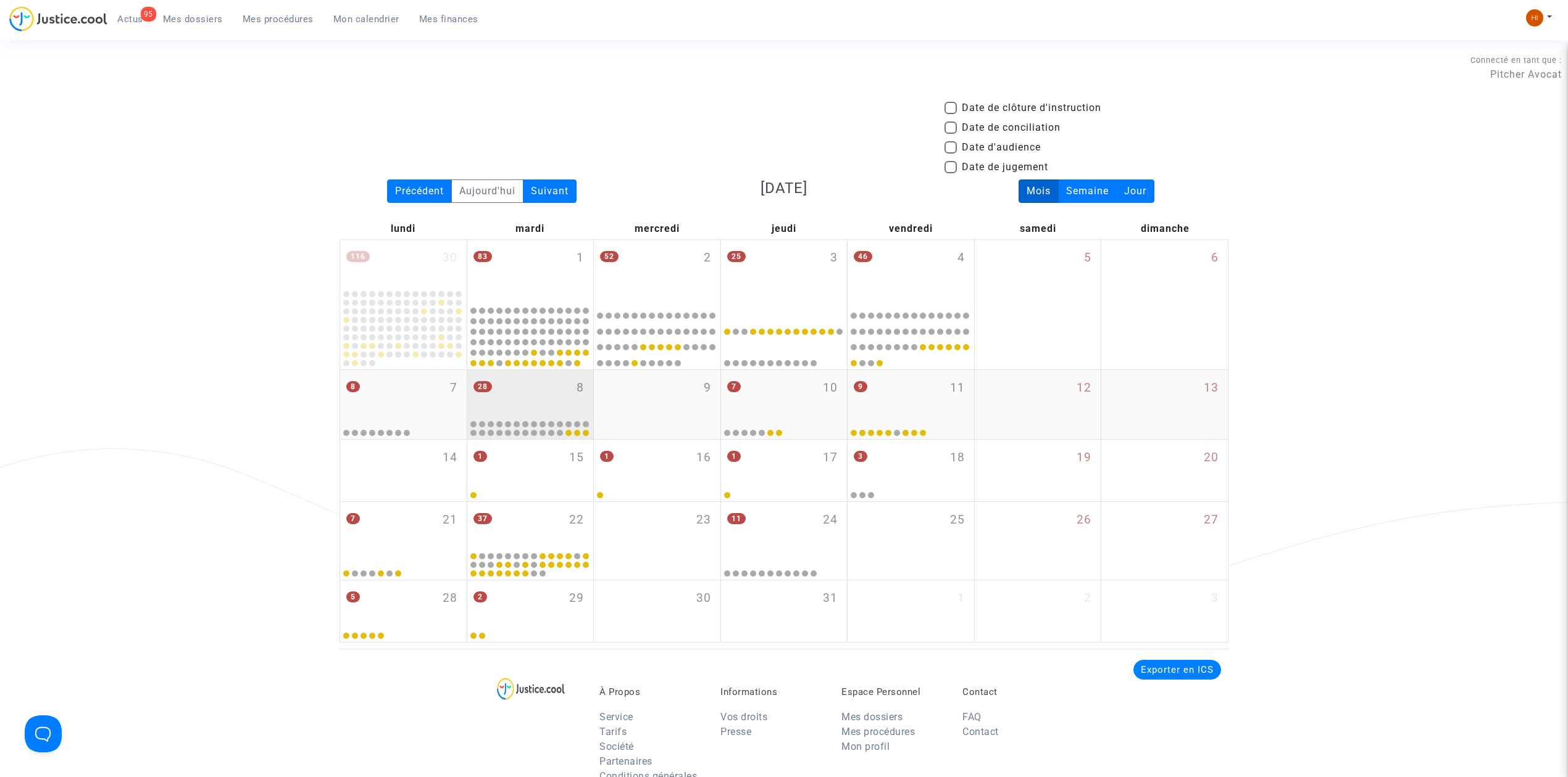
click at [549, 390] on div "28 8" at bounding box center [530, 394] width 126 height 48
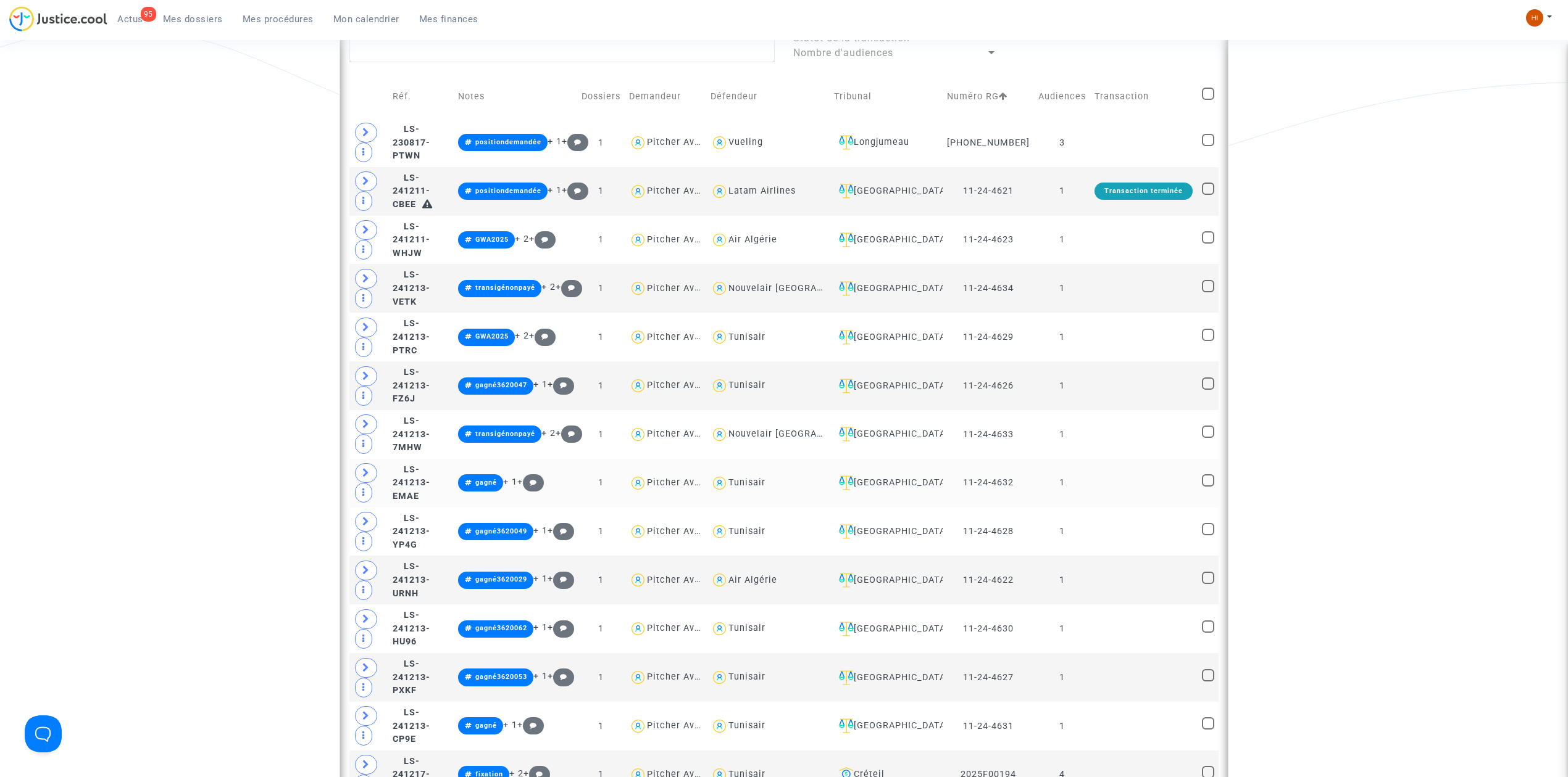
scroll to position [575, 0]
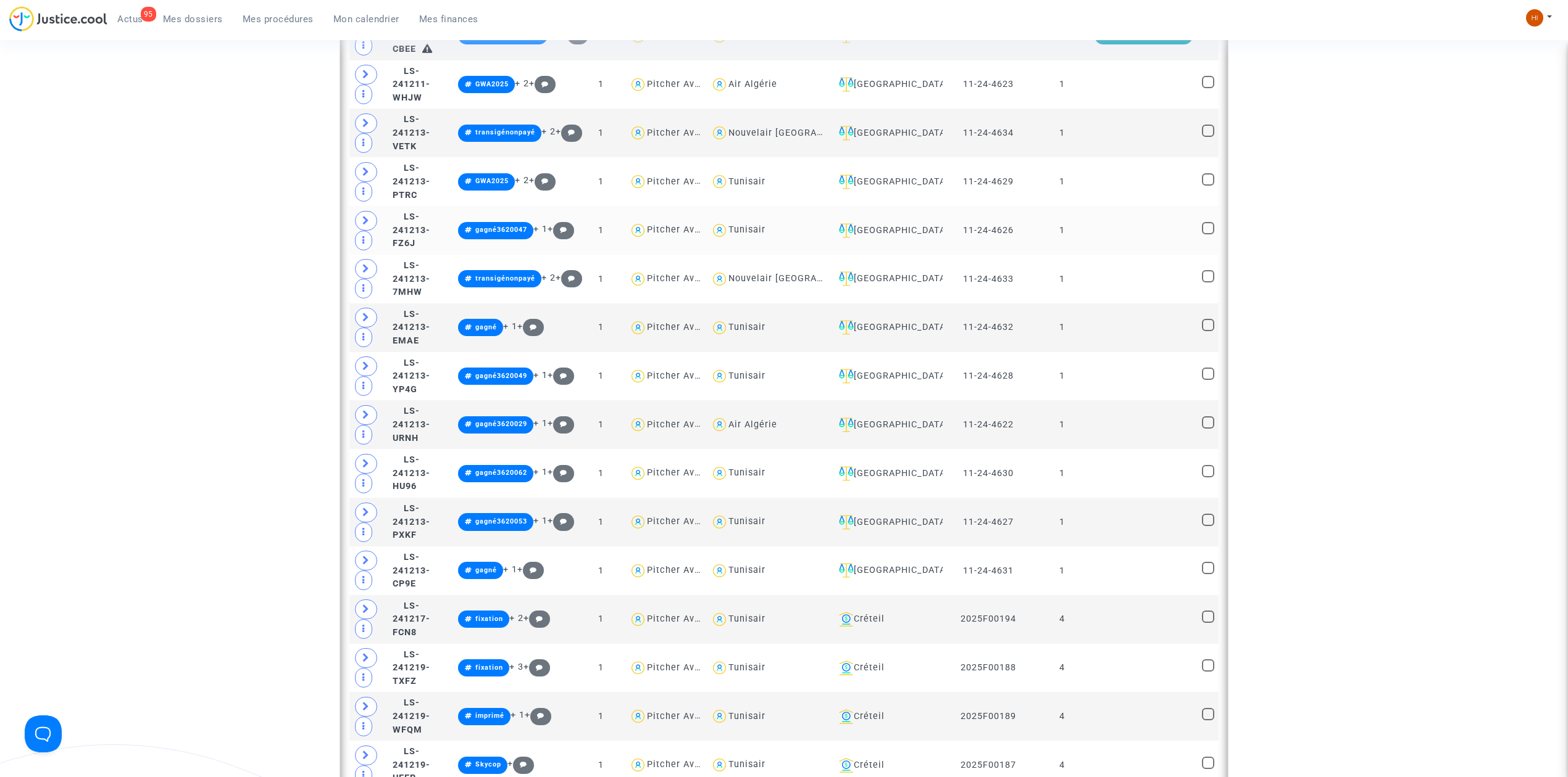
click at [1137, 248] on td at bounding box center [1144, 231] width 108 height 49
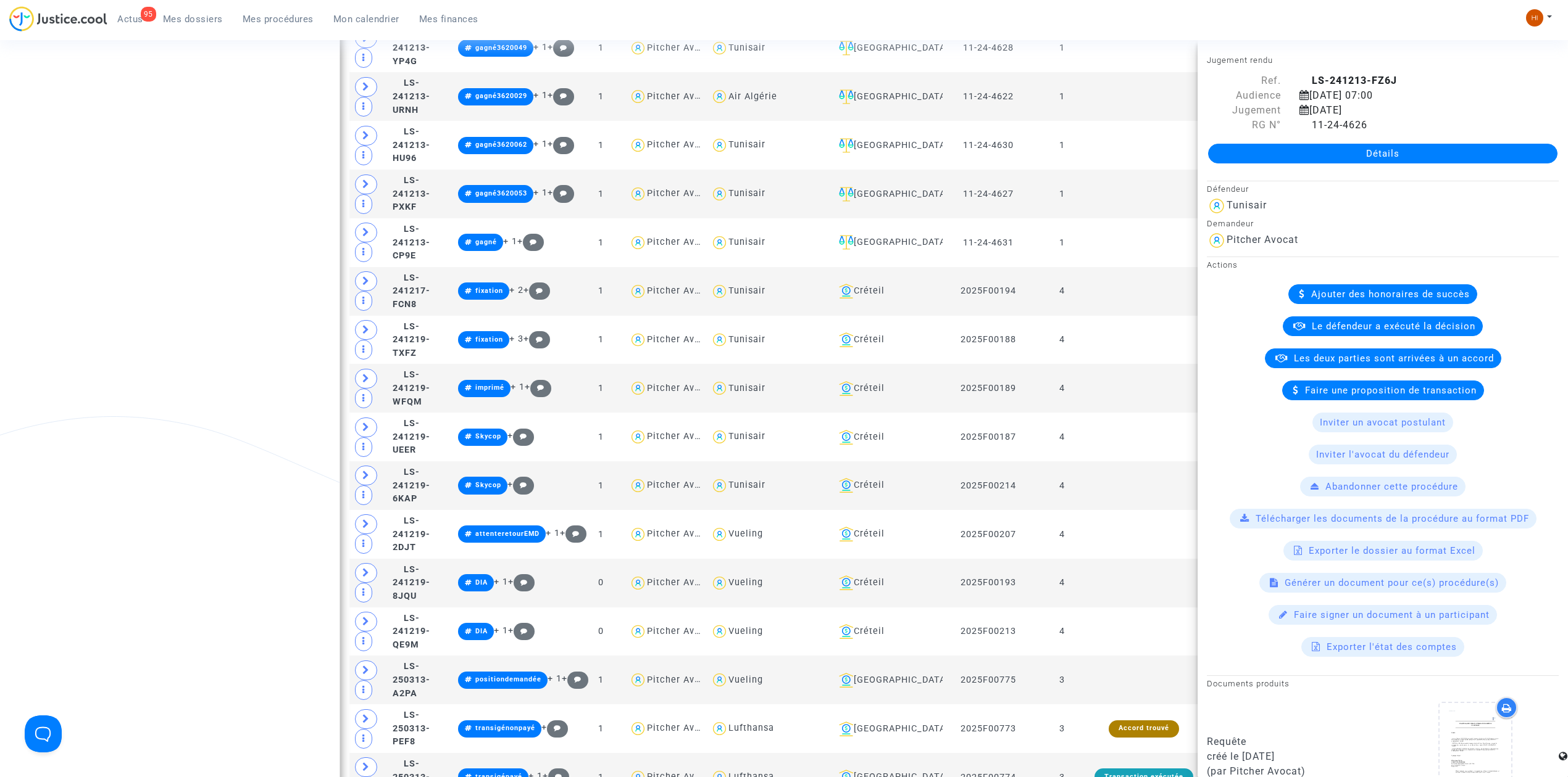
scroll to position [987, 0]
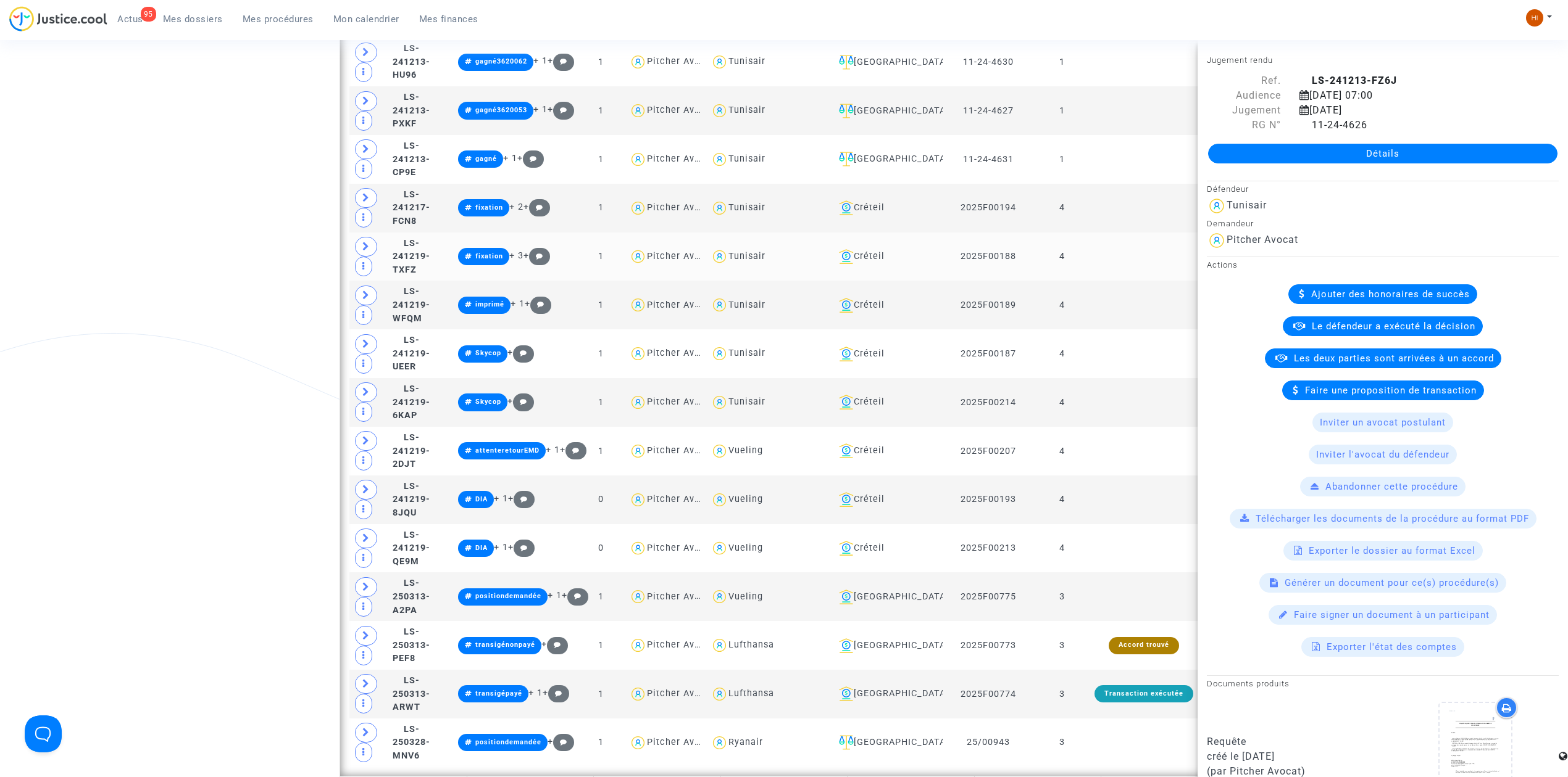
click at [1107, 273] on td at bounding box center [1144, 257] width 108 height 49
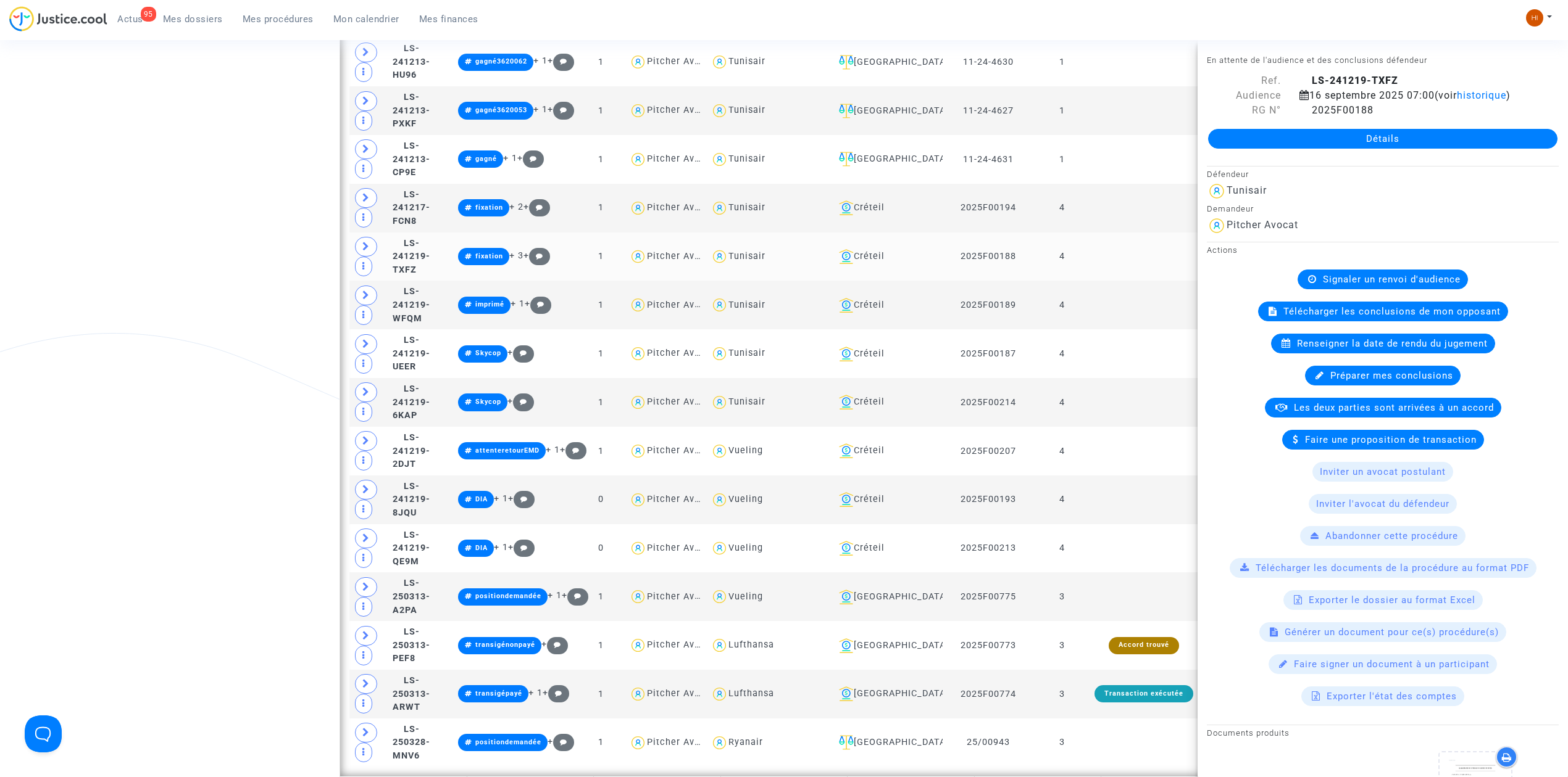
scroll to position [1562, 0]
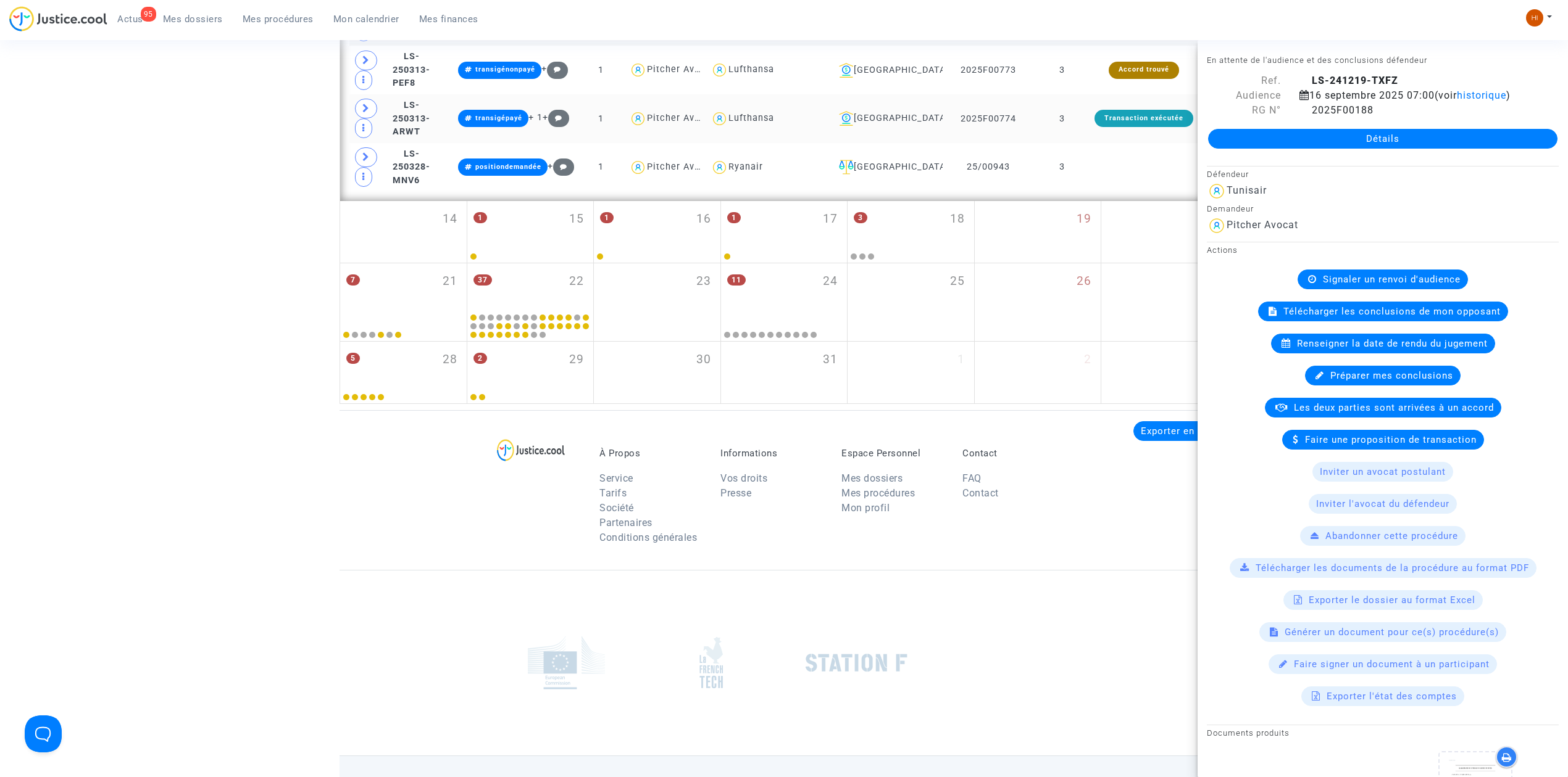
click at [1083, 139] on td "3" at bounding box center [1062, 119] width 57 height 49
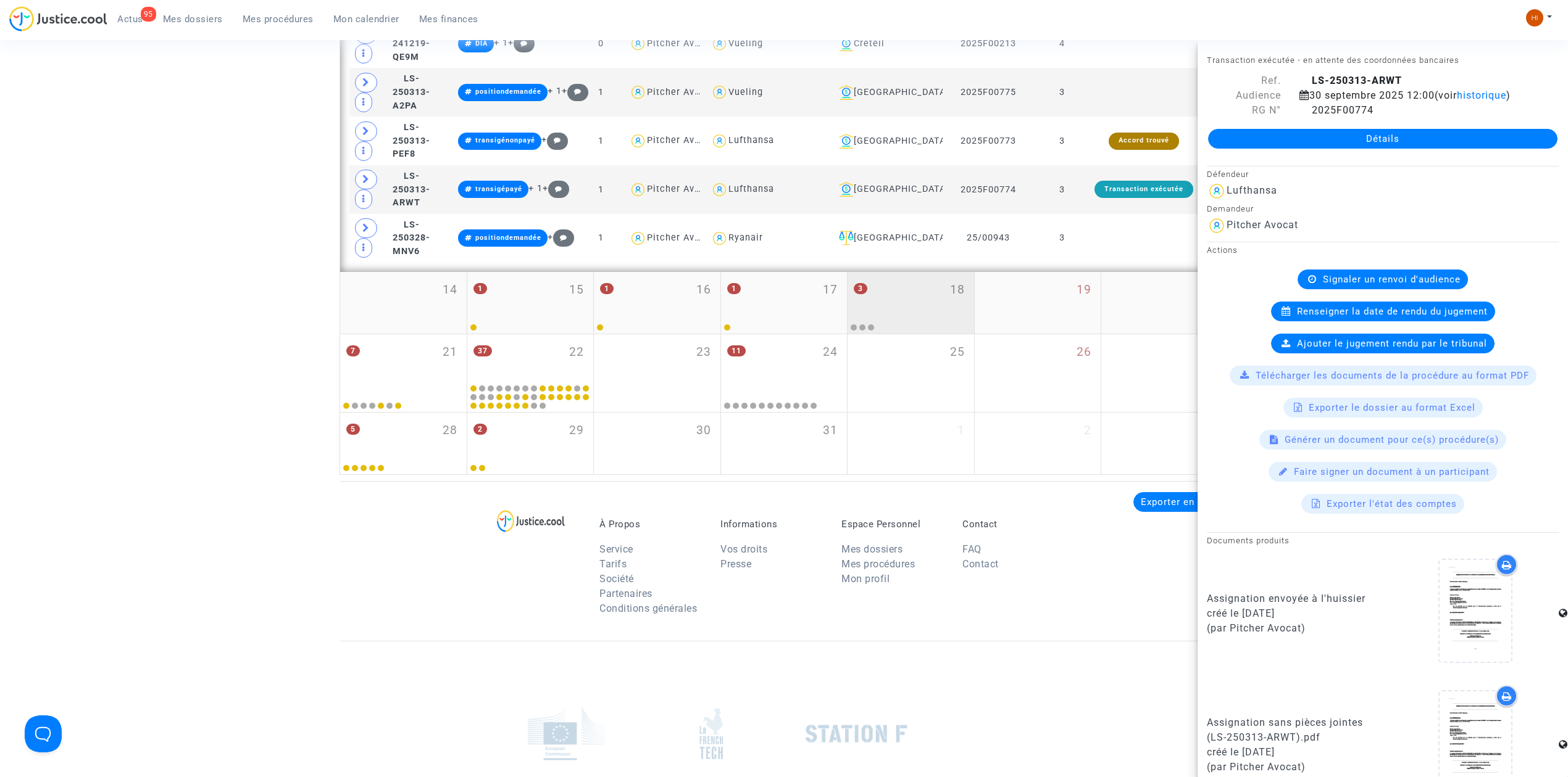
scroll to position [1316, 0]
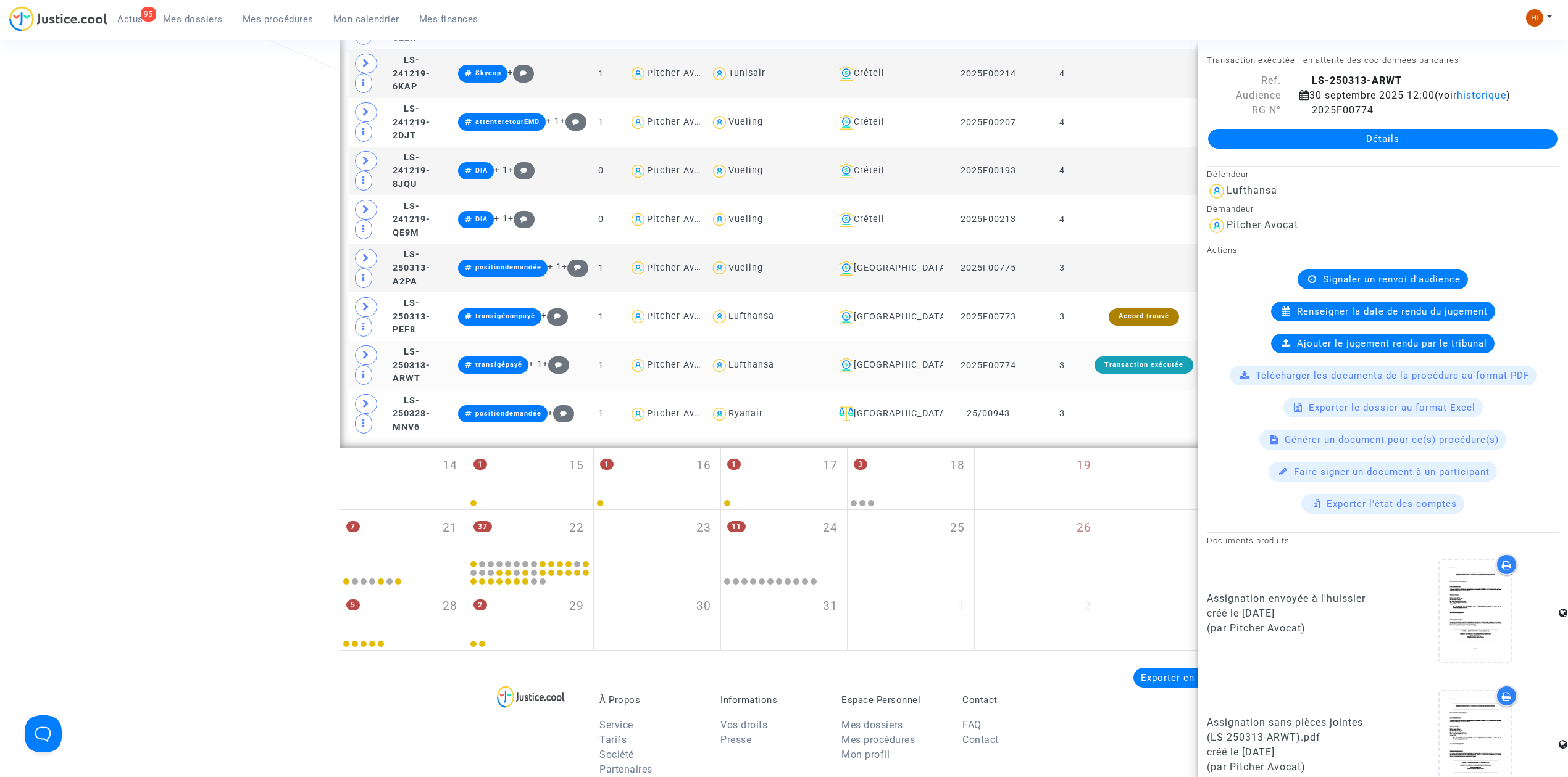
click at [1083, 383] on td "3" at bounding box center [1062, 366] width 57 height 49
click at [1084, 339] on td "3" at bounding box center [1062, 317] width 57 height 49
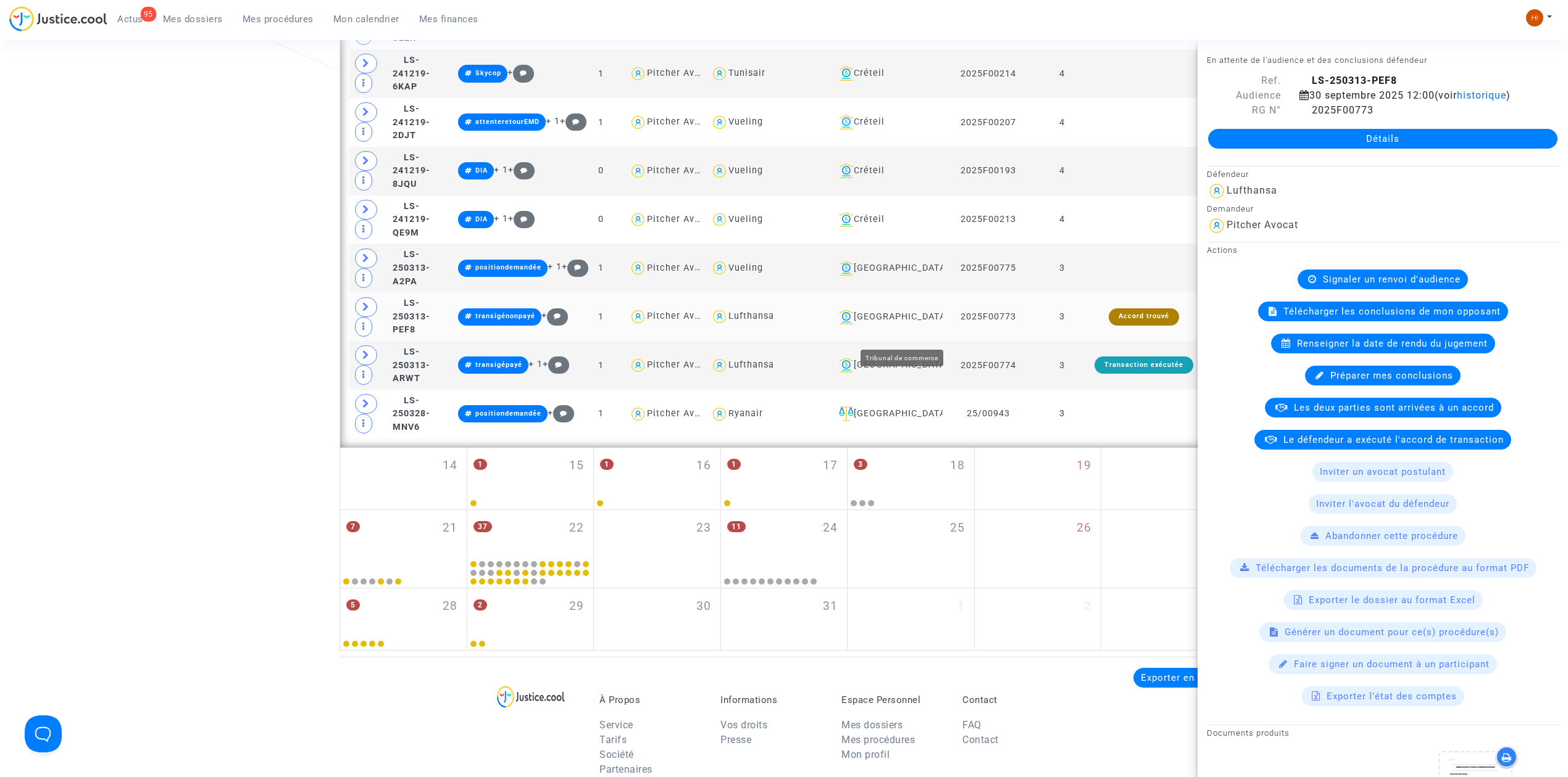
click at [892, 324] on div "[GEOGRAPHIC_DATA]" at bounding box center [886, 317] width 105 height 15
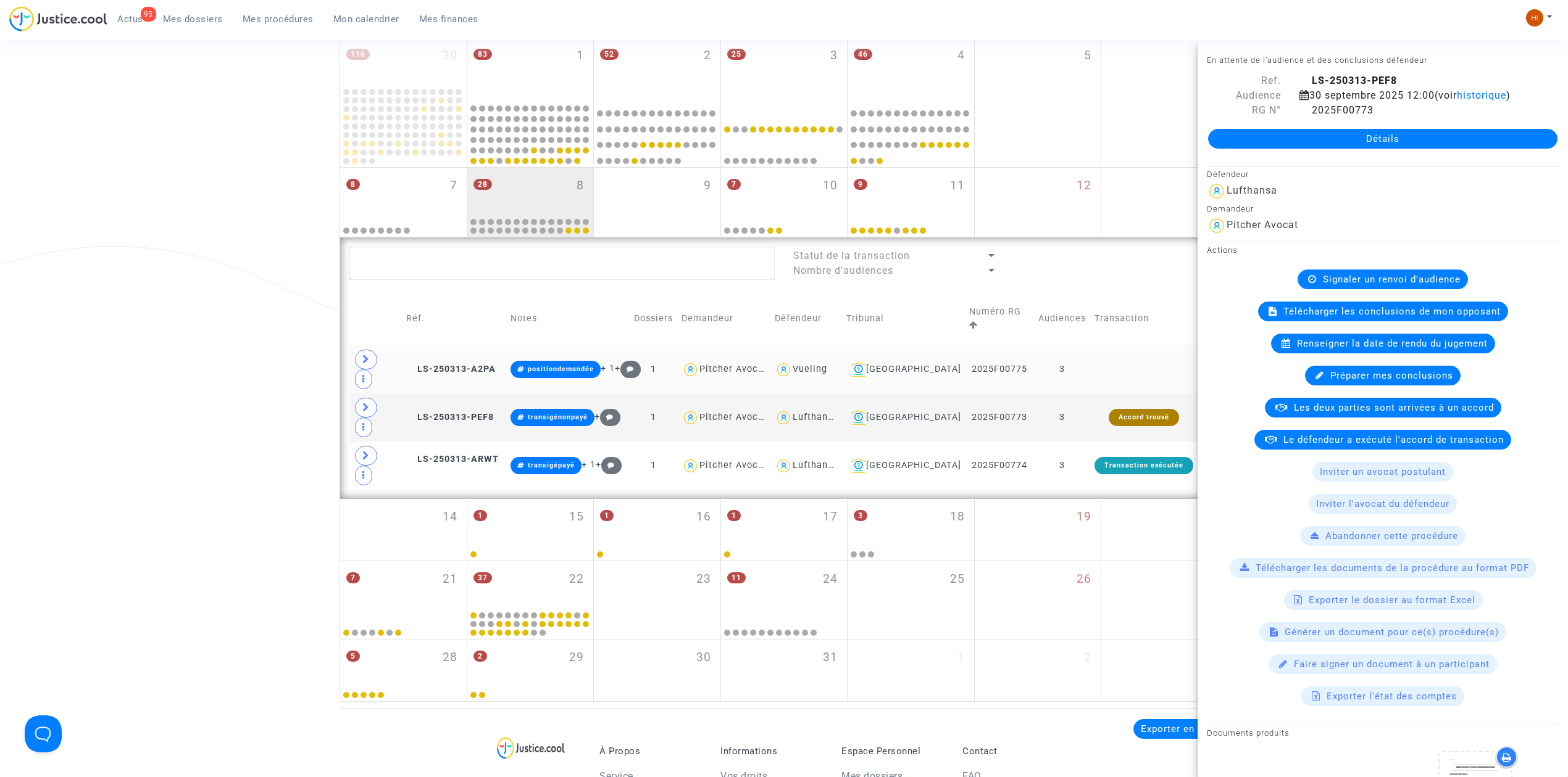
scroll to position [197, 0]
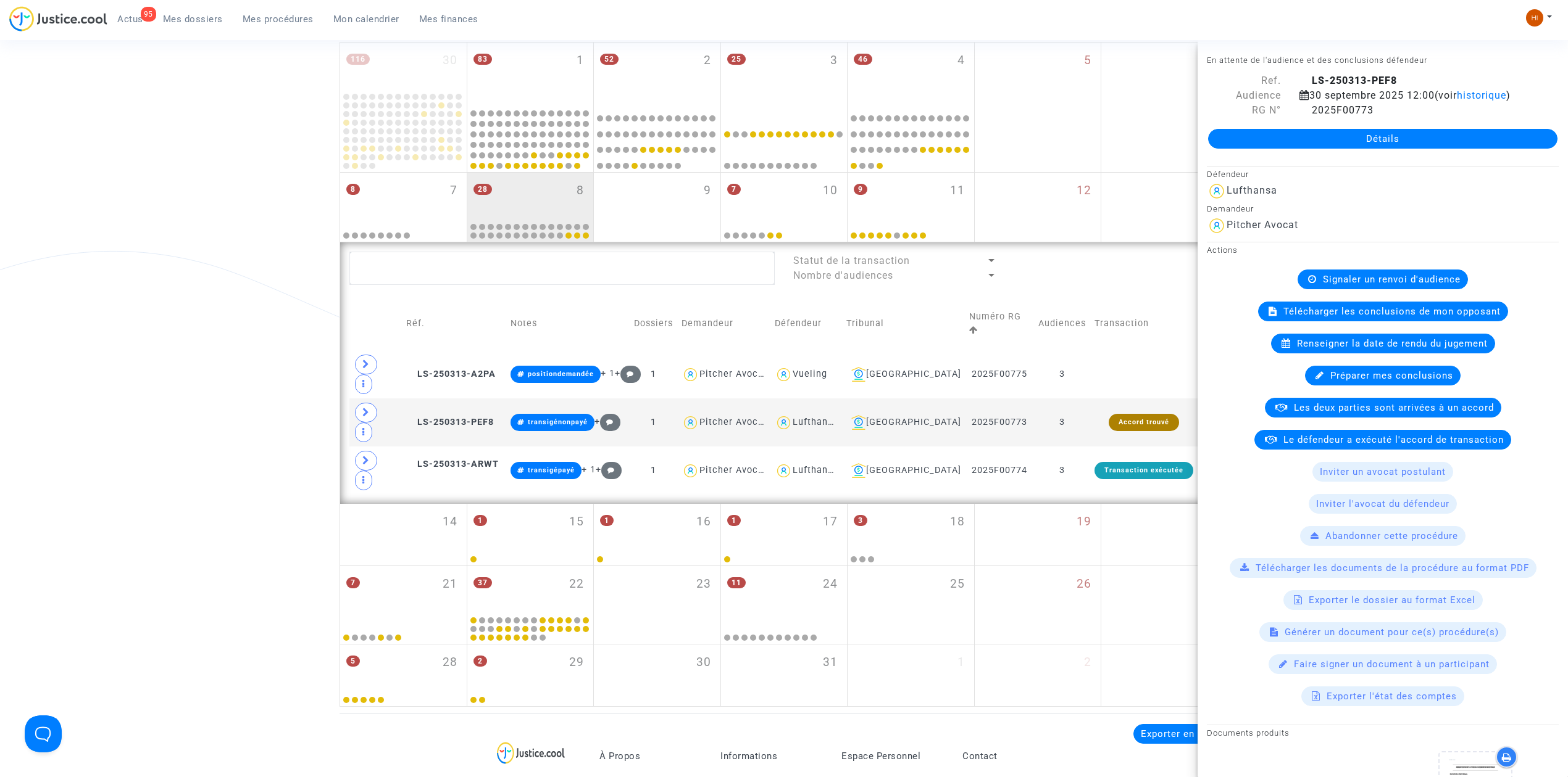
click at [210, 418] on div "Date de clôture d'instruction Date de conciliation Date d'audience Date de juge…" at bounding box center [784, 305] width 1568 height 804
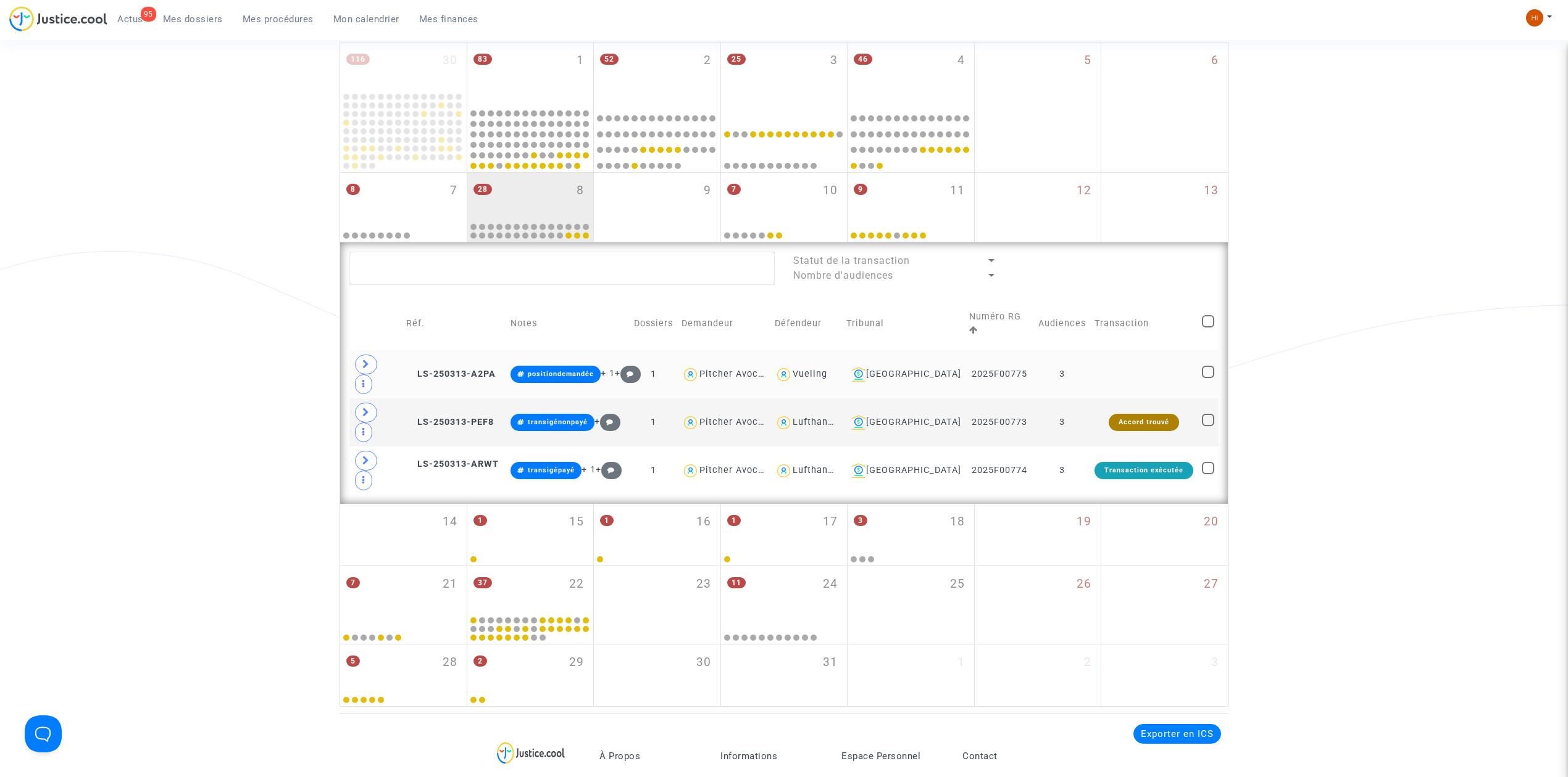
click at [1080, 351] on td "3" at bounding box center [1062, 374] width 57 height 48
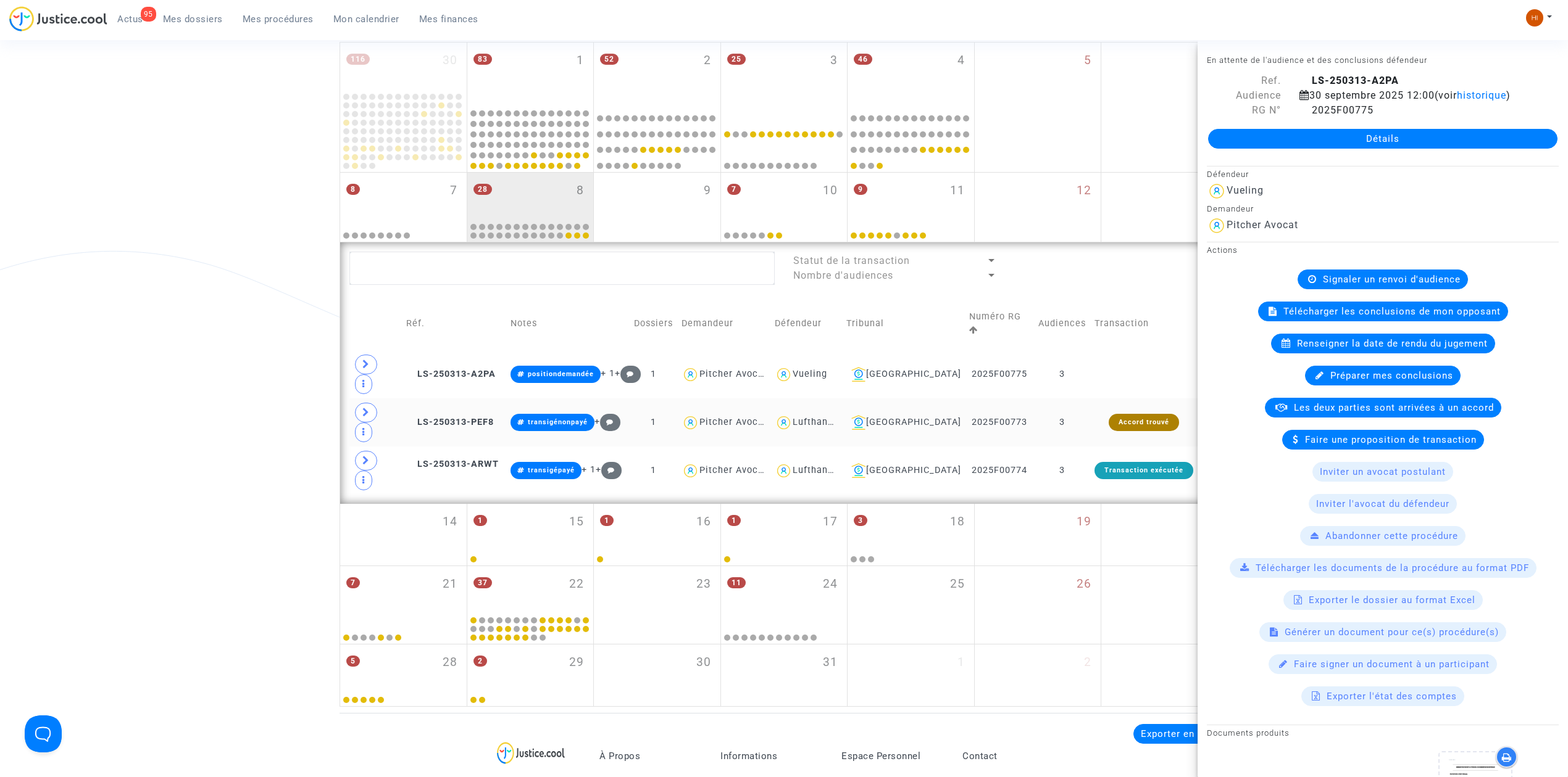
click at [1076, 399] on td "3" at bounding box center [1062, 422] width 57 height 48
click at [1067, 447] on td "3" at bounding box center [1062, 471] width 57 height 48
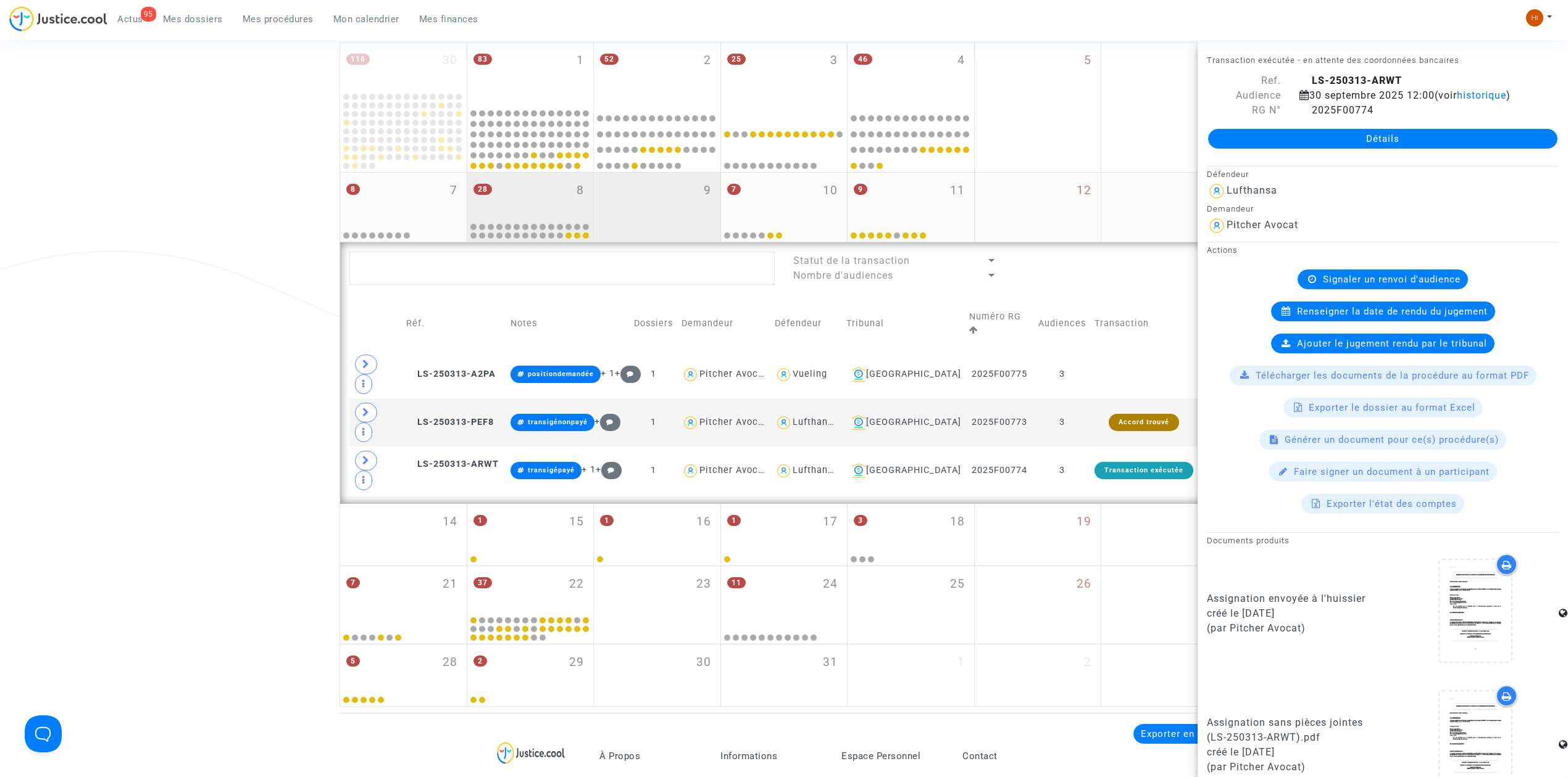
click at [635, 203] on div "9" at bounding box center [657, 207] width 126 height 69
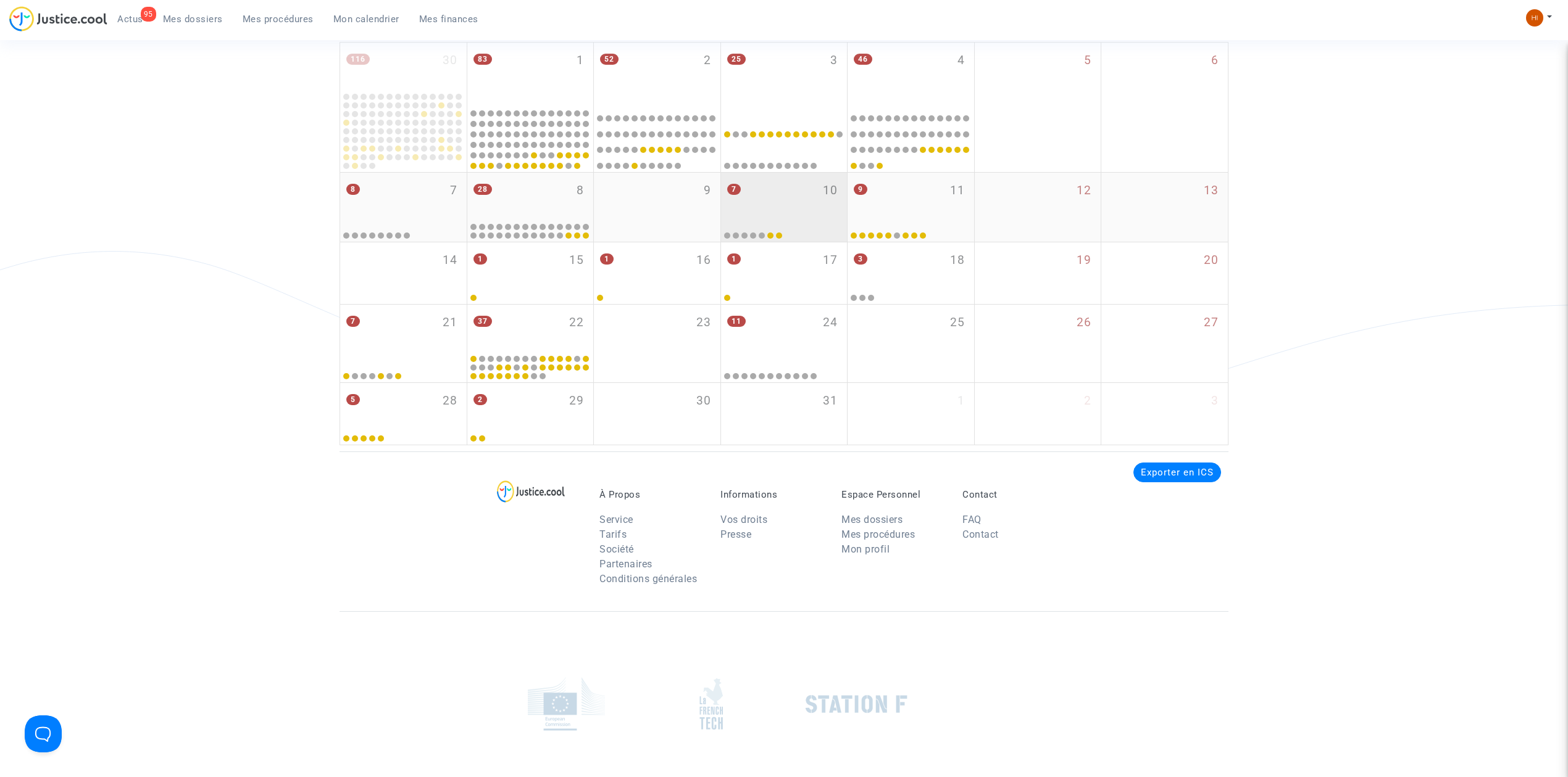
click at [844, 179] on div "7 10" at bounding box center [784, 196] width 126 height 48
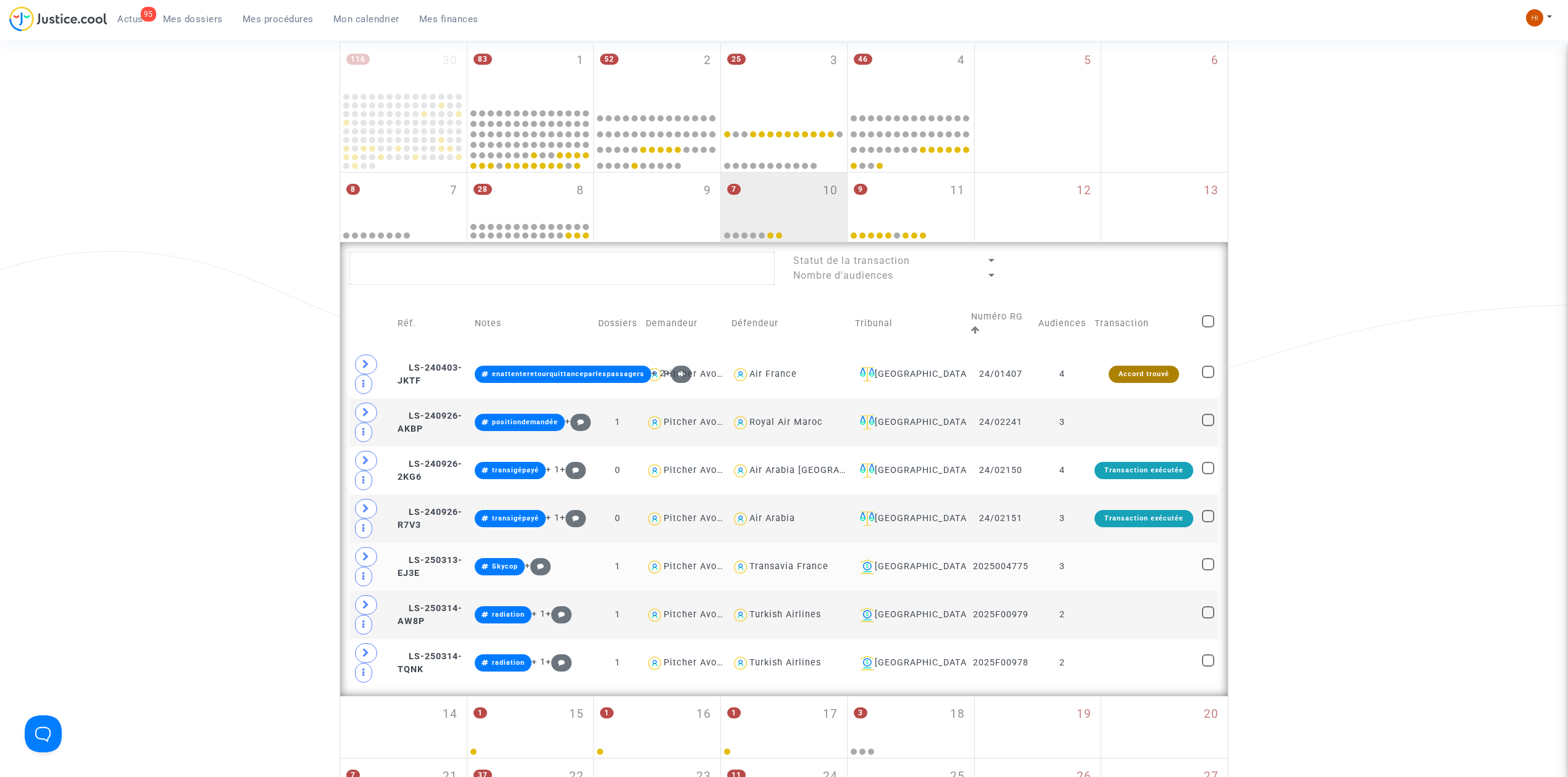
click at [1108, 570] on td at bounding box center [1144, 567] width 108 height 48
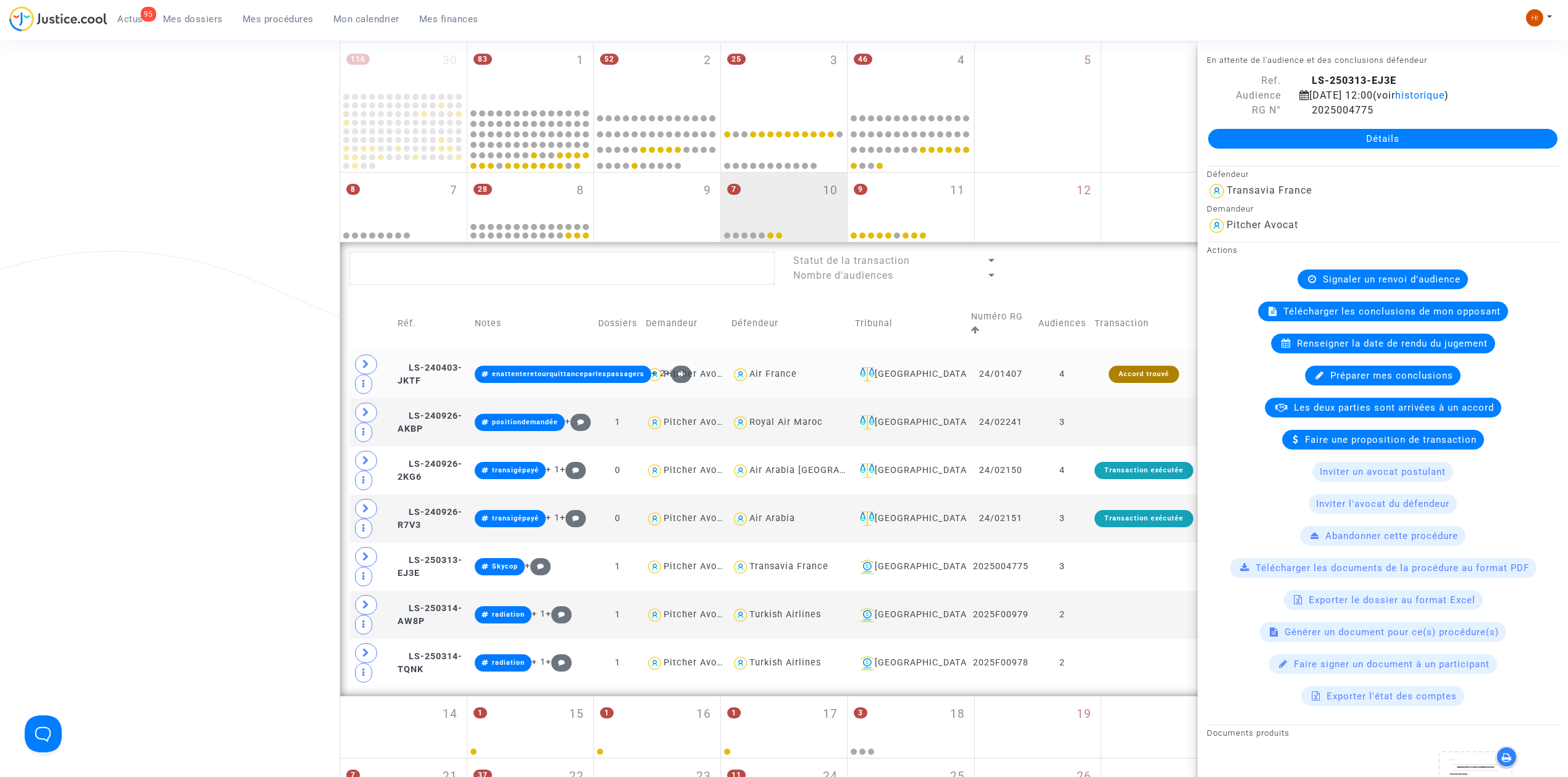
click at [1097, 381] on td "Accord trouvé" at bounding box center [1144, 374] width 108 height 48
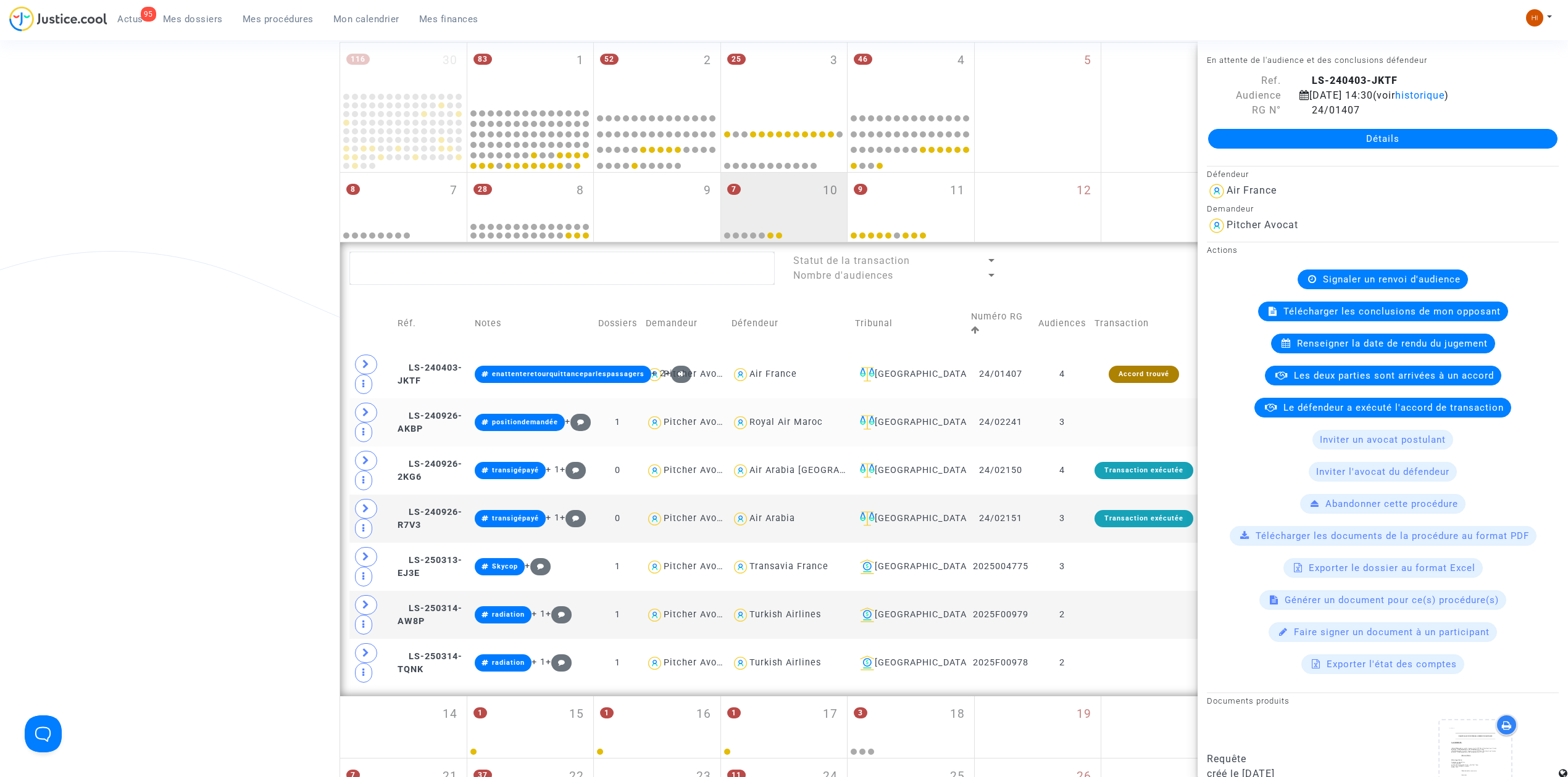
click at [1111, 424] on td at bounding box center [1144, 422] width 108 height 48
click at [1113, 425] on td at bounding box center [1144, 422] width 108 height 48
click at [1090, 476] on td "4" at bounding box center [1062, 471] width 57 height 48
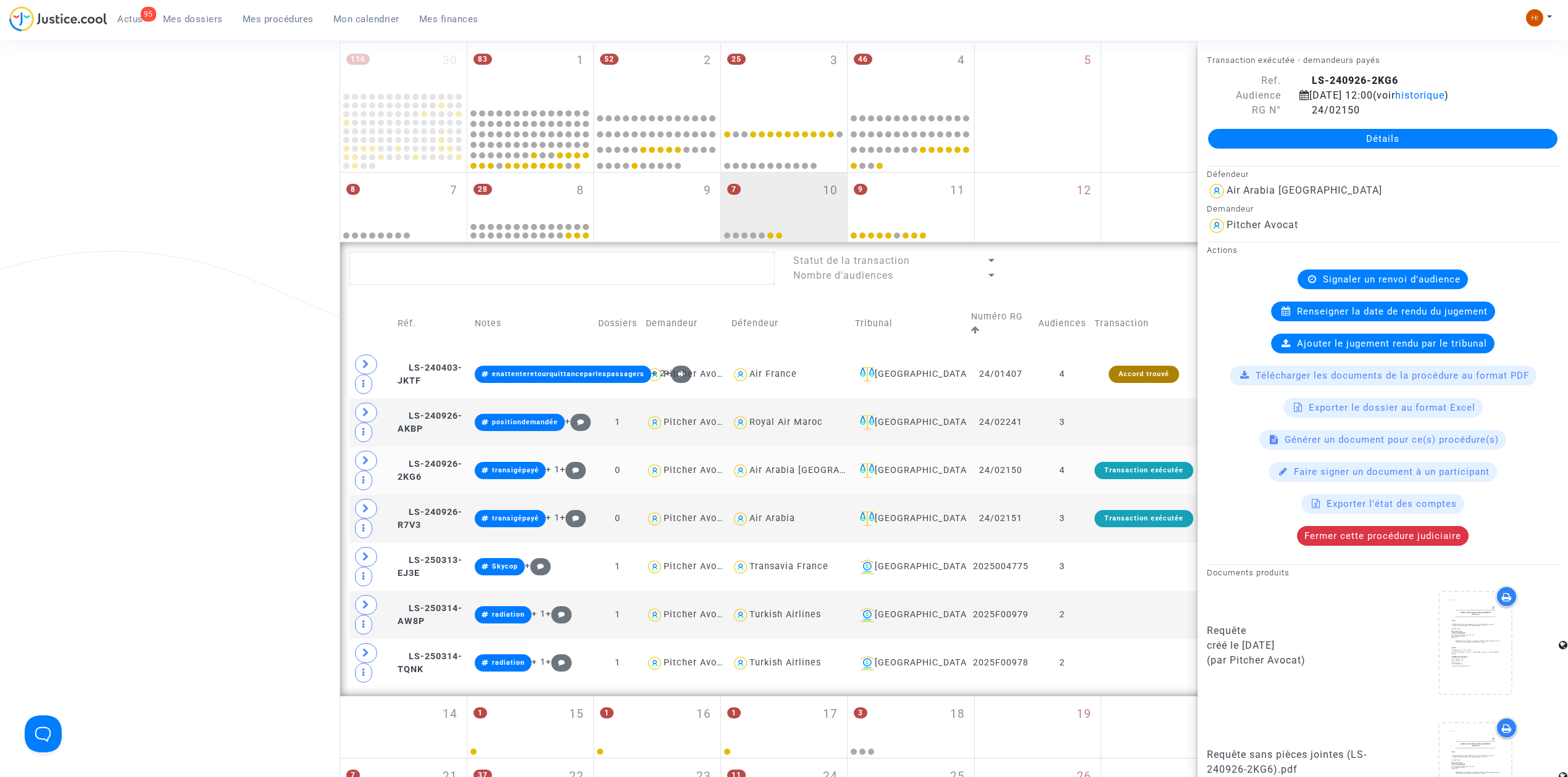
click at [1090, 474] on td "4" at bounding box center [1062, 471] width 57 height 48
click at [1102, 538] on td "Transaction exécutée" at bounding box center [1144, 519] width 108 height 48
click at [1087, 525] on td "3" at bounding box center [1062, 519] width 57 height 48
click at [1111, 570] on td at bounding box center [1144, 567] width 108 height 48
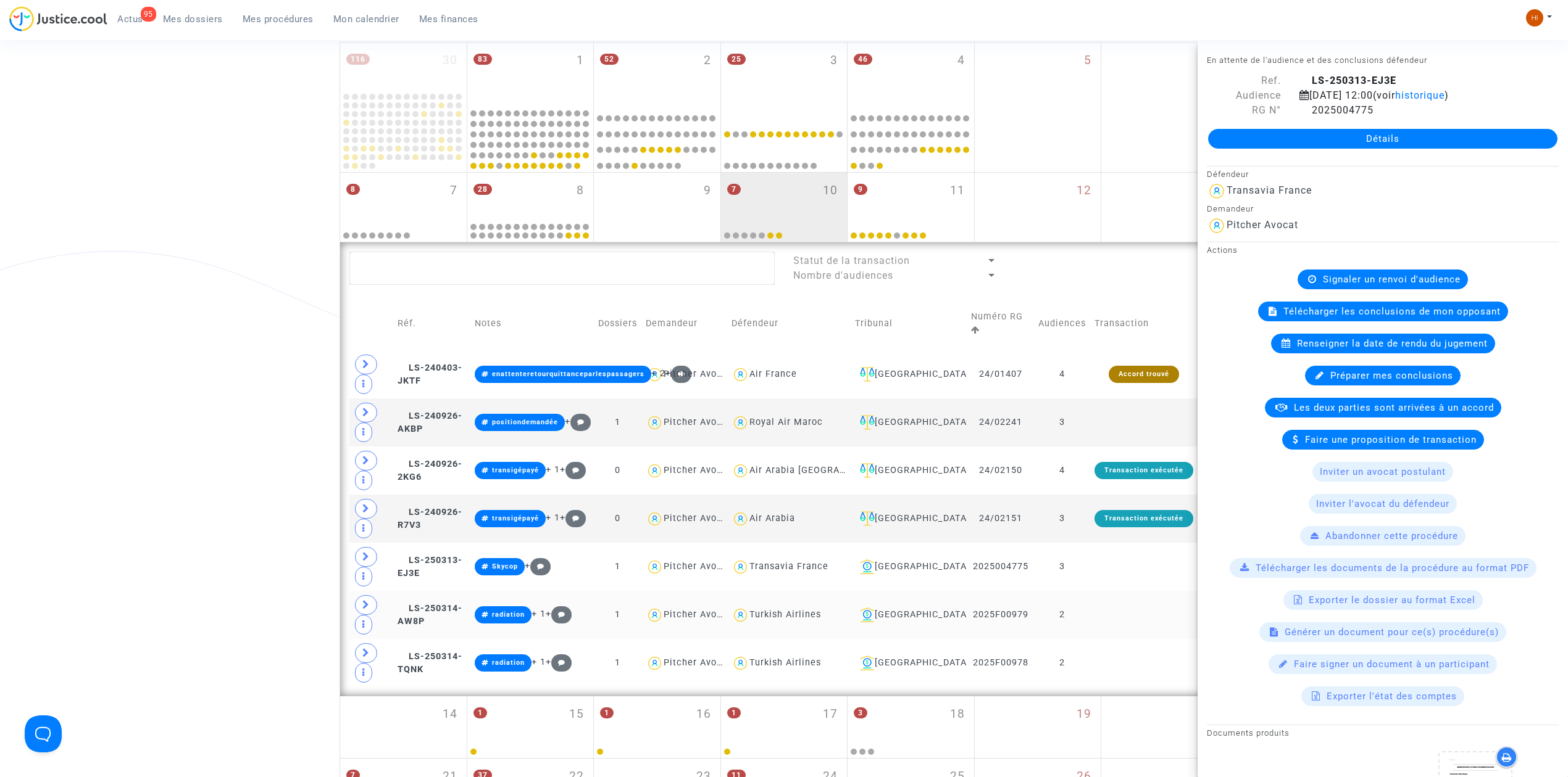
click at [1105, 616] on td at bounding box center [1144, 615] width 108 height 48
click at [1148, 677] on td at bounding box center [1144, 663] width 108 height 48
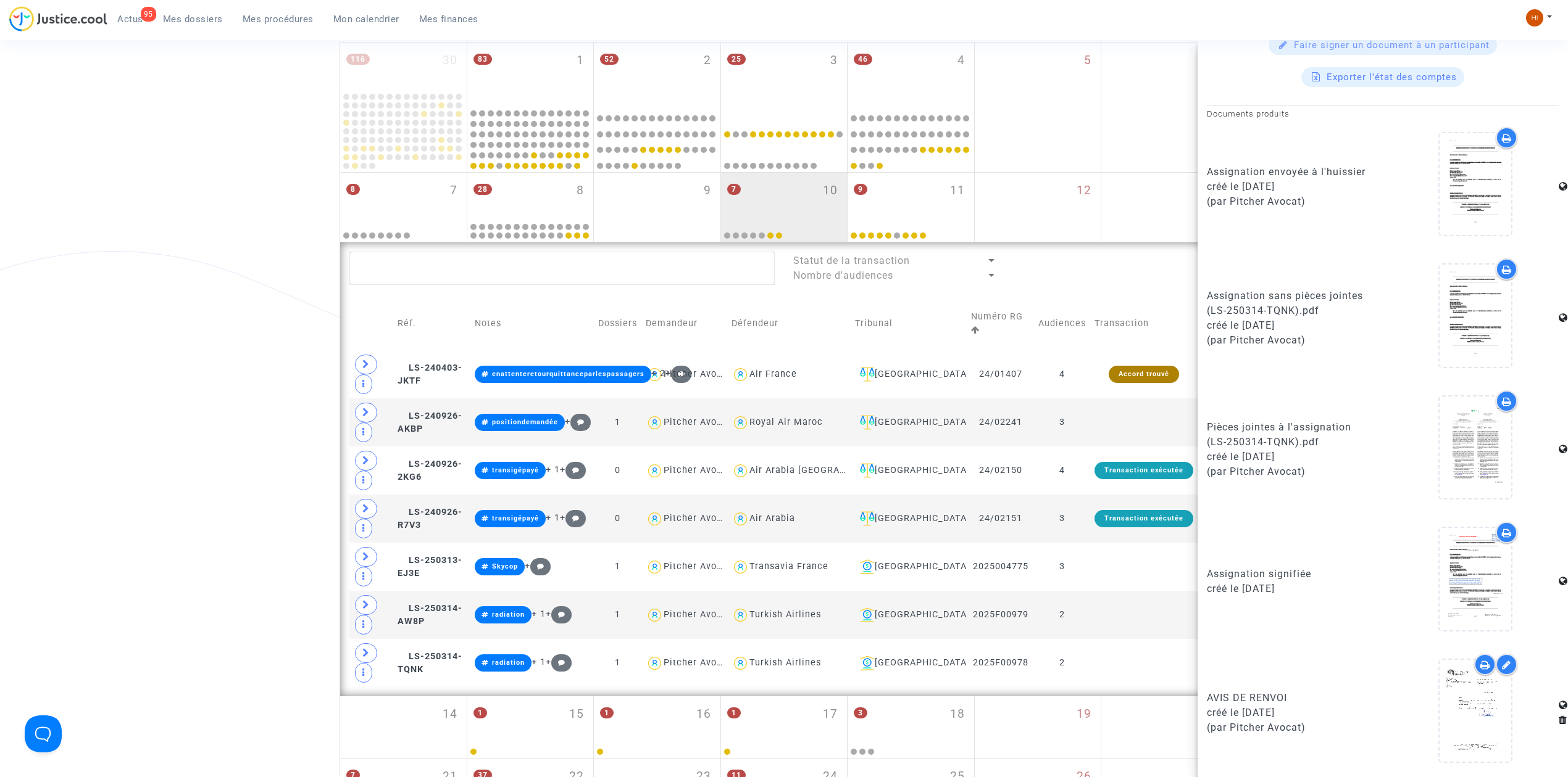
scroll to position [623, 0]
click at [1119, 616] on td at bounding box center [1144, 615] width 108 height 48
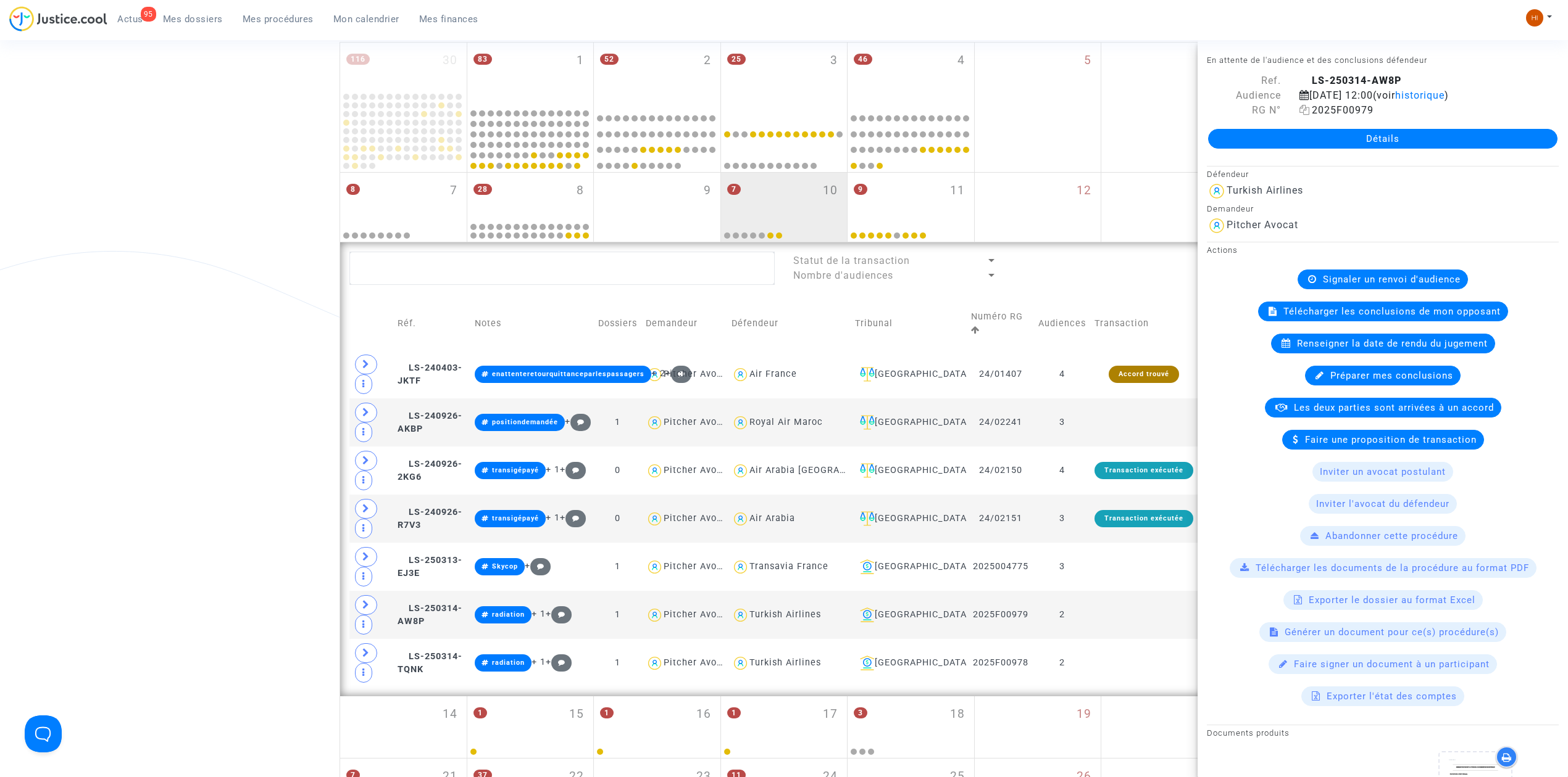
click at [1299, 108] on icon at bounding box center [1304, 109] width 10 height 9
click at [1122, 623] on td at bounding box center [1144, 615] width 108 height 48
click at [1137, 670] on td at bounding box center [1144, 663] width 108 height 48
click at [1122, 608] on td at bounding box center [1144, 615] width 108 height 48
click at [1107, 619] on td at bounding box center [1144, 615] width 108 height 48
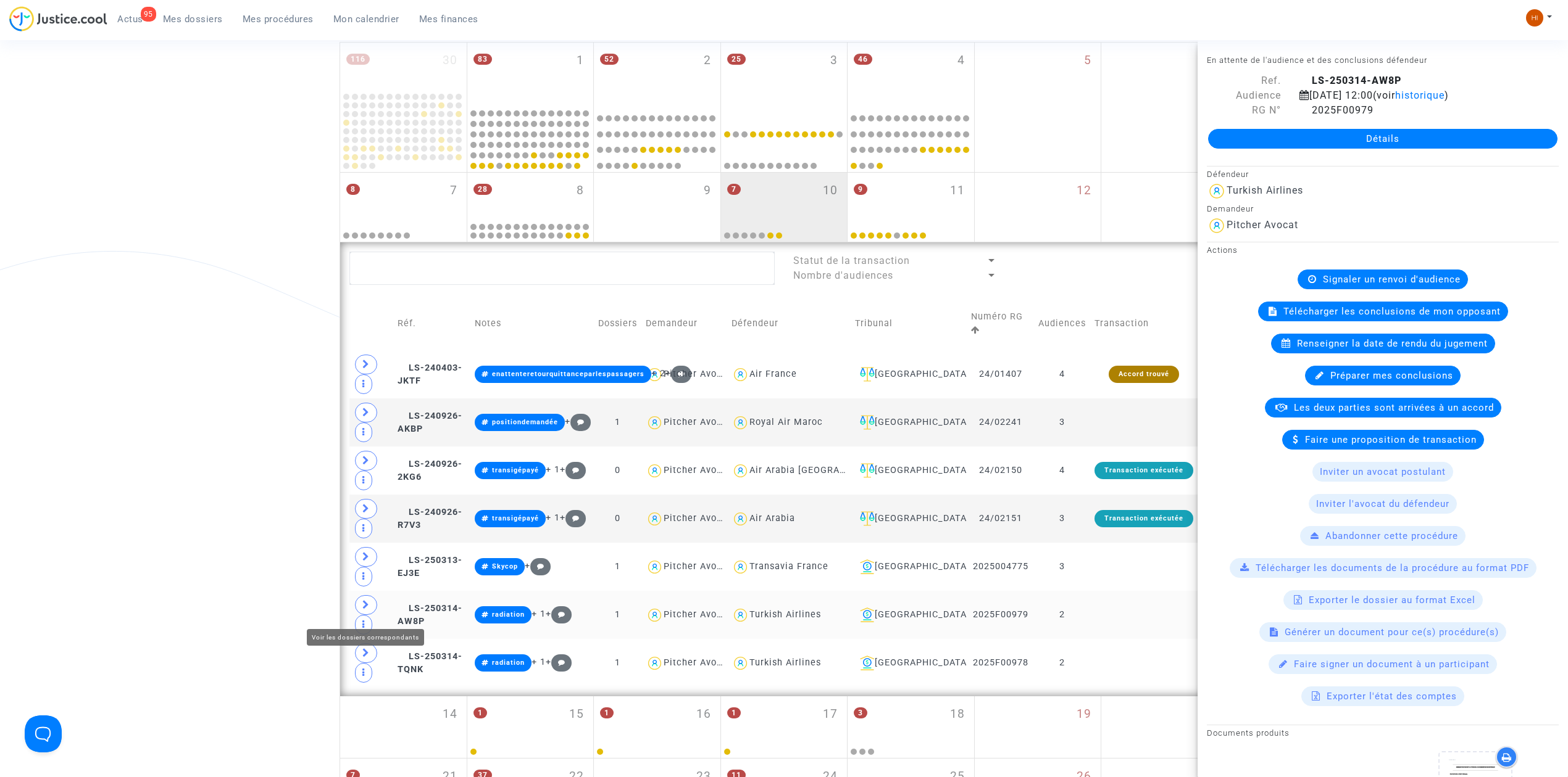
click at [362, 609] on icon at bounding box center [366, 605] width 8 height 9
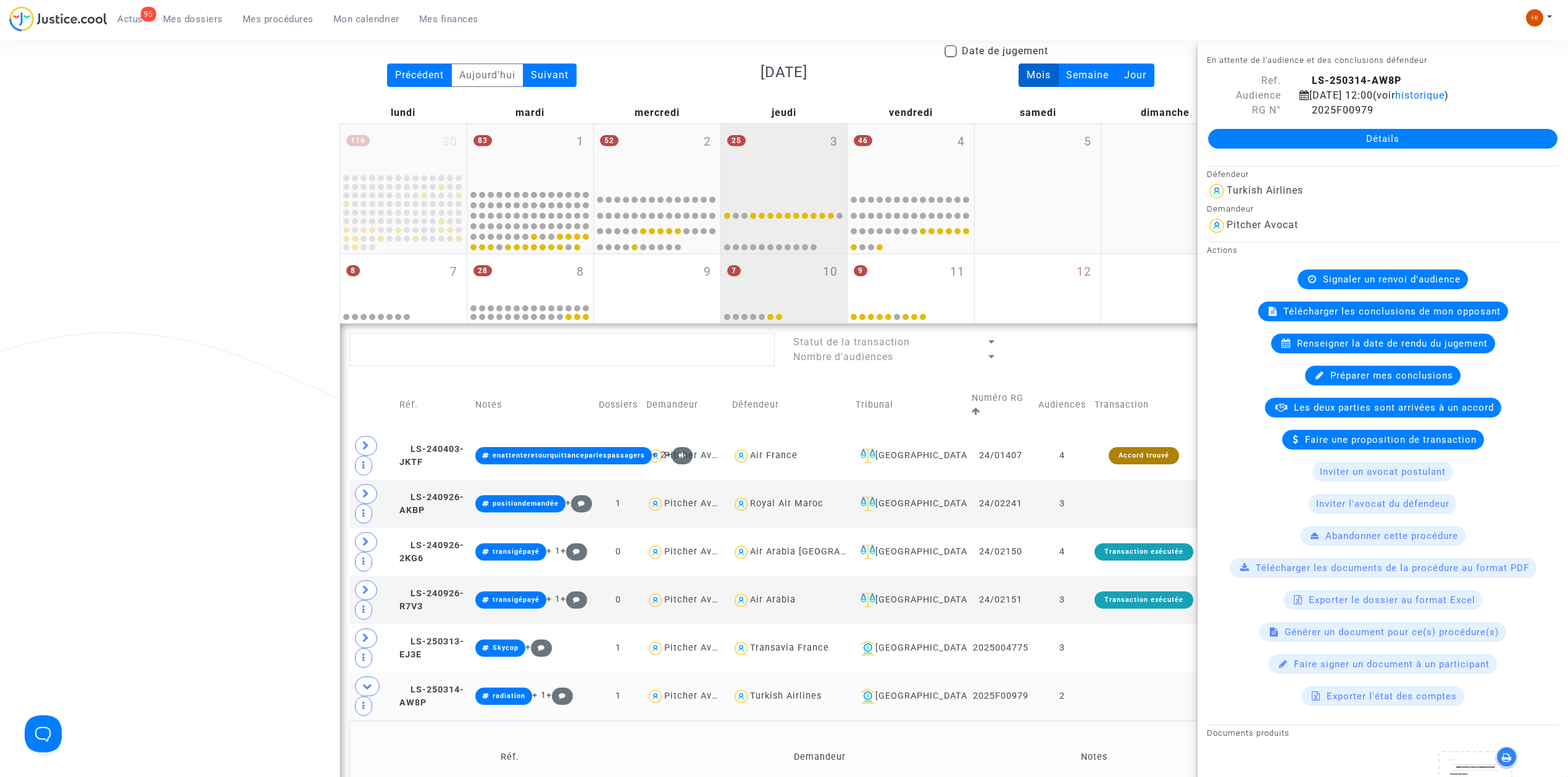
scroll to position [115, 0]
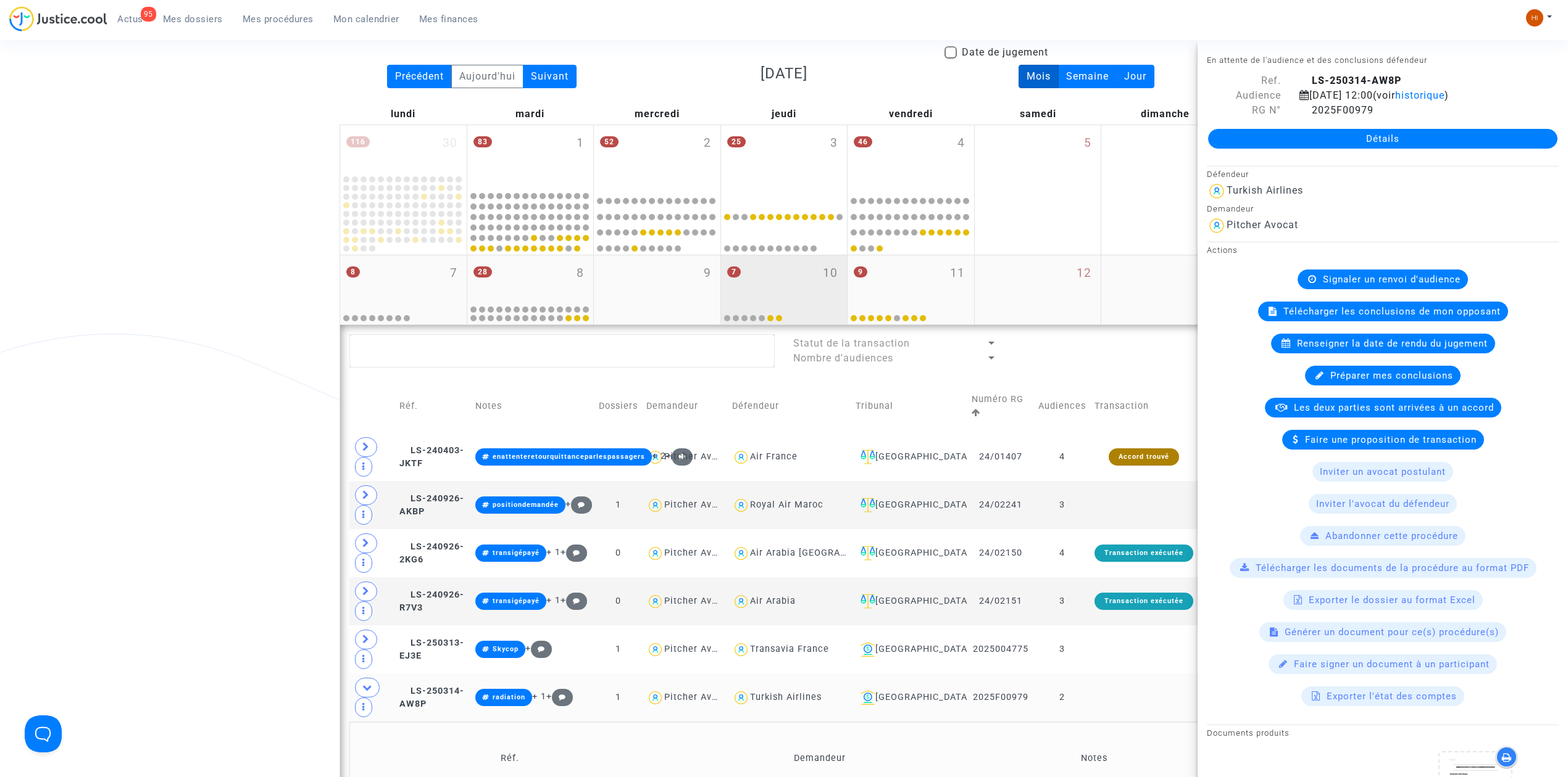
click at [791, 265] on div "7 10" at bounding box center [784, 279] width 126 height 48
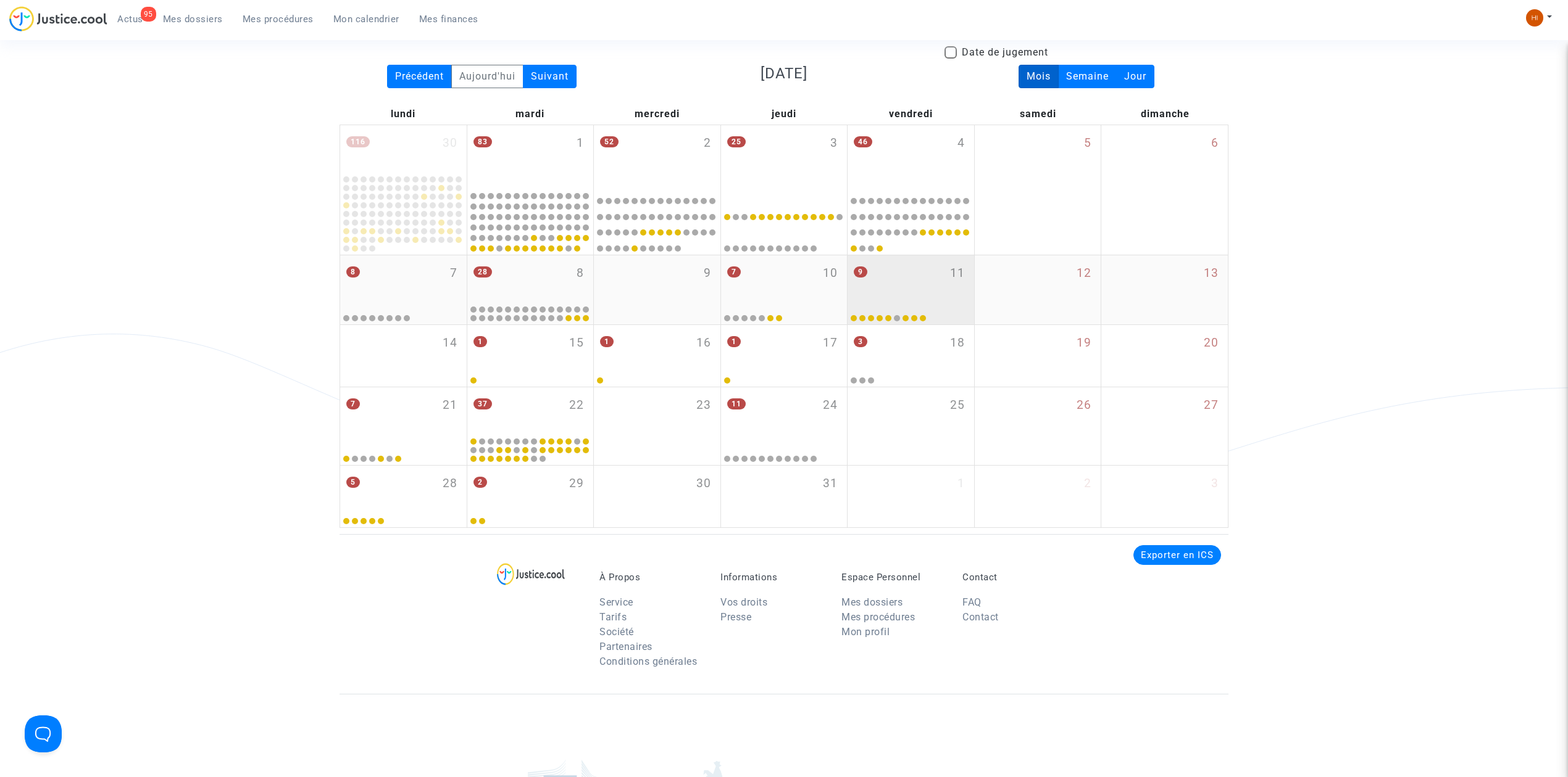
click at [939, 280] on div "9 11" at bounding box center [910, 279] width 126 height 48
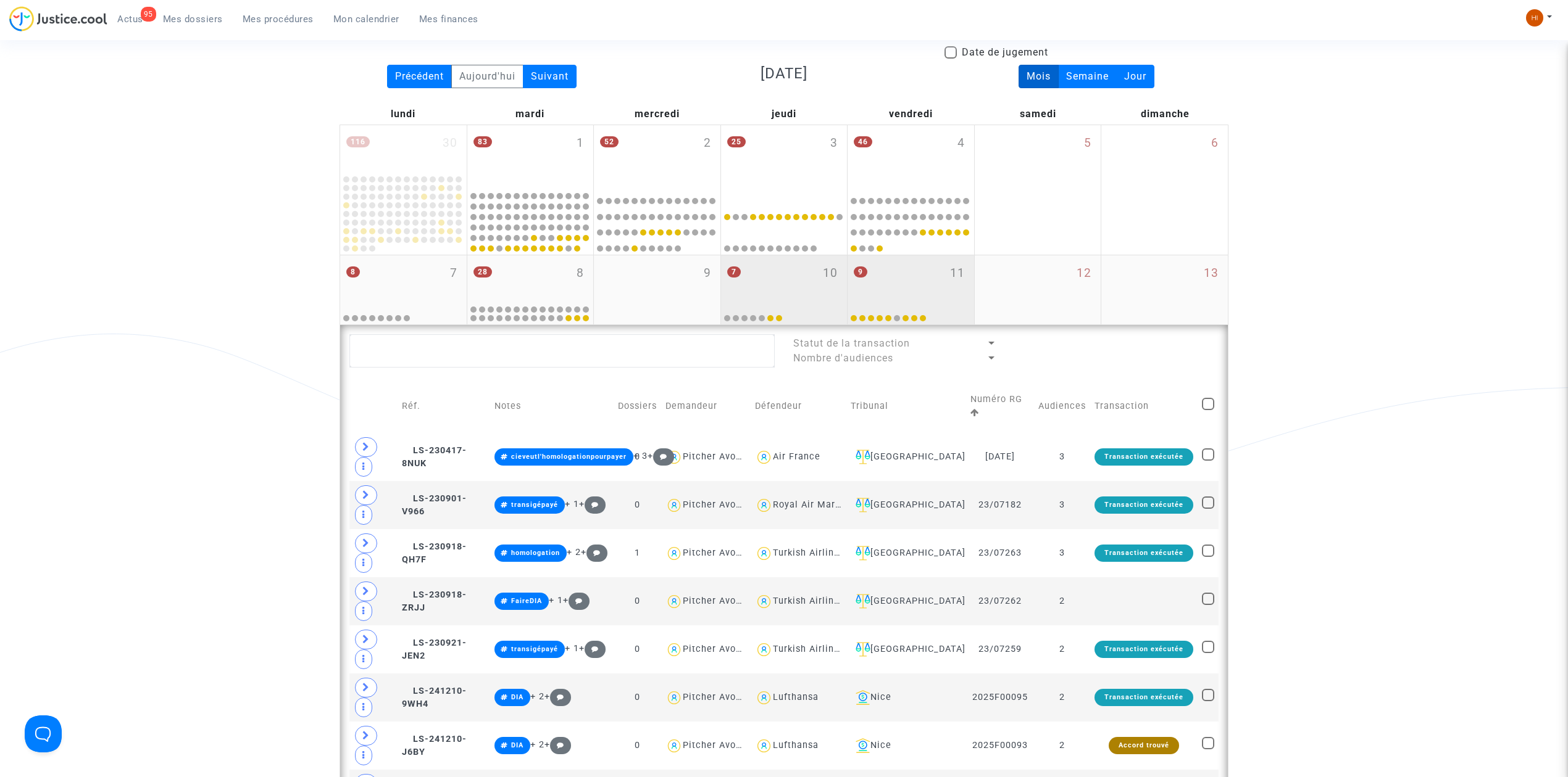
click at [792, 287] on div "7 10" at bounding box center [784, 279] width 126 height 48
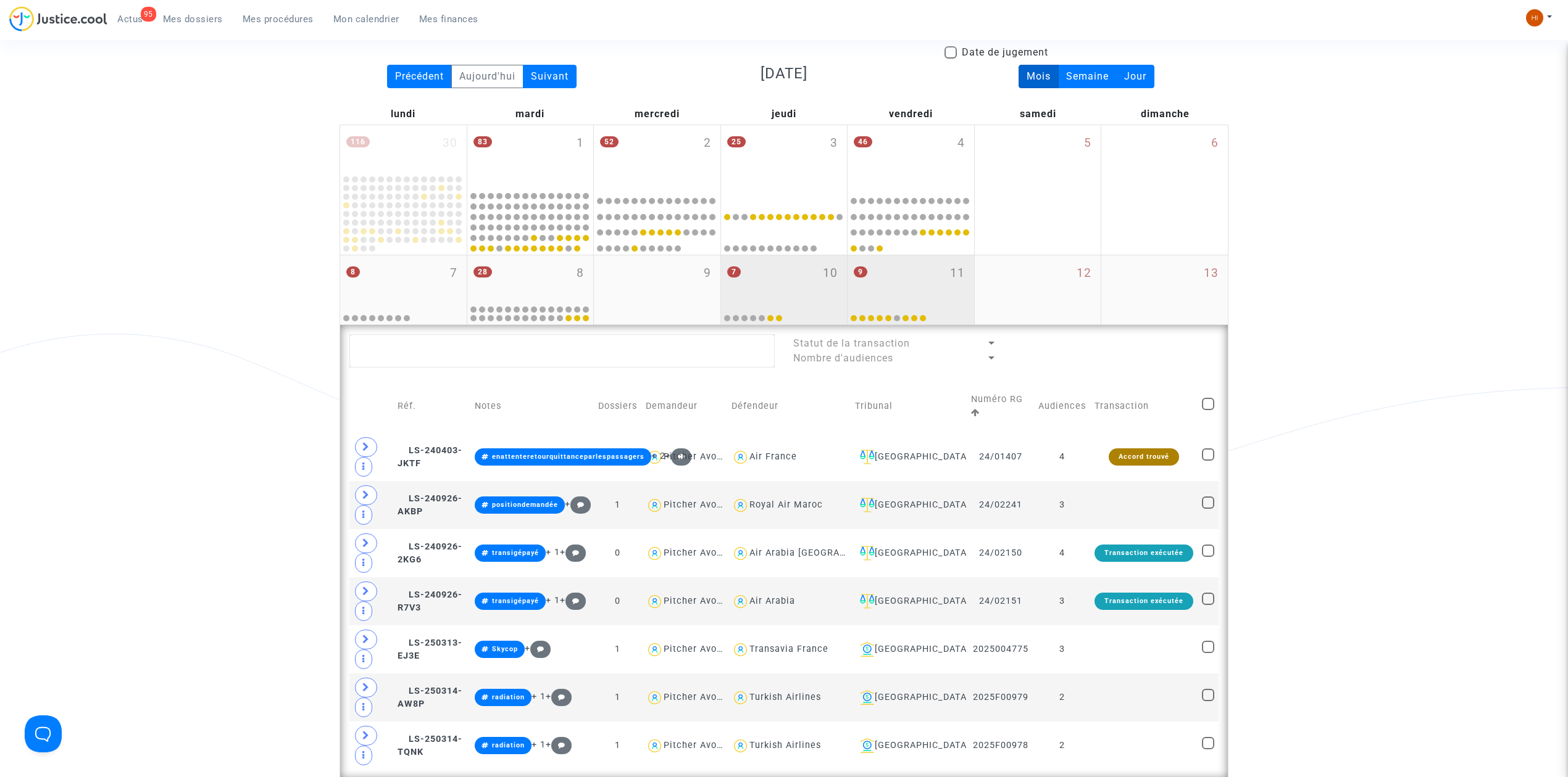
click at [895, 287] on div "9 11" at bounding box center [910, 279] width 126 height 48
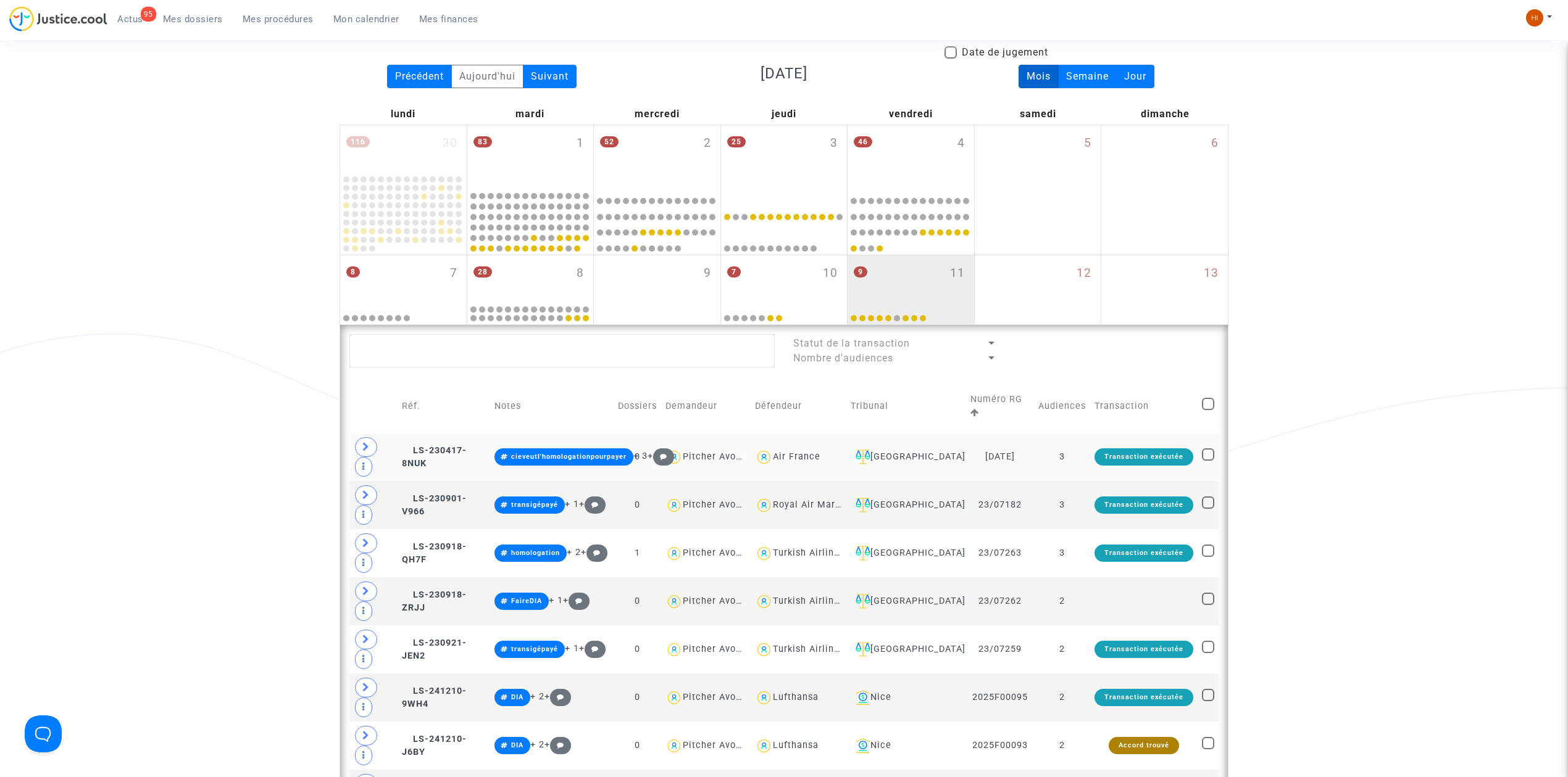
click at [1076, 463] on td "3" at bounding box center [1062, 456] width 57 height 48
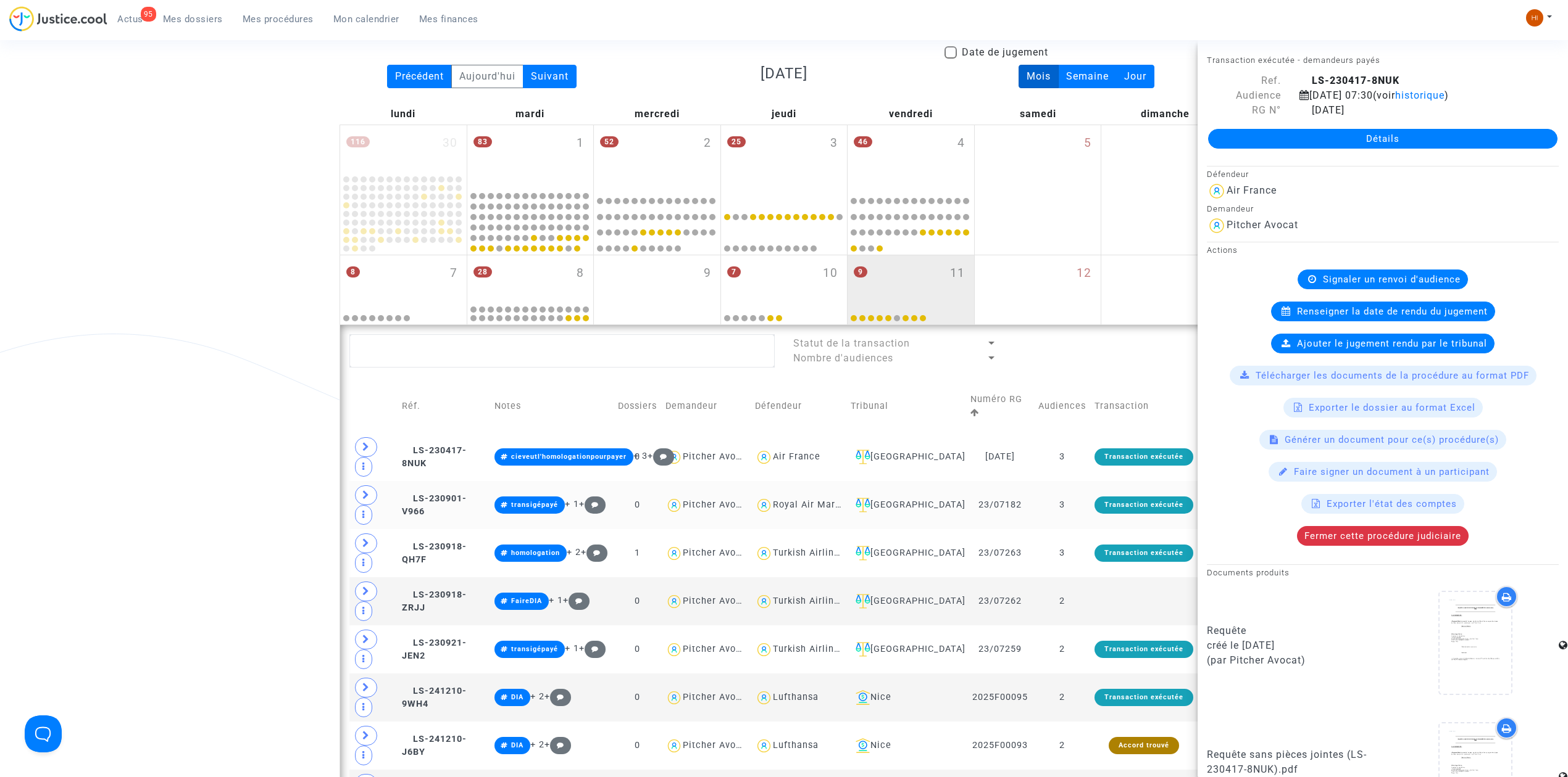
click at [1079, 511] on td "3" at bounding box center [1062, 504] width 57 height 48
click at [1075, 566] on td "3" at bounding box center [1062, 553] width 57 height 48
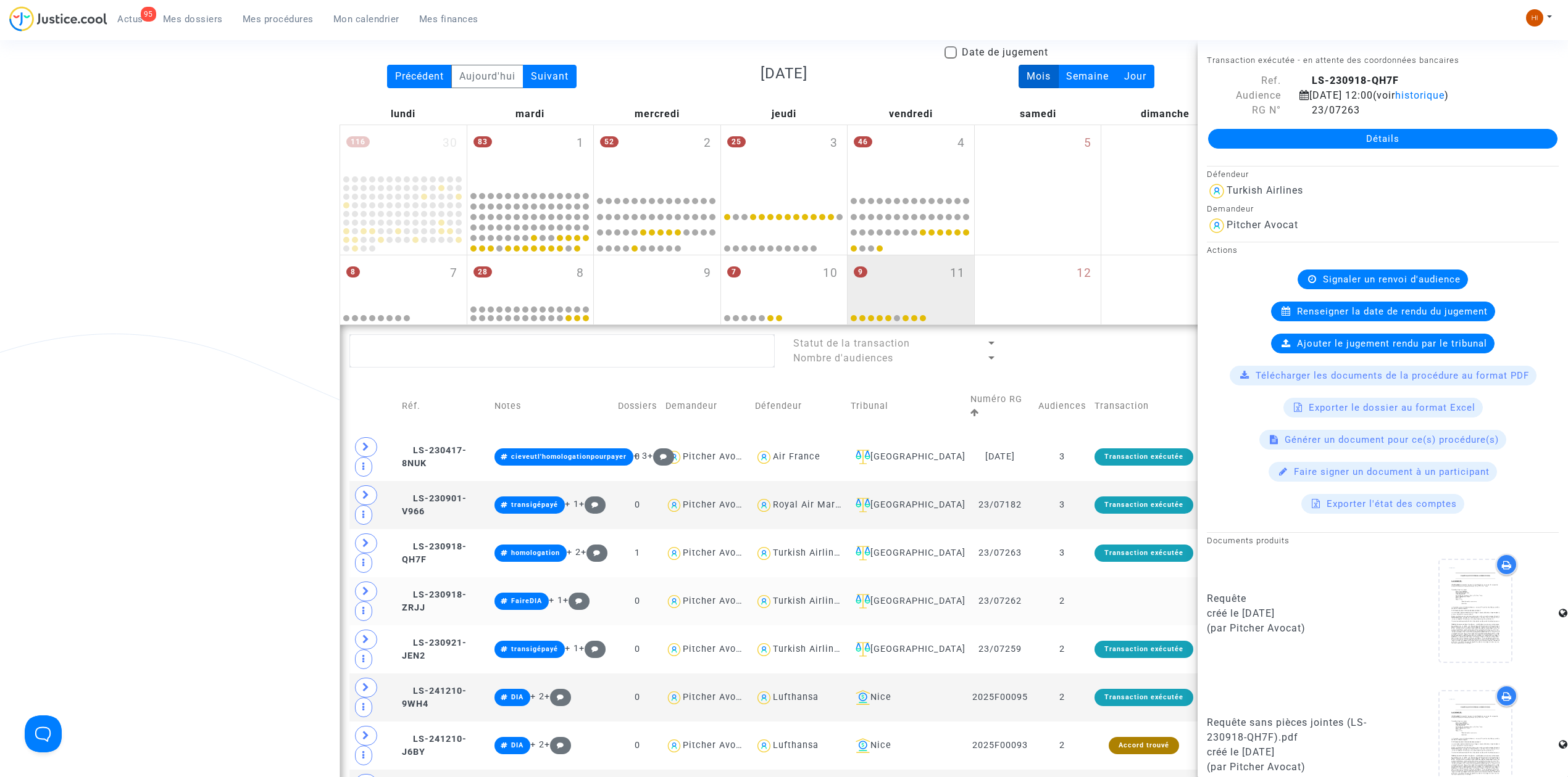
click at [1091, 603] on td "2" at bounding box center [1062, 601] width 57 height 48
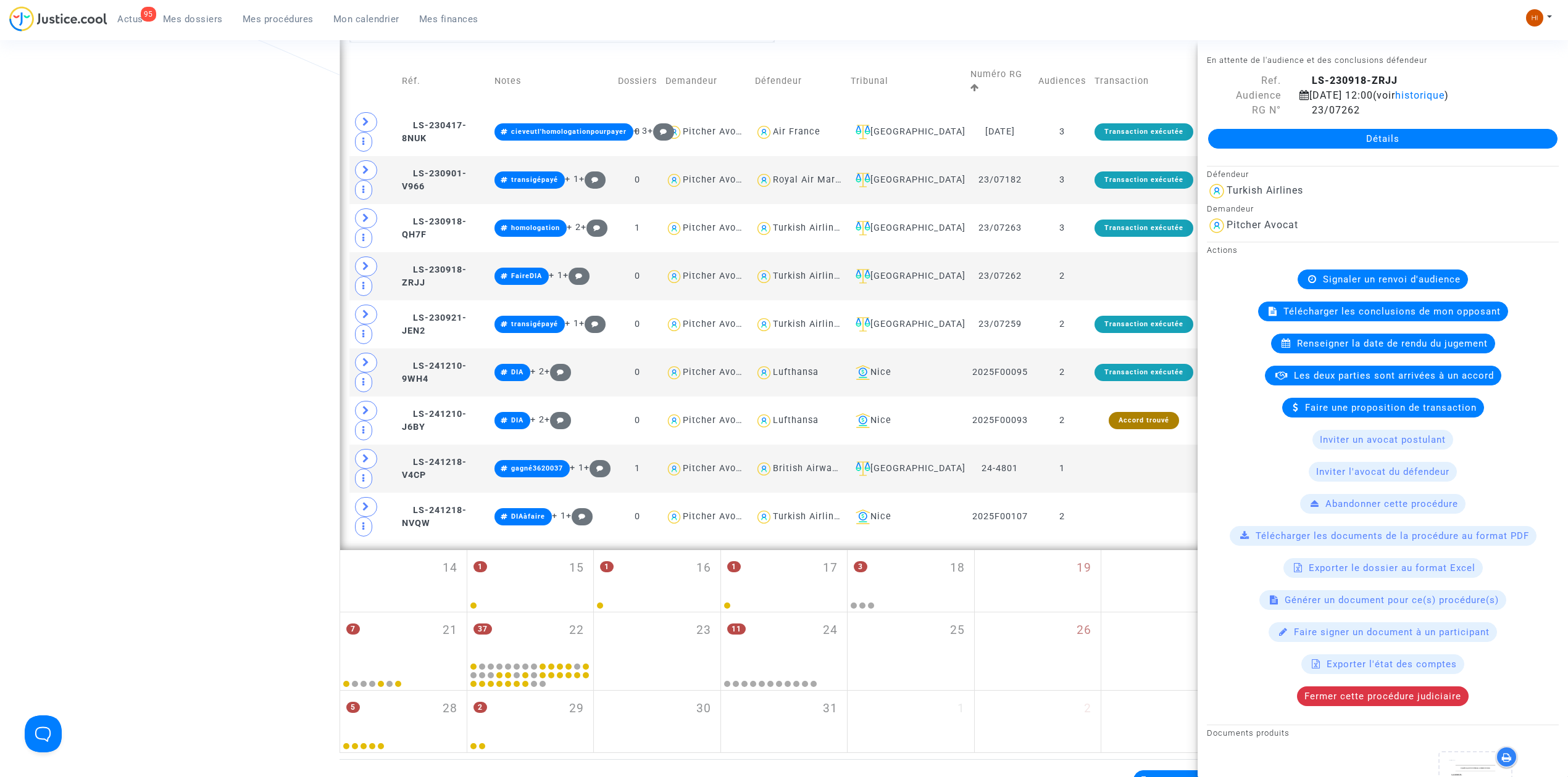
scroll to position [444, 0]
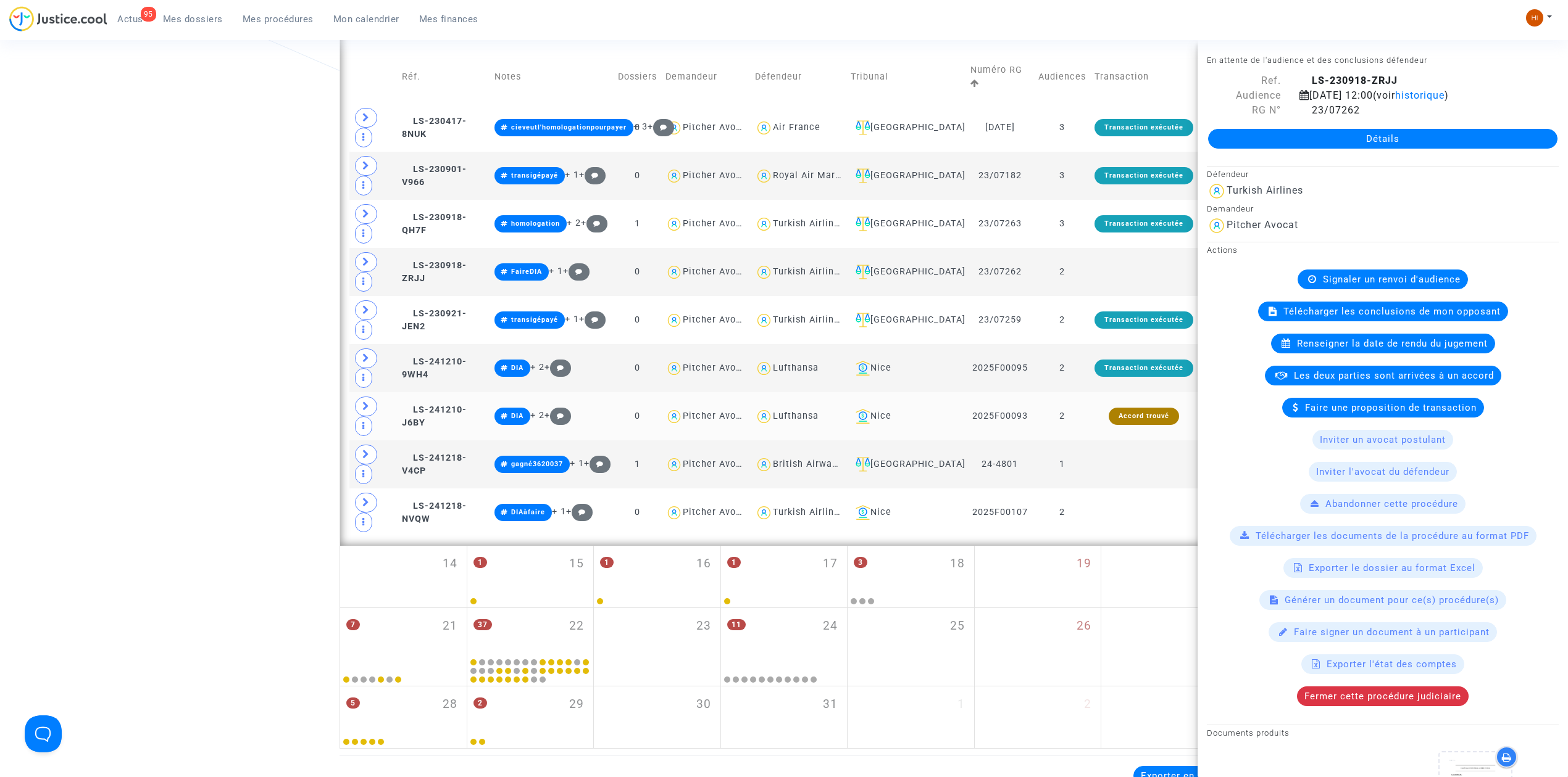
click at [1100, 421] on td "Accord trouvé" at bounding box center [1144, 416] width 108 height 48
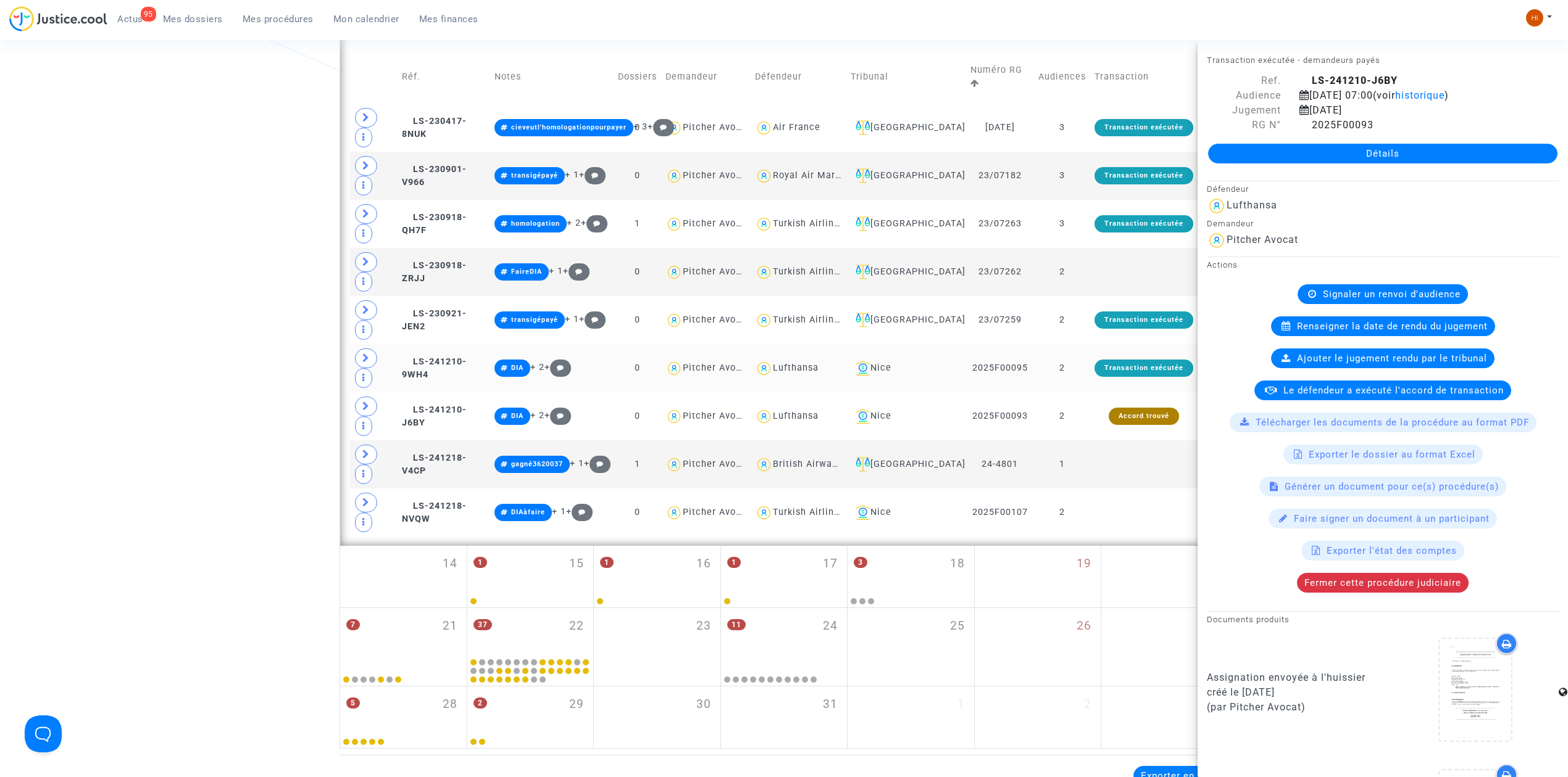
click at [1087, 371] on td "2" at bounding box center [1062, 368] width 57 height 48
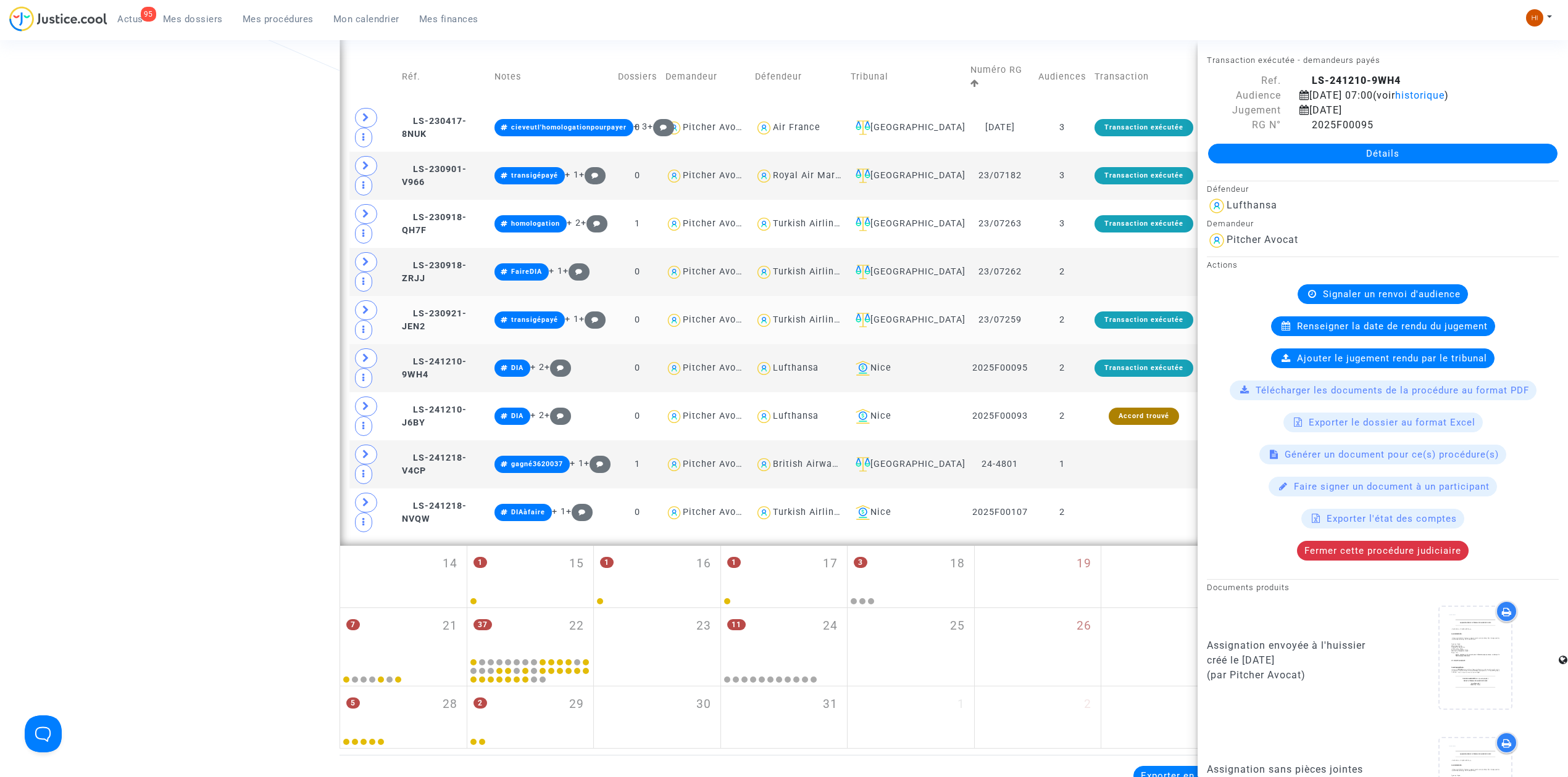
click at [1076, 329] on td "2" at bounding box center [1062, 320] width 57 height 48
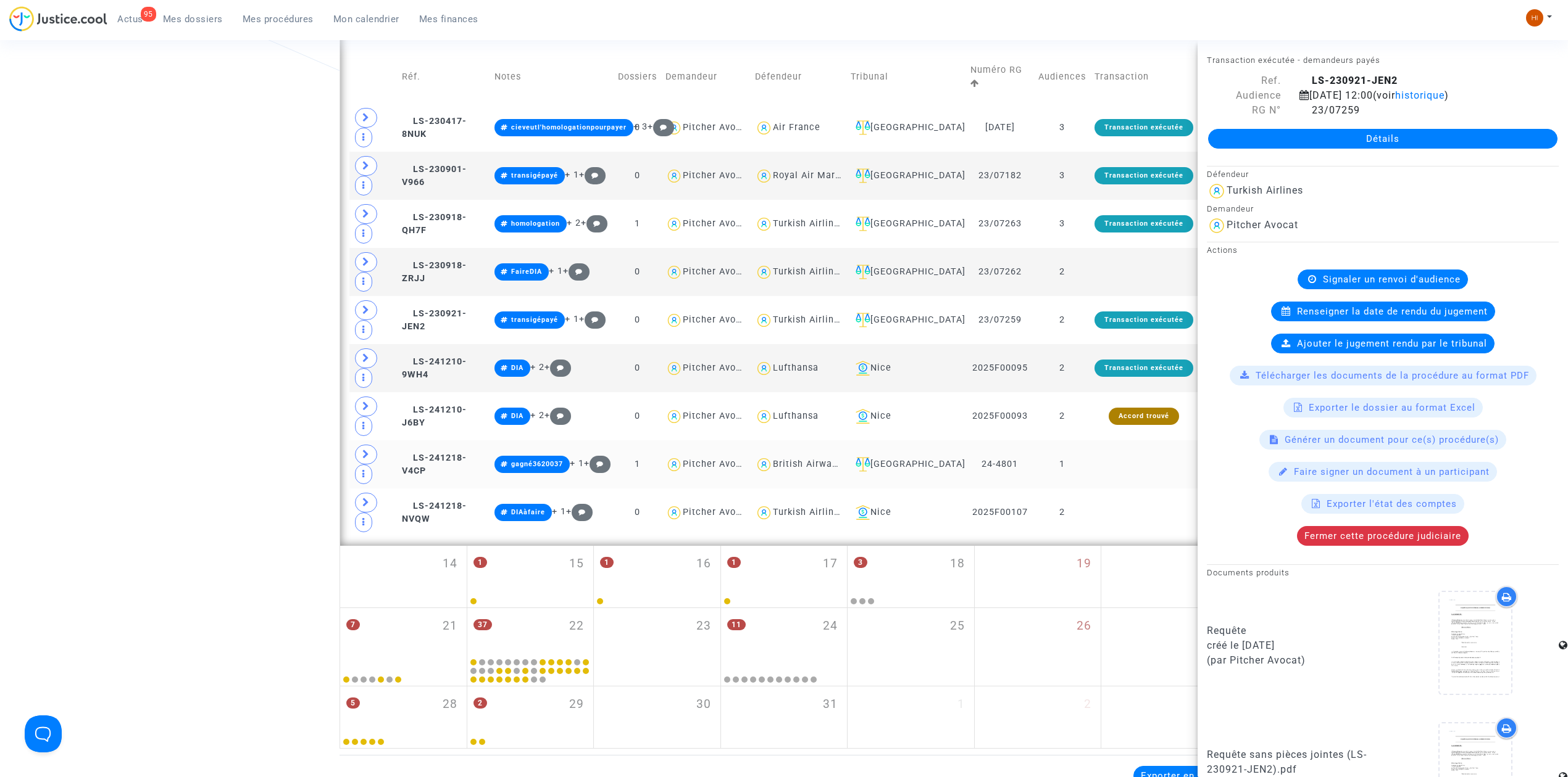
click at [1084, 484] on td "1" at bounding box center [1062, 464] width 57 height 48
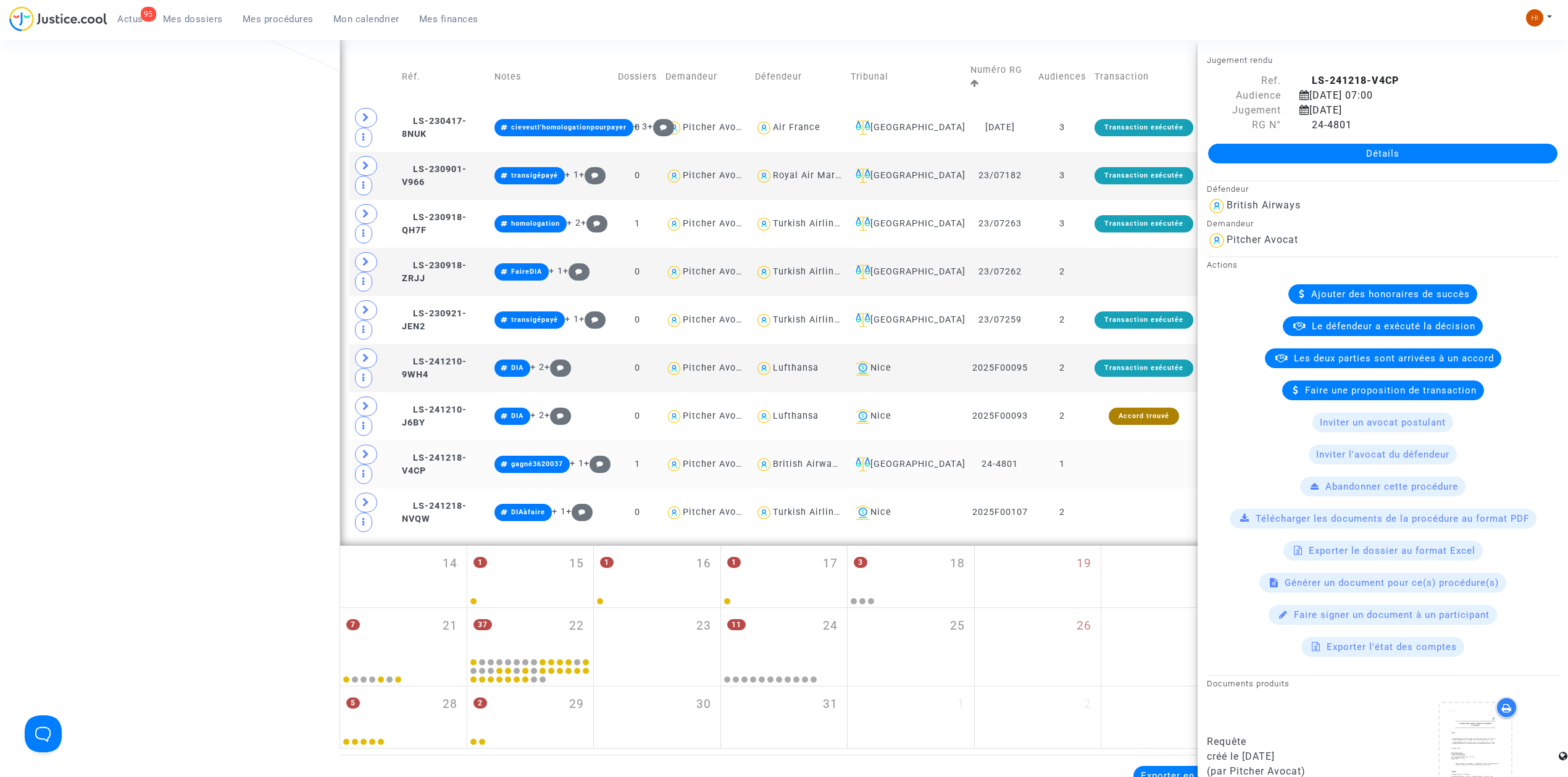
click at [1092, 471] on td at bounding box center [1144, 464] width 108 height 48
click at [1104, 528] on td at bounding box center [1144, 512] width 108 height 48
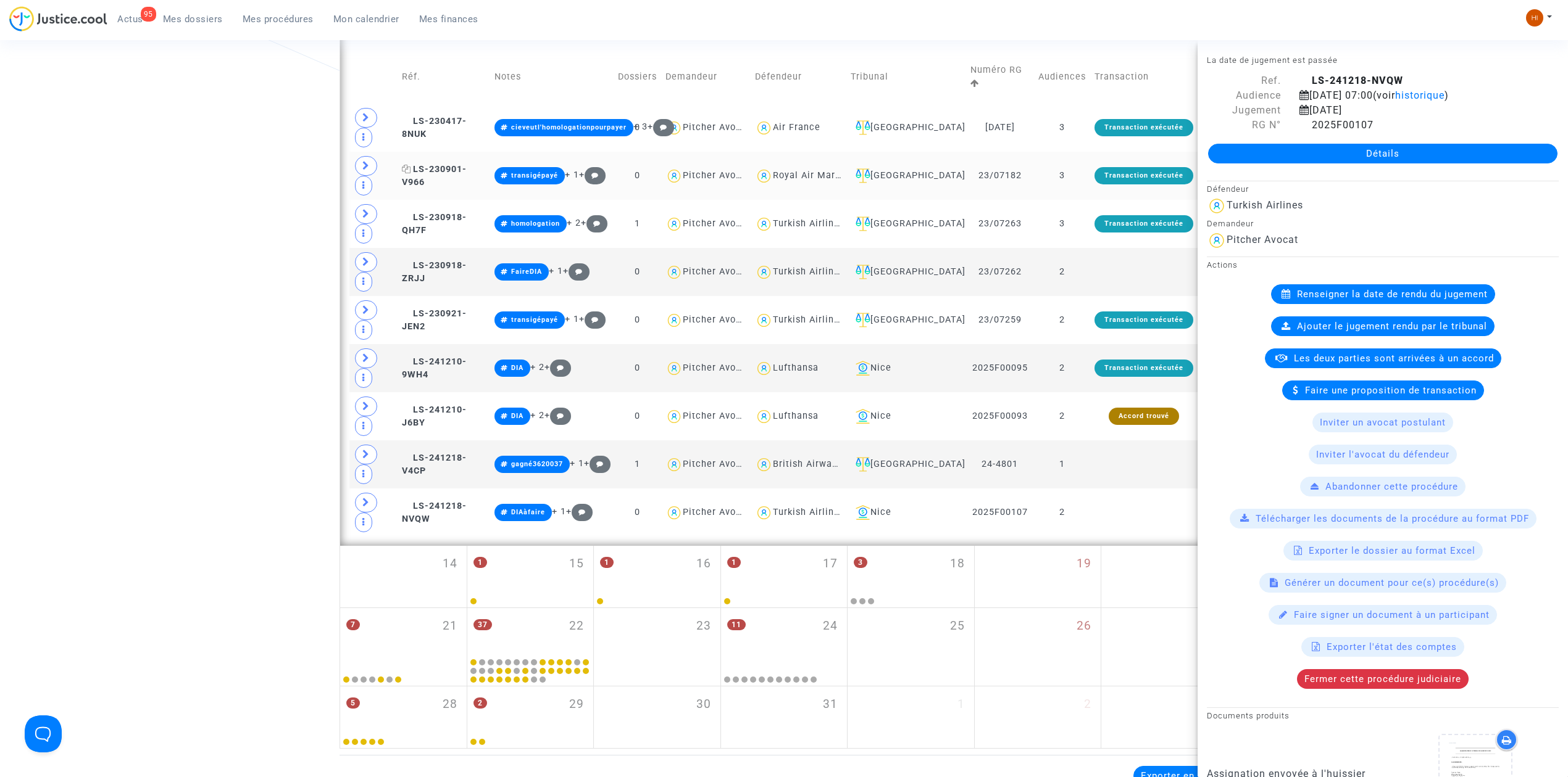
click at [425, 171] on span "LS-230901-V966" at bounding box center [434, 176] width 65 height 25
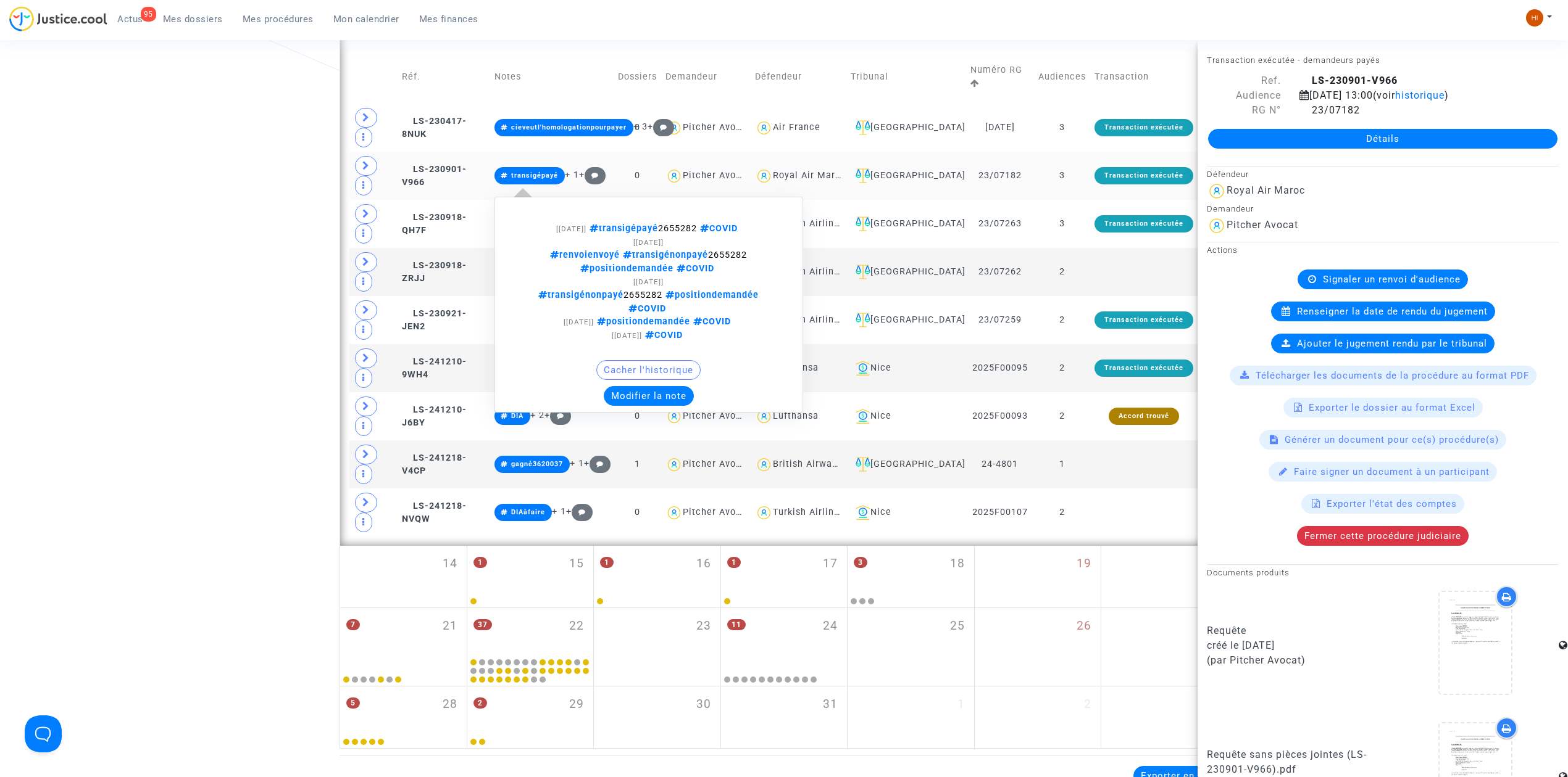
click at [648, 387] on button "Modifier la note" at bounding box center [649, 396] width 91 height 20
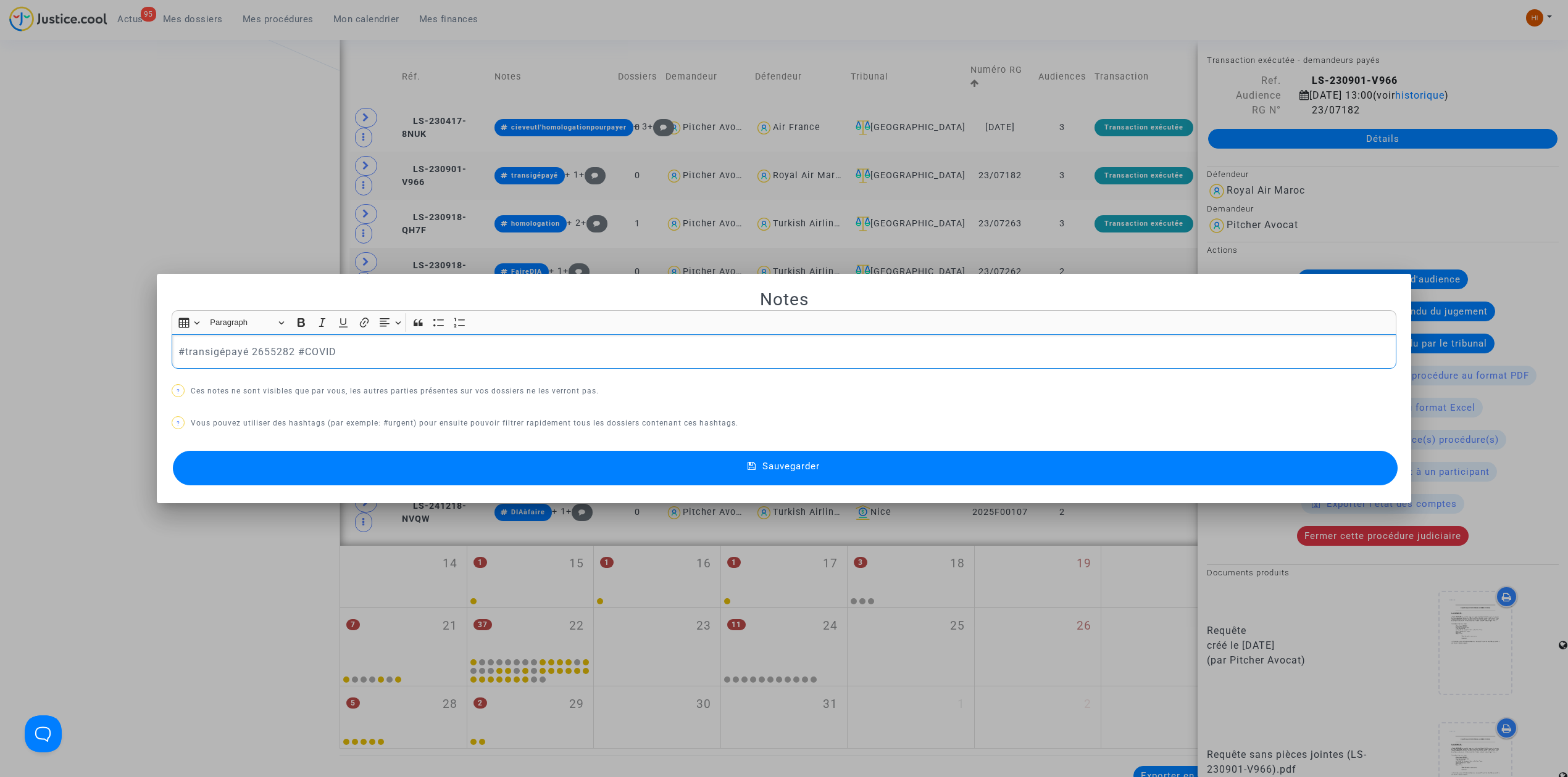
click at [245, 227] on div at bounding box center [784, 388] width 1568 height 777
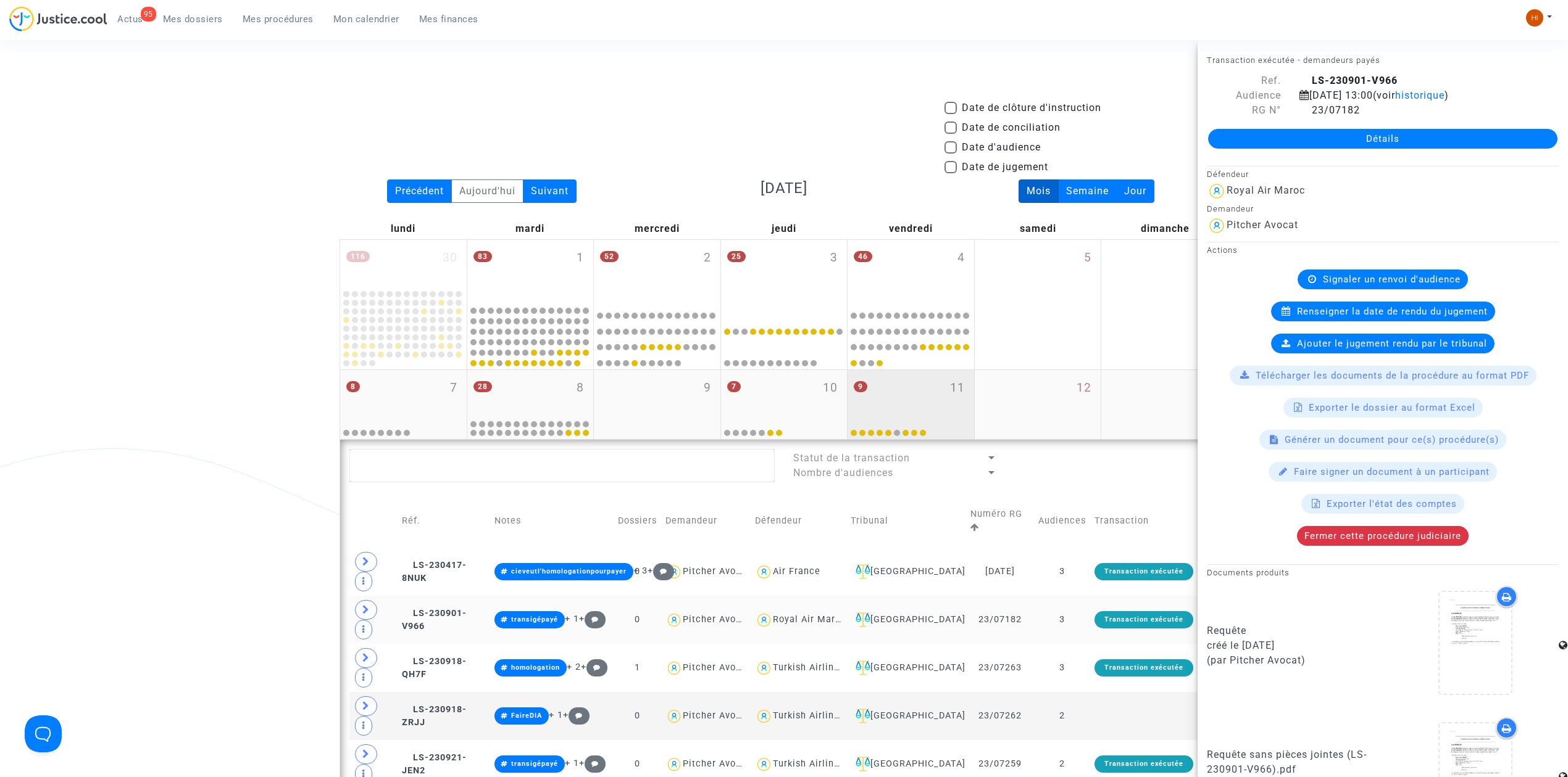
click at [909, 396] on div "9 11" at bounding box center [910, 394] width 126 height 48
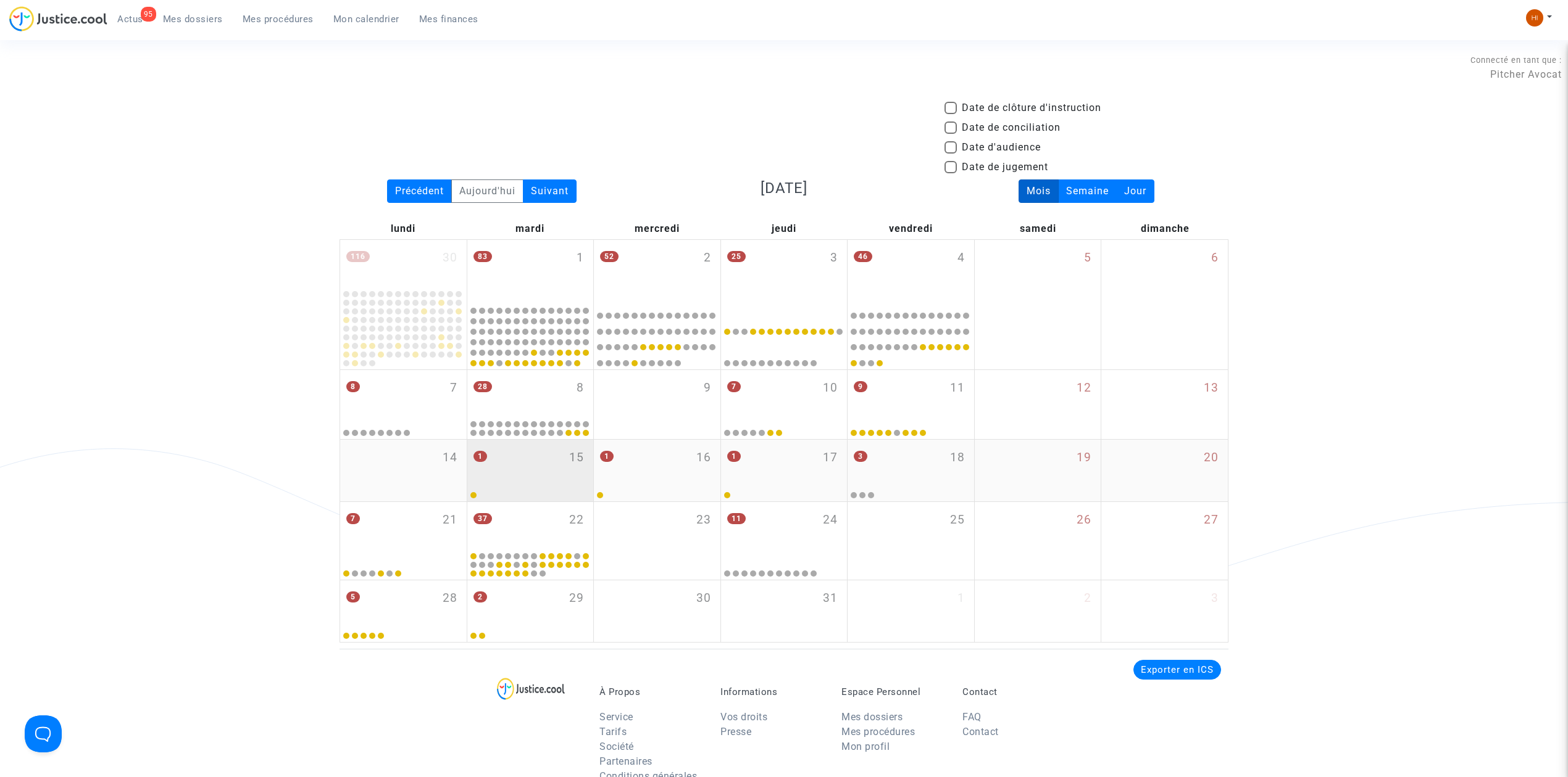
click at [513, 455] on div "1 15" at bounding box center [530, 464] width 126 height 48
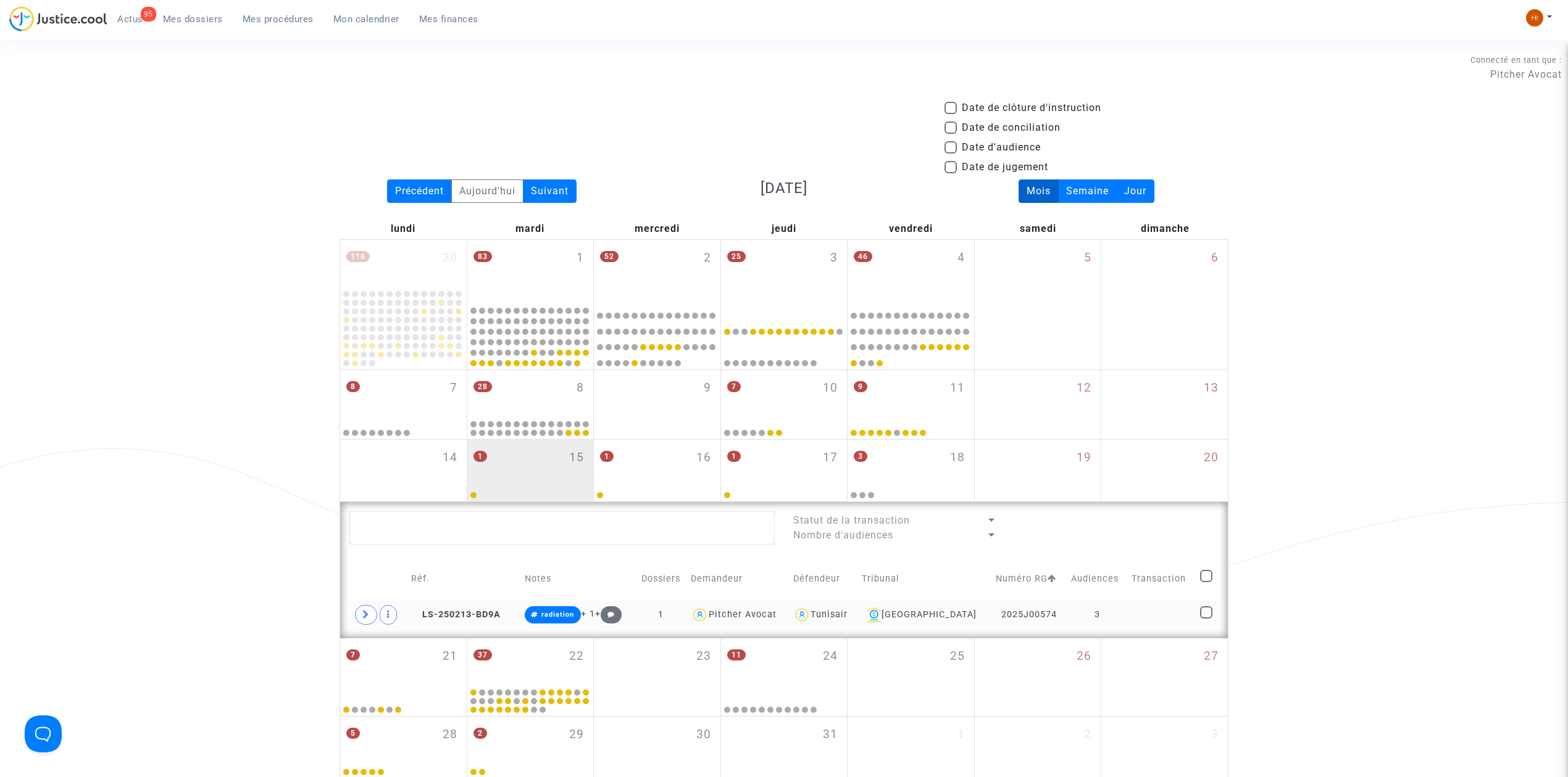
click at [1156, 618] on td at bounding box center [1161, 615] width 69 height 28
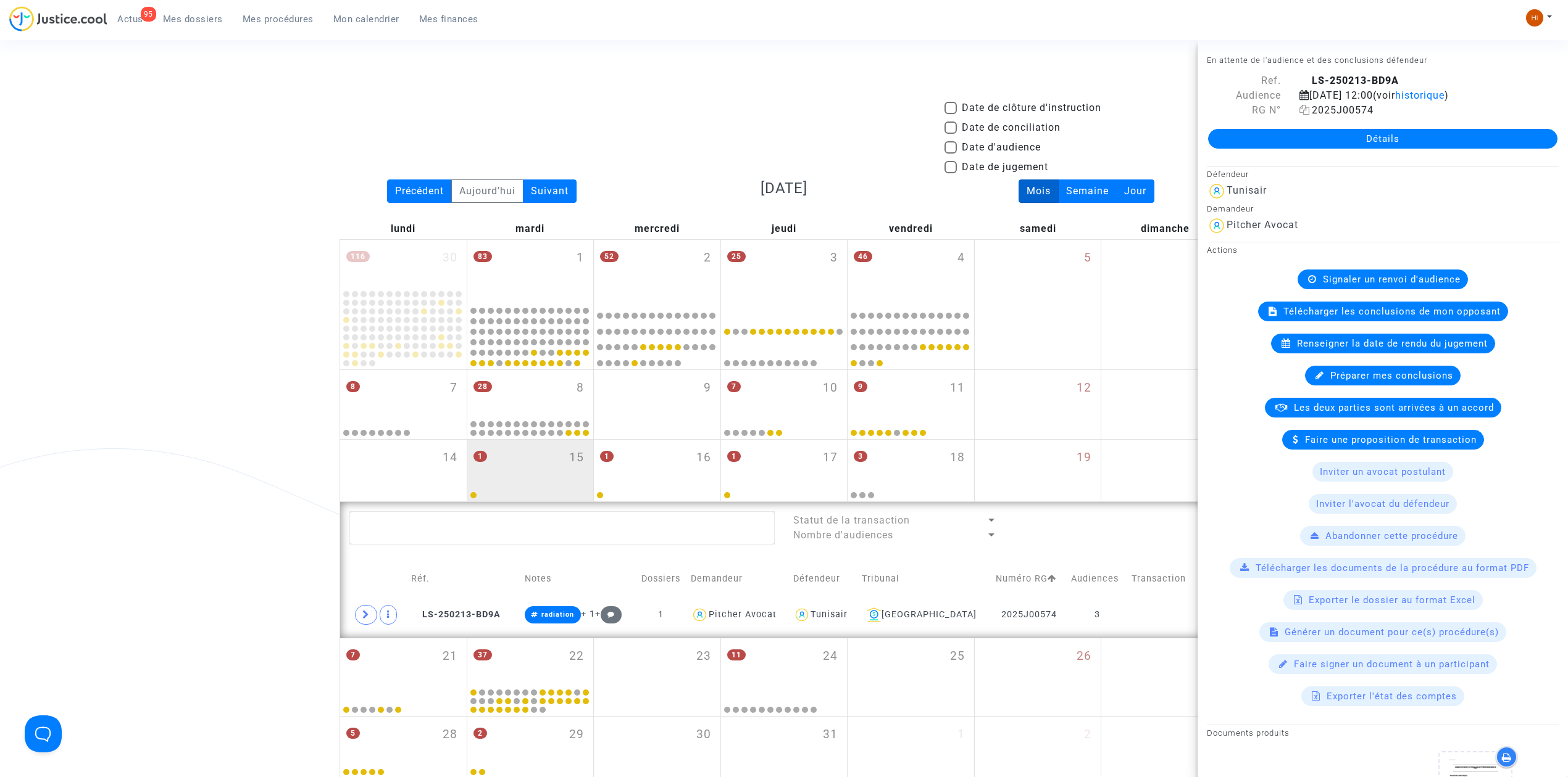
click at [1305, 112] on icon at bounding box center [1304, 109] width 10 height 9
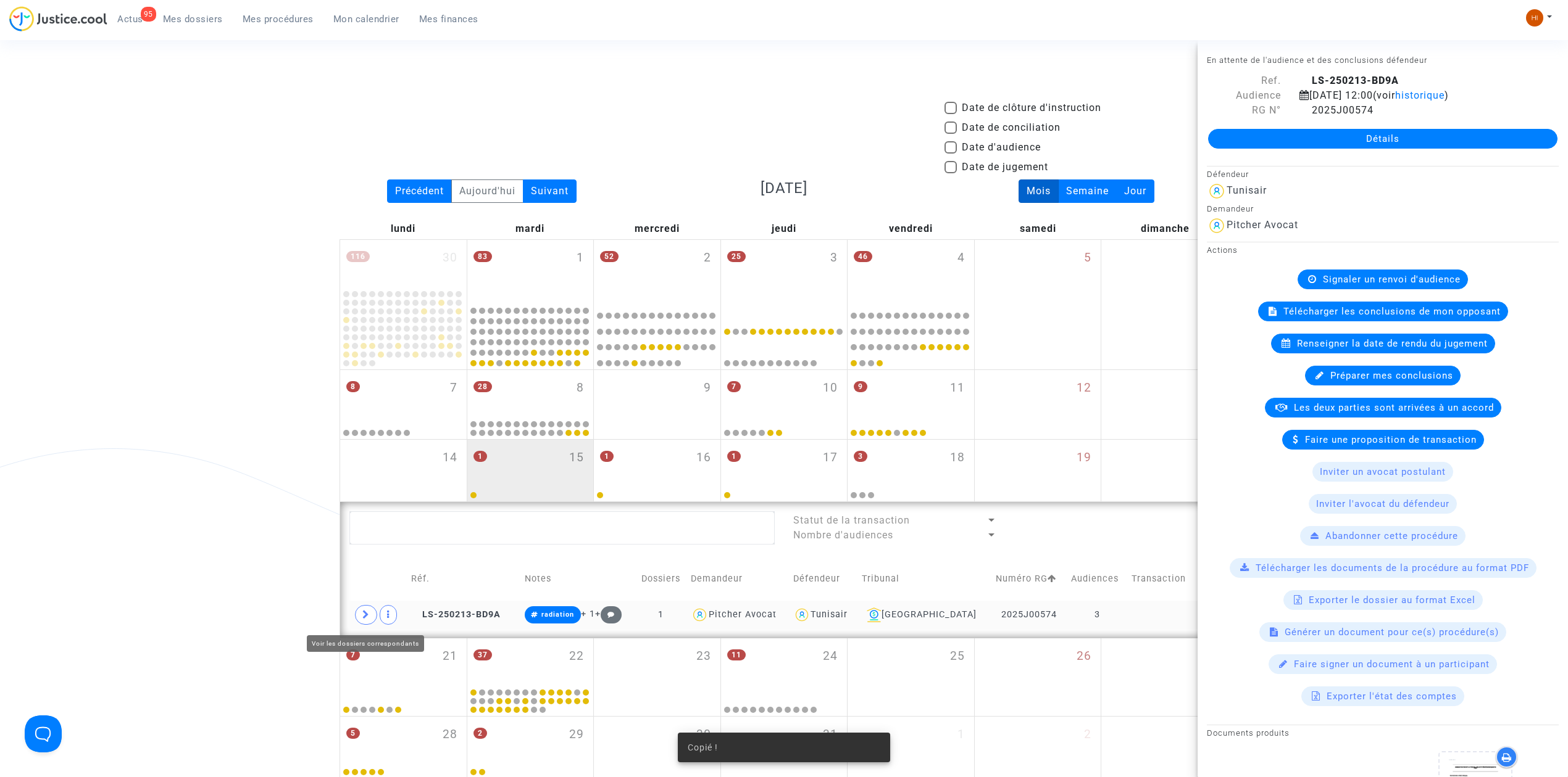
click at [366, 619] on icon at bounding box center [366, 615] width 8 height 9
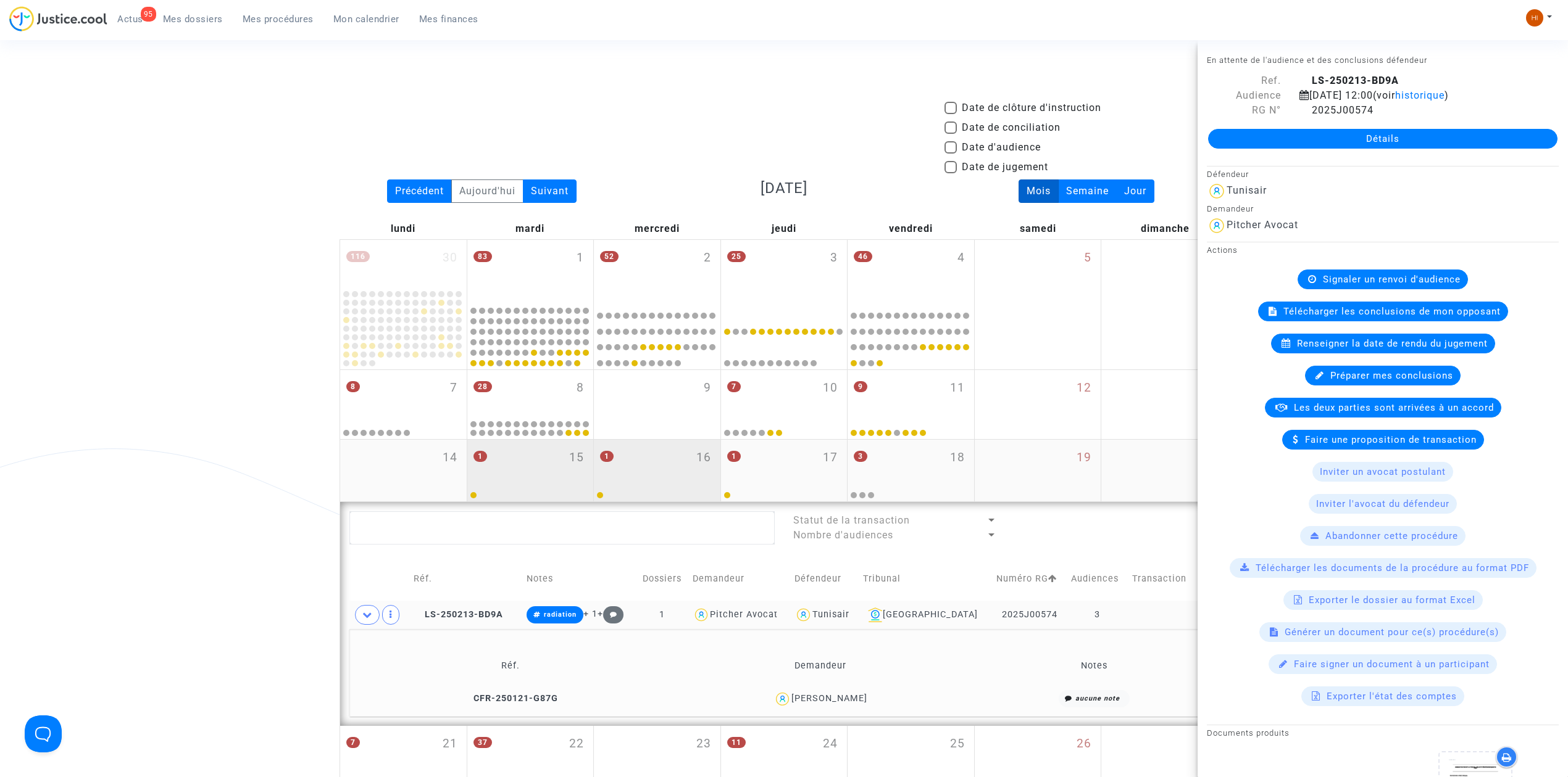
click at [635, 442] on div "1 16" at bounding box center [657, 464] width 126 height 48
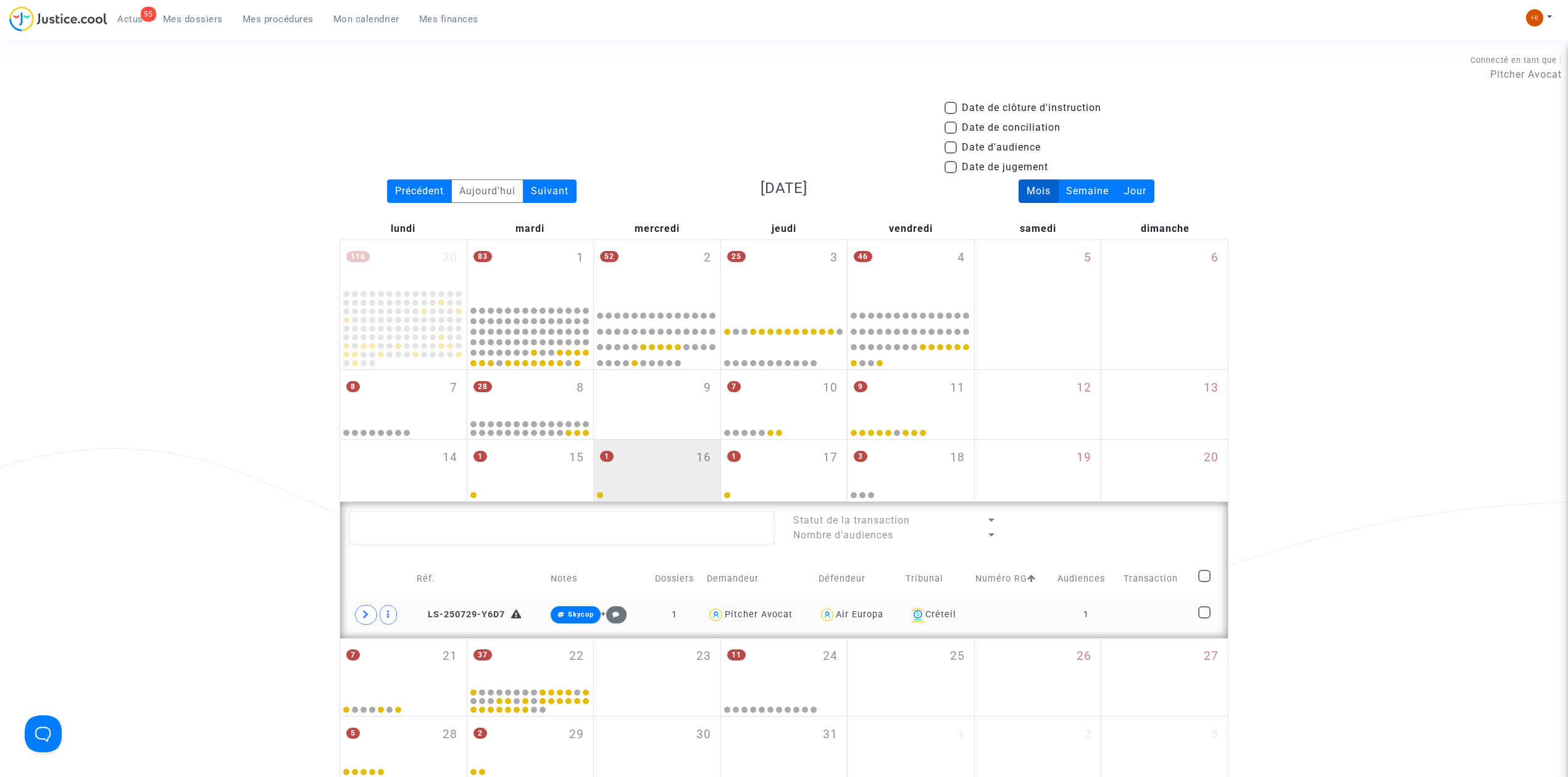
click at [1120, 611] on td "1" at bounding box center [1086, 615] width 67 height 28
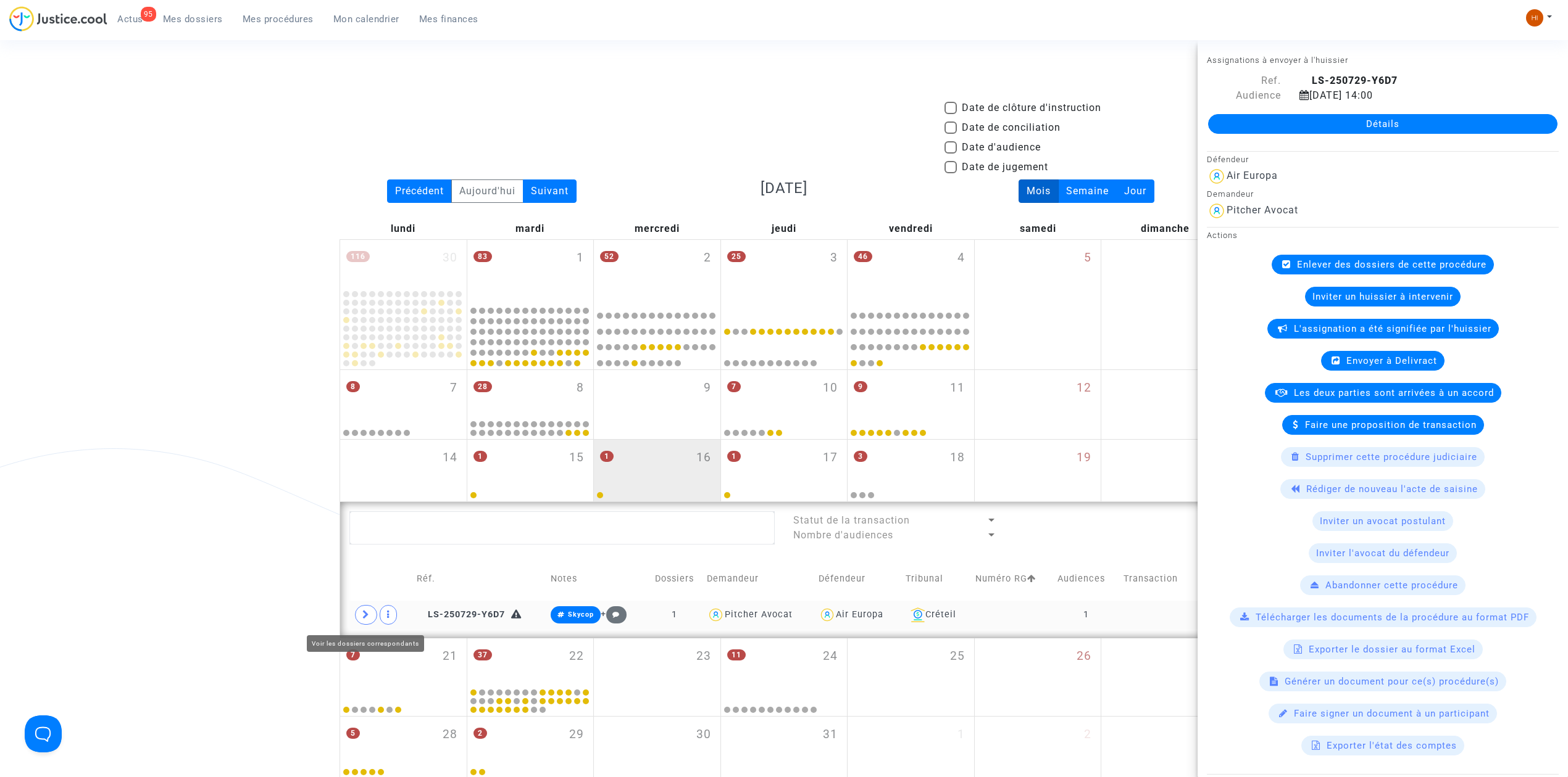
click at [363, 617] on icon at bounding box center [366, 615] width 8 height 9
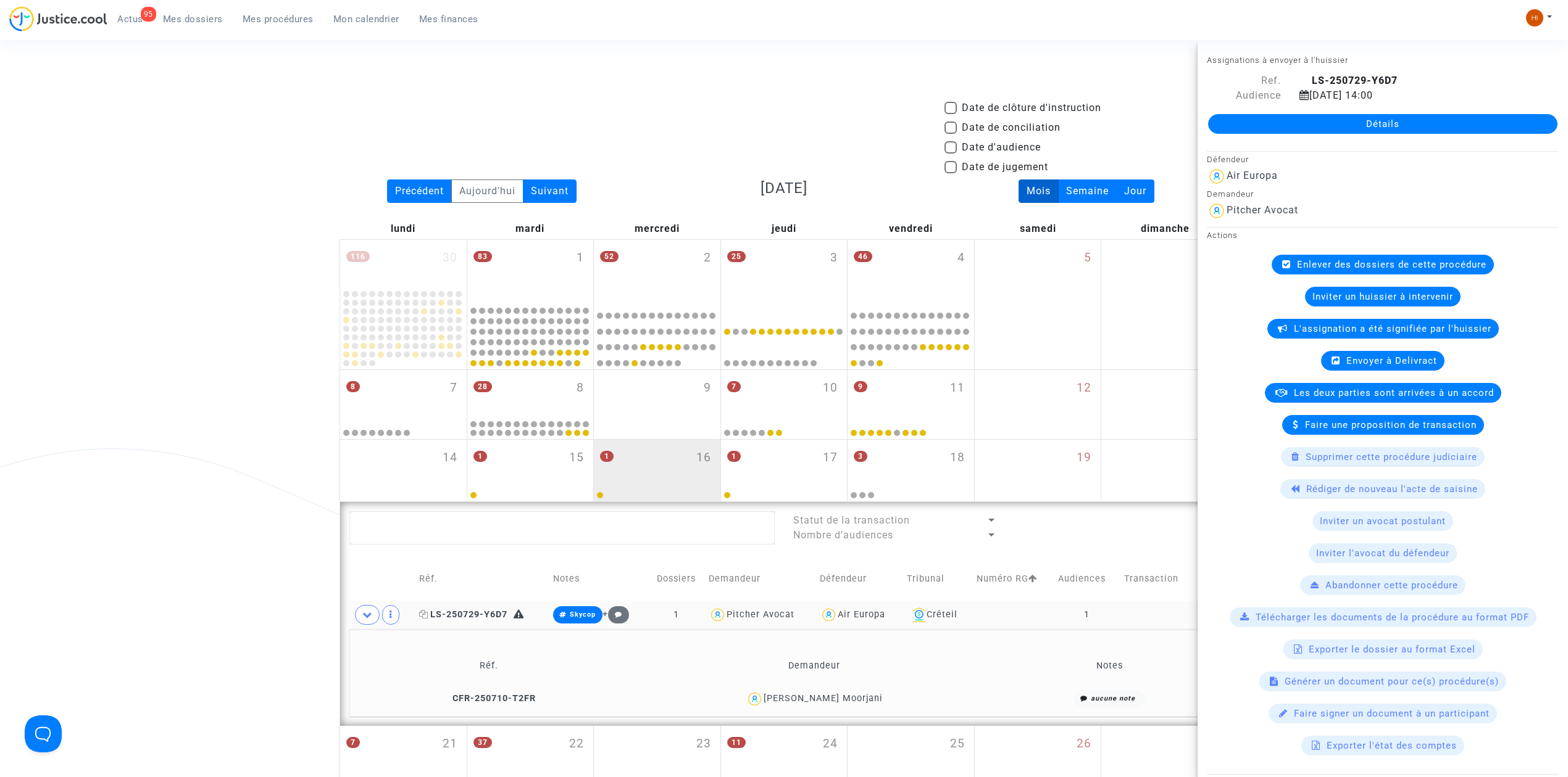
click at [475, 617] on span "LS-250729-Y6D7" at bounding box center [463, 614] width 89 height 10
click at [741, 471] on div "1 17" at bounding box center [784, 464] width 126 height 48
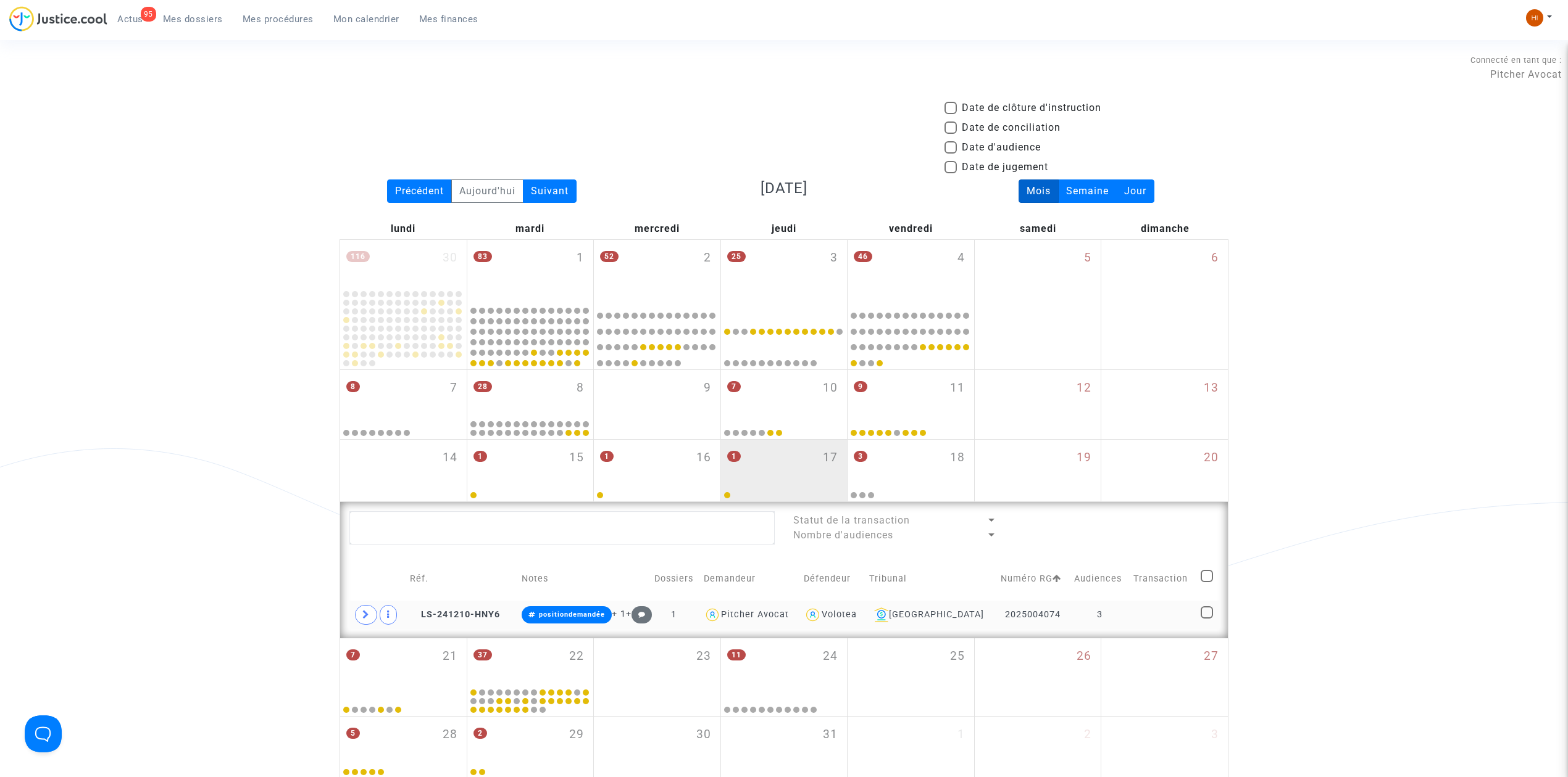
click at [1112, 623] on td "3" at bounding box center [1099, 615] width 59 height 28
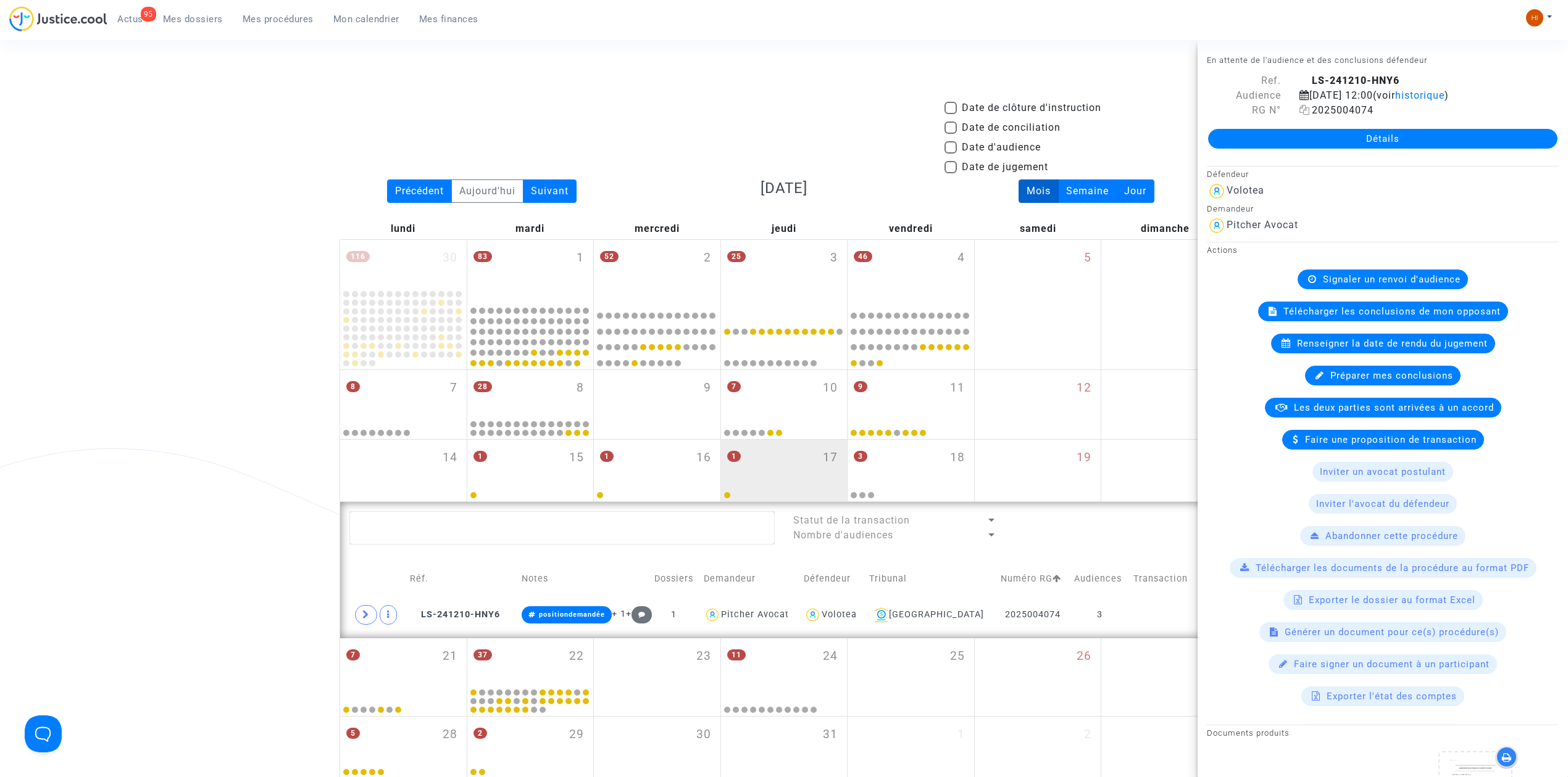
click at [1302, 112] on icon at bounding box center [1304, 109] width 10 height 9
click at [697, 472] on div "1 16" at bounding box center [657, 464] width 126 height 48
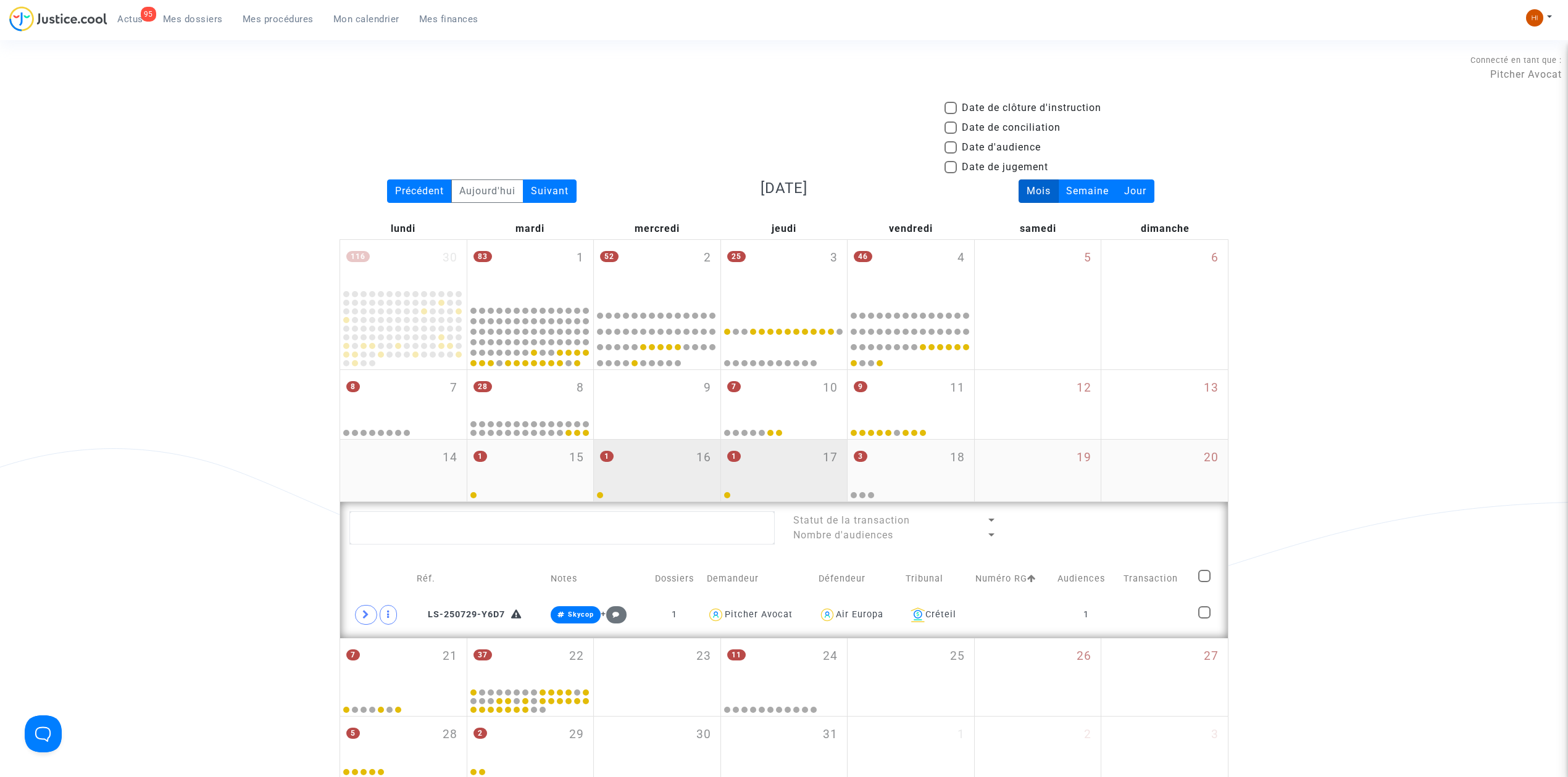
click at [752, 450] on div "1 17" at bounding box center [784, 464] width 126 height 48
click at [1166, 622] on td at bounding box center [1162, 615] width 67 height 28
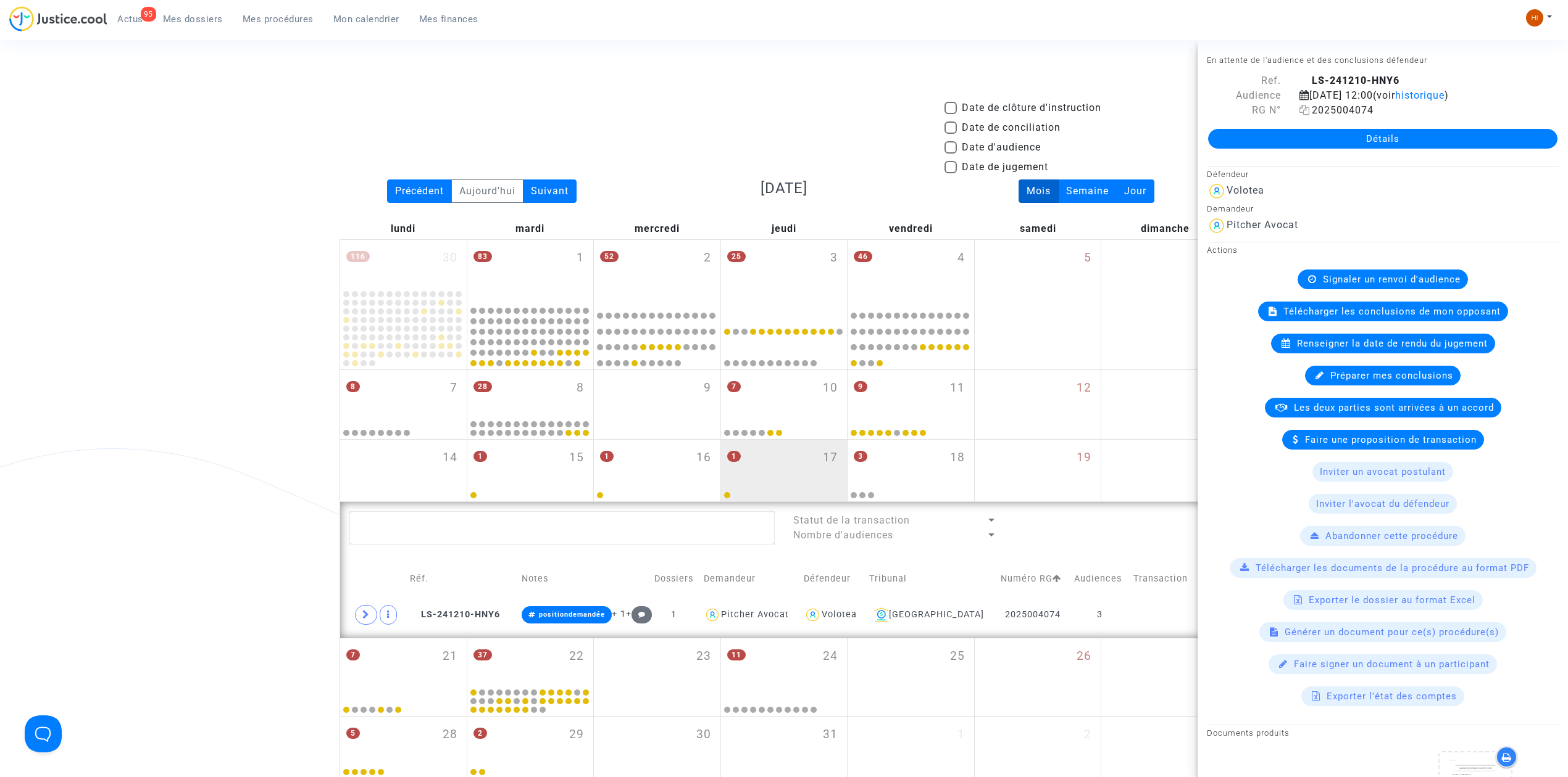
click at [1300, 109] on icon at bounding box center [1304, 109] width 10 height 9
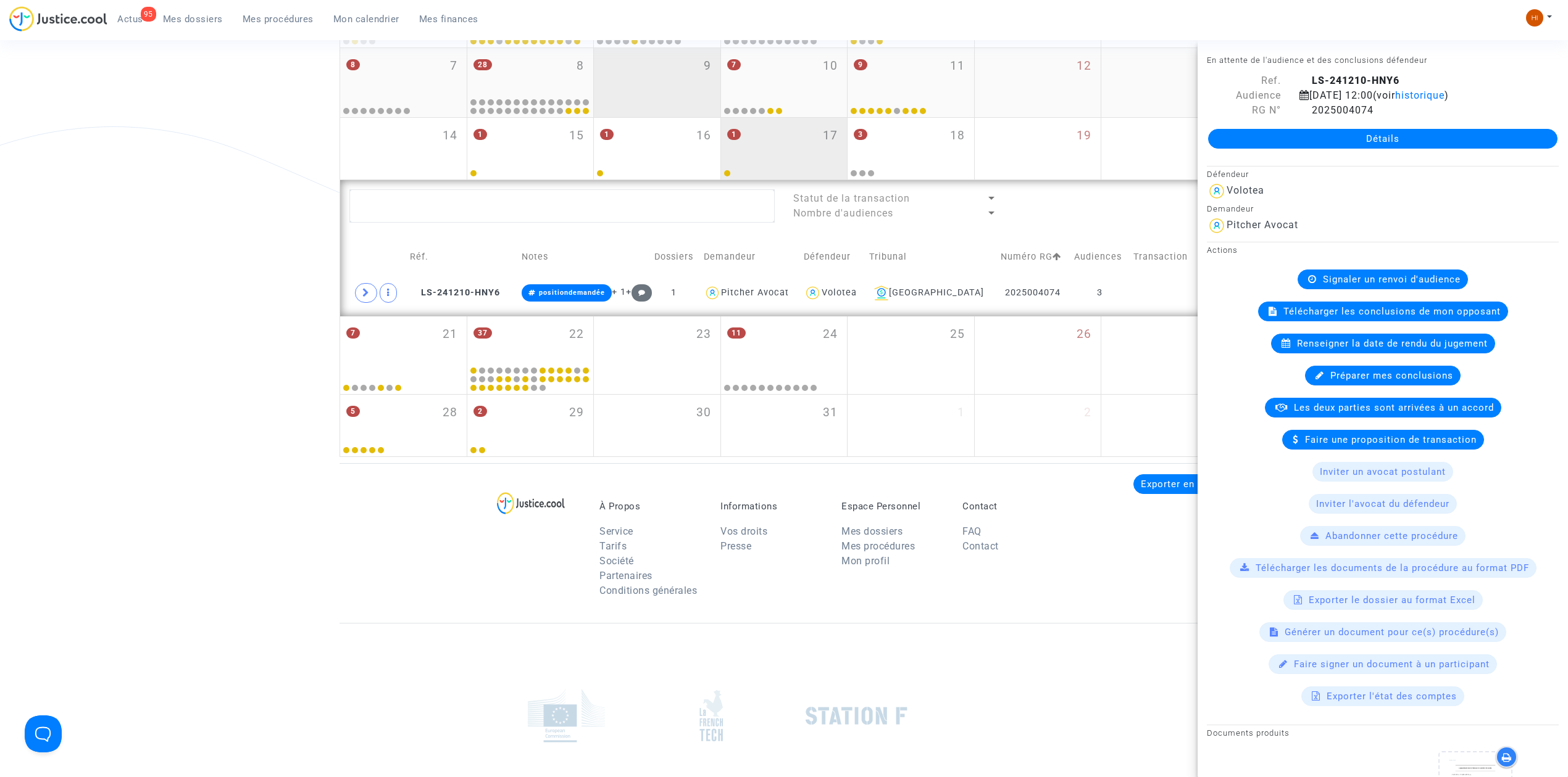
scroll to position [411, 0]
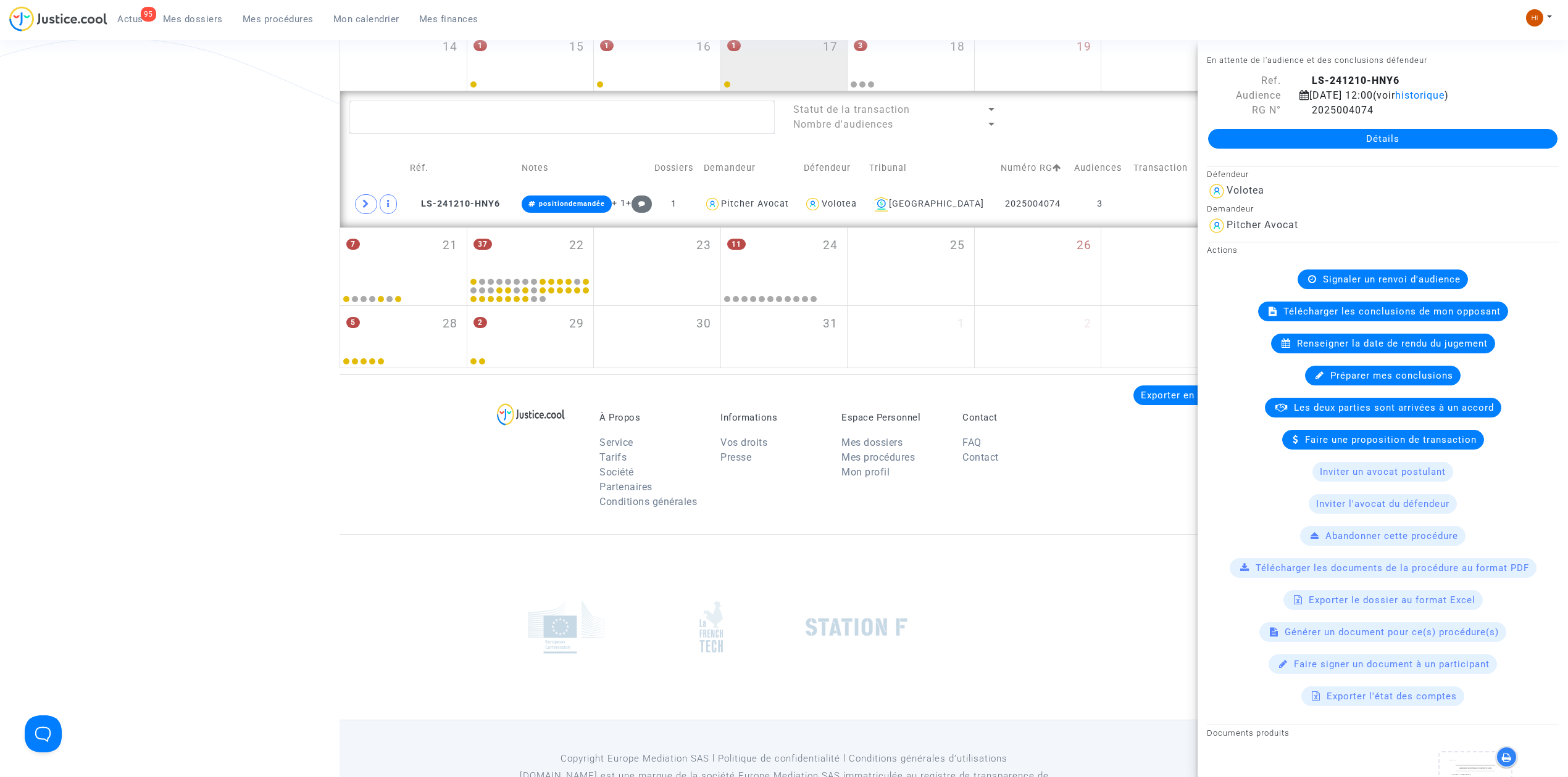
click at [193, 351] on div "Date de clôture d'instruction Date de conciliation Date d'audience Date de juge…" at bounding box center [784, 29] width 1568 height 679
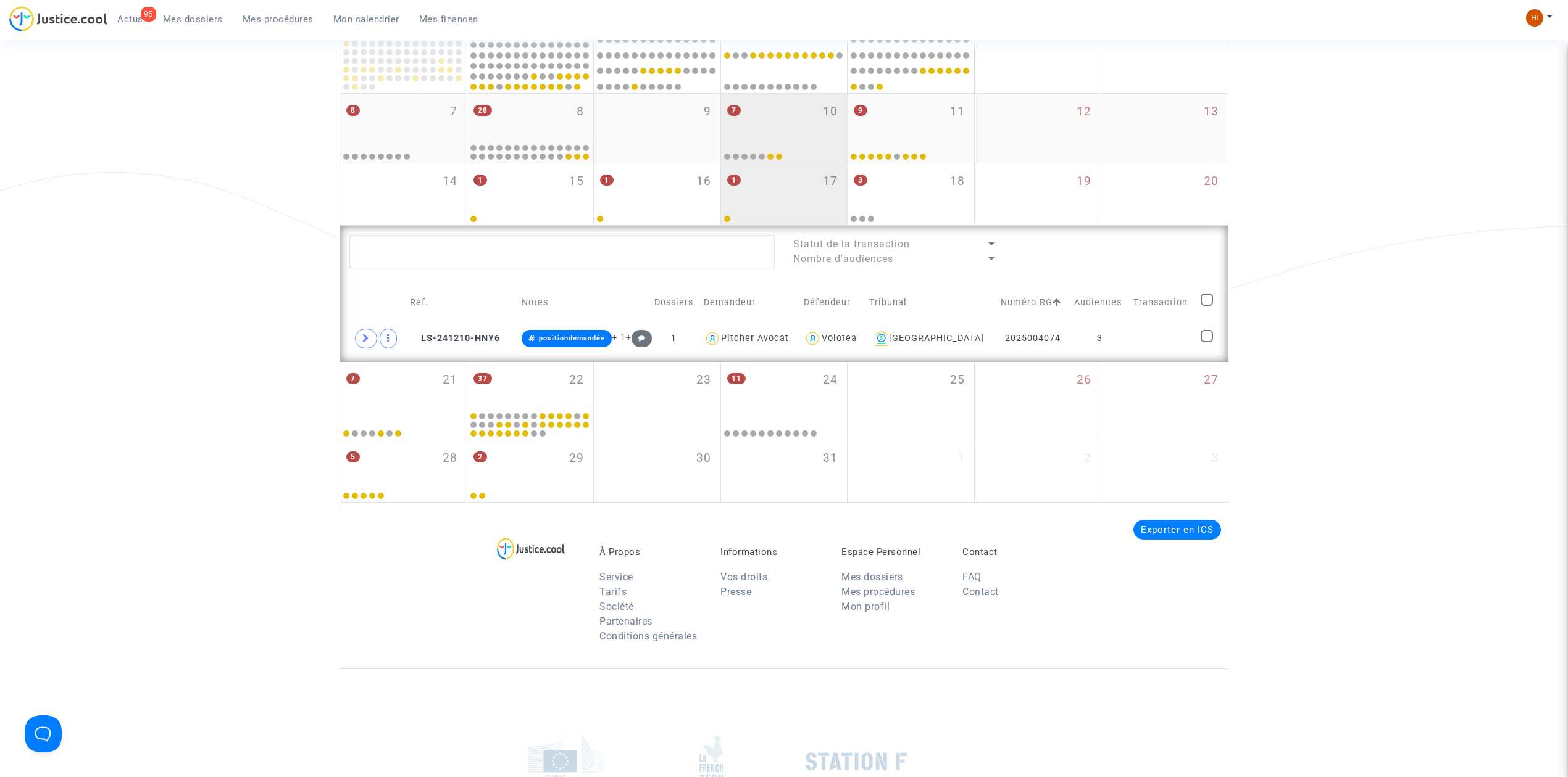
scroll to position [247, 0]
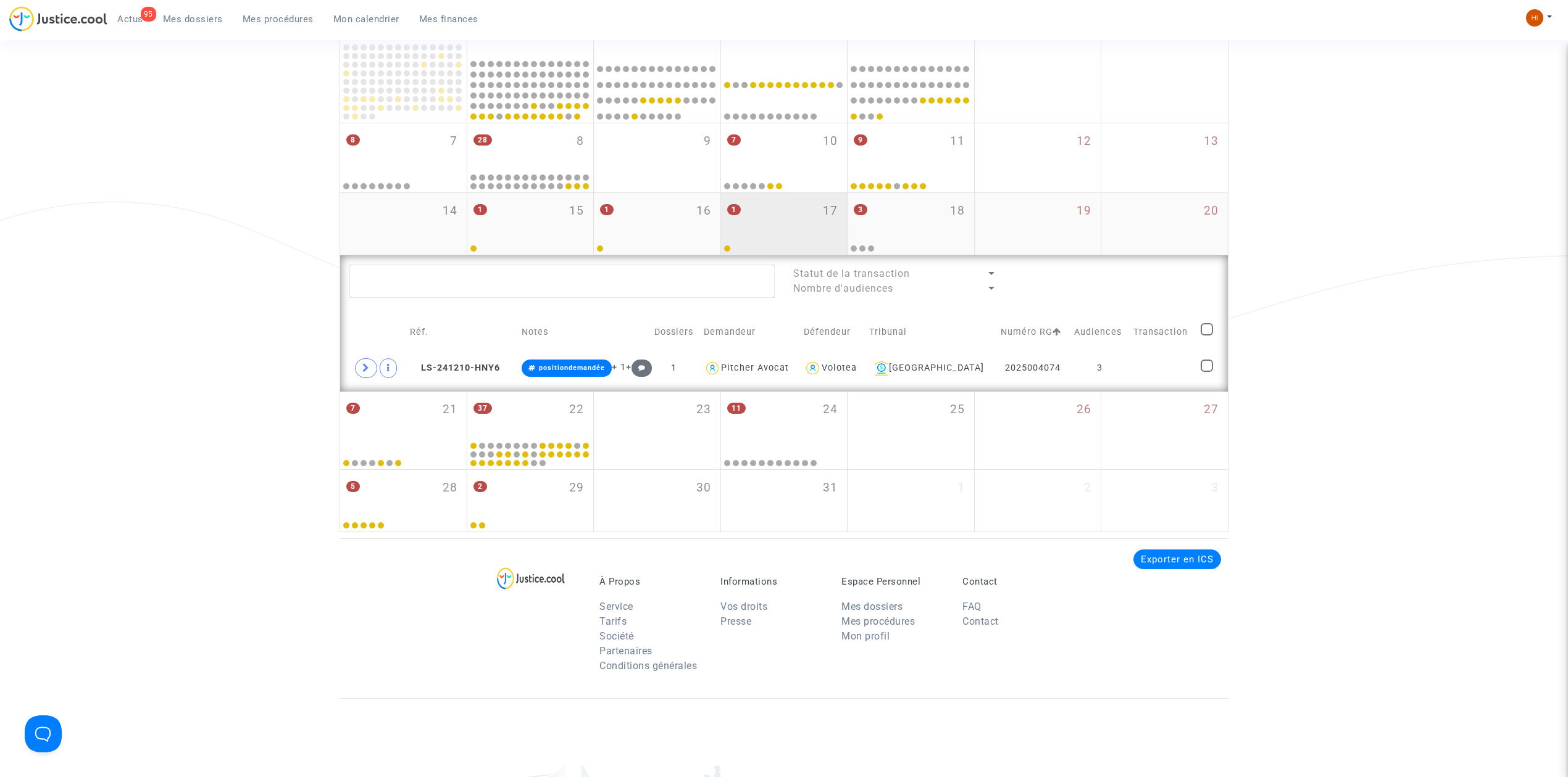
click at [779, 233] on div "1 17" at bounding box center [784, 217] width 126 height 48
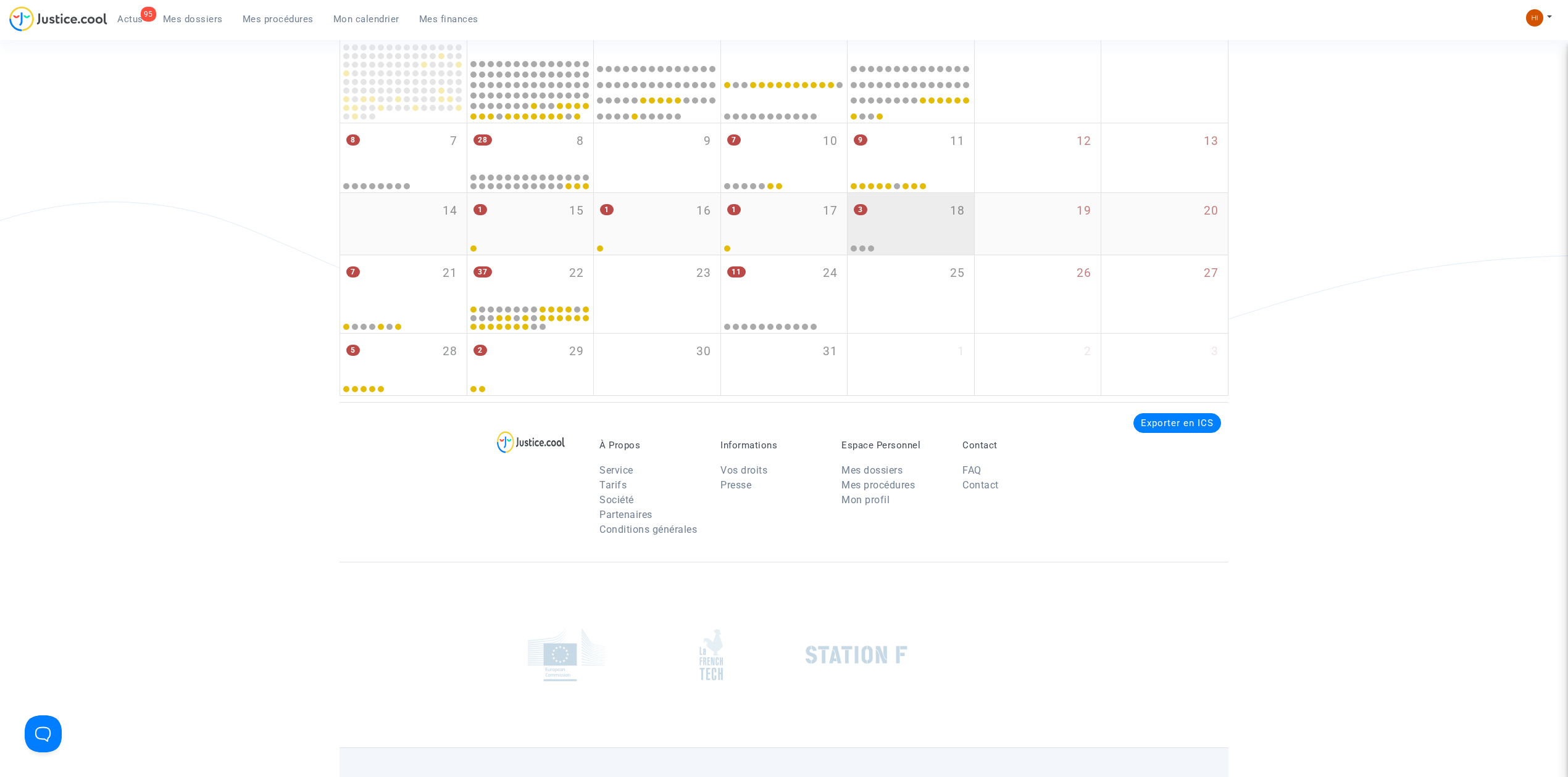
click at [928, 208] on div "3 18" at bounding box center [910, 217] width 126 height 48
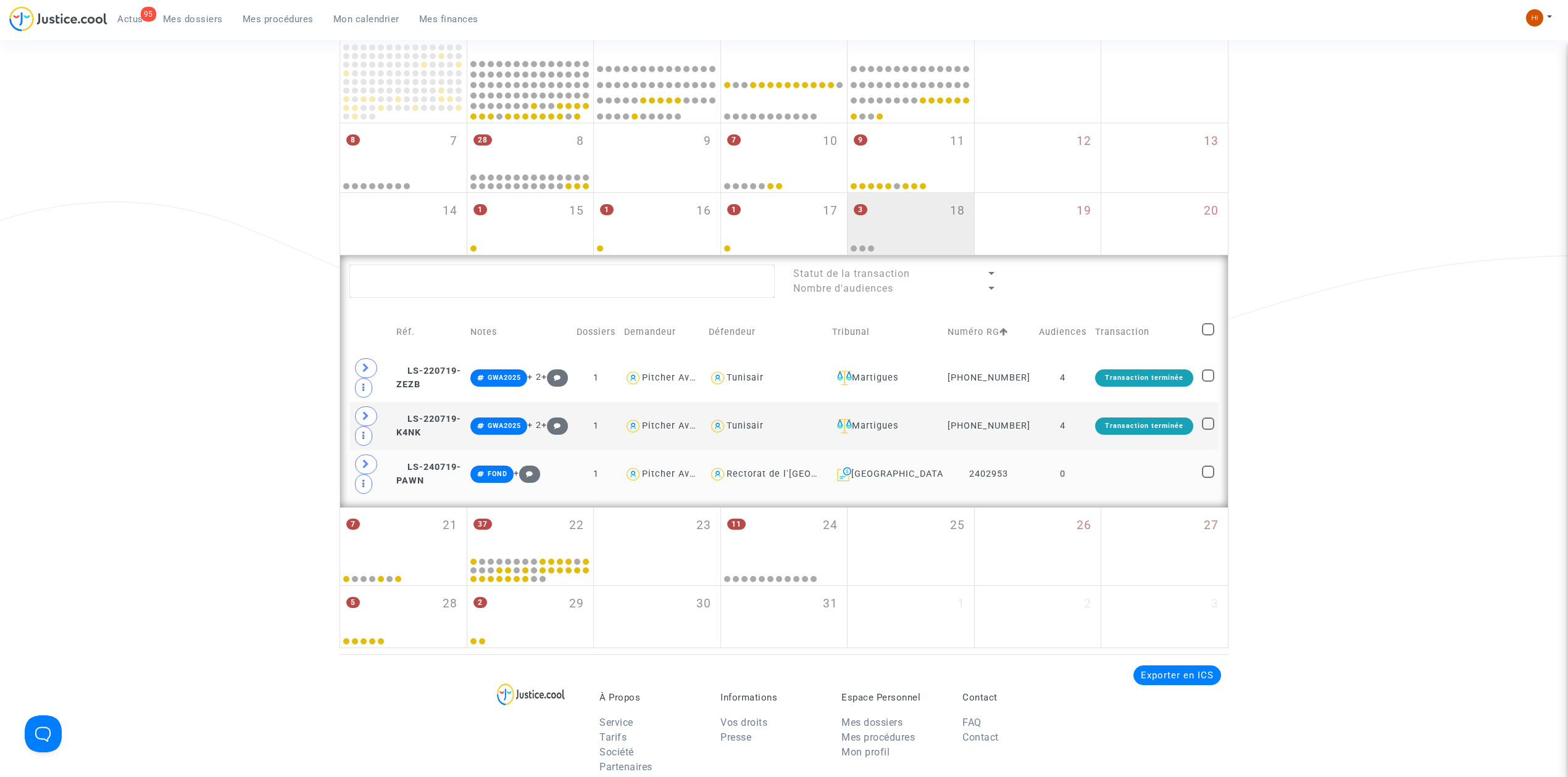
click at [1117, 481] on td at bounding box center [1143, 474] width 107 height 48
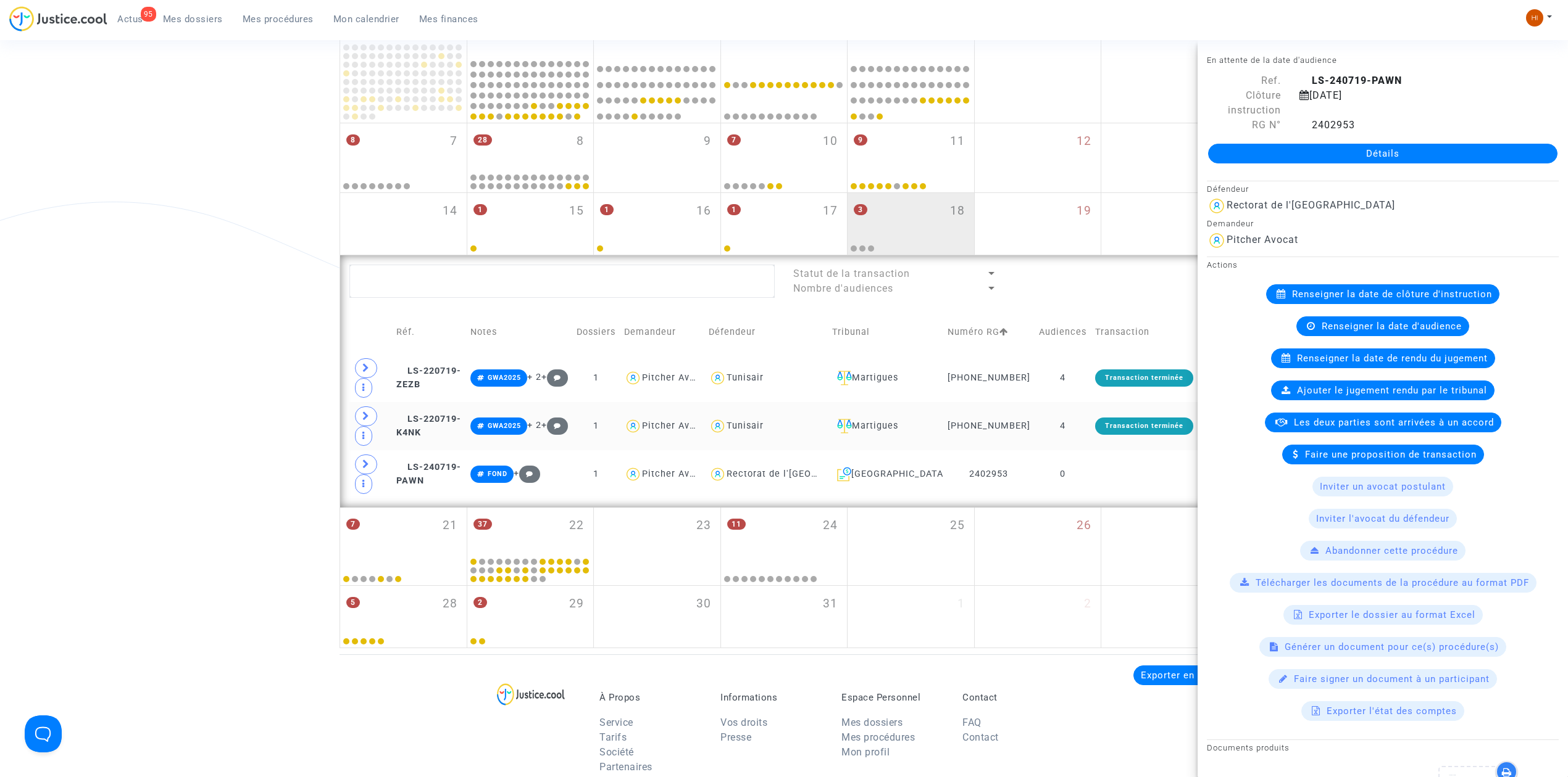
click at [1083, 432] on td "4" at bounding box center [1063, 426] width 57 height 48
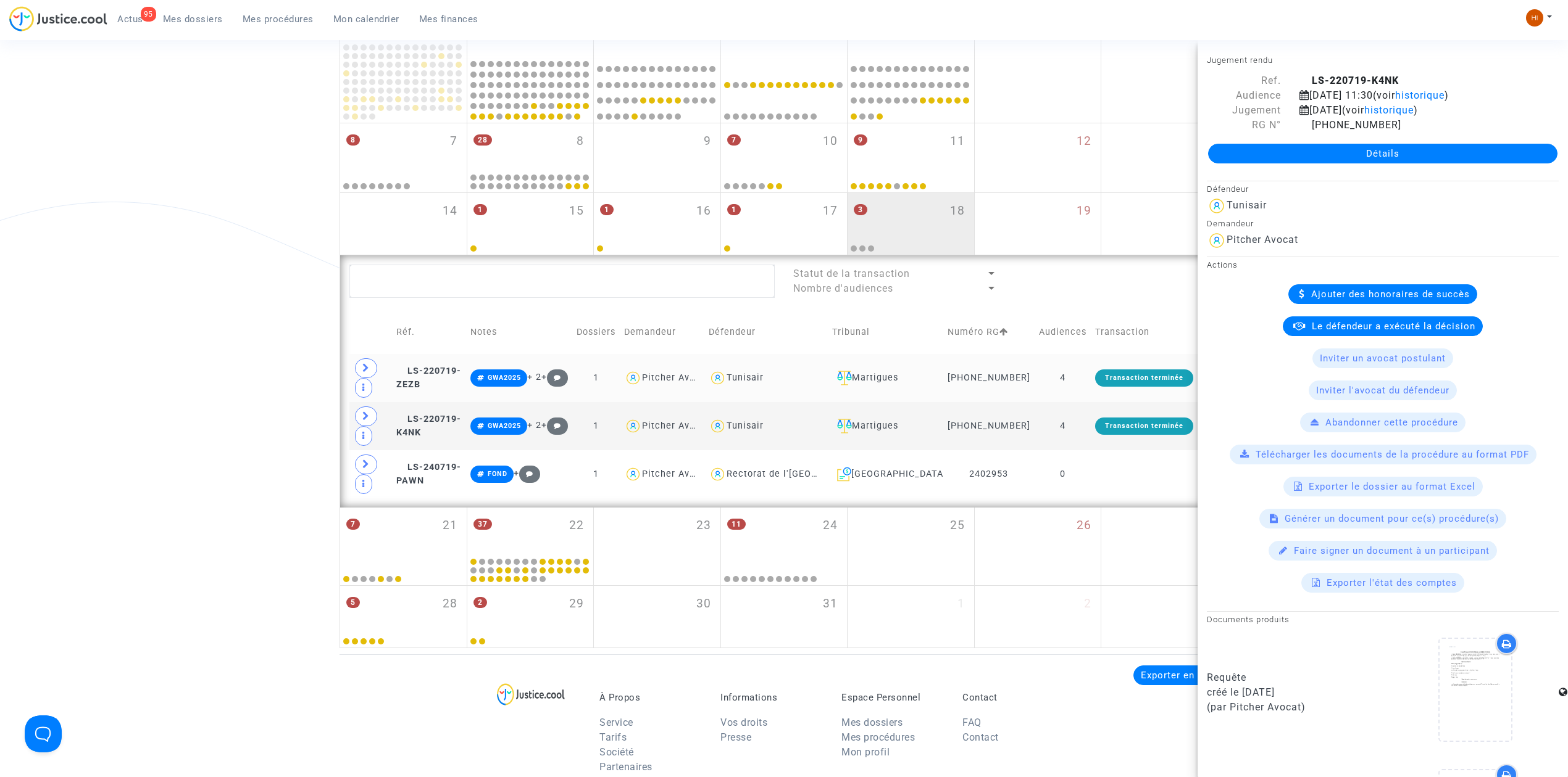
click at [1079, 384] on td "4" at bounding box center [1063, 378] width 57 height 48
click at [912, 203] on div "3 18" at bounding box center [910, 217] width 126 height 48
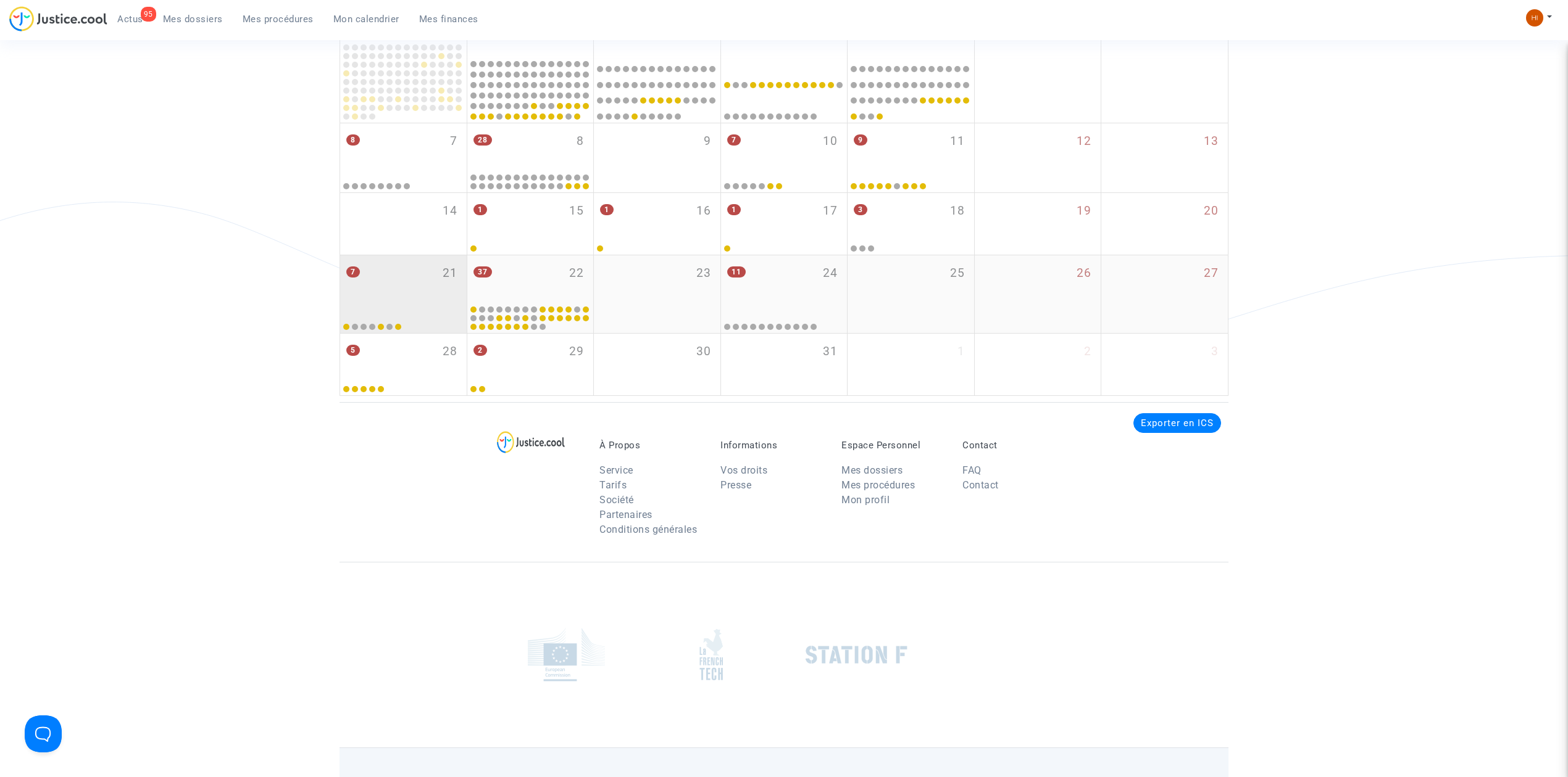
click at [400, 280] on div "7 21" at bounding box center [404, 279] width 126 height 48
